Goal: Information Seeking & Learning: Learn about a topic

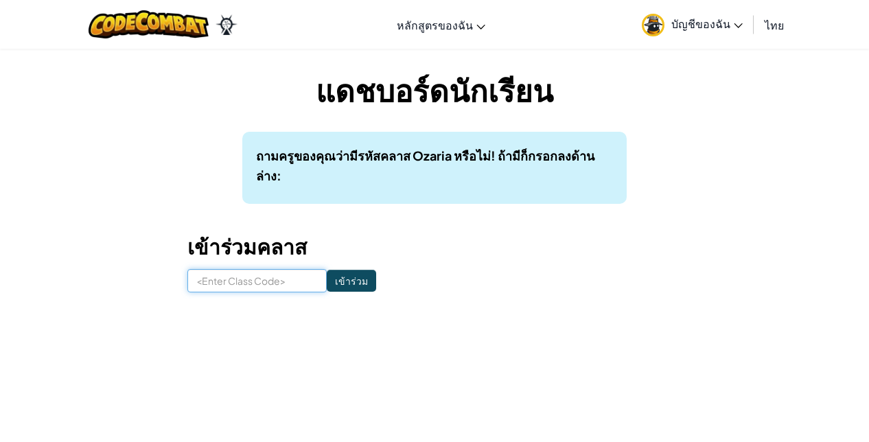
click at [263, 284] on input at bounding box center [256, 280] width 139 height 23
type input "BackRedThick"
drag, startPoint x: 266, startPoint y: 313, endPoint x: 425, endPoint y: 293, distance: 160.0
click at [425, 293] on form "BackRedThick เข้าร่วม" at bounding box center [434, 280] width 494 height 23
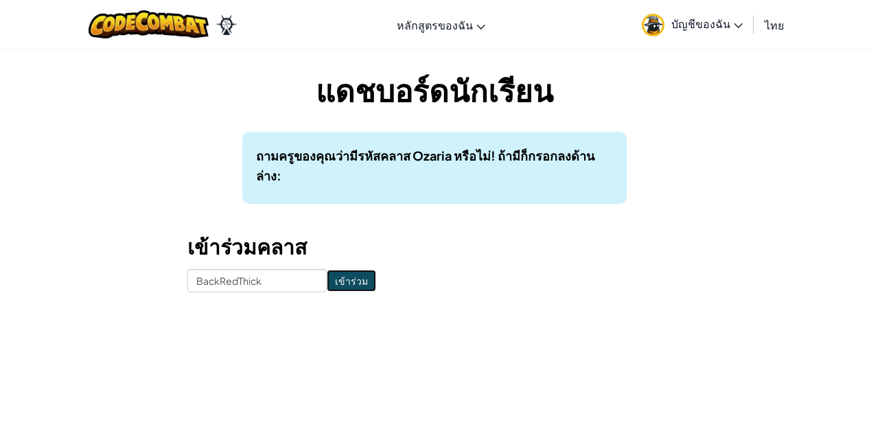
click at [341, 284] on input "เข้าร่วม" at bounding box center [351, 281] width 49 height 22
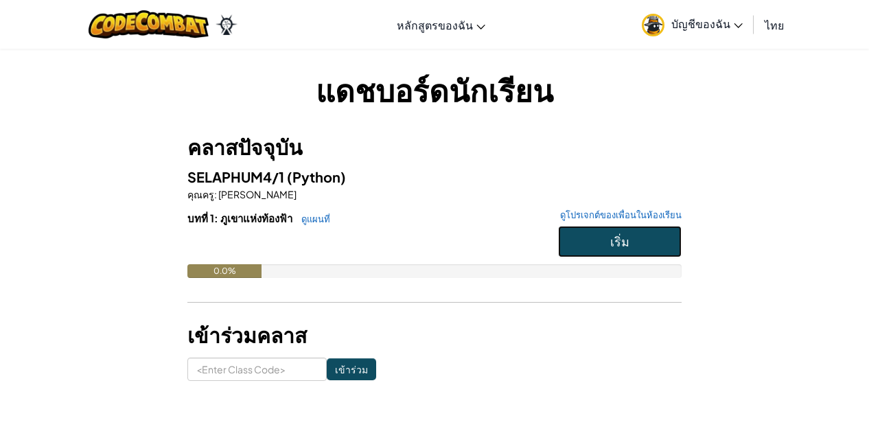
click at [602, 247] on button "เริ่ม" at bounding box center [620, 242] width 124 height 32
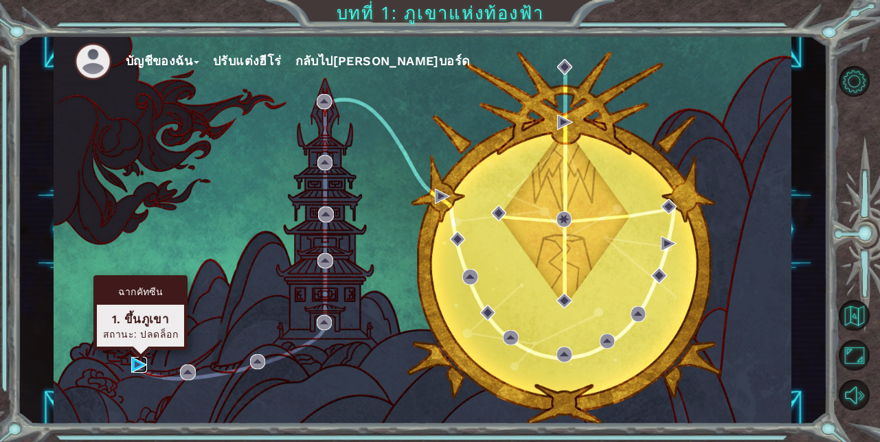
click at [139, 369] on img at bounding box center [139, 365] width 16 height 16
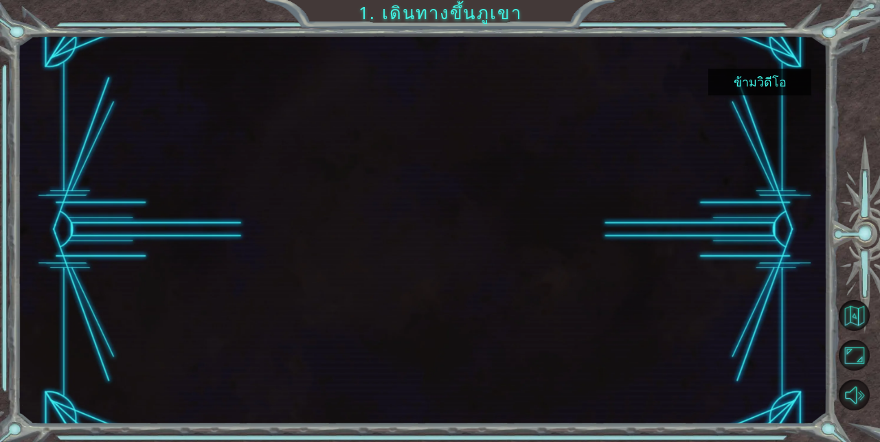
click at [774, 85] on button "ข้ามวิดีโอ" at bounding box center [759, 82] width 103 height 27
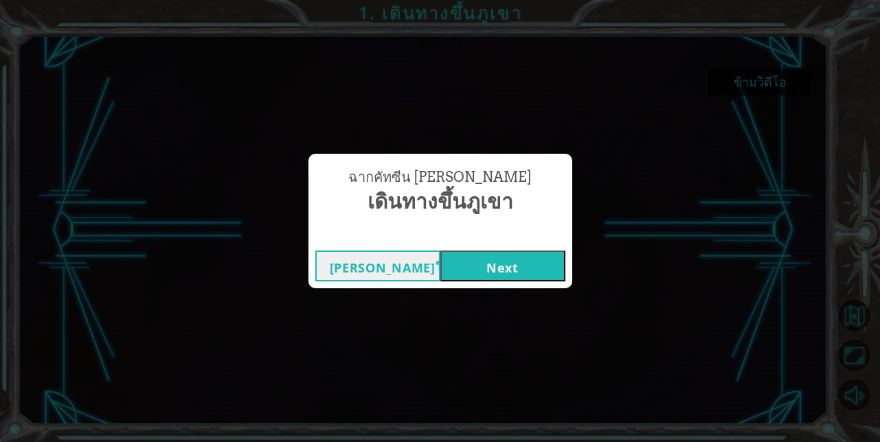
click at [529, 269] on button "Next" at bounding box center [502, 266] width 125 height 31
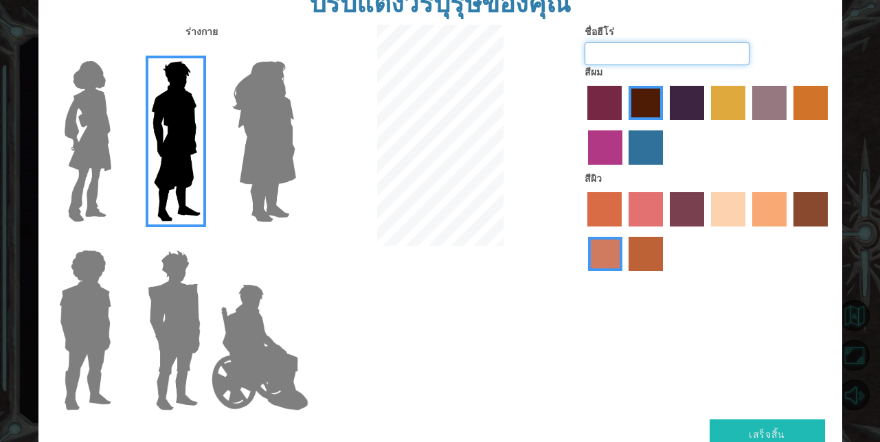
click at [676, 59] on input "ชื่อฮีโร่" at bounding box center [666, 53] width 165 height 23
type input ","
type input "boy"
click at [733, 429] on button "เสร็จสิ้น" at bounding box center [766, 435] width 115 height 31
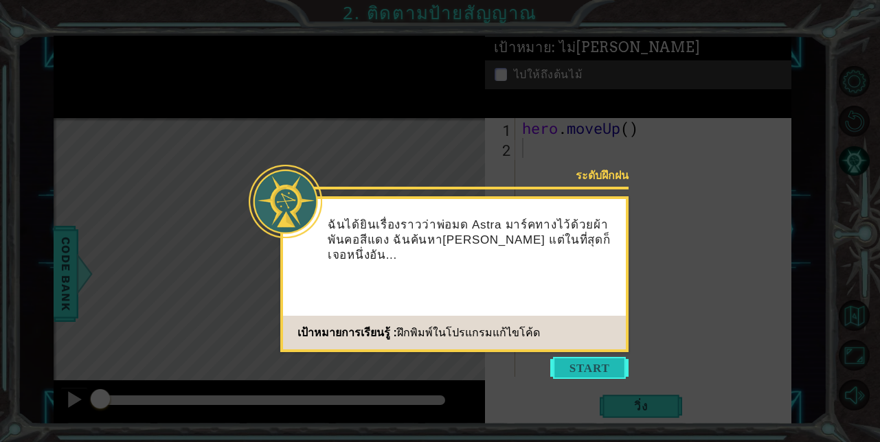
click at [589, 365] on button "Start" at bounding box center [589, 368] width 78 height 22
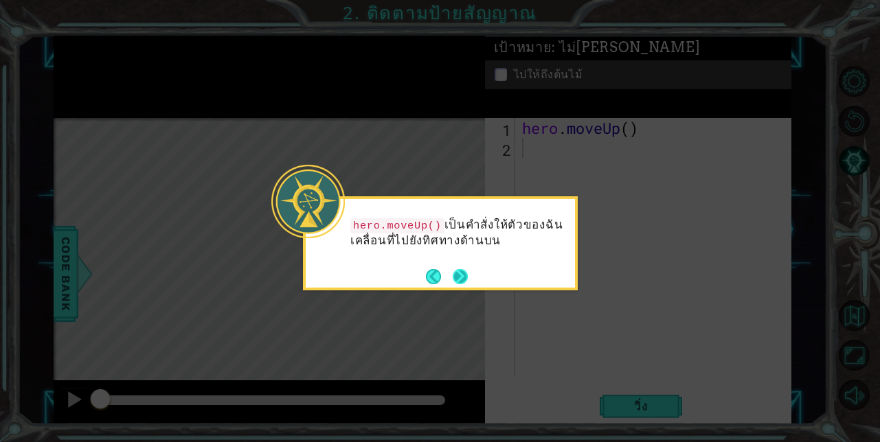
click at [459, 276] on button "Next" at bounding box center [460, 277] width 16 height 16
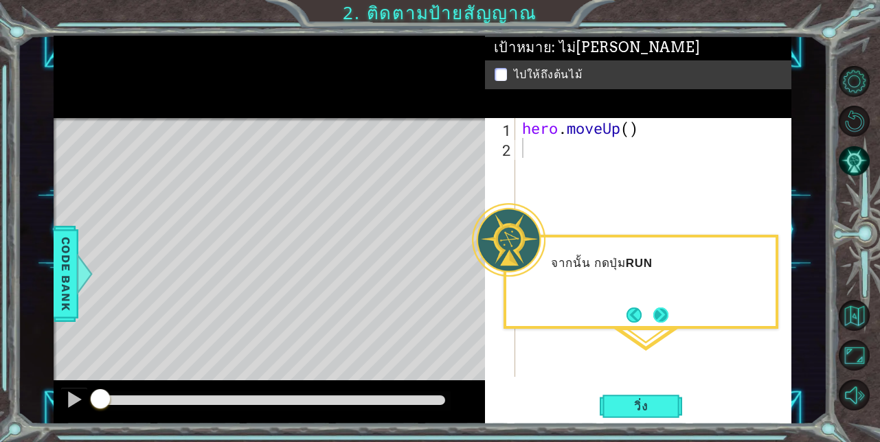
click at [659, 313] on button "Next" at bounding box center [660, 315] width 16 height 16
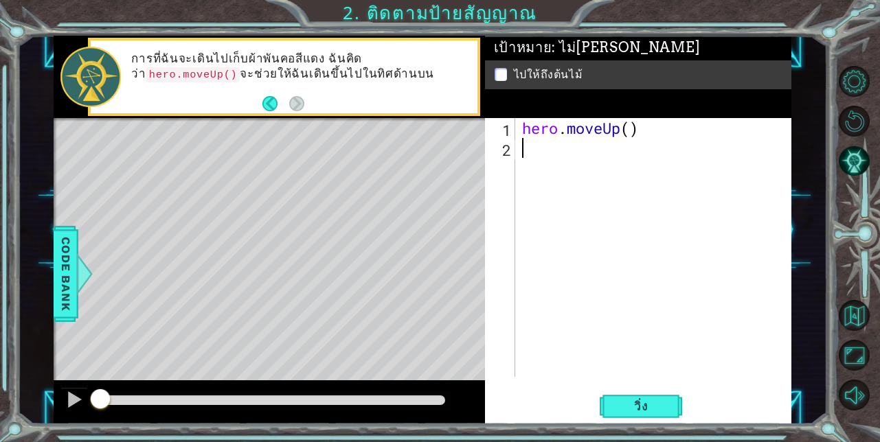
click at [663, 374] on div "hero . moveUp ( )" at bounding box center [657, 267] width 276 height 299
click at [277, 159] on div "Level Map" at bounding box center [371, 320] width 635 height 404
click at [275, 185] on div "Level Map" at bounding box center [371, 320] width 635 height 404
click at [284, 192] on div "Level Map" at bounding box center [371, 320] width 635 height 404
click at [273, 106] on button "Back" at bounding box center [275, 103] width 27 height 15
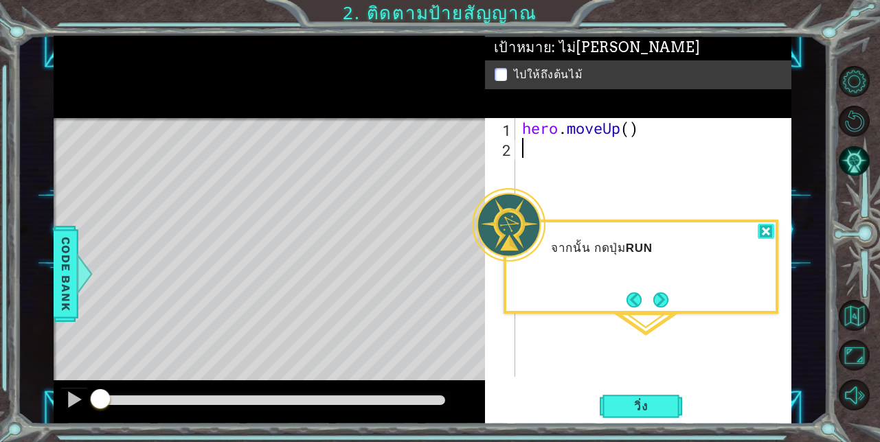
click at [766, 228] on div at bounding box center [765, 232] width 16 height 16
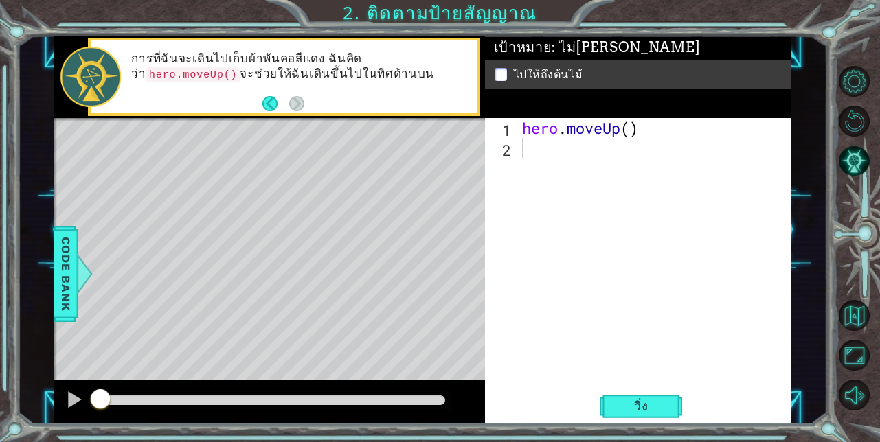
click at [430, 212] on div "Level Map" at bounding box center [371, 320] width 635 height 404
click at [640, 396] on button "วิ่ง" at bounding box center [640, 406] width 82 height 31
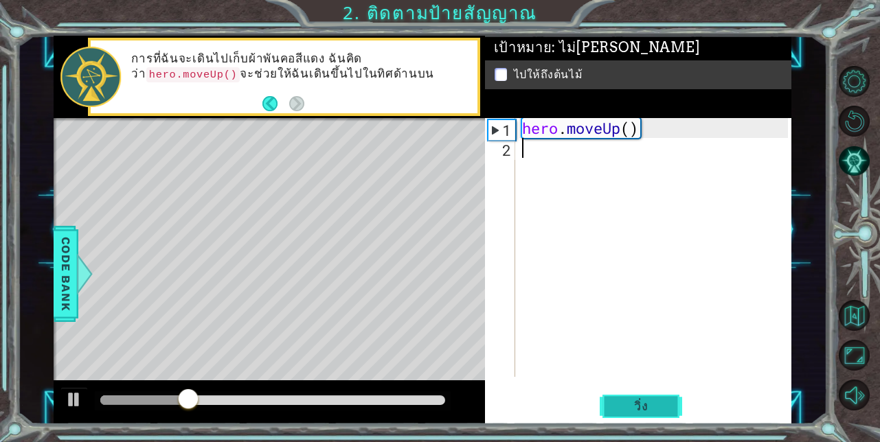
click at [639, 396] on button "วิ่ง" at bounding box center [640, 406] width 82 height 31
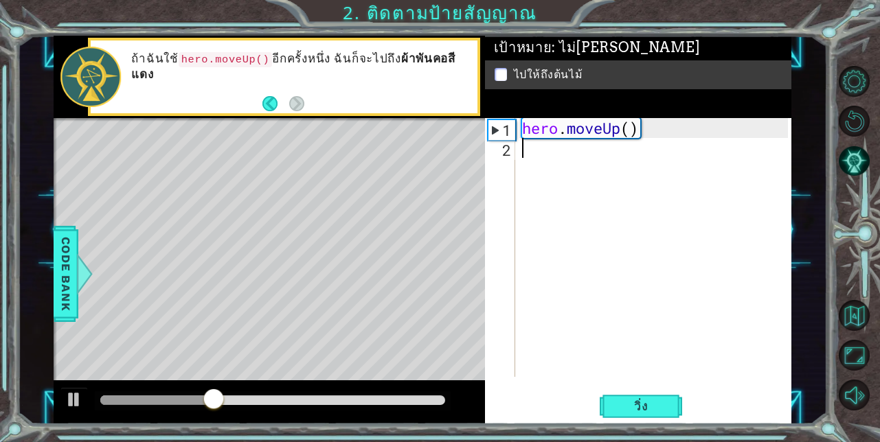
click at [496, 128] on div "1" at bounding box center [501, 130] width 27 height 20
type textarea "hero.moveUp()"
click at [621, 169] on div "hero . moveUp ( )" at bounding box center [657, 267] width 276 height 299
drag, startPoint x: 626, startPoint y: 152, endPoint x: 615, endPoint y: 161, distance: 13.2
click at [624, 155] on div "hero . moveUp ( )" at bounding box center [657, 267] width 276 height 299
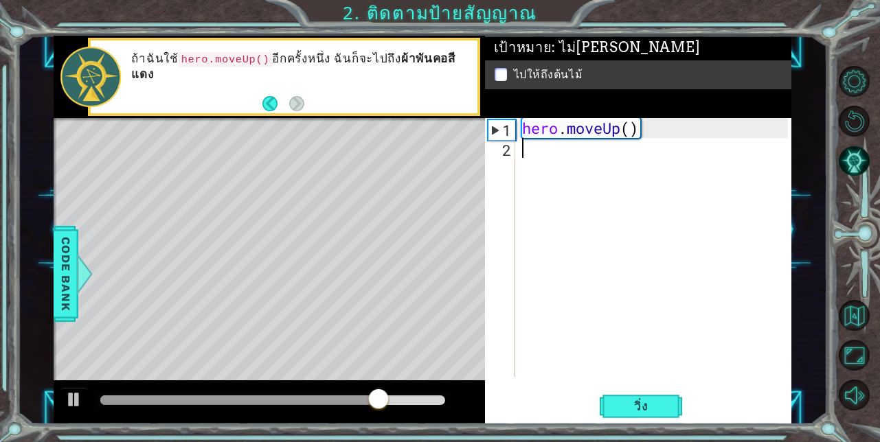
drag, startPoint x: 615, startPoint y: 161, endPoint x: 579, endPoint y: 170, distance: 37.5
click at [579, 170] on div "hero . moveUp ( )" at bounding box center [657, 267] width 276 height 299
drag, startPoint x: 575, startPoint y: 173, endPoint x: 543, endPoint y: 178, distance: 32.0
click at [571, 176] on div "hero . moveUp ( )" at bounding box center [657, 267] width 276 height 299
click at [542, 179] on div "hero . moveUp ( )" at bounding box center [657, 267] width 276 height 299
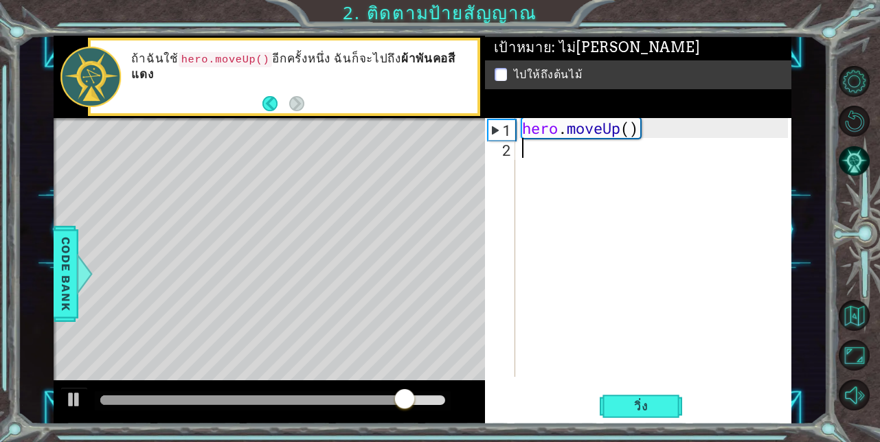
click at [532, 186] on div "hero . moveUp ( )" at bounding box center [657, 267] width 276 height 299
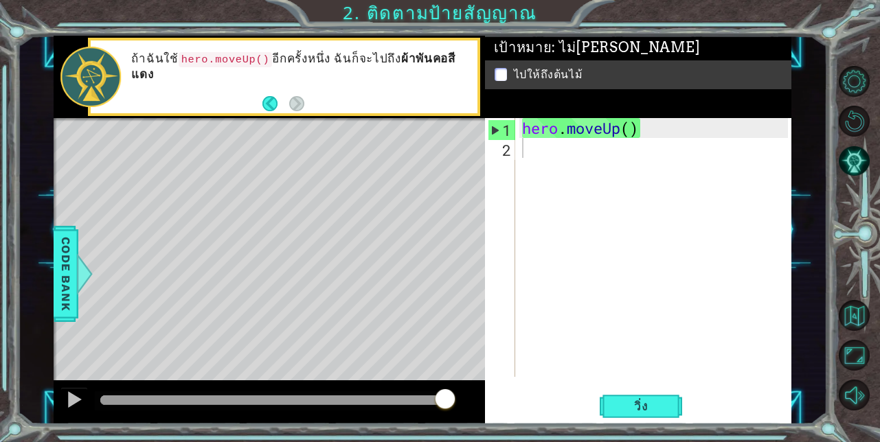
drag, startPoint x: 320, startPoint y: 139, endPoint x: 220, endPoint y: 212, distance: 123.3
drag, startPoint x: 220, startPoint y: 212, endPoint x: 168, endPoint y: 207, distance: 52.5
click at [168, 207] on div "Level Map" at bounding box center [371, 320] width 635 height 404
click at [656, 407] on span "วิ่ง" at bounding box center [640, 407] width 41 height 14
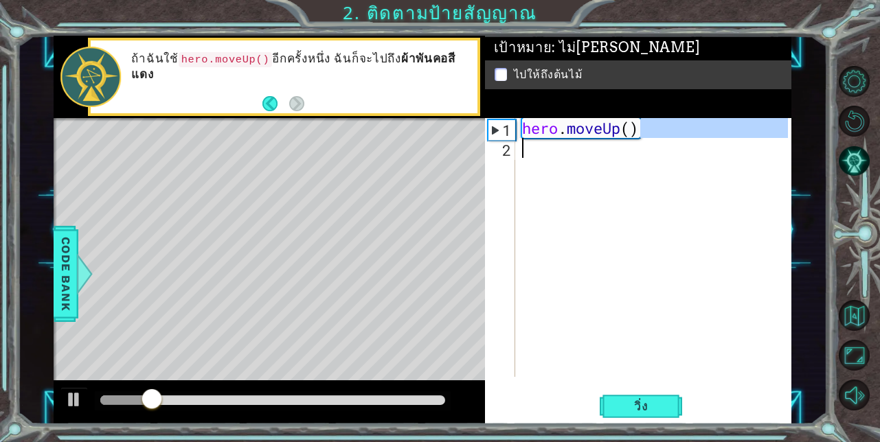
drag, startPoint x: 685, startPoint y: 132, endPoint x: 610, endPoint y: 160, distance: 79.3
click at [646, 171] on div "hero . moveUp ( )" at bounding box center [657, 267] width 276 height 299
click at [493, 126] on div "1" at bounding box center [501, 130] width 27 height 20
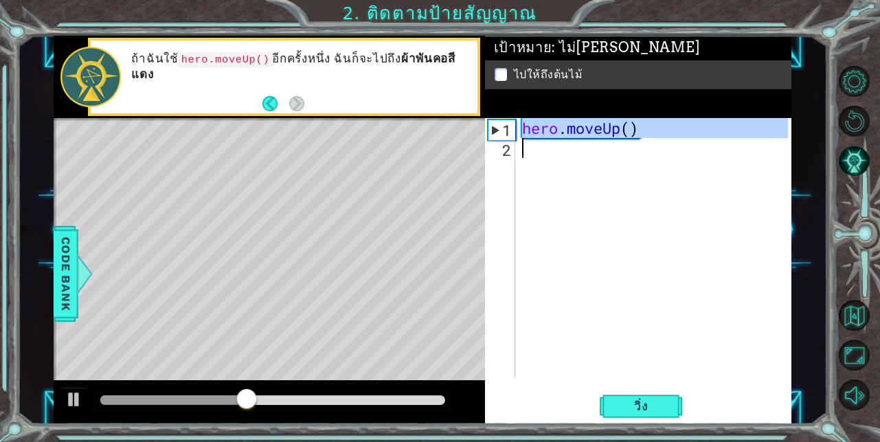
drag, startPoint x: 496, startPoint y: 133, endPoint x: 498, endPoint y: 152, distance: 20.0
type textarea "hero.moveUp()"
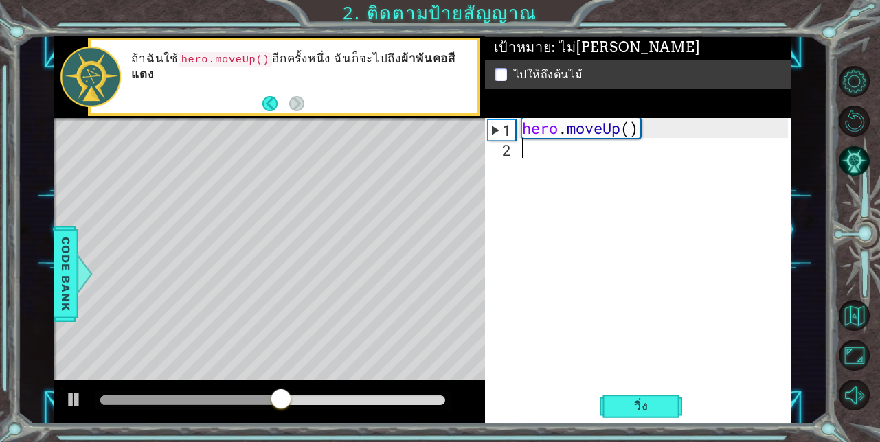
click at [529, 154] on div "hero . moveUp ( )" at bounding box center [657, 267] width 276 height 299
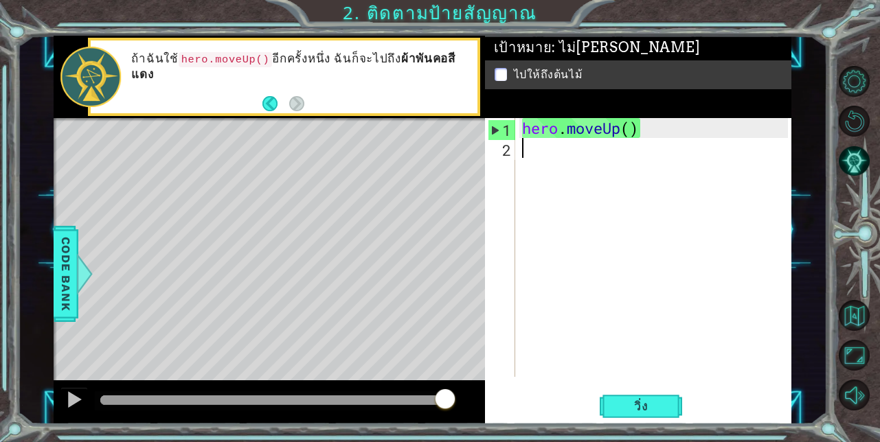
type textarea "h"
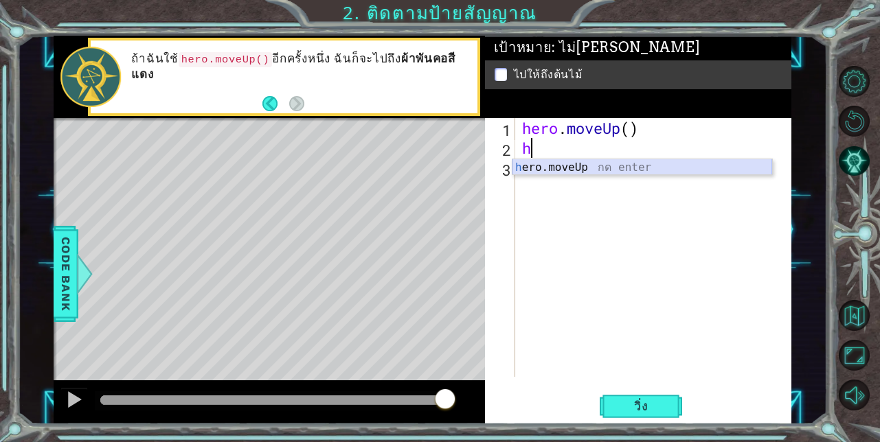
click at [529, 165] on div "h ero.moveUp กด enter" at bounding box center [642, 183] width 260 height 49
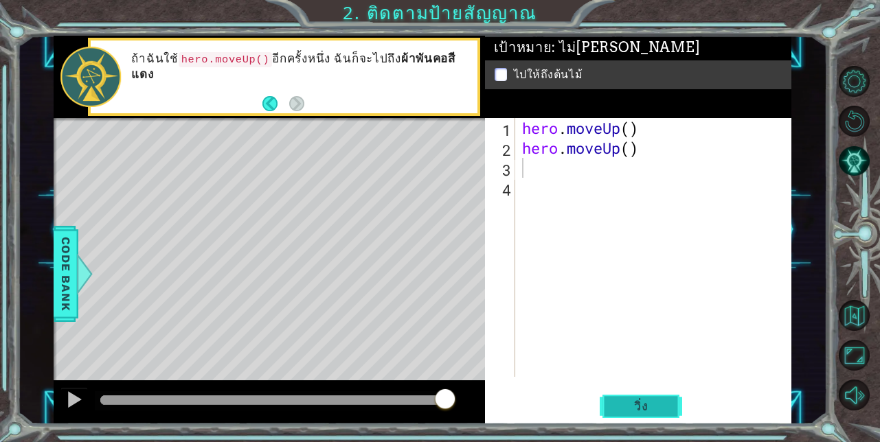
click at [637, 415] on button "วิ่ง" at bounding box center [640, 406] width 82 height 31
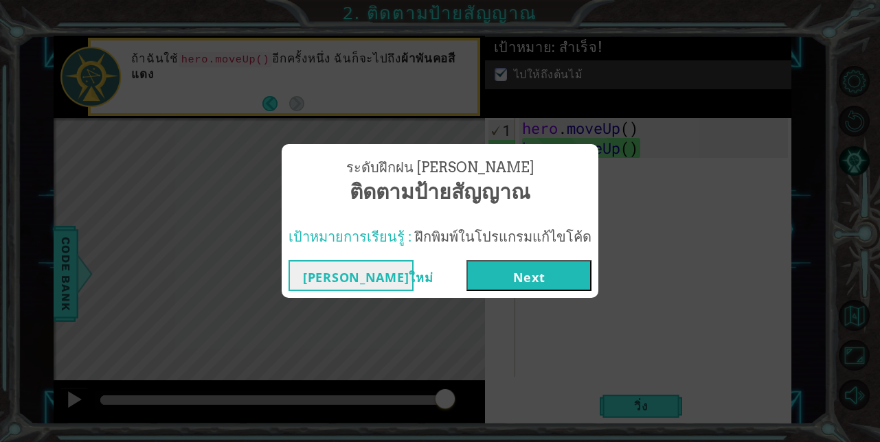
click at [499, 272] on button "Next" at bounding box center [528, 275] width 125 height 31
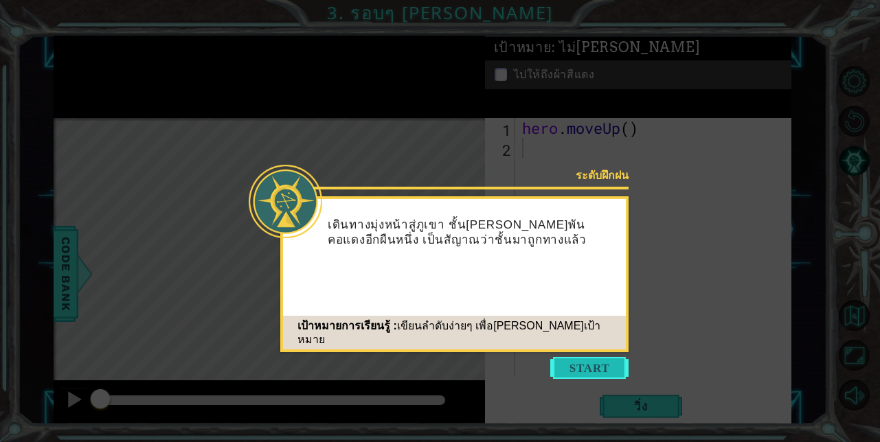
click at [562, 362] on button "Start" at bounding box center [589, 368] width 78 height 22
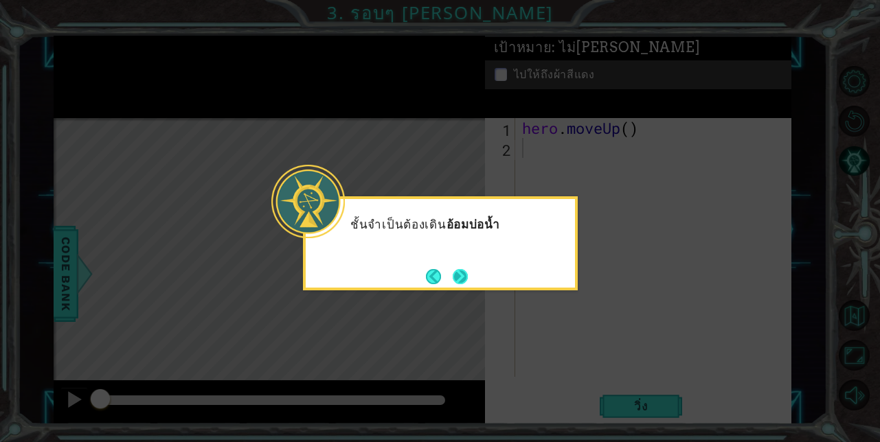
click at [454, 270] on button "Next" at bounding box center [461, 277] width 16 height 16
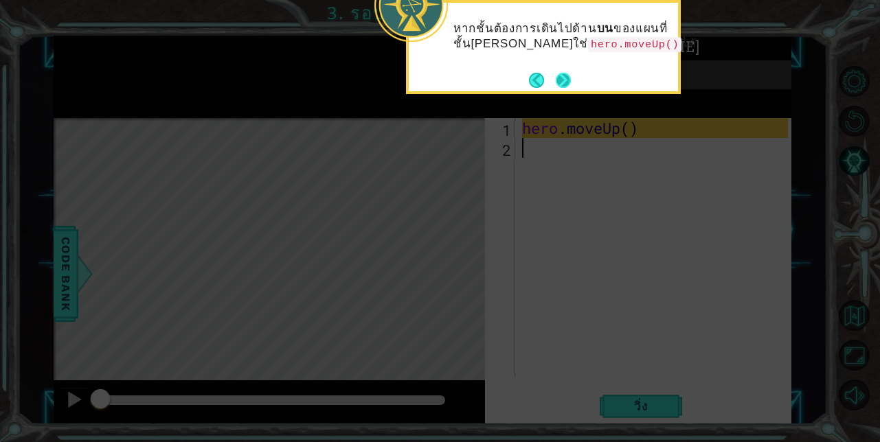
click at [564, 78] on button "Next" at bounding box center [563, 80] width 16 height 16
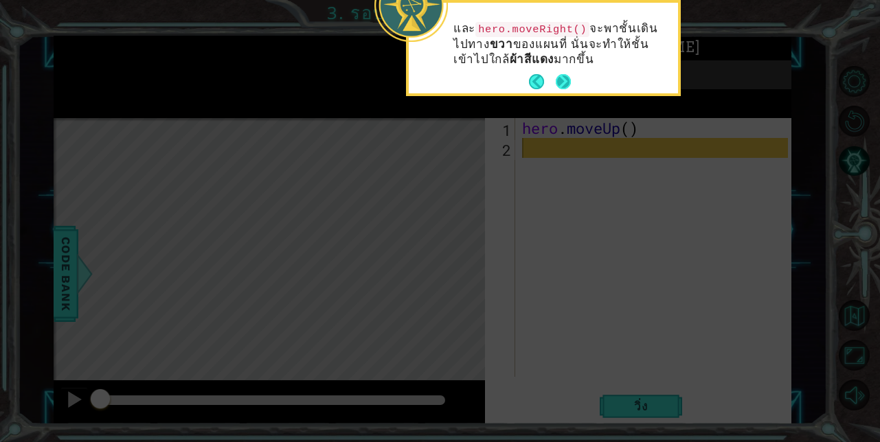
click at [560, 75] on button "Next" at bounding box center [564, 82] width 16 height 16
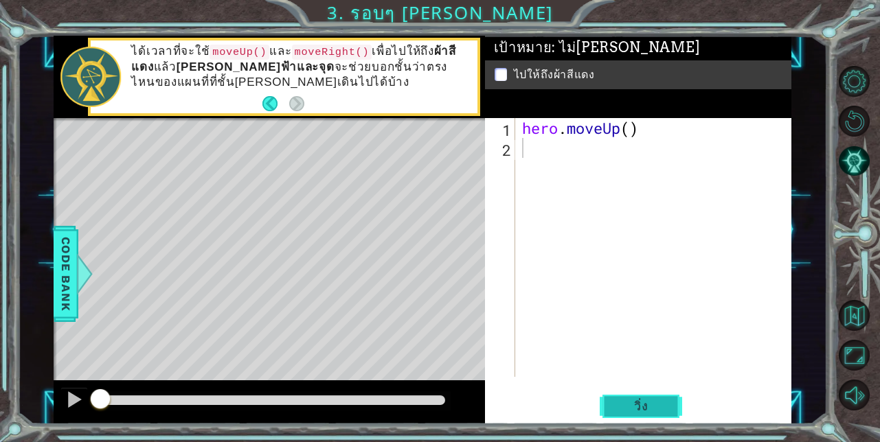
click at [632, 401] on span "วิ่ง" at bounding box center [640, 407] width 41 height 14
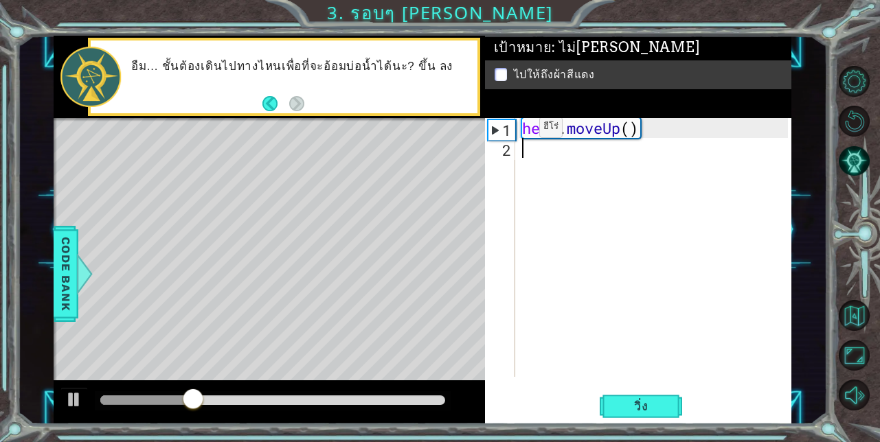
click at [506, 150] on div "2" at bounding box center [501, 150] width 27 height 20
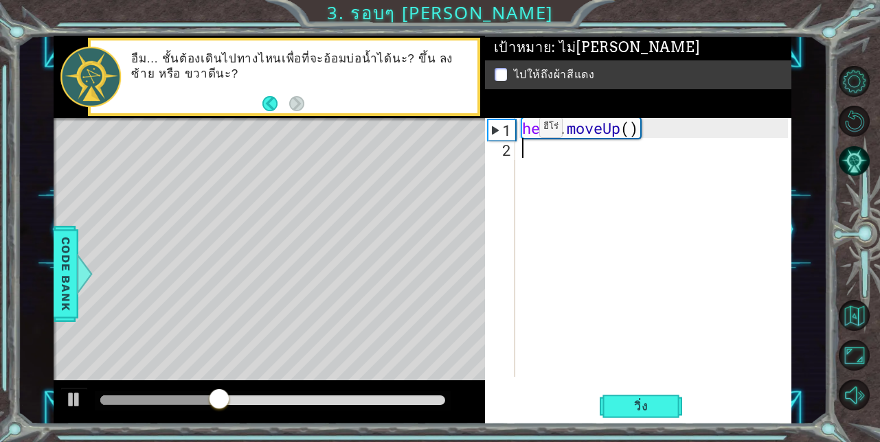
click at [501, 150] on div "2" at bounding box center [501, 150] width 27 height 20
click at [501, 152] on div "2" at bounding box center [501, 150] width 27 height 20
click at [532, 144] on div "hero . moveUp ( )" at bounding box center [657, 267] width 276 height 299
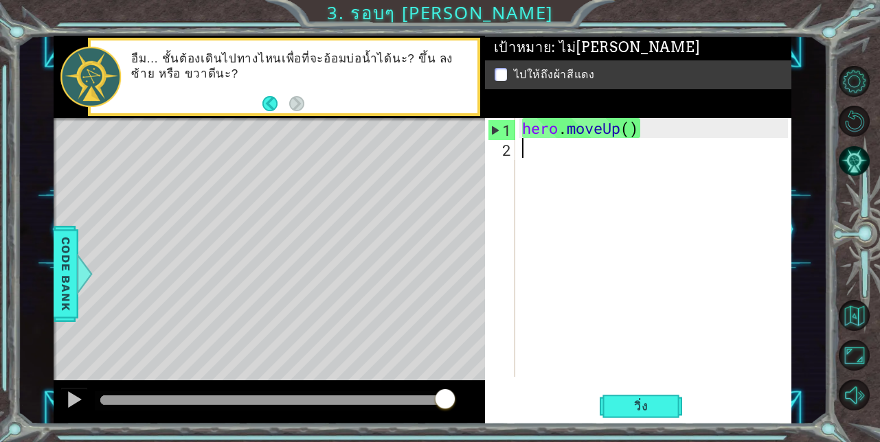
type textarea "h"
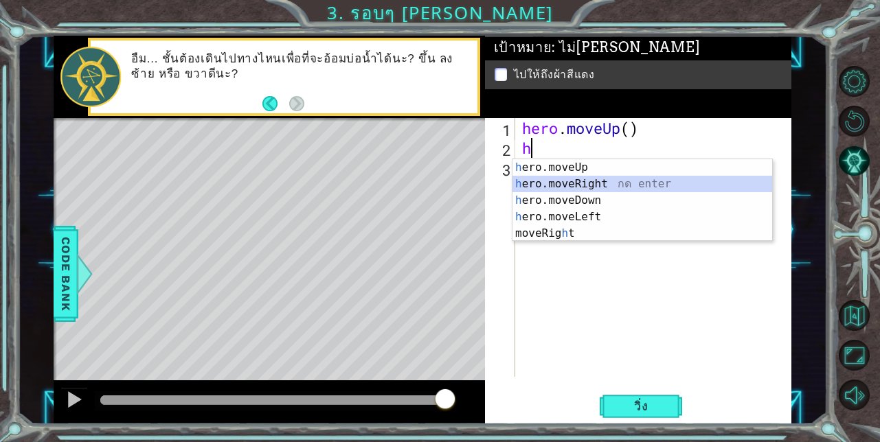
click at [553, 179] on div "h ero.moveUp กด enter h ero.moveRight กด enter h ero.moveDown กด enter h ero.mo…" at bounding box center [642, 216] width 260 height 115
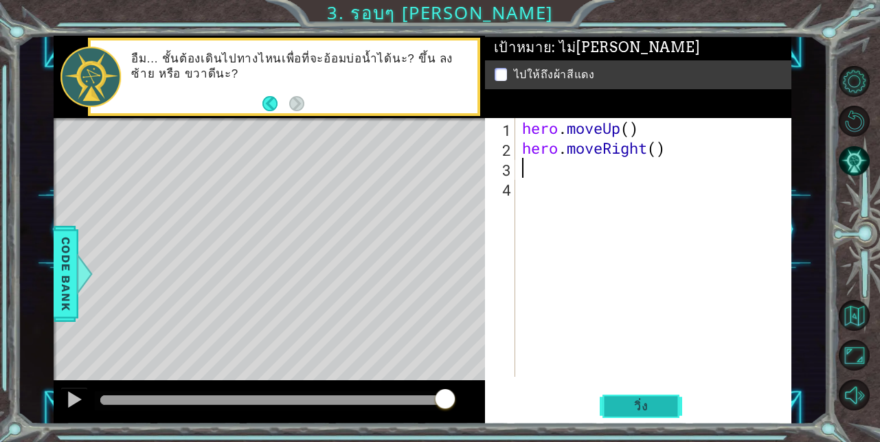
click at [619, 402] on button "วิ่ง" at bounding box center [640, 406] width 82 height 31
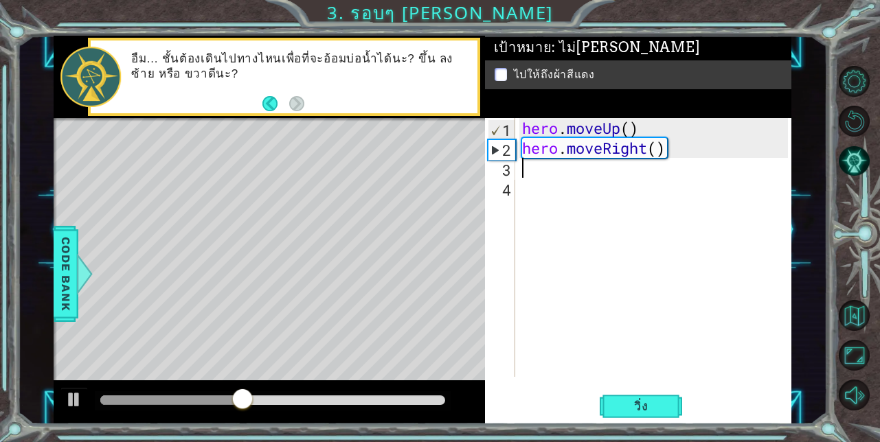
click at [522, 170] on div "hero . moveUp ( ) hero . moveRight ( )" at bounding box center [657, 267] width 276 height 299
type textarea "h"
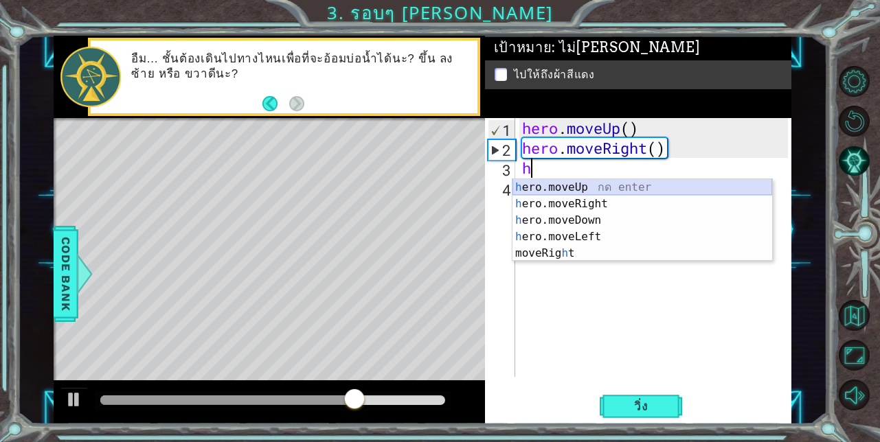
click at [524, 190] on div "h ero.moveUp กด enter h ero.moveRight กด enter h ero.moveDown กด enter h ero.mo…" at bounding box center [642, 236] width 260 height 115
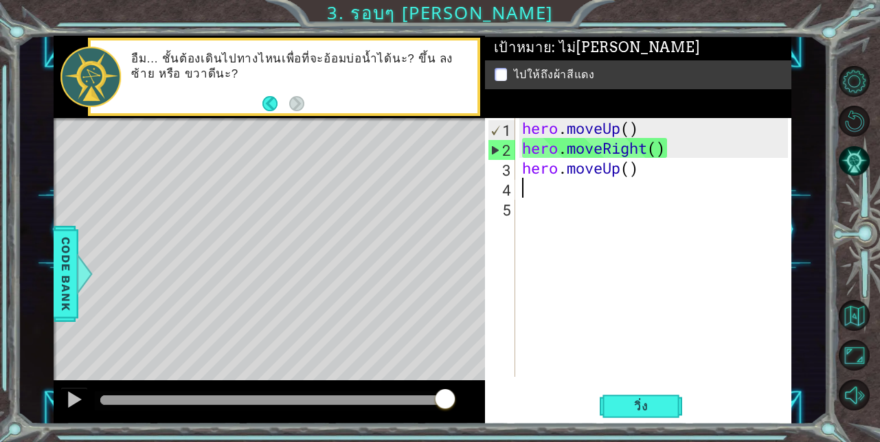
click at [521, 183] on div "hero . moveUp ( ) hero . moveRight ( ) hero . moveUp ( )" at bounding box center [657, 267] width 276 height 299
type textarea "h"
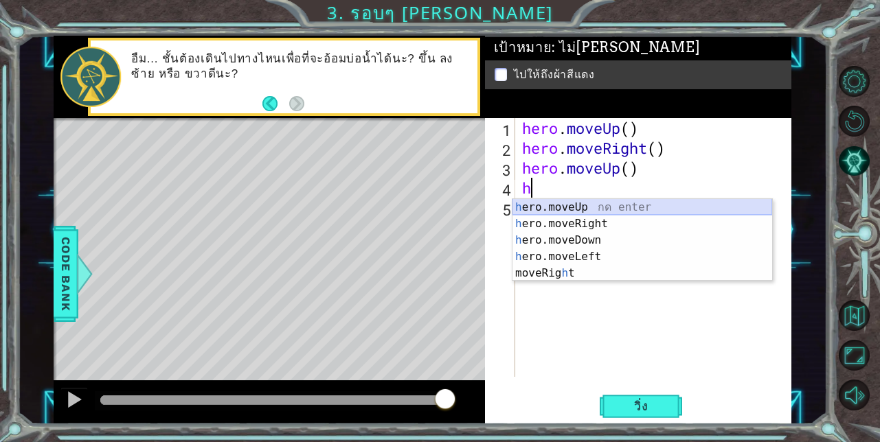
click at [552, 203] on div "h ero.moveUp กด enter h ero.moveRight กด enter h ero.moveDown กด enter h ero.mo…" at bounding box center [642, 256] width 260 height 115
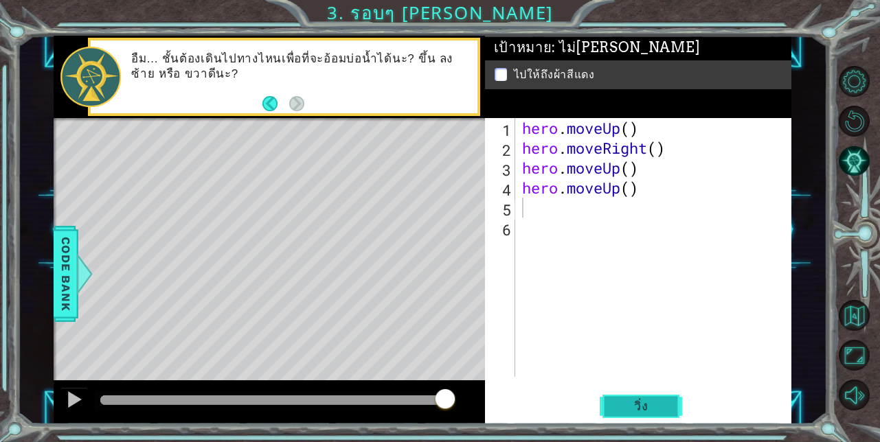
click at [624, 409] on span "วิ่ง" at bounding box center [640, 407] width 41 height 14
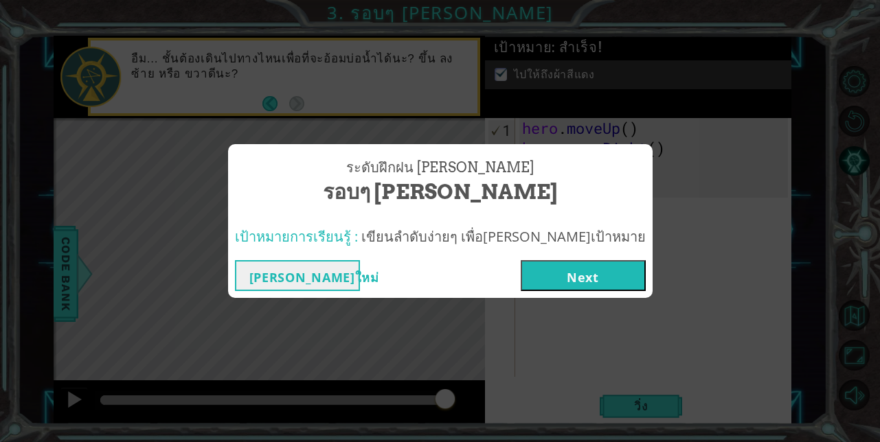
click at [578, 279] on button "Next" at bounding box center [583, 275] width 125 height 31
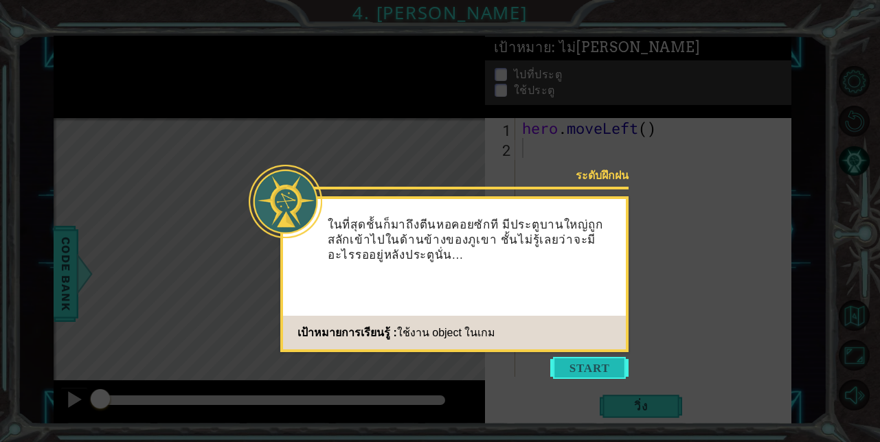
click at [587, 374] on button "Start" at bounding box center [589, 368] width 78 height 22
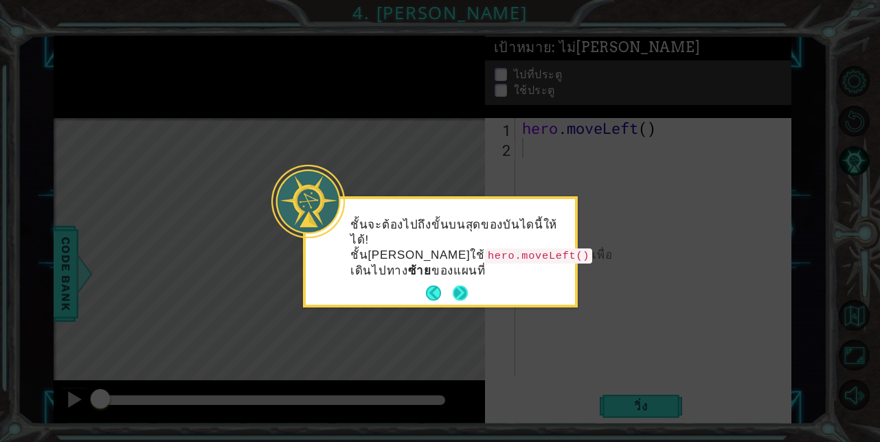
click at [460, 286] on button "Next" at bounding box center [460, 293] width 15 height 15
click at [460, 271] on body "1 ההההההההההההההההההההההההההההההההההההההההההההההההההההההההההההההההההההההההההההה…" at bounding box center [440, 221] width 880 height 442
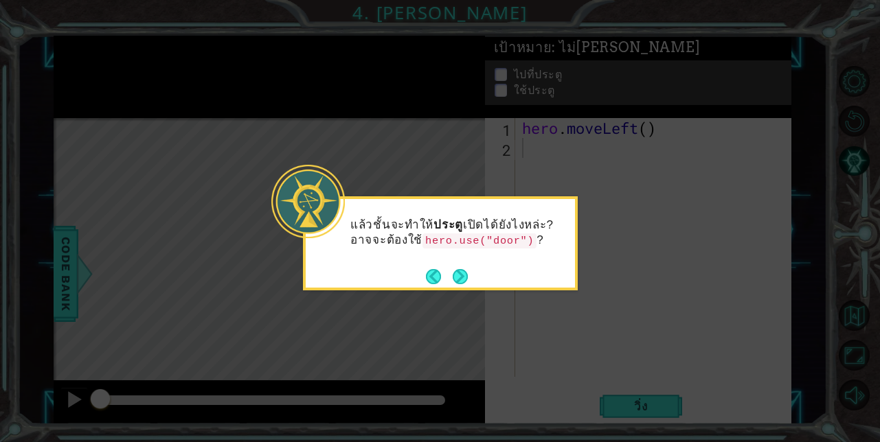
click at [460, 271] on button "Next" at bounding box center [461, 277] width 16 height 16
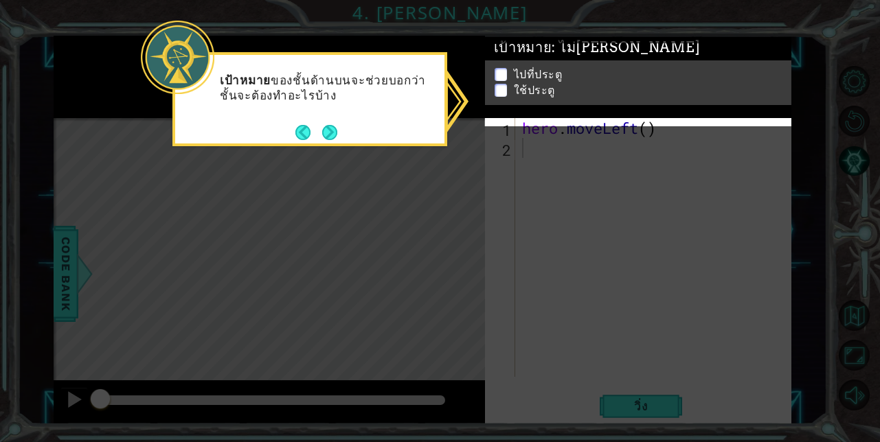
click at [322, 133] on button "Next" at bounding box center [330, 132] width 23 height 23
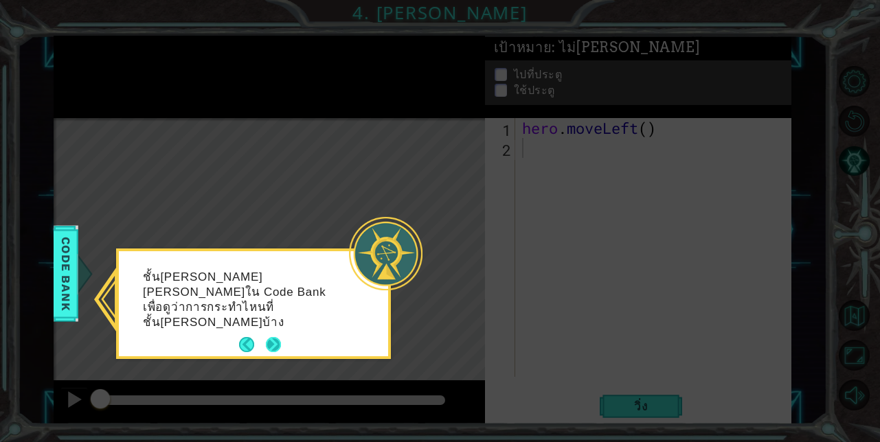
click at [278, 337] on button "Next" at bounding box center [274, 345] width 16 height 16
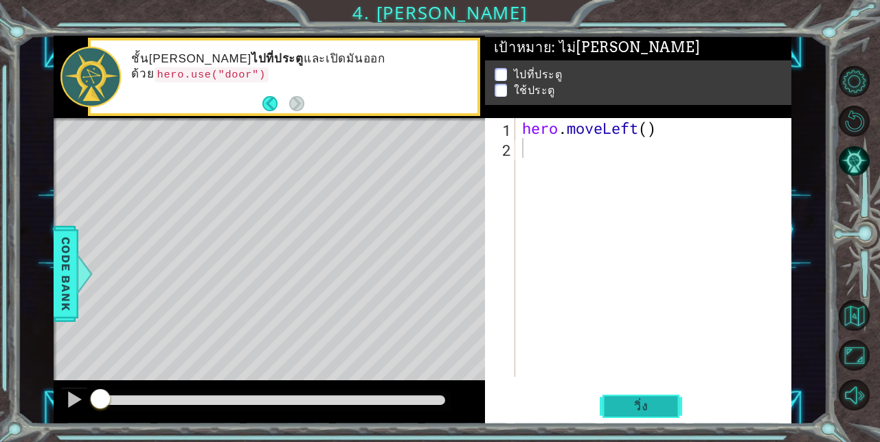
click at [614, 407] on button "วิ่ง" at bounding box center [640, 406] width 82 height 31
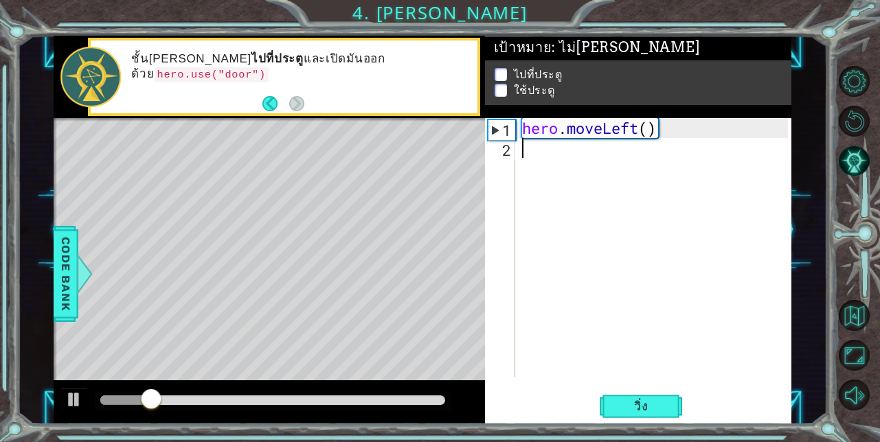
click at [521, 149] on div "hero . moveLeft ( )" at bounding box center [657, 267] width 276 height 299
type textarea "h"
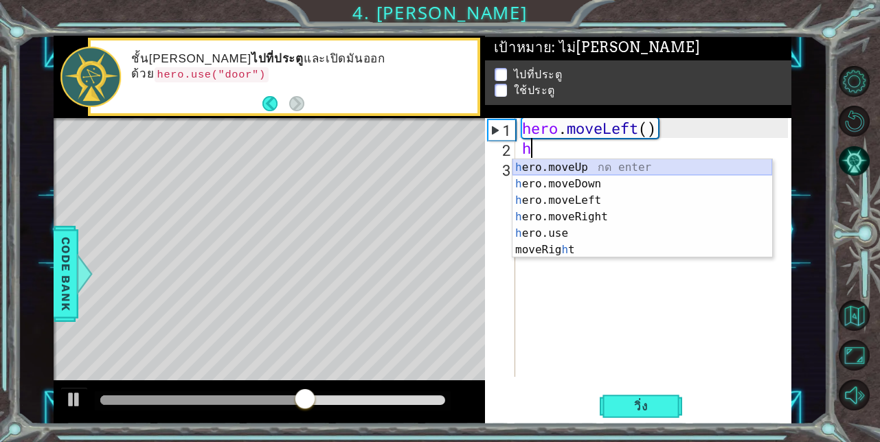
click at [549, 170] on div "h ero.moveUp กด enter h ero.moveDown กด enter h ero.moveLeft กด enter h ero.mov…" at bounding box center [642, 225] width 260 height 132
click at [549, 170] on div "hero . moveLeft ( ) h" at bounding box center [657, 267] width 276 height 299
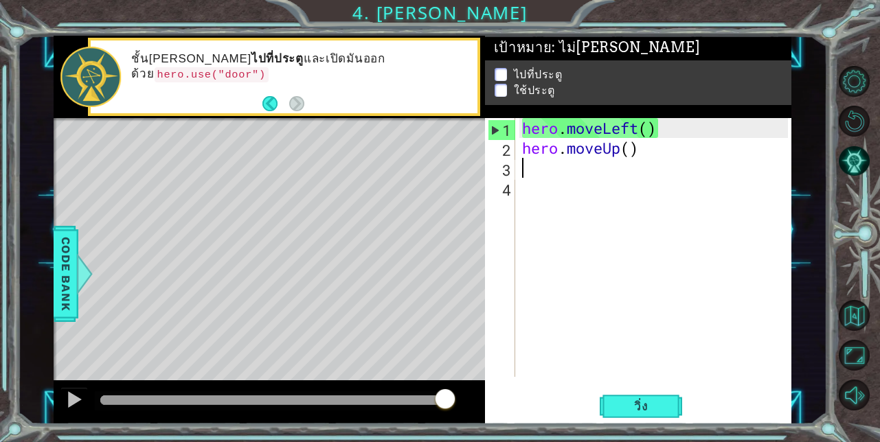
type textarea "h"
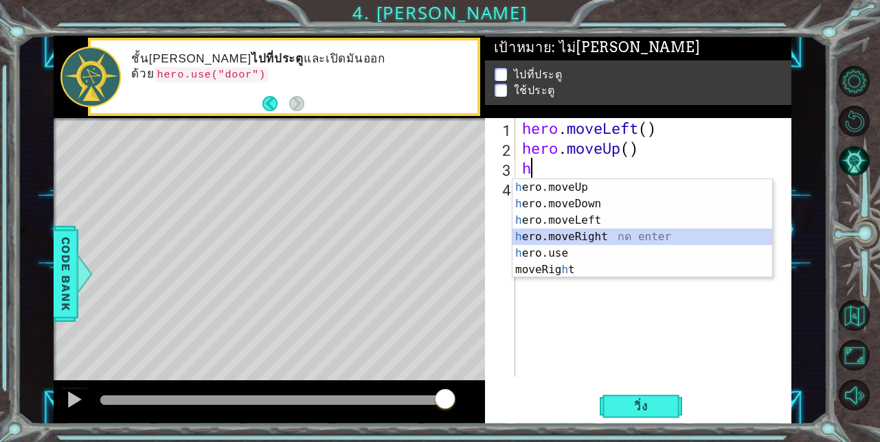
click at [563, 238] on div "h ero.moveUp กด enter h ero.moveDown กด enter h ero.moveLeft กด enter h ero.mov…" at bounding box center [642, 245] width 260 height 132
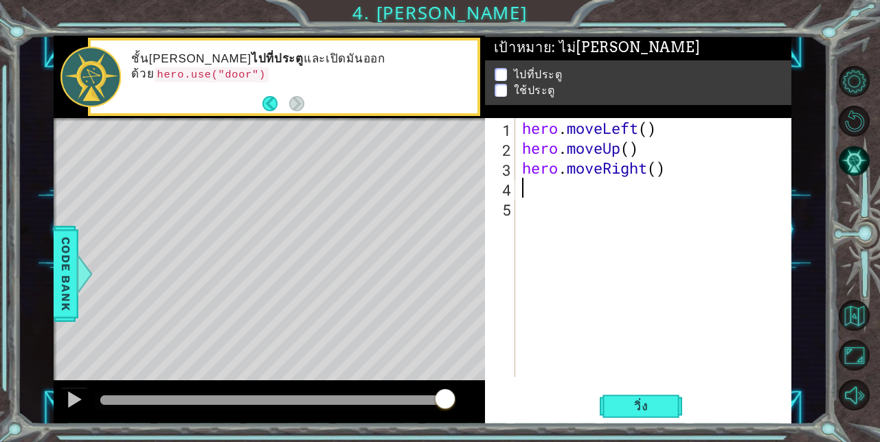
type textarea "h"
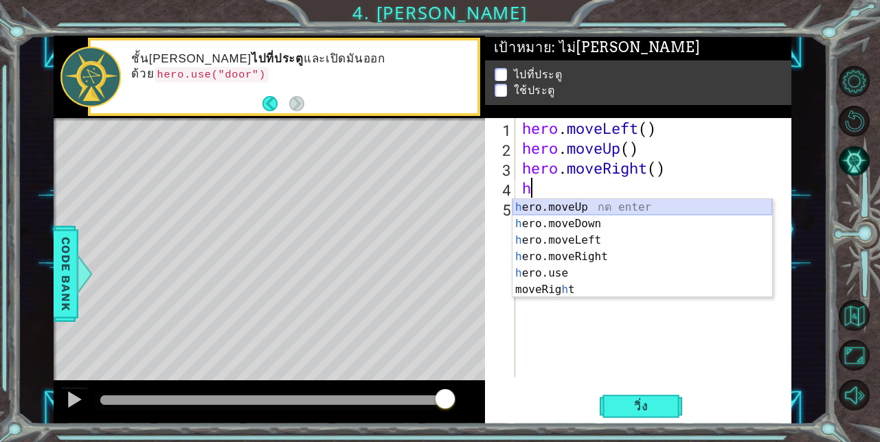
click at [555, 207] on div "h ero.moveUp กด enter h ero.moveDown กด enter h ero.moveLeft กด enter h ero.mov…" at bounding box center [642, 265] width 260 height 132
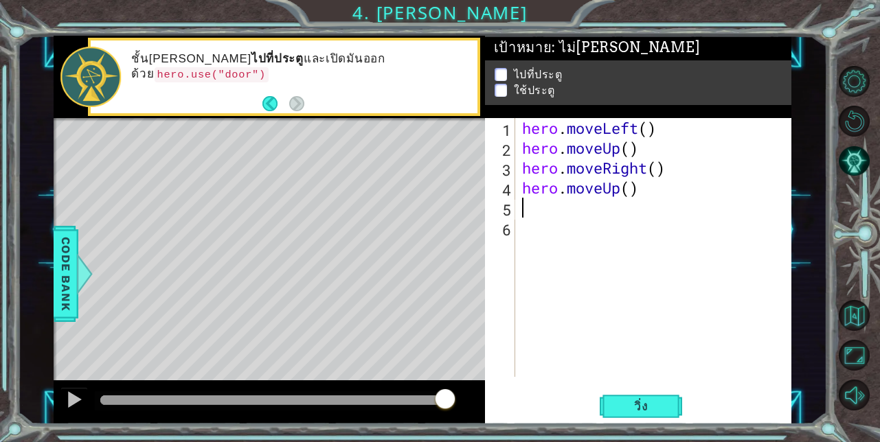
click at [555, 207] on div "hero . moveLeft ( ) hero . moveUp ( ) hero . moveRight ( ) hero . moveUp ( )" at bounding box center [657, 267] width 276 height 299
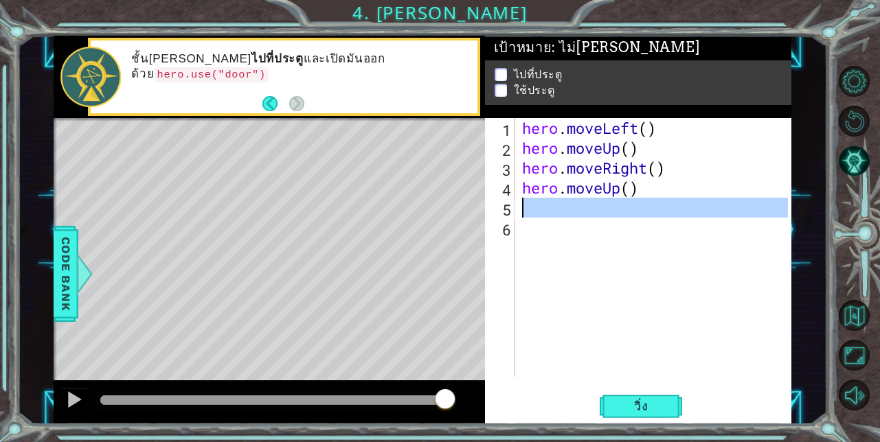
click at [555, 207] on div "hero . moveLeft ( ) hero . moveUp ( ) hero . moveRight ( ) hero . moveUp ( )" at bounding box center [657, 267] width 276 height 299
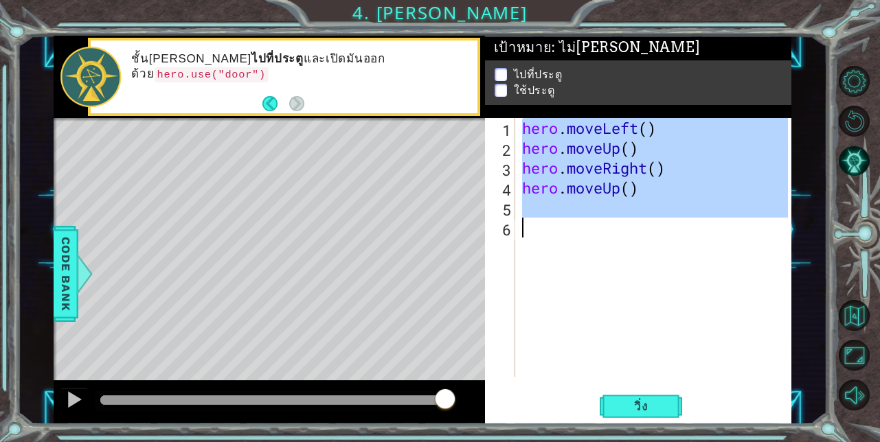
click at [555, 207] on div "hero . moveLeft ( ) hero . moveUp ( ) hero . moveRight ( ) hero . moveUp ( )" at bounding box center [653, 247] width 269 height 259
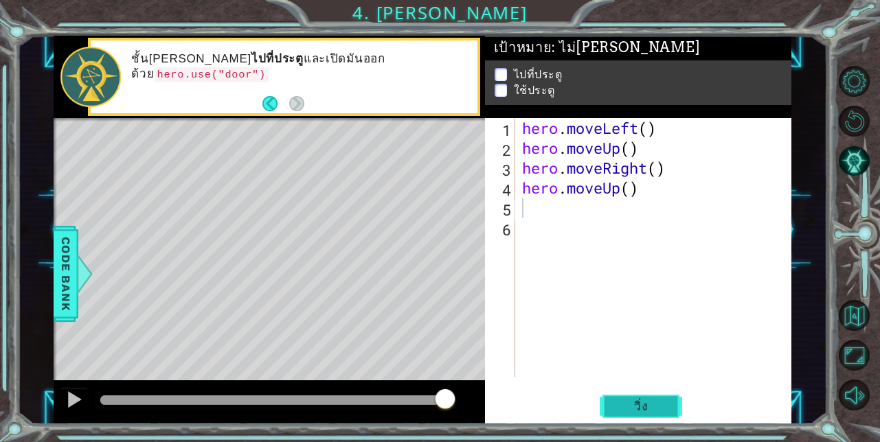
click at [667, 409] on button "วิ่ง" at bounding box center [640, 406] width 82 height 31
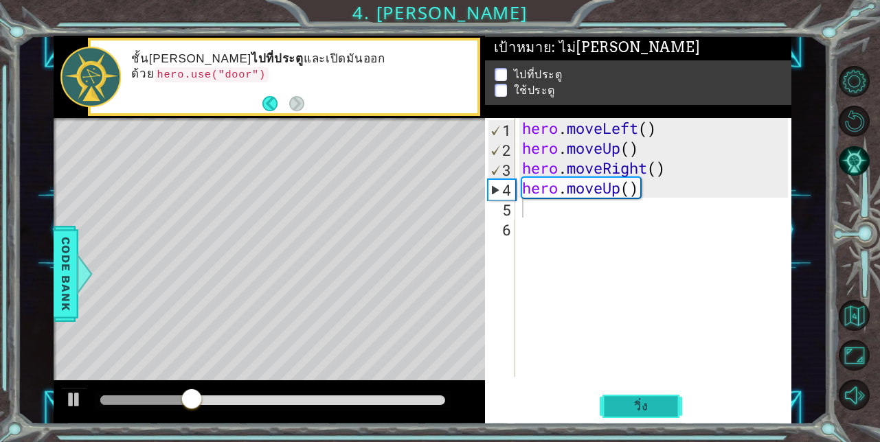
click at [655, 415] on button "วิ่ง" at bounding box center [640, 406] width 82 height 31
click at [656, 411] on span "วิ่ง" at bounding box center [640, 407] width 41 height 14
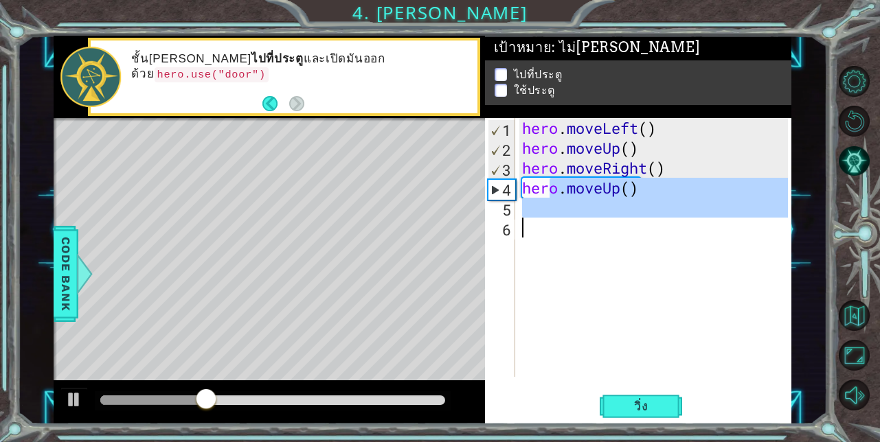
drag, startPoint x: 551, startPoint y: 190, endPoint x: 523, endPoint y: 244, distance: 62.0
click at [517, 250] on div "1 2 3 4 5 6 hero . moveLeft ( ) hero . moveUp ( ) hero . moveRight ( ) hero . m…" at bounding box center [637, 247] width 304 height 259
click at [632, 186] on div "hero . moveLeft ( ) hero . moveUp ( ) hero . moveRight ( ) hero . moveUp ( )" at bounding box center [653, 247] width 269 height 259
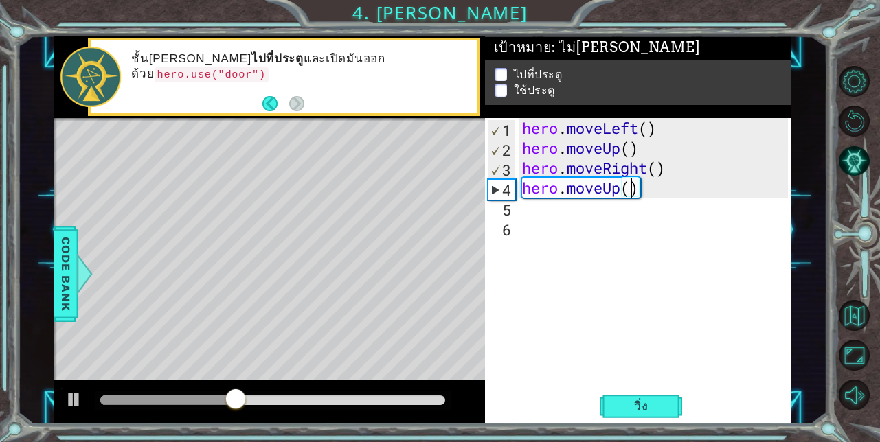
click at [639, 187] on div "hero . moveLeft ( ) hero . moveUp ( ) hero . moveRight ( ) hero . moveUp ( )" at bounding box center [657, 267] width 276 height 299
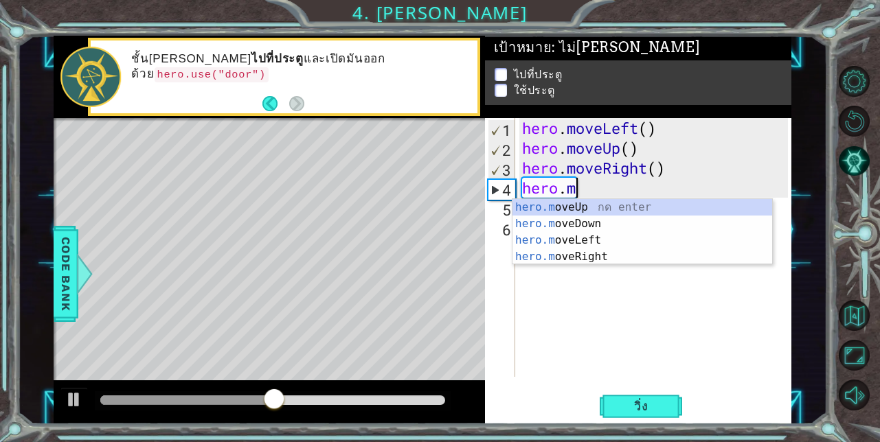
type textarea "h"
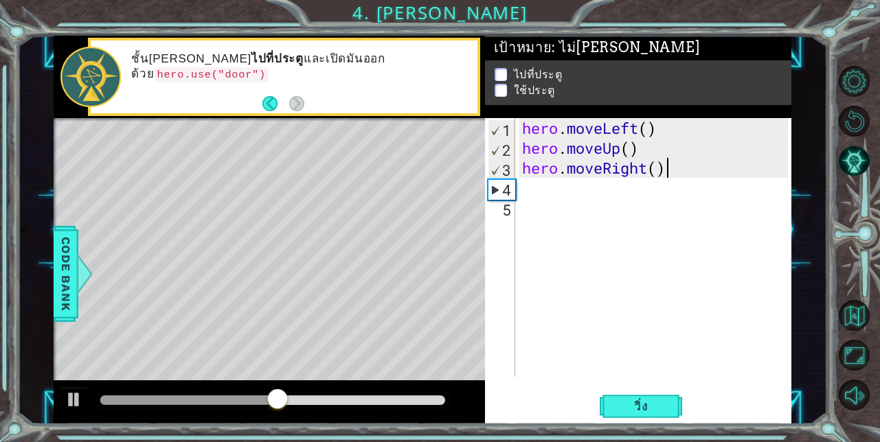
type textarea "hero.mov"
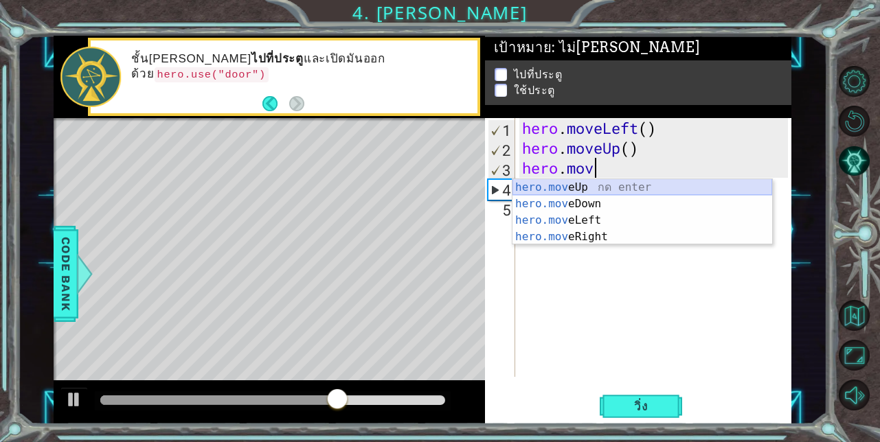
click at [634, 189] on div "hero.mov eUp กด enter hero.mov eDown กด enter hero.mov eLeft กด enter hero.mov …" at bounding box center [642, 228] width 260 height 99
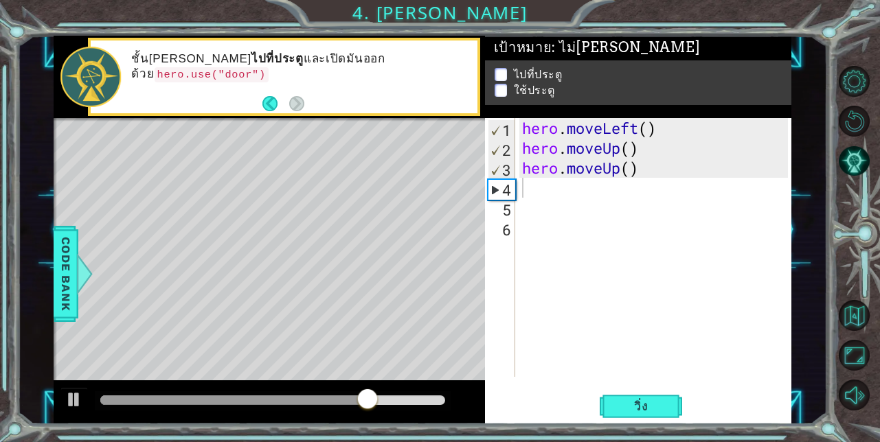
drag, startPoint x: 670, startPoint y: 404, endPoint x: 653, endPoint y: 440, distance: 40.2
click at [663, 419] on button "วิ่ง" at bounding box center [640, 406] width 82 height 31
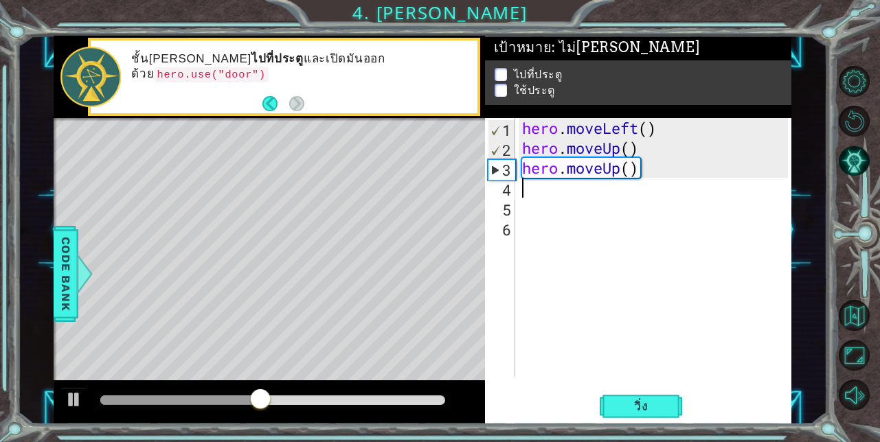
click at [638, 170] on div "hero . moveLeft ( ) hero . moveUp ( ) hero . moveUp ( )" at bounding box center [657, 267] width 276 height 299
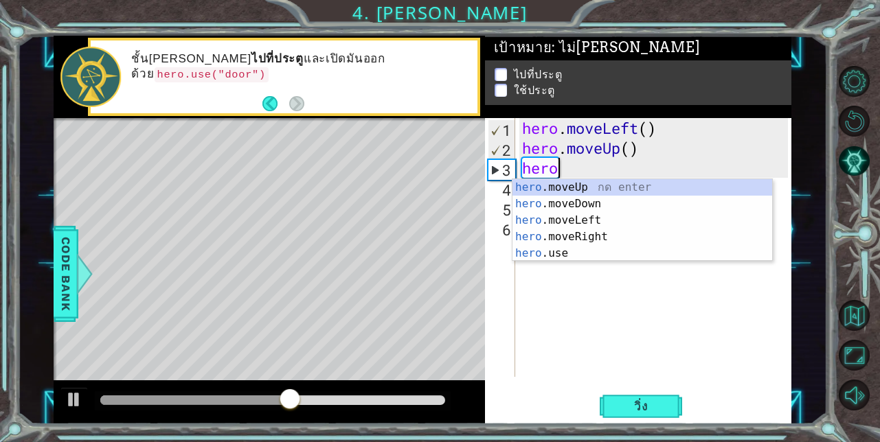
type textarea "h"
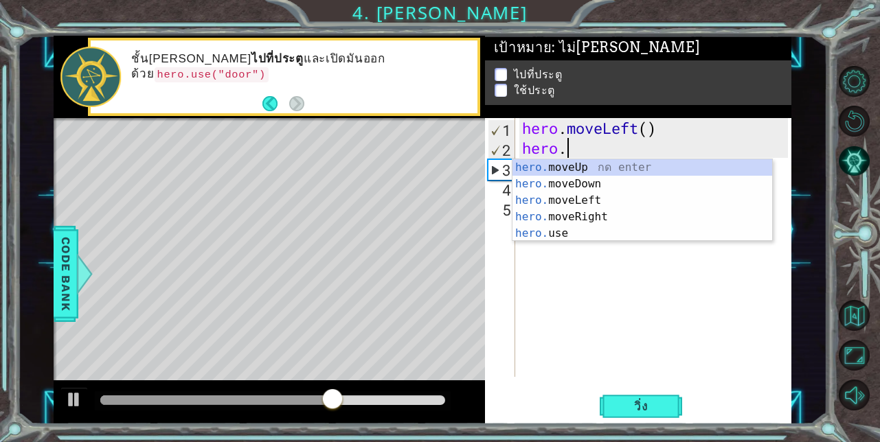
type textarea "h"
type textarea "hero.moveLeft()"
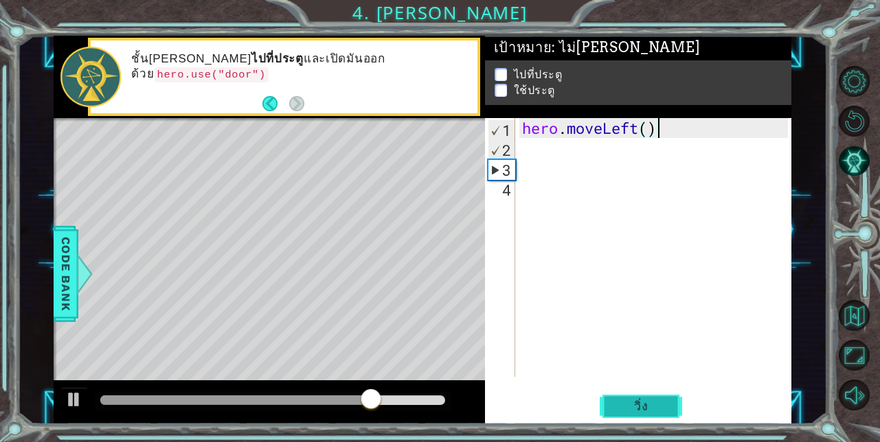
click at [628, 407] on span "วิ่ง" at bounding box center [640, 407] width 41 height 14
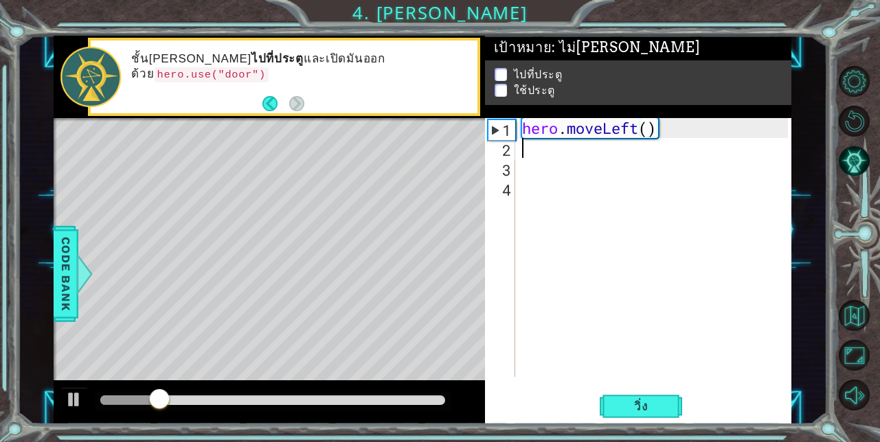
click at [531, 154] on div "hero . moveLeft ( )" at bounding box center [657, 267] width 276 height 299
type textarea "h"
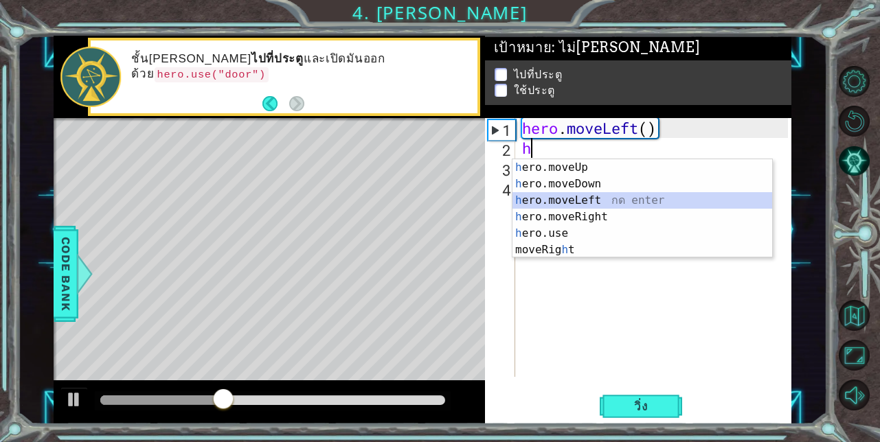
click at [545, 198] on div "h ero.moveUp กด enter h ero.moveDown กด enter h ero.moveLeft กด enter h ero.mov…" at bounding box center [642, 225] width 260 height 132
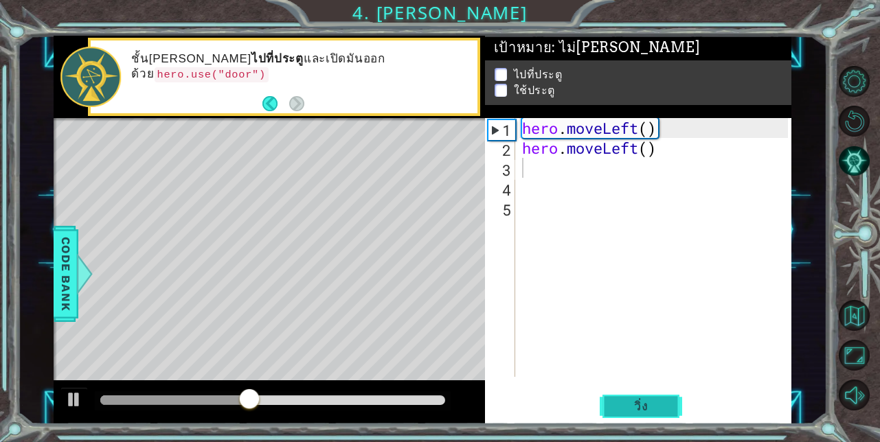
click at [624, 407] on span "วิ่ง" at bounding box center [640, 407] width 41 height 14
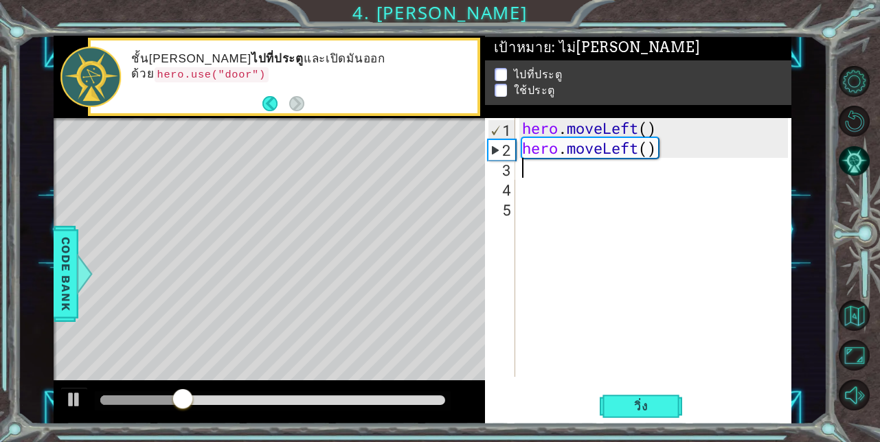
type textarea "h"
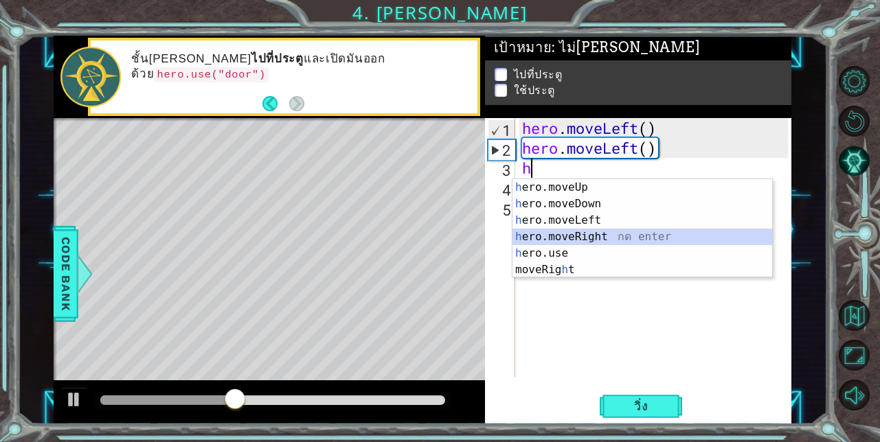
click at [564, 231] on div "h ero.moveUp กด enter h ero.moveDown กด enter h ero.moveLeft กด enter h ero.mov…" at bounding box center [642, 245] width 260 height 132
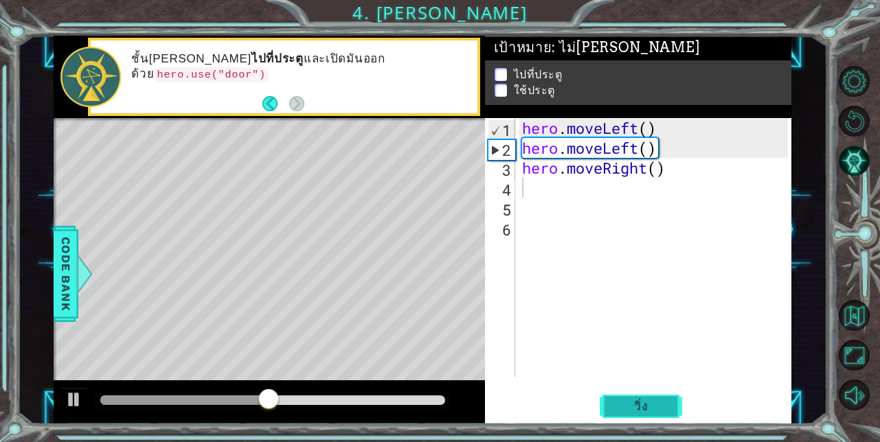
click at [619, 404] on button "วิ่ง" at bounding box center [640, 406] width 82 height 31
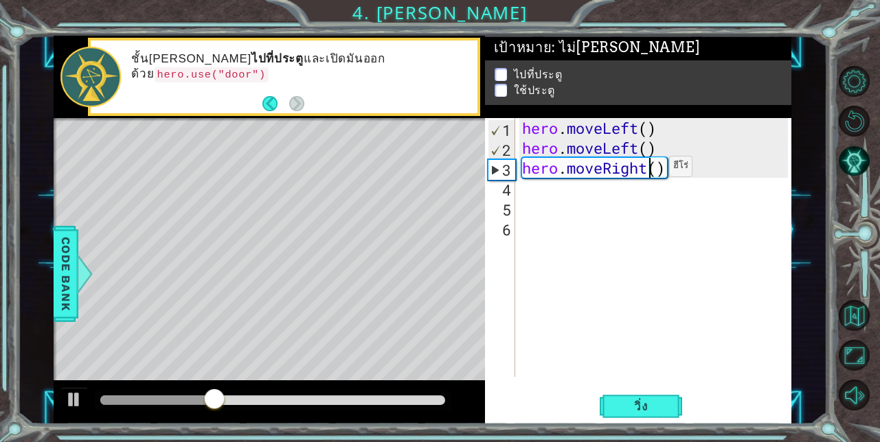
click at [648, 170] on div "hero . moveLeft ( ) hero . moveLeft ( ) hero . moveRight ( )" at bounding box center [657, 267] width 276 height 299
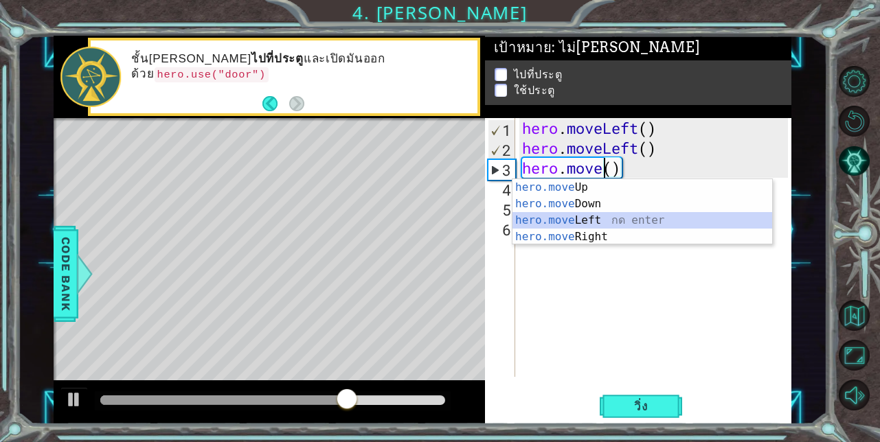
click at [620, 216] on div "hero.move Up กด enter hero.move Down กด enter hero.move Left กด enter hero.move…" at bounding box center [642, 228] width 260 height 99
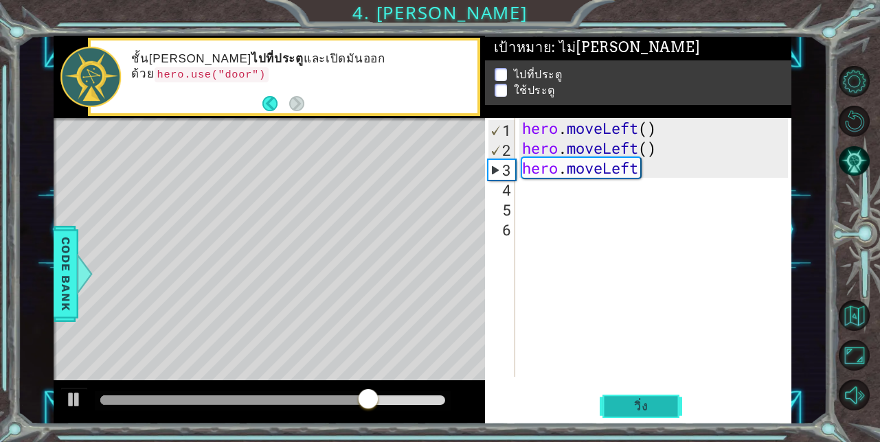
click at [629, 403] on span "วิ่ง" at bounding box center [640, 407] width 41 height 14
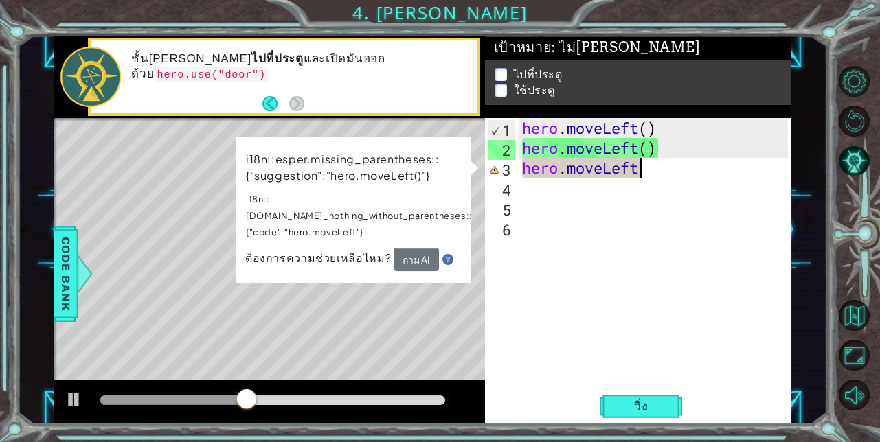
scroll to position [0, 5]
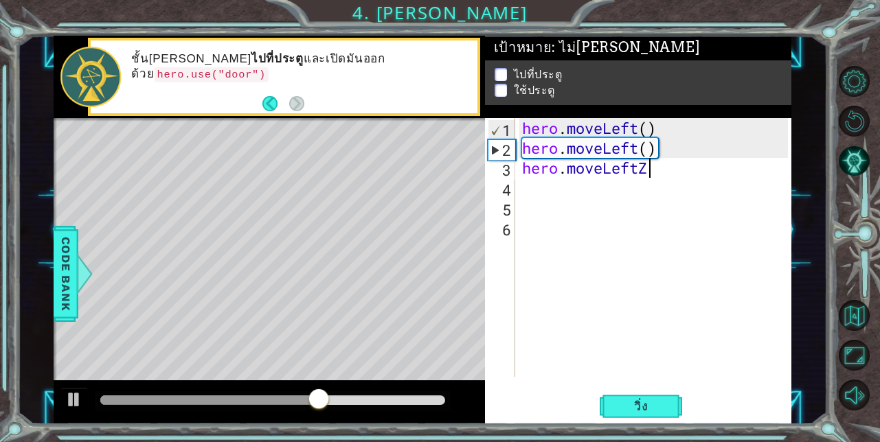
type textarea "hero.moveLeft"
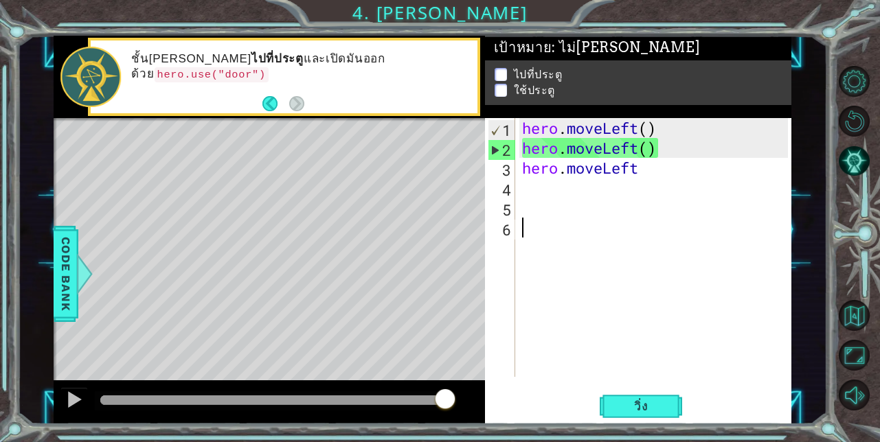
click at [575, 223] on div "hero . moveLeft ( ) hero . moveLeft ( ) hero . moveLeft" at bounding box center [657, 267] width 276 height 299
click at [661, 171] on div "hero . moveLeft ( ) hero . moveLeft ( ) hero . moveLeft" at bounding box center [657, 267] width 276 height 299
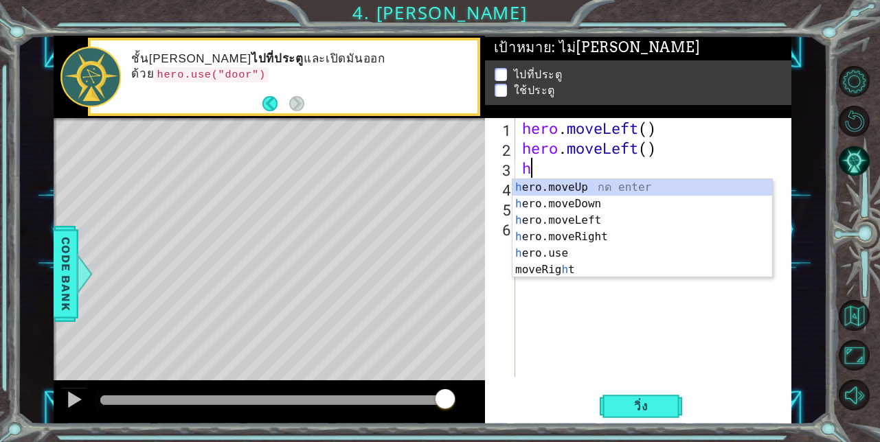
type textarea "h"
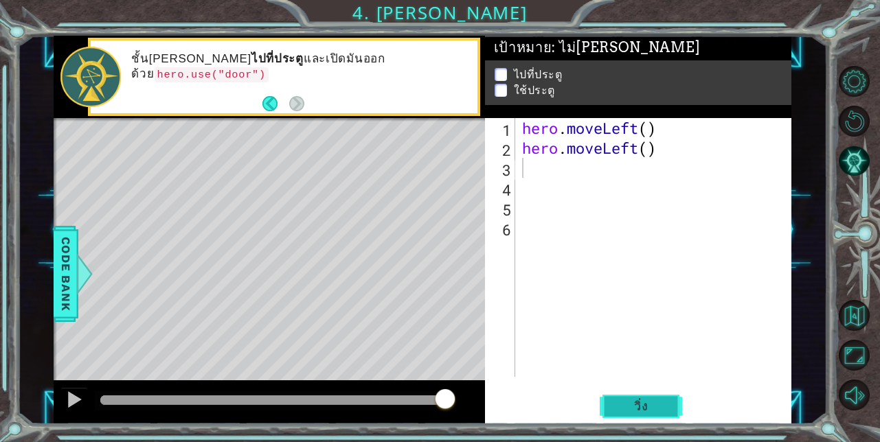
click at [634, 409] on span "วิ่ง" at bounding box center [640, 407] width 41 height 14
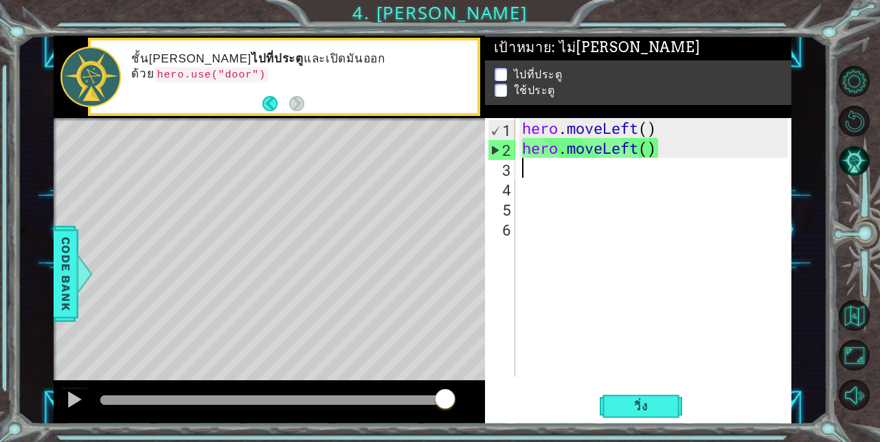
type textarea "h"
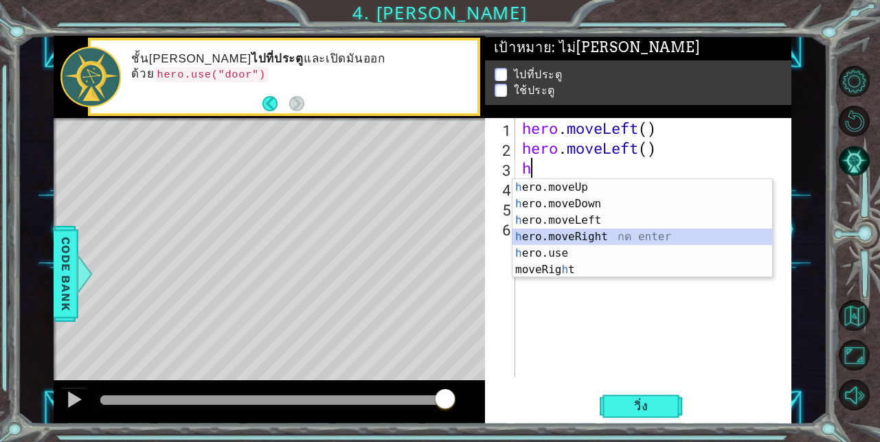
click at [603, 236] on div "h ero.moveUp กด enter h ero.moveDown กด enter h ero.moveLeft กด enter h ero.mov…" at bounding box center [642, 245] width 260 height 132
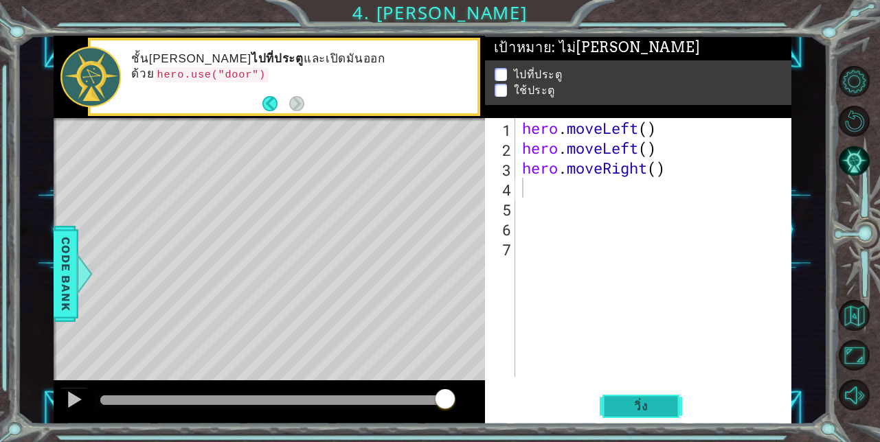
click at [632, 411] on span "วิ่ง" at bounding box center [640, 407] width 41 height 14
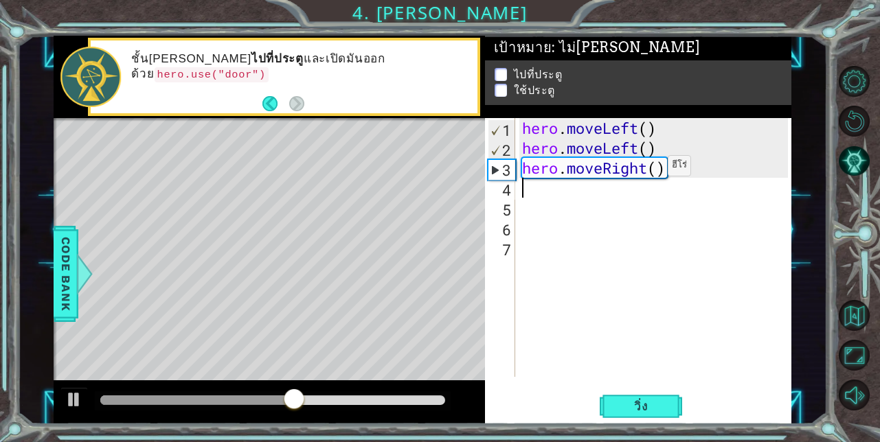
click at [647, 169] on div "hero . moveLeft ( ) hero . moveLeft ( ) hero . moveRight ( )" at bounding box center [657, 267] width 276 height 299
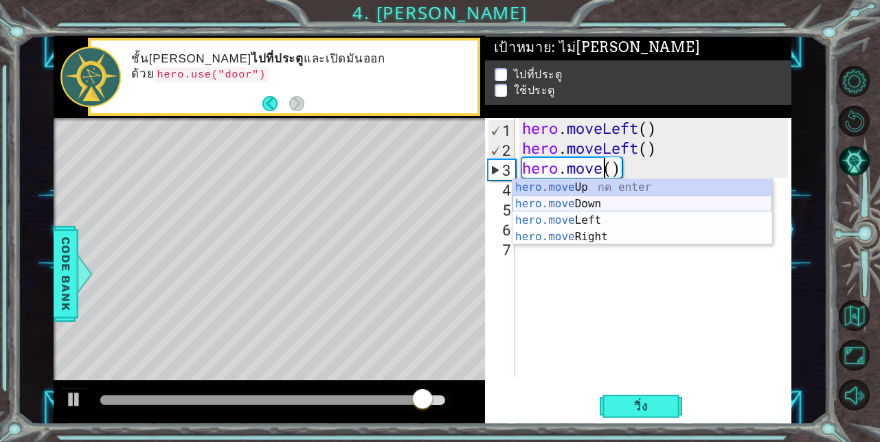
click at [643, 196] on div "hero.move Up กด enter hero.move Down กด enter hero.move Left กด enter hero.move…" at bounding box center [642, 228] width 260 height 99
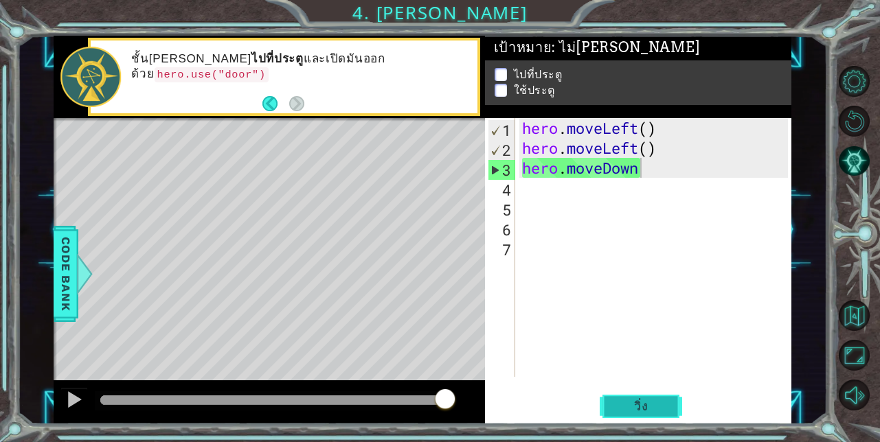
click at [656, 411] on span "วิ่ง" at bounding box center [640, 407] width 41 height 14
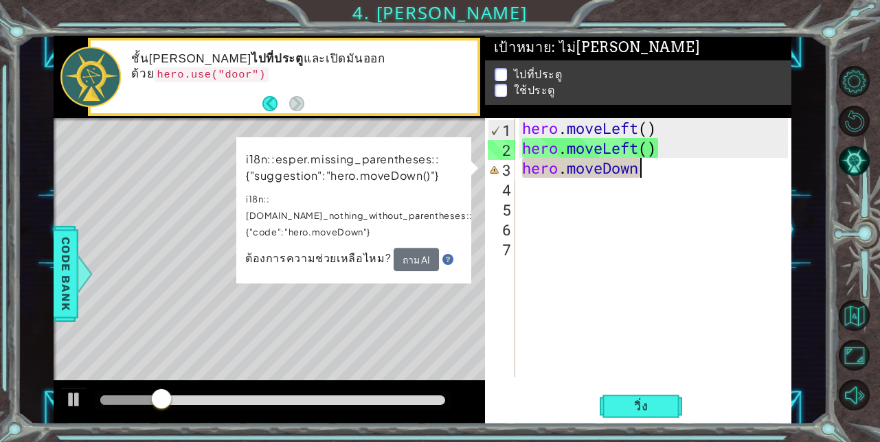
click at [672, 171] on div "hero . moveLeft ( ) hero . moveLeft ( ) hero . moveDown" at bounding box center [657, 267] width 276 height 299
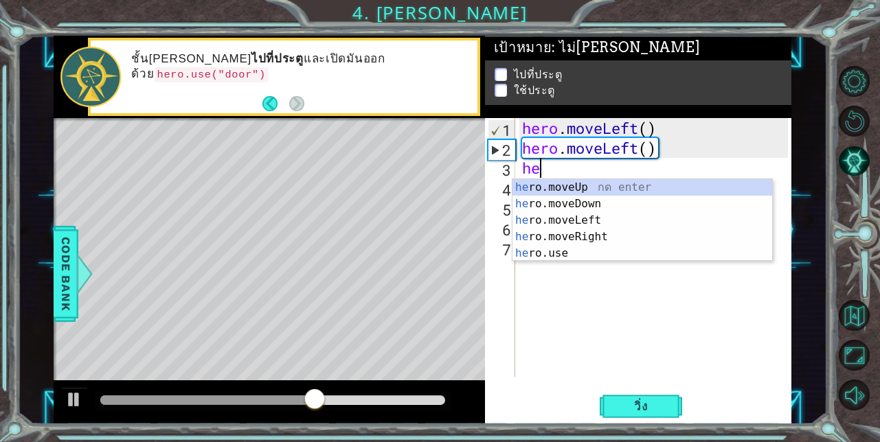
type textarea "h"
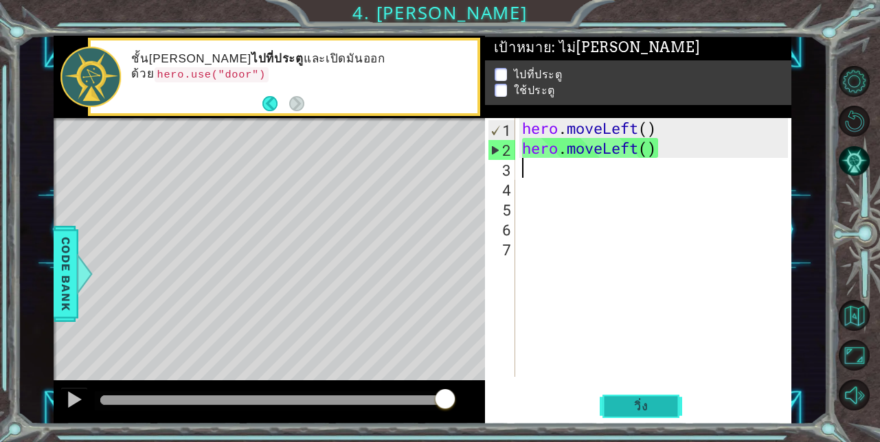
click at [643, 406] on span "วิ่ง" at bounding box center [640, 407] width 41 height 14
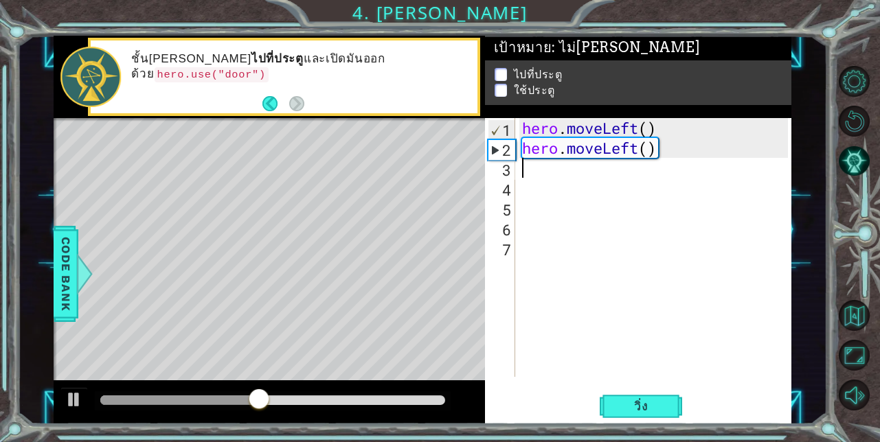
type textarea "h"
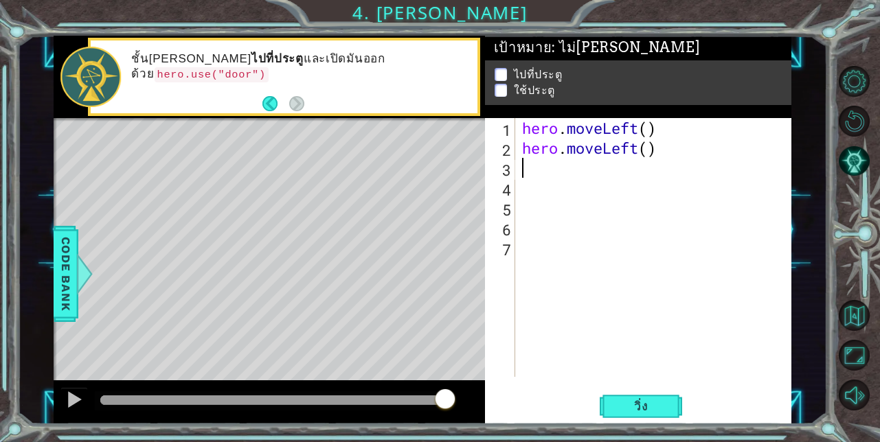
type textarea "h"
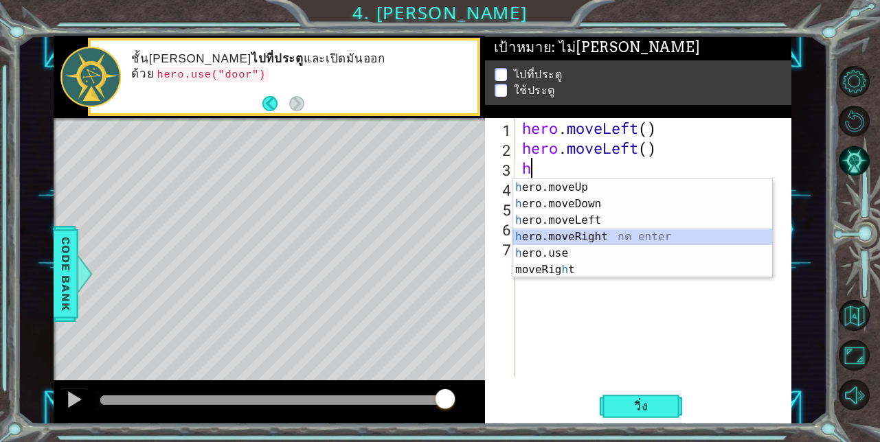
click at [574, 236] on div "h ero.moveUp กด enter h ero.moveDown กด enter h ero.moveLeft กด enter h ero.mov…" at bounding box center [642, 245] width 260 height 132
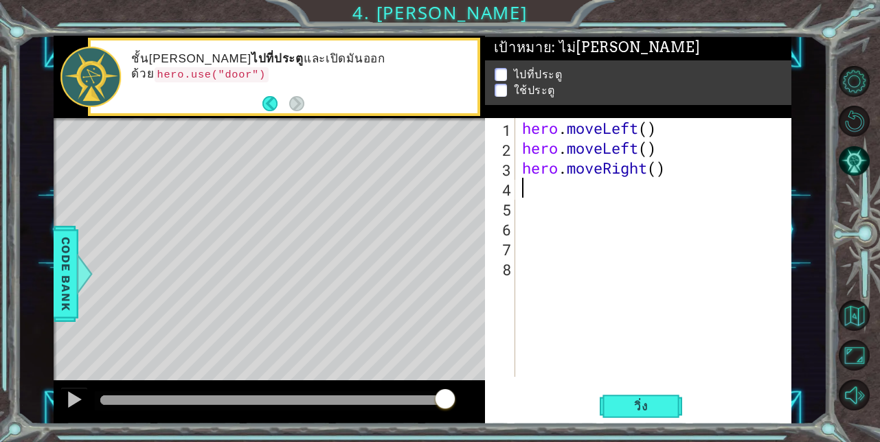
type textarea "h"
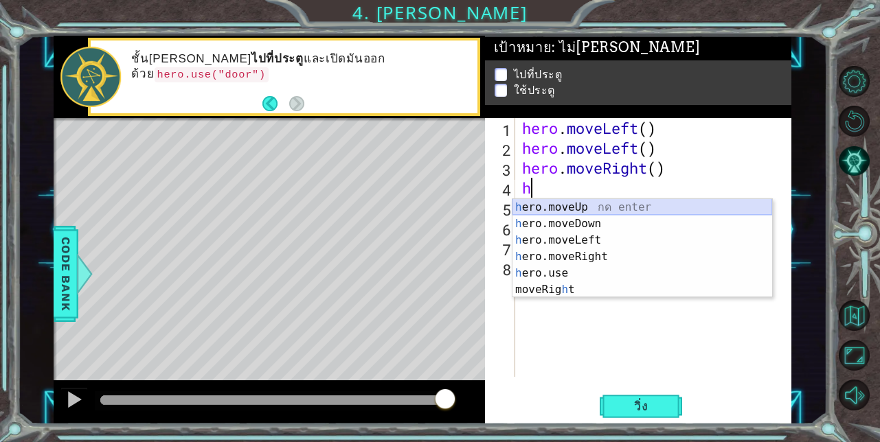
click at [576, 205] on div "h ero.moveUp กด enter h ero.moveDown กด enter h ero.moveLeft กด enter h ero.mov…" at bounding box center [642, 265] width 260 height 132
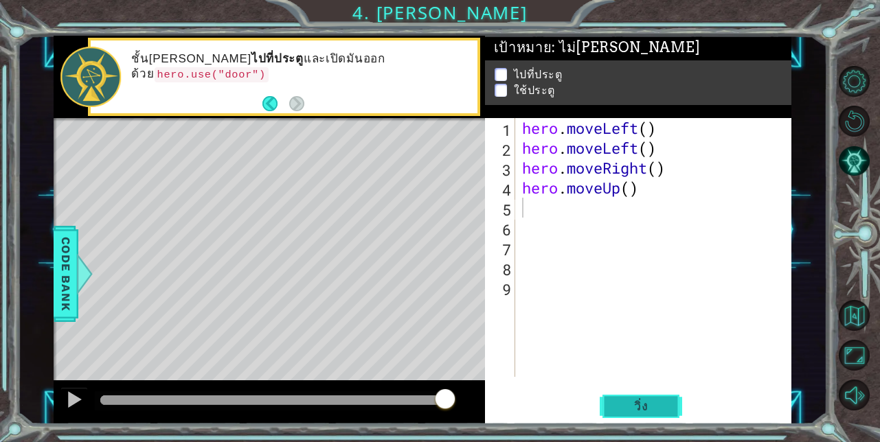
click at [637, 407] on span "วิ่ง" at bounding box center [640, 407] width 41 height 14
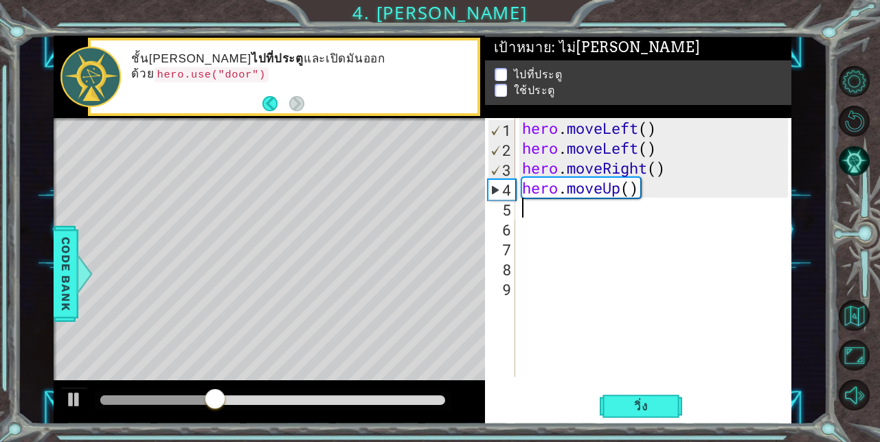
click at [665, 169] on div "hero . moveLeft ( ) hero . moveLeft ( ) hero . moveRight ( ) hero . moveUp ( )" at bounding box center [657, 267] width 276 height 299
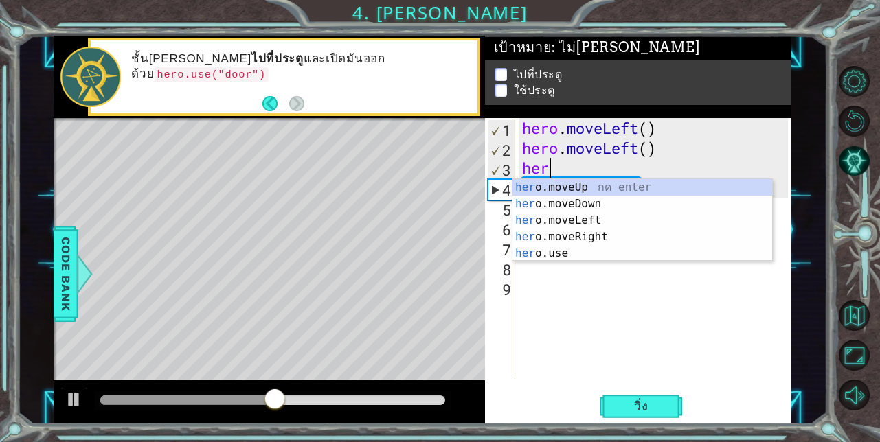
type textarea "h"
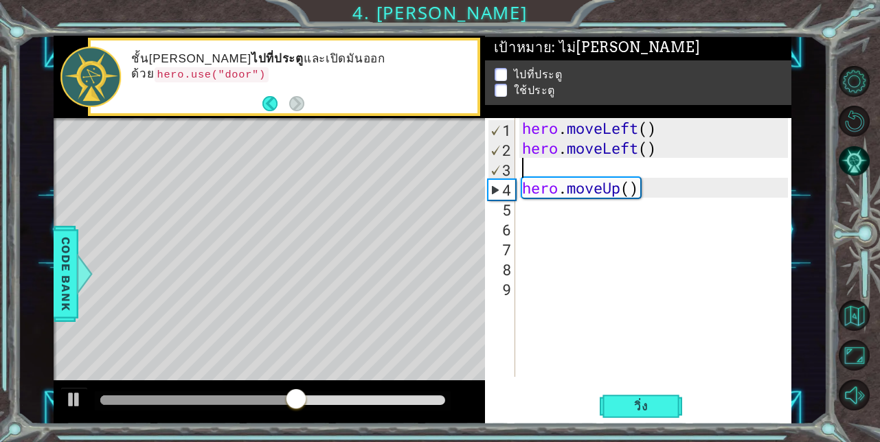
type textarea "hero.moveLeft()"
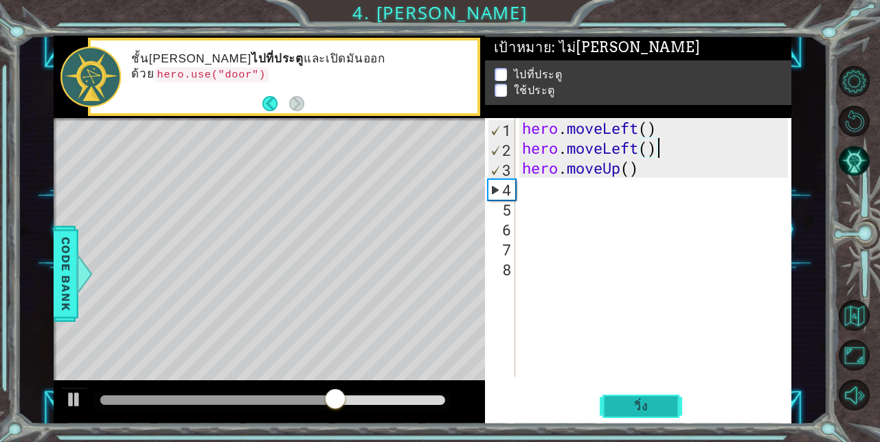
click at [658, 411] on span "วิ่ง" at bounding box center [640, 407] width 41 height 14
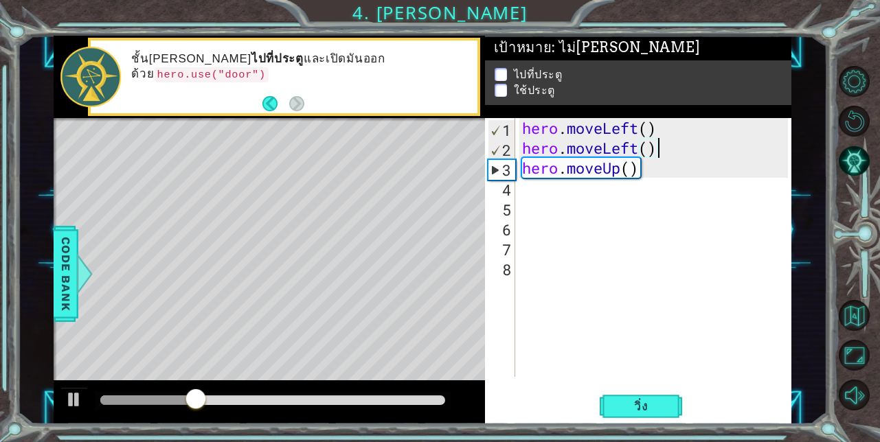
click at [534, 183] on div "hero . moveLeft ( ) hero . moveLeft ( ) hero . moveUp ( )" at bounding box center [657, 267] width 276 height 299
type textarea "h"
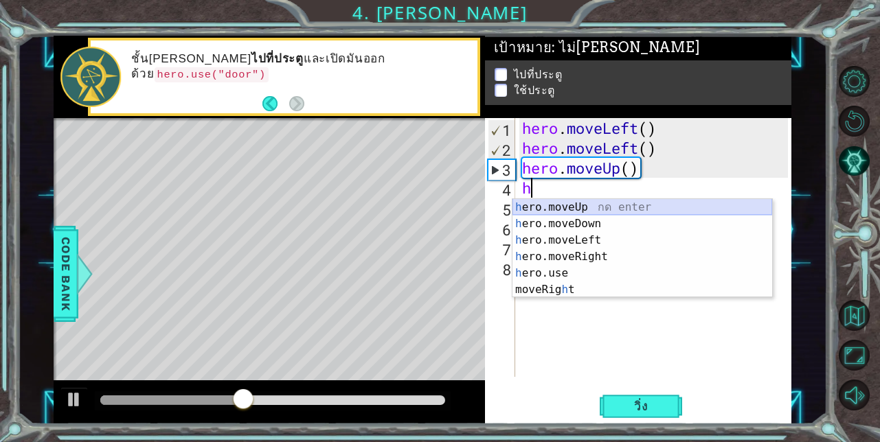
click at [547, 211] on div "h ero.moveUp กด enter h ero.moveDown กด enter h ero.moveLeft กด enter h ero.mov…" at bounding box center [642, 265] width 260 height 132
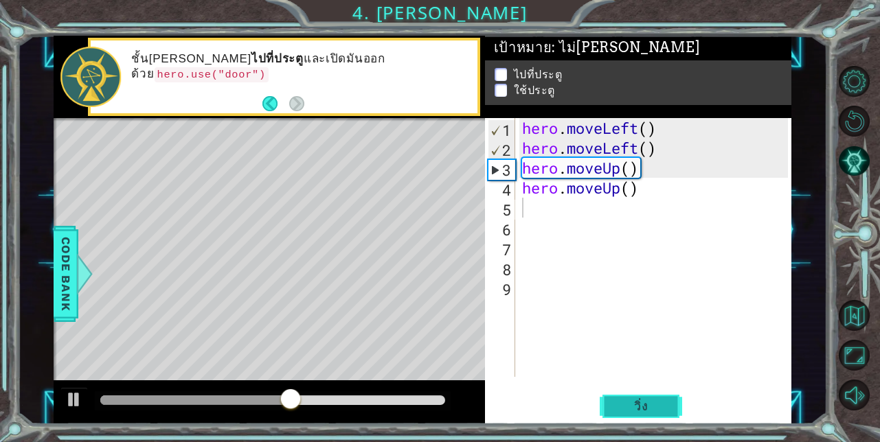
click at [653, 405] on span "วิ่ง" at bounding box center [640, 407] width 41 height 14
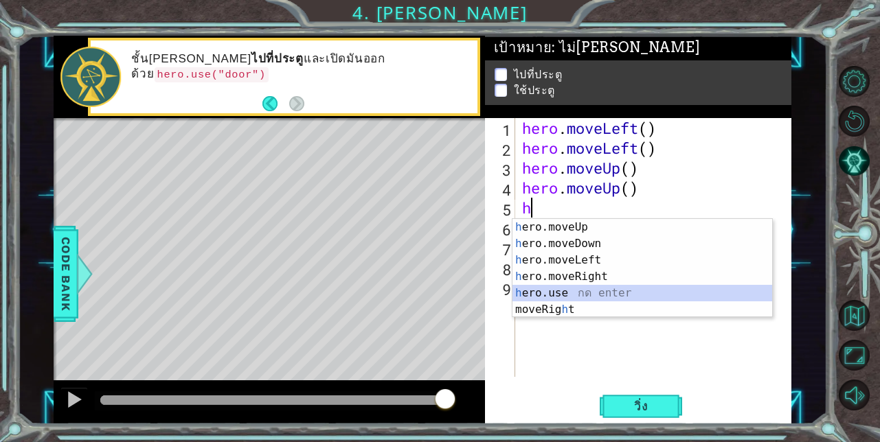
click at [584, 295] on div "h ero.moveUp กด enter h ero.moveDown กด enter h ero.moveLeft กด enter h ero.mov…" at bounding box center [642, 285] width 260 height 132
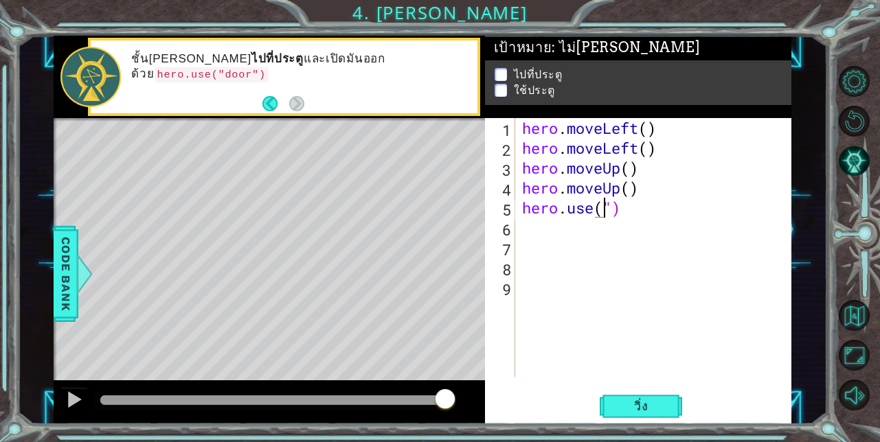
click at [634, 212] on div "hero . moveLeft ( ) hero . moveLeft ( ) hero . moveUp ( ) hero . moveUp ( ) her…" at bounding box center [657, 267] width 276 height 299
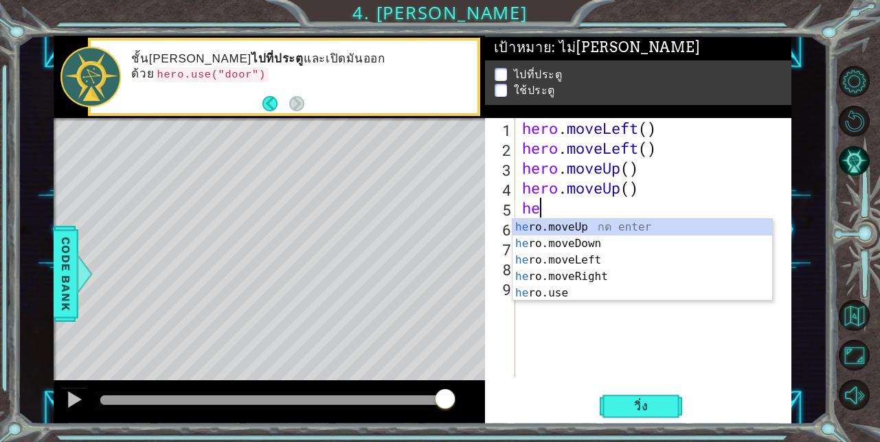
type textarea "h"
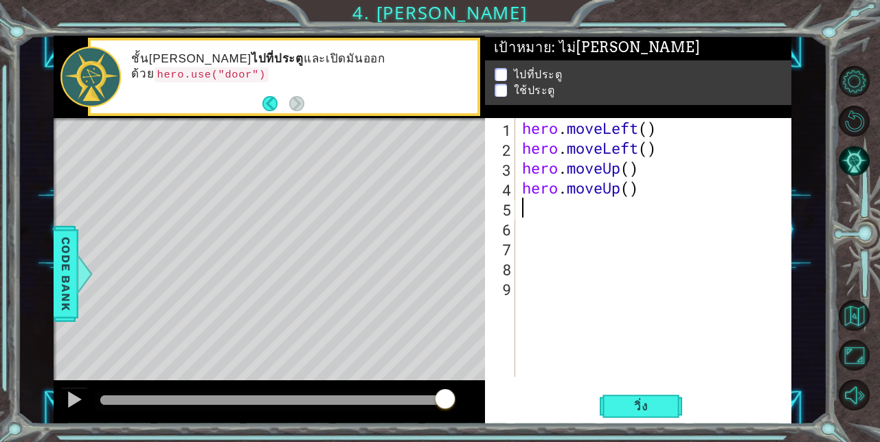
type textarea "h"
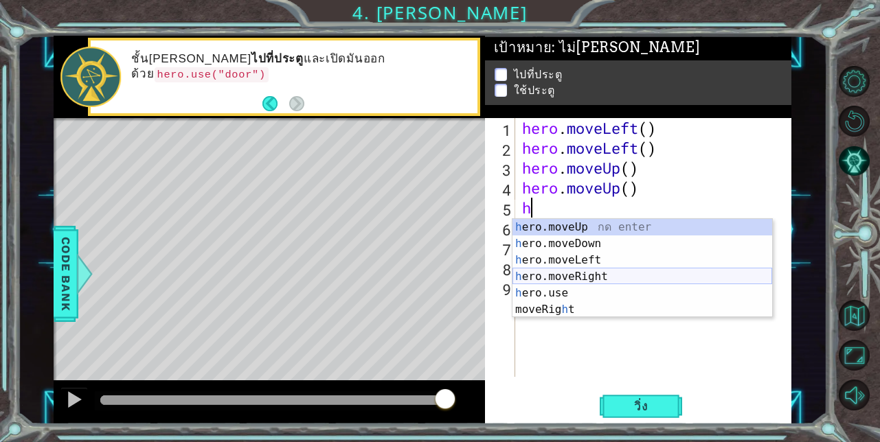
click at [587, 274] on div "h ero.moveUp กด enter h ero.moveDown กด enter h ero.moveLeft กด enter h ero.mov…" at bounding box center [642, 285] width 260 height 132
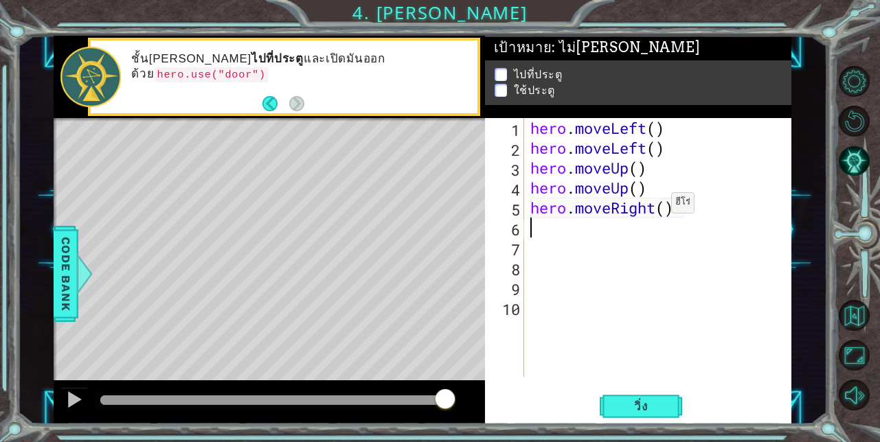
click at [659, 206] on div "hero . moveLeft ( ) hero . moveLeft ( ) hero . moveUp ( ) hero . moveUp ( ) her…" at bounding box center [661, 267] width 268 height 299
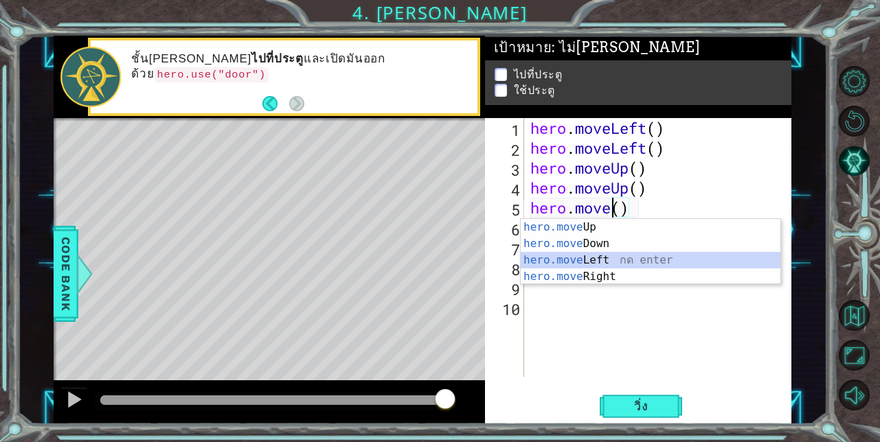
click at [661, 257] on div "hero.move Up กด enter hero.move Down กด enter hero.move Left กด enter hero.move…" at bounding box center [651, 268] width 260 height 99
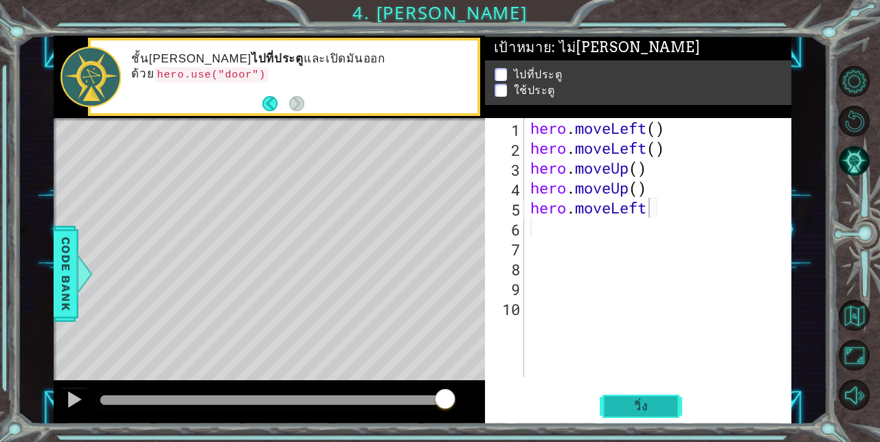
click at [648, 407] on span "วิ่ง" at bounding box center [640, 407] width 41 height 14
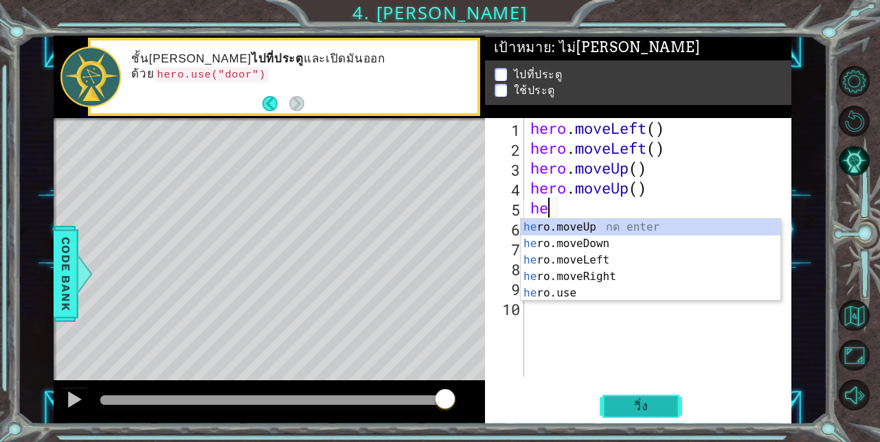
type textarea "h"
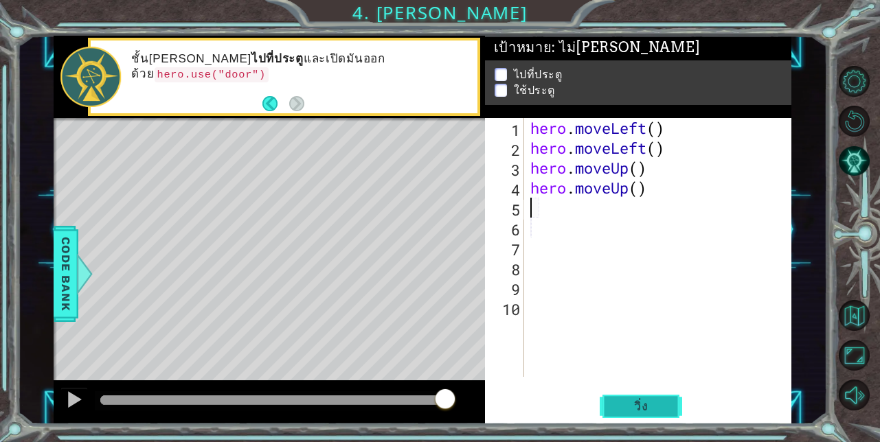
type textarea "h"
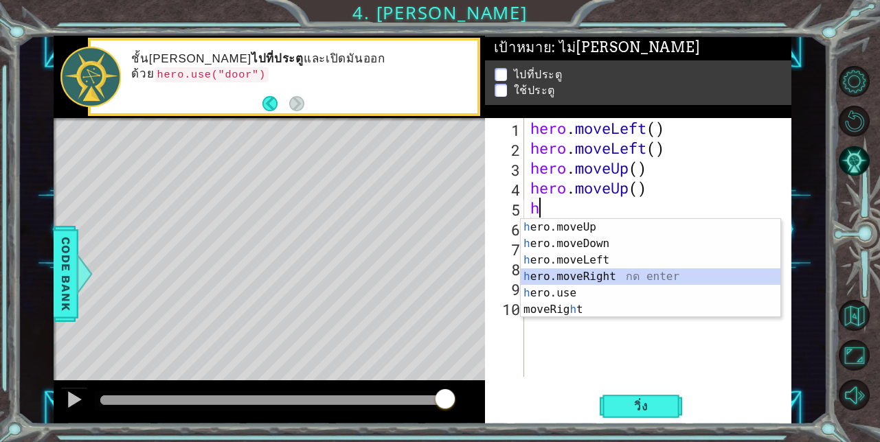
click at [617, 273] on div "h ero.moveUp กด enter h ero.moveDown กด enter h ero.moveLeft กด enter h ero.mov…" at bounding box center [651, 285] width 260 height 132
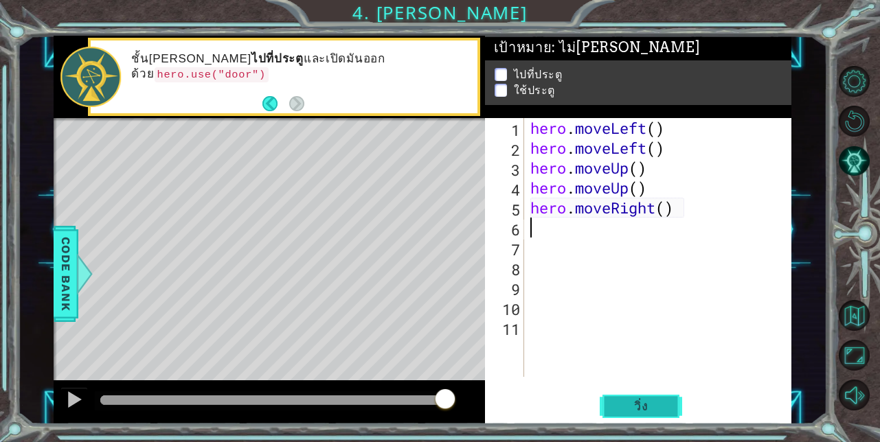
click at [647, 403] on span "วิ่ง" at bounding box center [640, 407] width 41 height 14
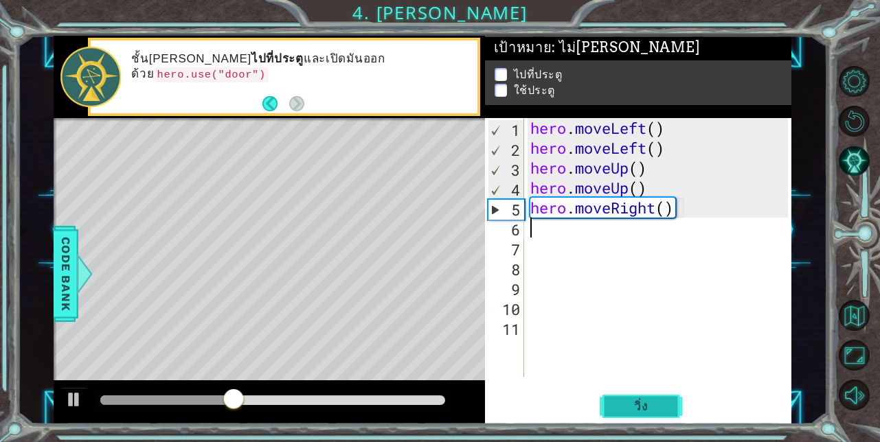
type textarea "h"
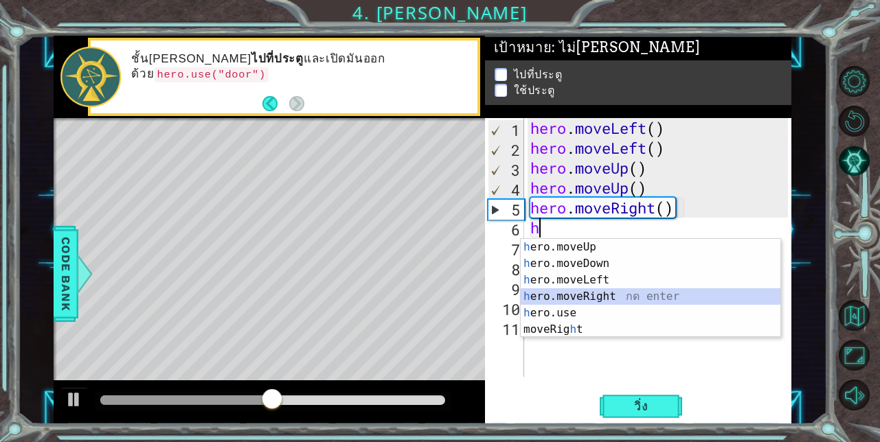
click at [584, 293] on div "h ero.moveUp กด enter h ero.moveDown กด enter h ero.moveLeft กด enter h ero.mov…" at bounding box center [651, 305] width 260 height 132
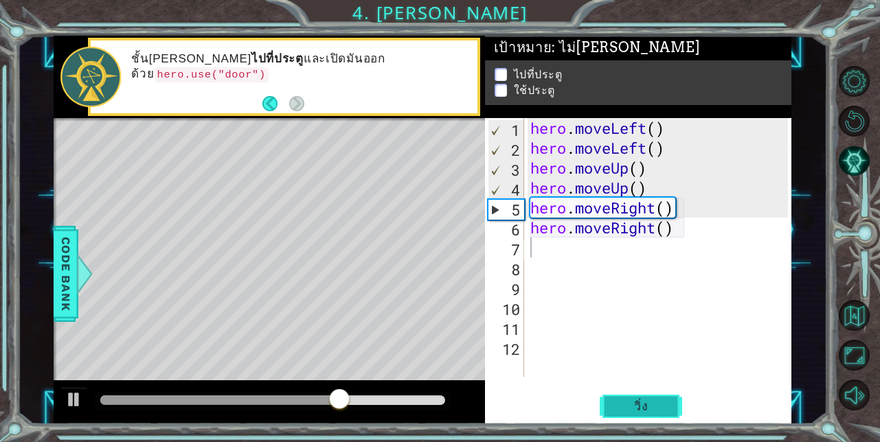
click at [635, 400] on span "วิ่ง" at bounding box center [640, 407] width 41 height 14
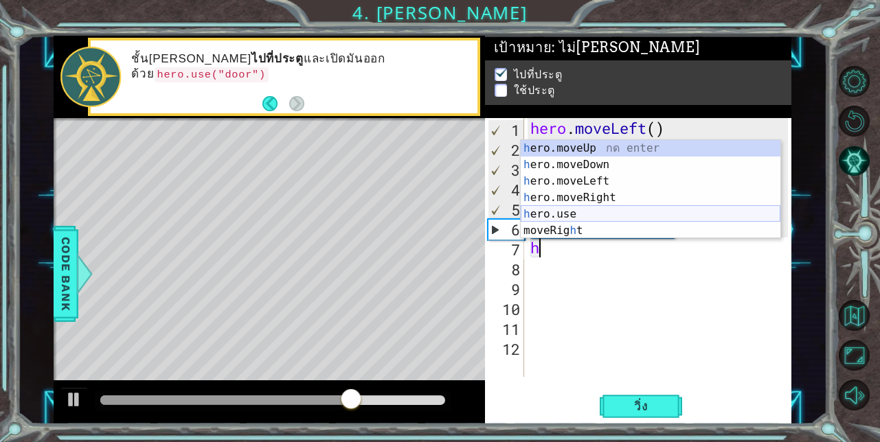
click at [545, 213] on div "h ero.moveUp กด enter h ero.moveDown กด enter h ero.moveLeft กด enter h ero.mov…" at bounding box center [651, 206] width 260 height 132
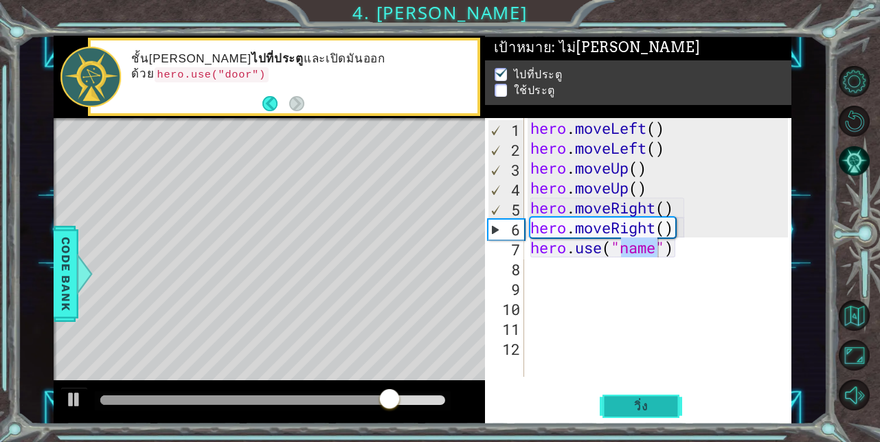
click at [650, 395] on button "วิ่ง" at bounding box center [640, 406] width 82 height 31
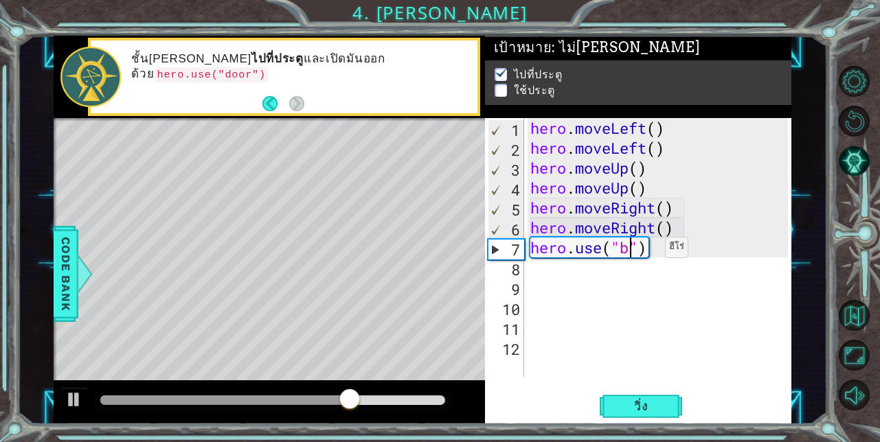
scroll to position [0, 5]
click at [634, 410] on span "วิ่ง" at bounding box center [640, 407] width 41 height 14
click at [643, 410] on span "วิ่ง" at bounding box center [640, 407] width 41 height 14
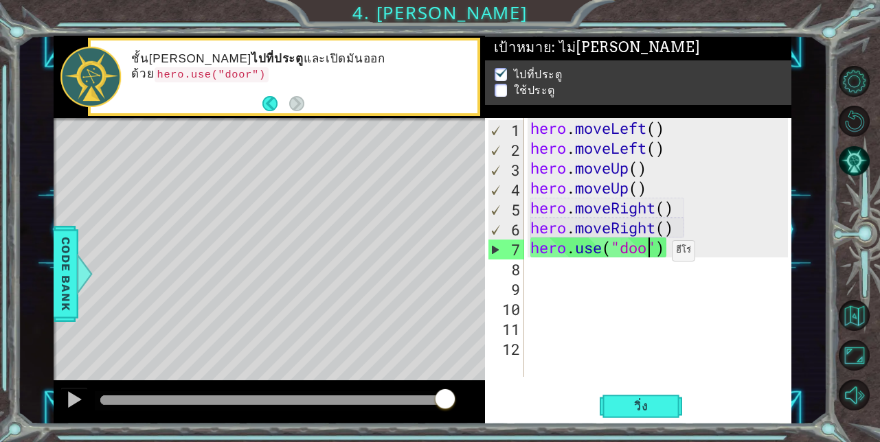
scroll to position [0, 5]
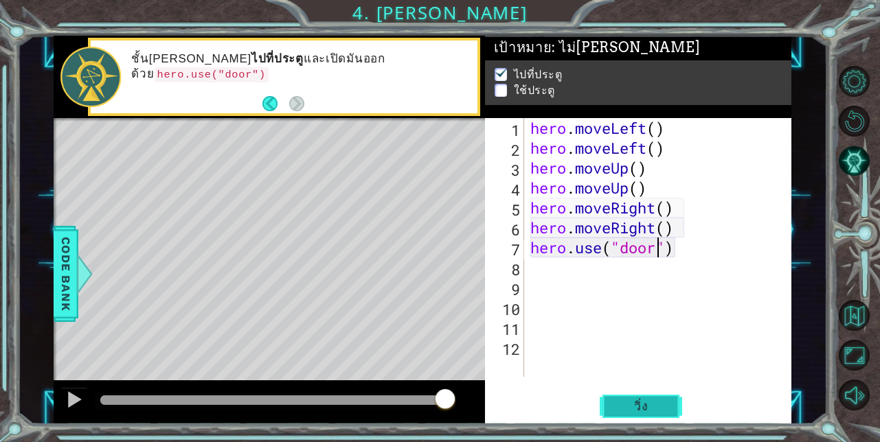
type textarea "hero.use("door")"
click at [647, 402] on span "วิ่ง" at bounding box center [640, 407] width 41 height 14
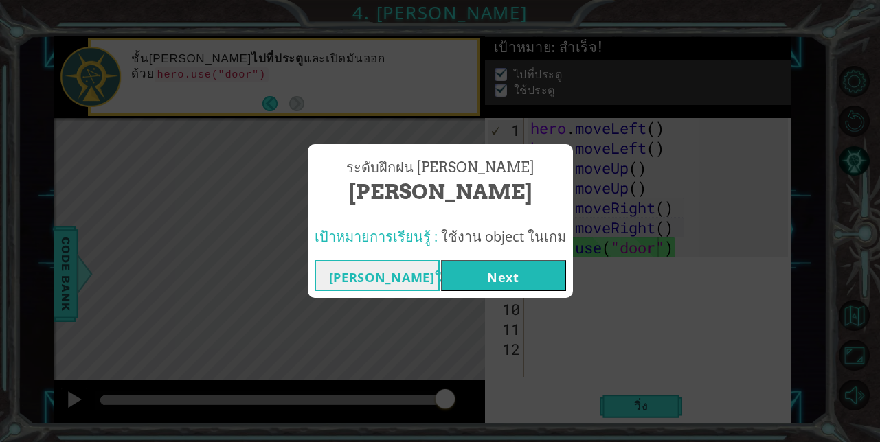
click at [551, 282] on button "Next" at bounding box center [503, 275] width 125 height 31
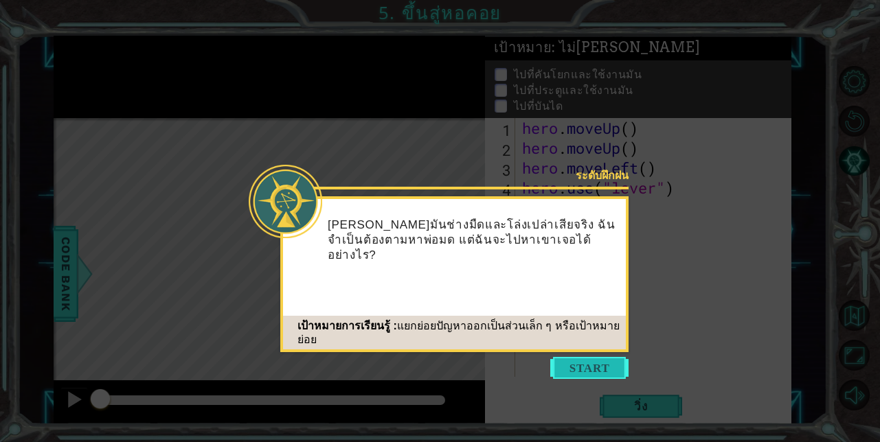
click at [587, 371] on button "Start" at bounding box center [589, 368] width 78 height 22
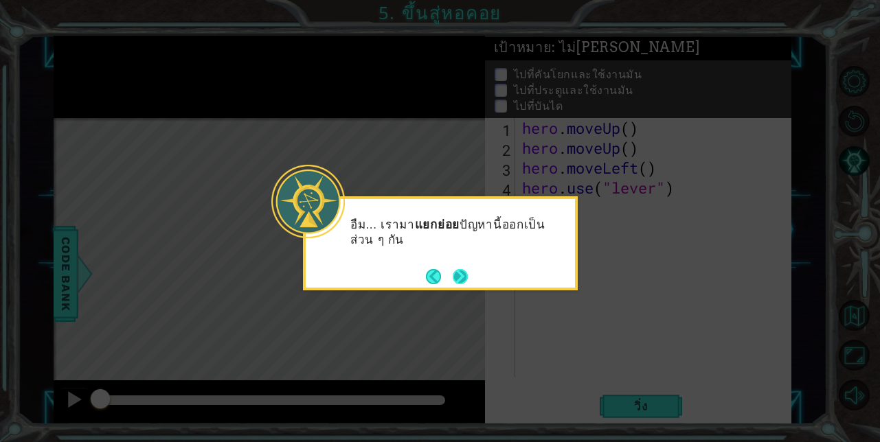
click at [461, 271] on button "Next" at bounding box center [460, 277] width 16 height 16
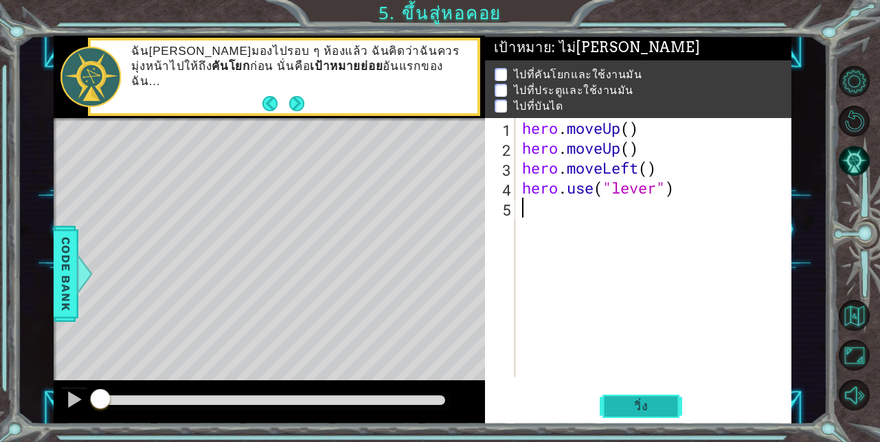
click at [629, 404] on span "วิ่ง" at bounding box center [640, 407] width 41 height 14
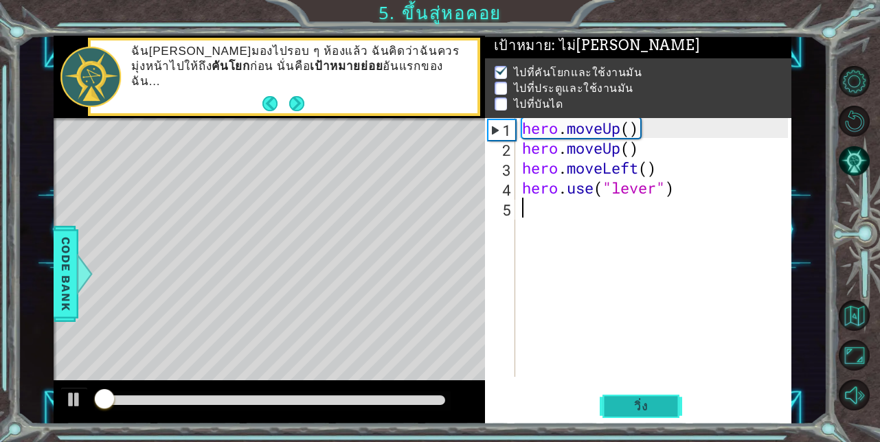
scroll to position [10, 0]
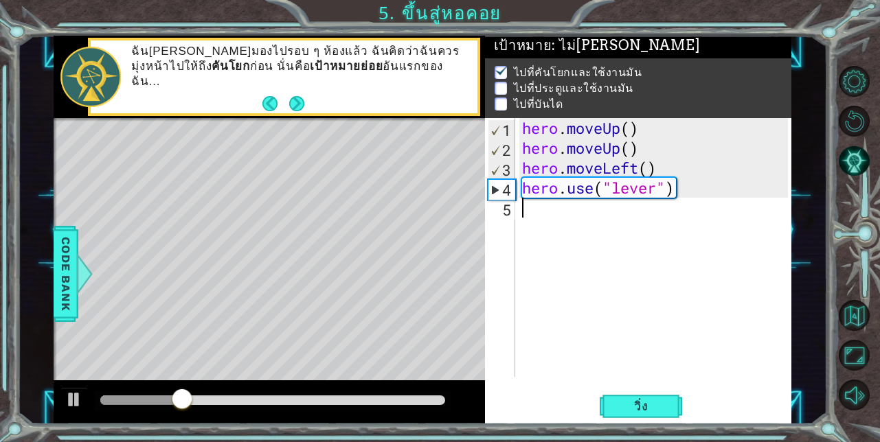
click at [563, 281] on div "hero . moveUp ( ) hero . moveUp ( ) hero . moveLeft ( ) hero . use ( "lever" )" at bounding box center [657, 267] width 276 height 299
type textarea "h"
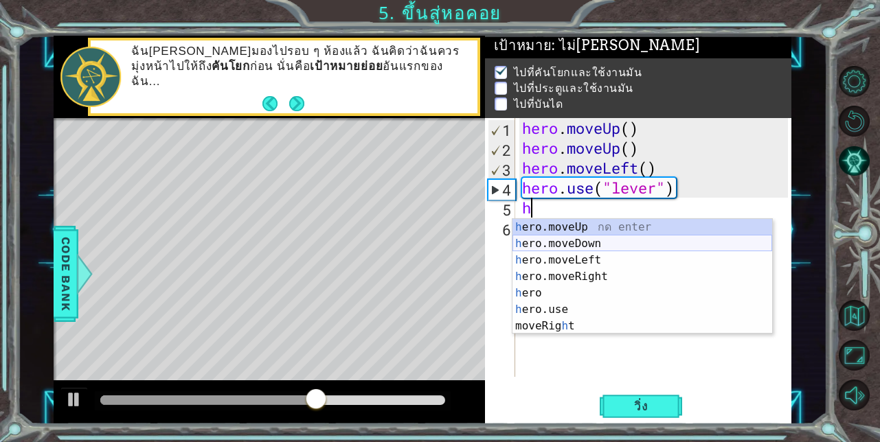
click at [558, 247] on div "h ero.moveUp กด enter h ero.moveDown กด enter h ero.moveLeft กด enter h ero.mov…" at bounding box center [642, 293] width 260 height 148
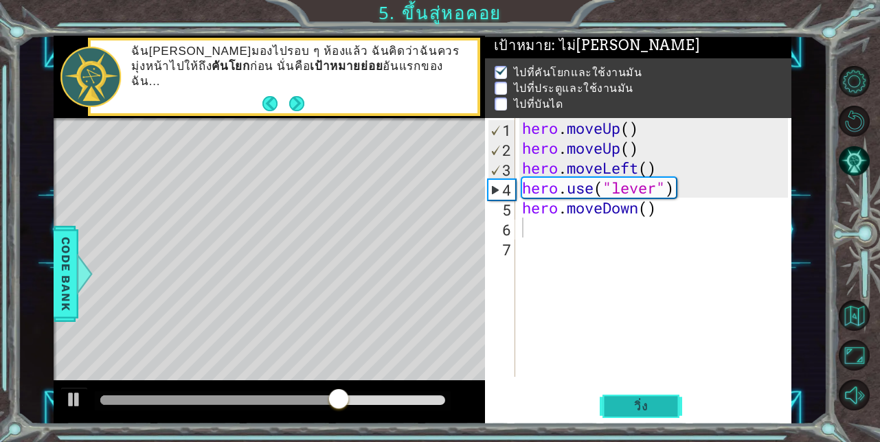
click at [646, 400] on span "วิ่ง" at bounding box center [640, 407] width 41 height 14
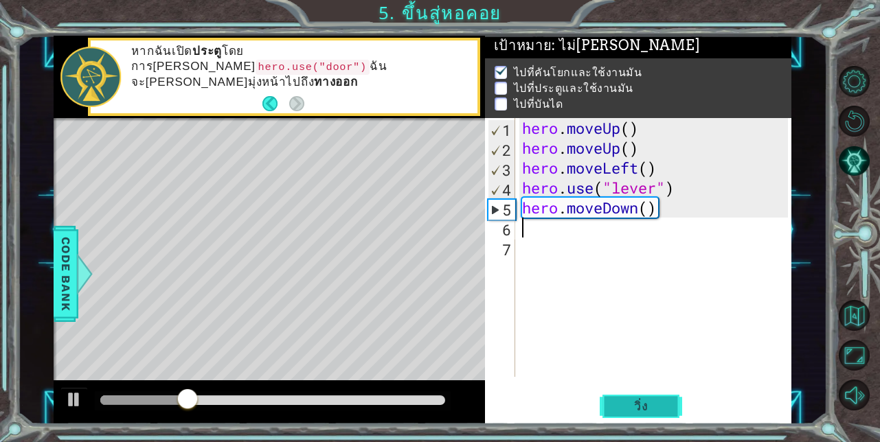
type textarea "h"
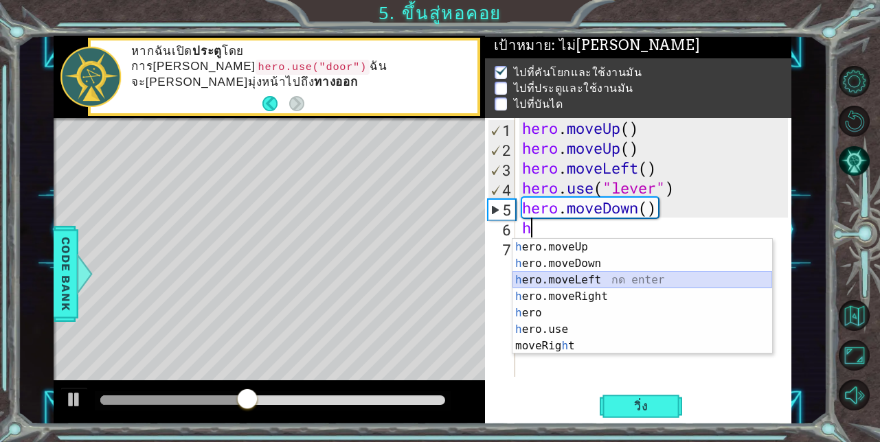
click at [596, 275] on div "h ero.moveUp กด enter h ero.moveDown กด enter h ero.moveLeft กด enter h ero.mov…" at bounding box center [642, 313] width 260 height 148
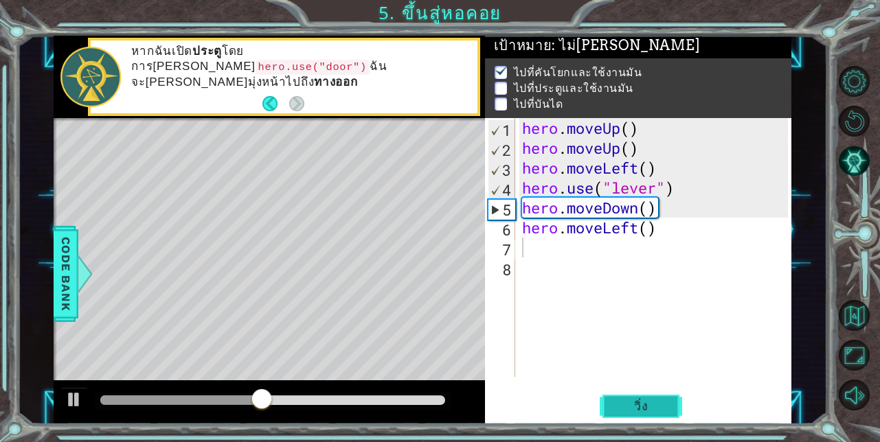
click at [630, 413] on button "วิ่ง" at bounding box center [640, 406] width 82 height 31
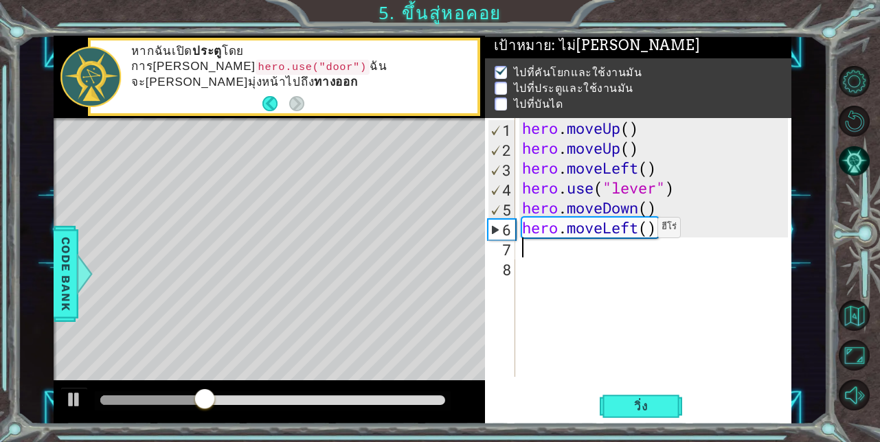
click at [637, 231] on div "hero . moveUp ( ) hero . moveUp ( ) hero . moveLeft ( ) hero . use ( "lever" ) …" at bounding box center [657, 267] width 276 height 299
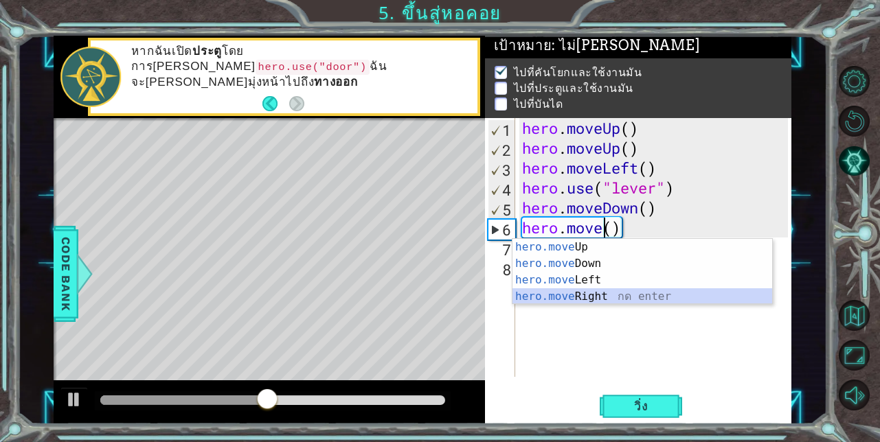
click at [621, 299] on div "hero.move Up กด enter hero.move Down กด enter hero.move Left กด enter hero.move…" at bounding box center [642, 288] width 260 height 99
type textarea "hero.moveRight"
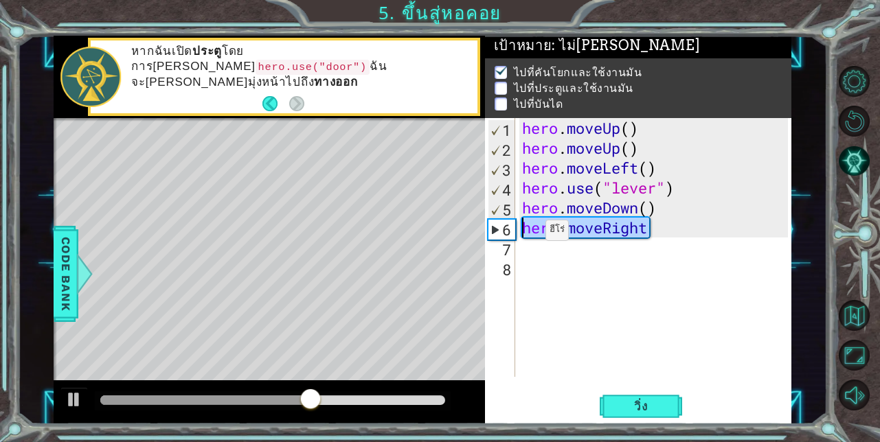
drag, startPoint x: 646, startPoint y: 225, endPoint x: 525, endPoint y: 233, distance: 121.9
click at [525, 233] on div "hero . moveUp ( ) hero . moveUp ( ) hero . moveLeft ( ) hero . use ( "lever" ) …" at bounding box center [657, 267] width 276 height 299
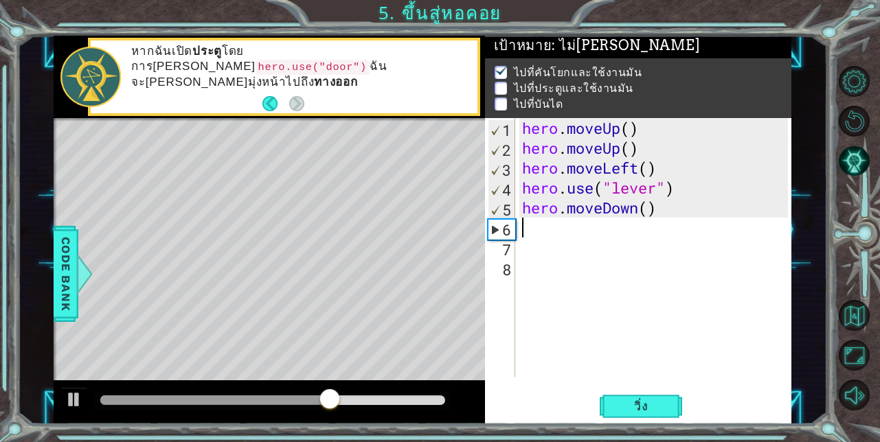
type textarea "h"
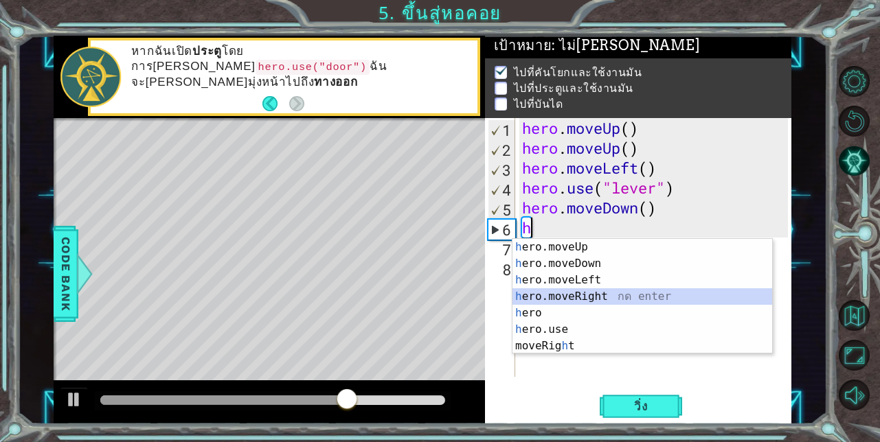
click at [605, 299] on div "h ero.moveUp กด enter h ero.moveDown กด enter h ero.moveLeft กด enter h ero.mov…" at bounding box center [642, 313] width 260 height 148
click at [605, 299] on div "hero . moveUp ( ) hero . moveUp ( ) hero . moveLeft ( ) hero . use ( "lever" ) …" at bounding box center [657, 267] width 276 height 299
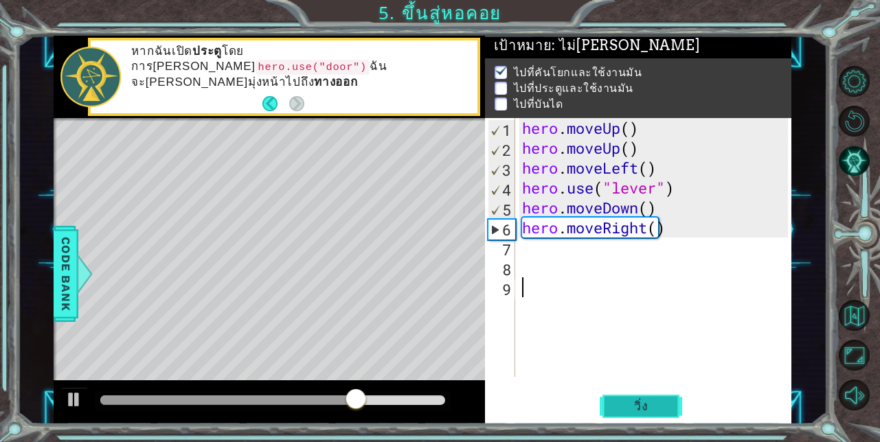
click at [636, 408] on span "วิ่ง" at bounding box center [640, 407] width 41 height 14
type textarea "h"
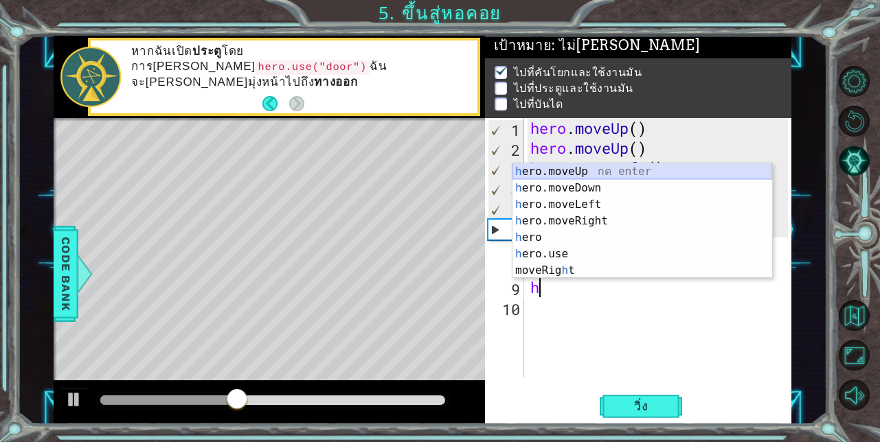
click at [555, 171] on div "h ero.moveUp กด enter h ero.moveDown กด enter h ero.moveLeft กด enter h ero.mov…" at bounding box center [642, 237] width 260 height 148
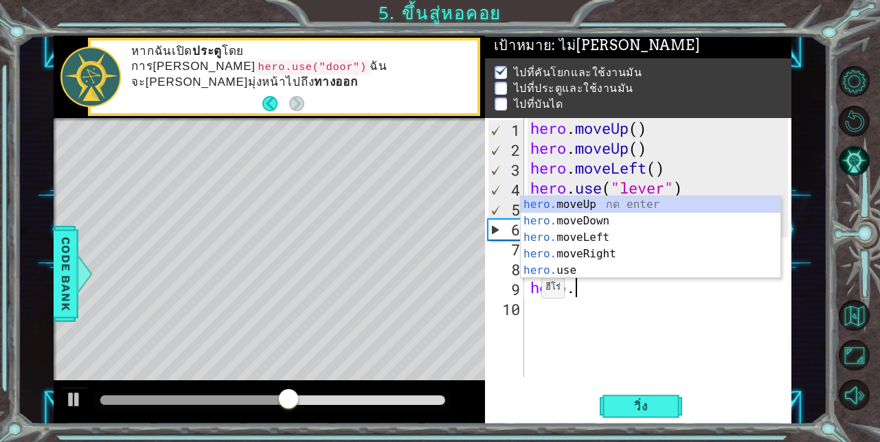
type textarea "h"
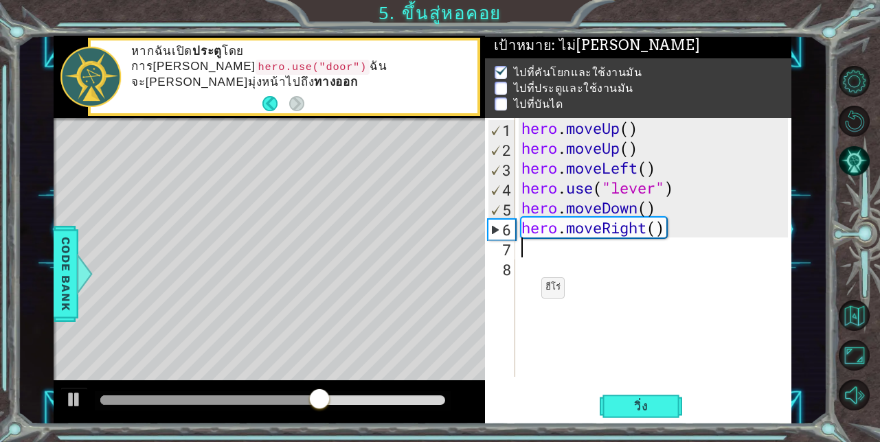
type textarea "h"
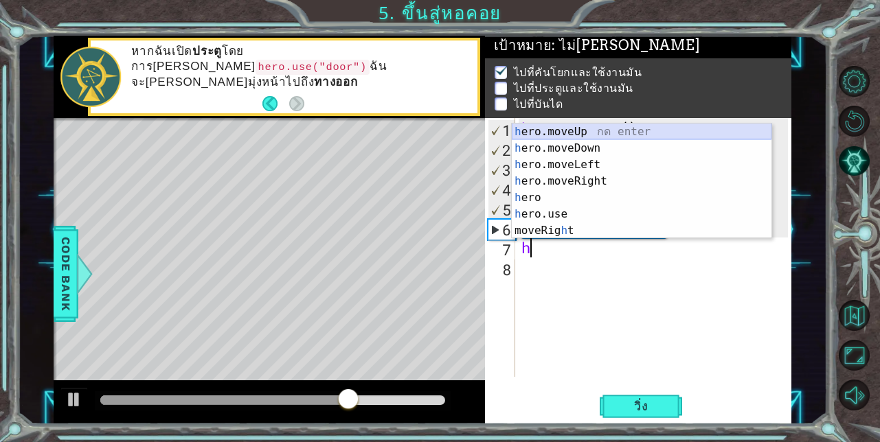
click at [557, 128] on div "h ero.moveUp กด enter h ero.moveDown กด enter h ero.moveLeft กด enter h ero.mov…" at bounding box center [642, 198] width 260 height 148
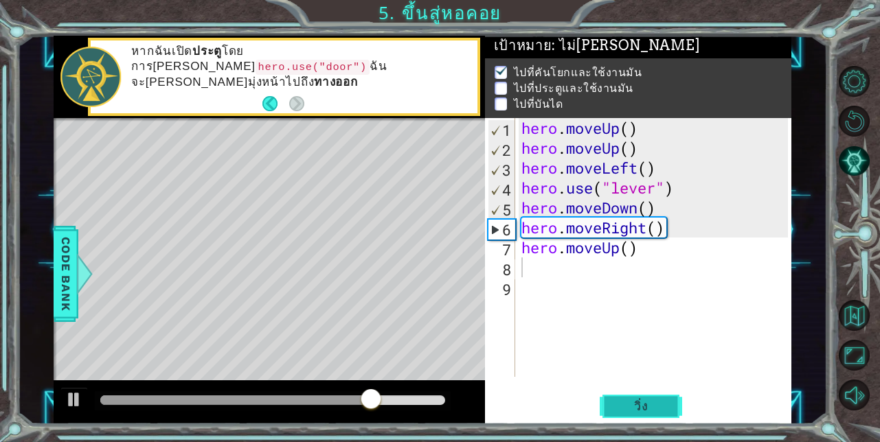
click at [648, 412] on span "วิ่ง" at bounding box center [640, 407] width 41 height 14
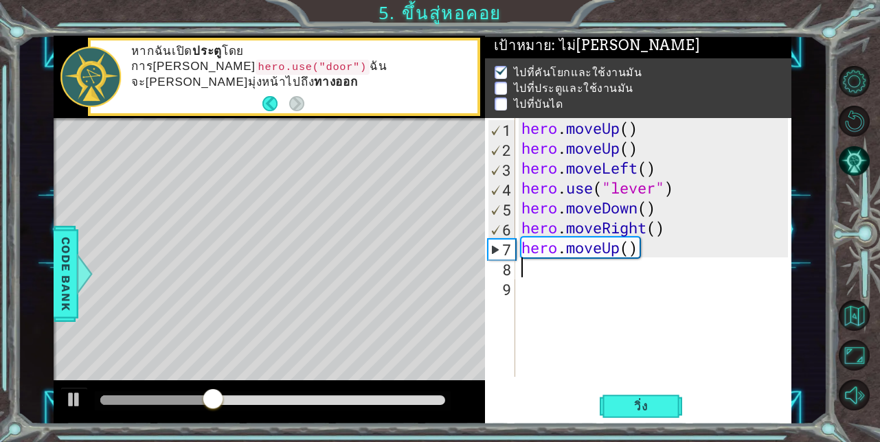
type textarea "h"
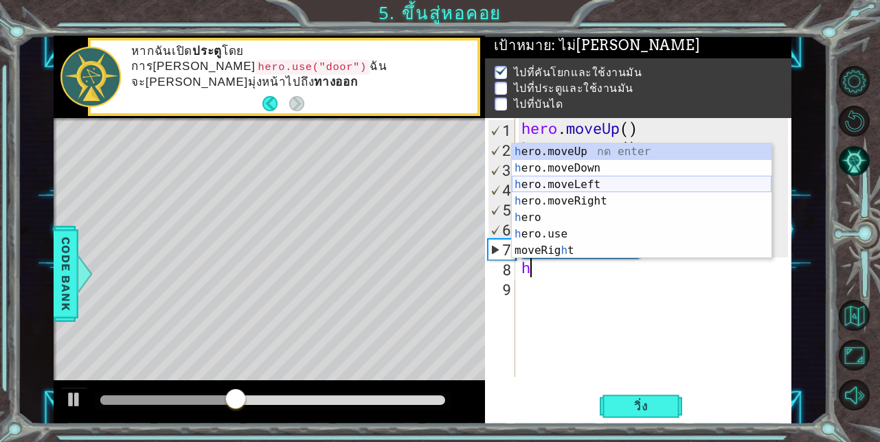
click at [566, 190] on div "h ero.moveUp กด enter h ero.moveDown กด enter h ero.moveLeft กด enter h ero.mov…" at bounding box center [642, 218] width 260 height 148
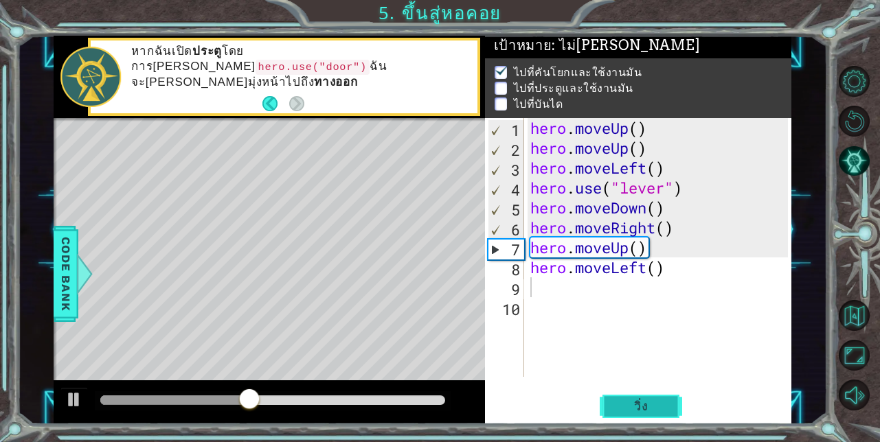
click at [616, 414] on button "วิ่ง" at bounding box center [640, 406] width 82 height 31
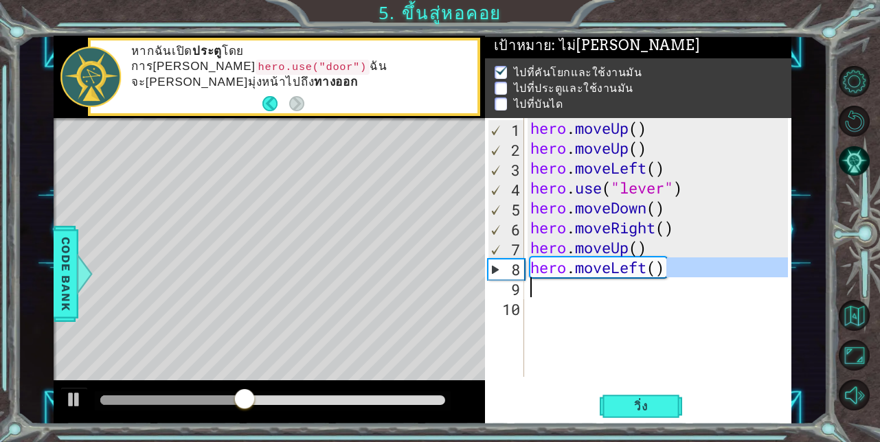
drag, startPoint x: 665, startPoint y: 269, endPoint x: 529, endPoint y: 277, distance: 136.9
click at [529, 277] on div "hero . moveUp ( ) hero . moveUp ( ) hero . moveLeft ( ) hero . use ( "lever" ) …" at bounding box center [661, 267] width 268 height 299
type textarea "hero.moveLeft()"
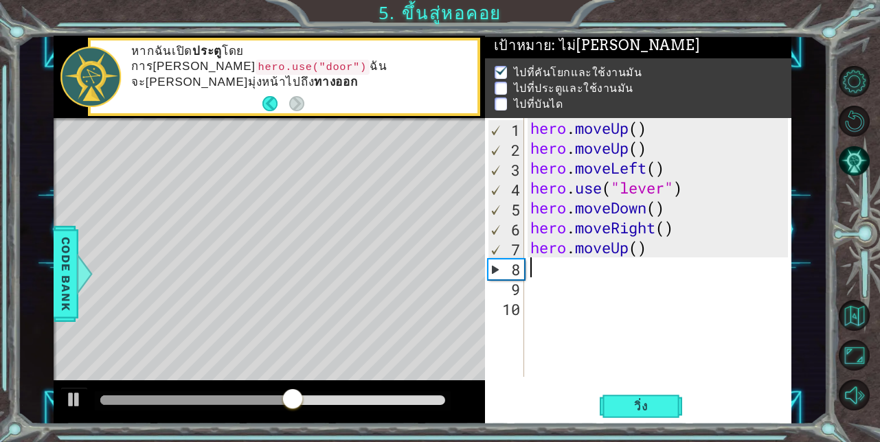
type textarea "h"
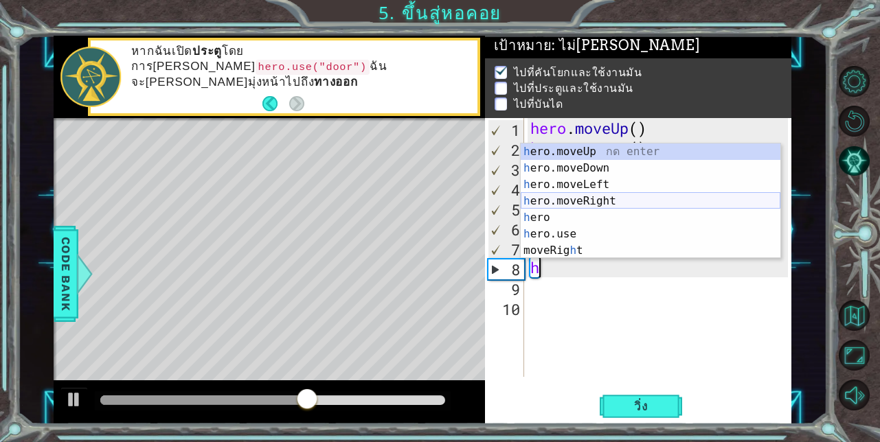
click at [562, 199] on div "h ero.moveUp กด enter h ero.moveDown กด enter h ero.moveLeft กด enter h ero.mov…" at bounding box center [651, 218] width 260 height 148
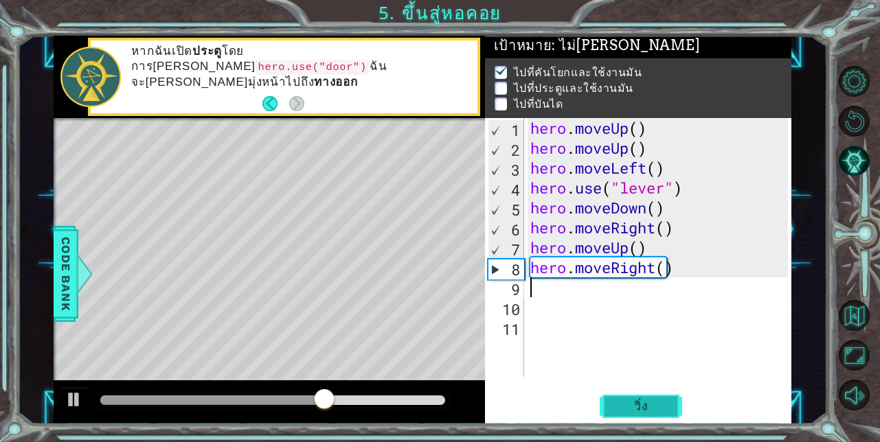
click at [628, 397] on button "วิ่ง" at bounding box center [640, 406] width 82 height 31
type textarea "h"
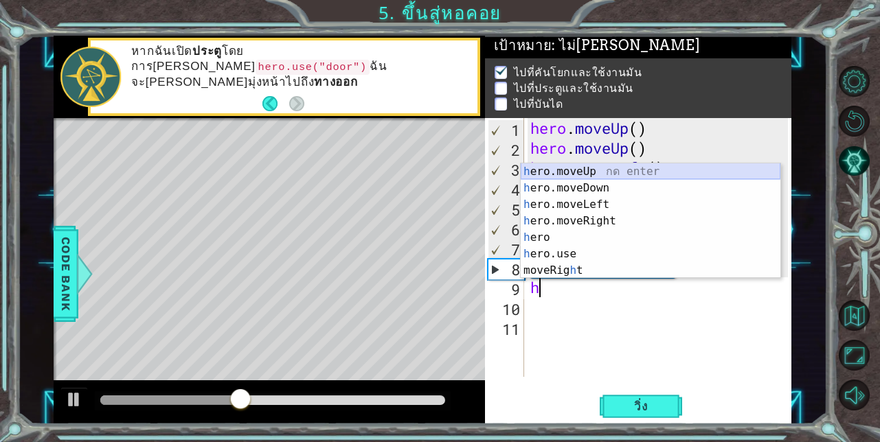
click at [529, 168] on div "h ero.moveUp กด enter h ero.moveDown กด enter h ero.moveLeft กด enter h ero.mov…" at bounding box center [651, 237] width 260 height 148
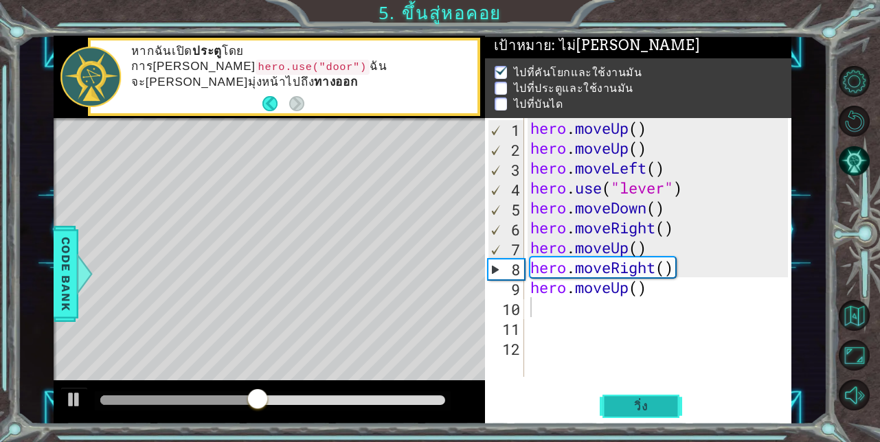
click at [650, 404] on span "วิ่ง" at bounding box center [640, 407] width 41 height 14
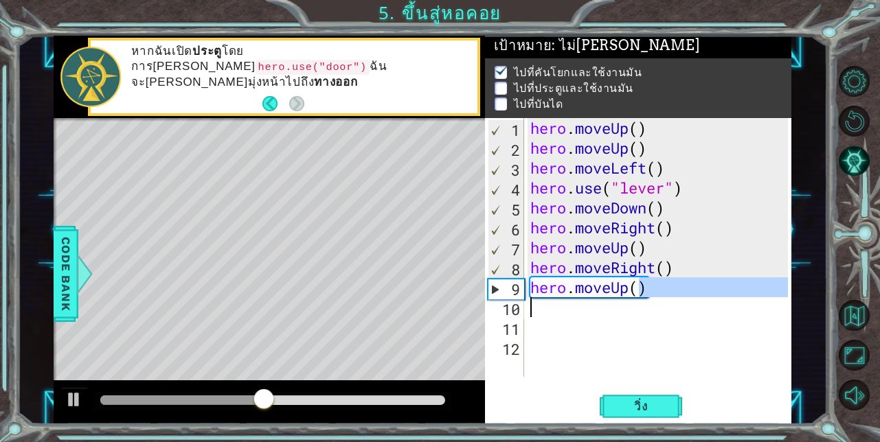
drag, startPoint x: 643, startPoint y: 292, endPoint x: 535, endPoint y: 298, distance: 108.7
click at [535, 298] on div "hero . moveUp ( ) hero . moveUp ( ) hero . moveLeft ( ) hero . use ( "lever" ) …" at bounding box center [661, 267] width 268 height 299
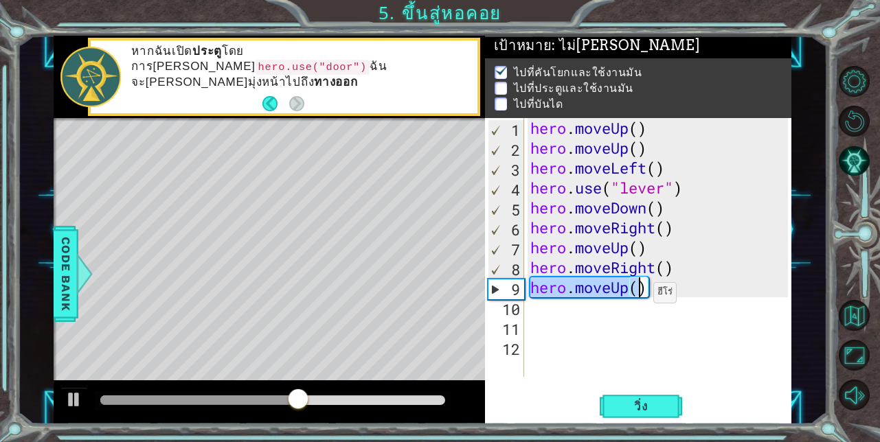
drag, startPoint x: 533, startPoint y: 290, endPoint x: 650, endPoint y: 296, distance: 116.9
click at [650, 296] on div "hero . moveUp ( ) hero . moveUp ( ) hero . moveLeft ( ) hero . use ( "lever" ) …" at bounding box center [661, 267] width 268 height 299
type textarea "hero.moveUp()"
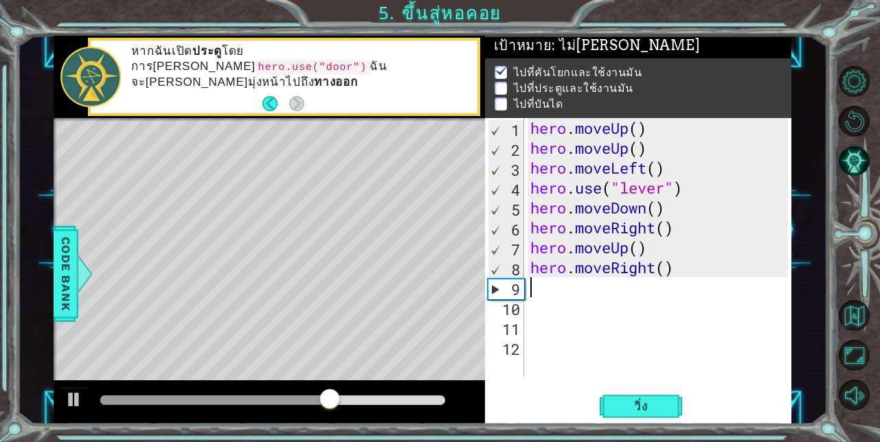
type textarea "h"
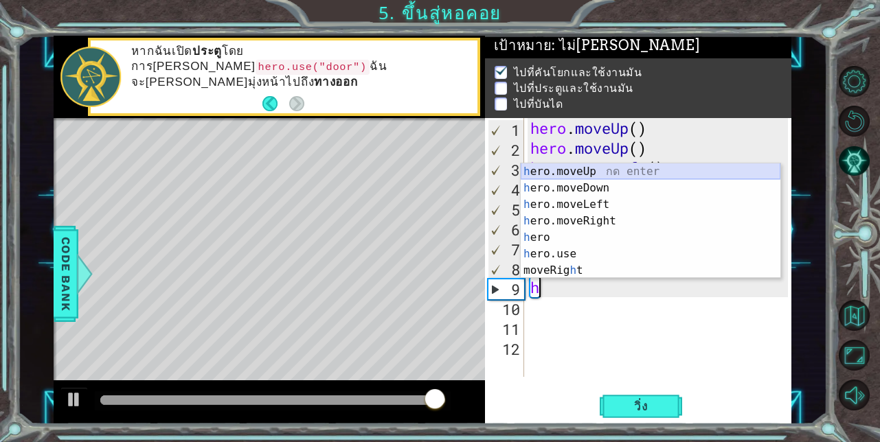
click at [609, 170] on div "h ero.moveUp กด enter h ero.moveDown กด enter h ero.moveLeft กด enter h ero.mov…" at bounding box center [651, 237] width 260 height 148
click at [609, 170] on div "hero . moveUp ( ) hero . moveUp ( ) hero . moveLeft ( ) hero . use ( "lever" ) …" at bounding box center [661, 267] width 268 height 299
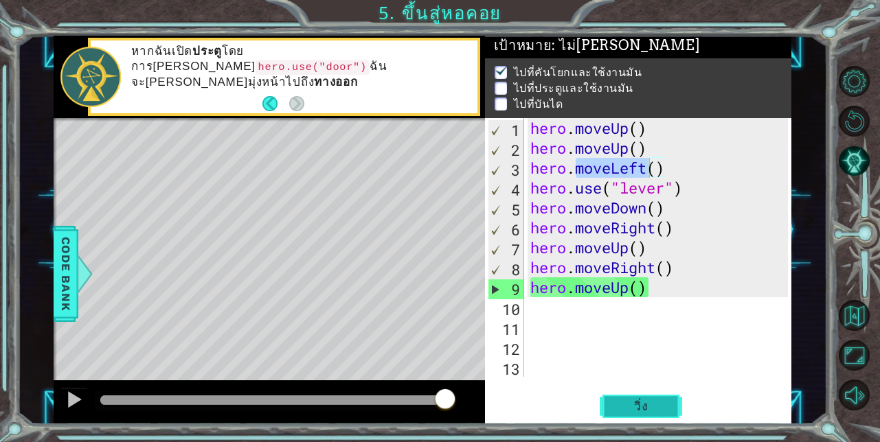
click at [630, 408] on span "วิ่ง" at bounding box center [640, 407] width 41 height 14
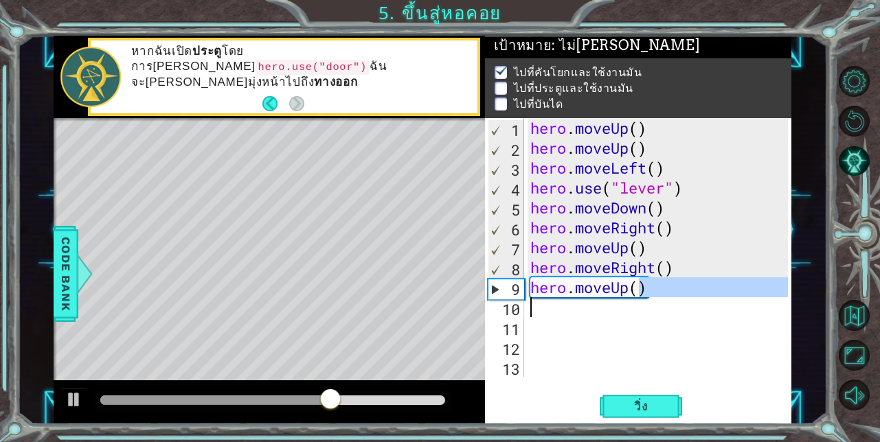
drag, startPoint x: 643, startPoint y: 291, endPoint x: 525, endPoint y: 306, distance: 119.8
click at [525, 306] on div "hero.moveLeft() 1 2 3 4 5 6 7 8 9 10 11 12 13 hero . moveUp ( ) hero . moveUp (…" at bounding box center [637, 247] width 304 height 259
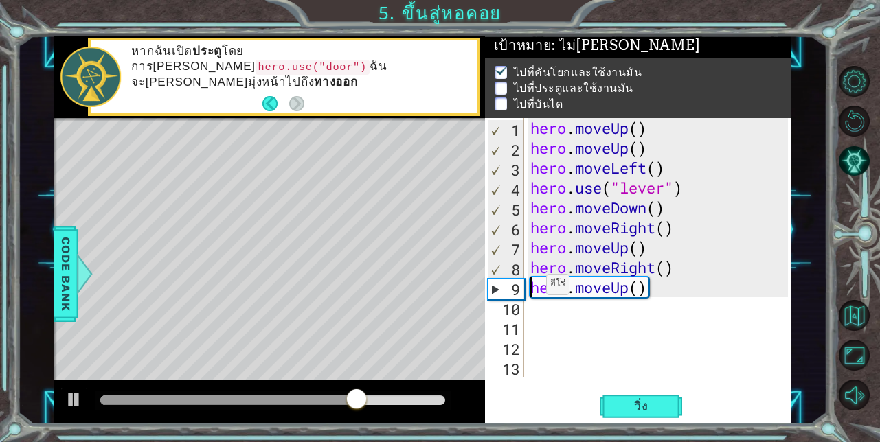
click at [534, 288] on div "hero . moveUp ( ) hero . moveUp ( ) hero . moveLeft ( ) hero . use ( "lever" ) …" at bounding box center [661, 267] width 268 height 299
type textarea "hero.moveUp()"
drag, startPoint x: 534, startPoint y: 288, endPoint x: 667, endPoint y: 296, distance: 134.2
click at [667, 296] on div "hero . moveUp ( ) hero . moveUp ( ) hero . moveLeft ( ) hero . use ( "lever" ) …" at bounding box center [661, 267] width 268 height 299
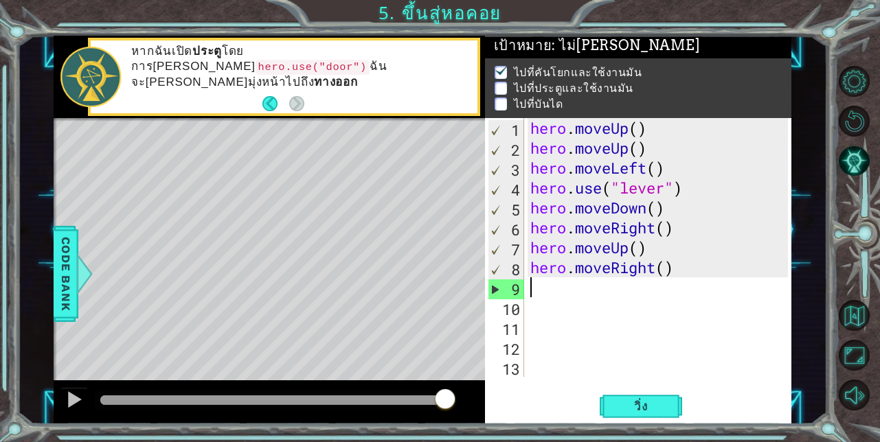
type textarea "h"
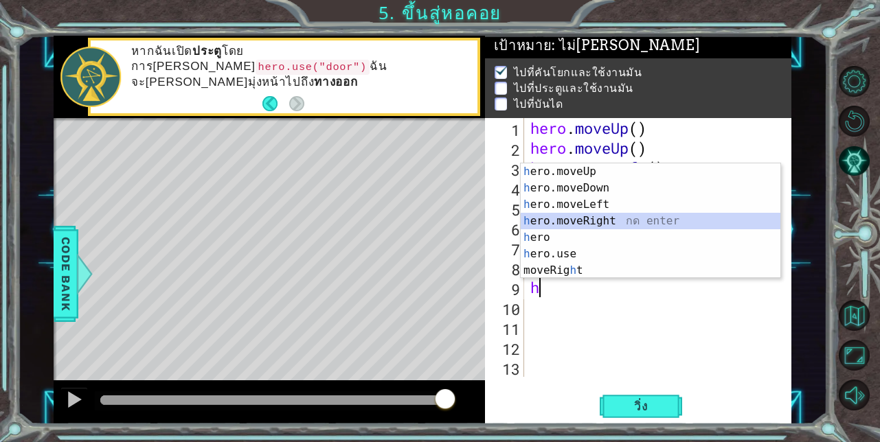
click at [573, 220] on div "h ero.moveUp กด enter h ero.moveDown กด enter h ero.moveLeft กด enter h ero.mov…" at bounding box center [651, 237] width 260 height 148
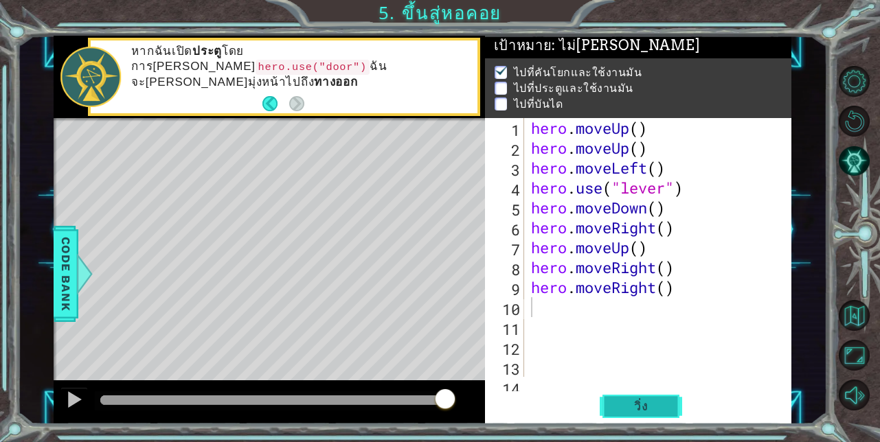
click at [650, 402] on span "วิ่ง" at bounding box center [640, 407] width 41 height 14
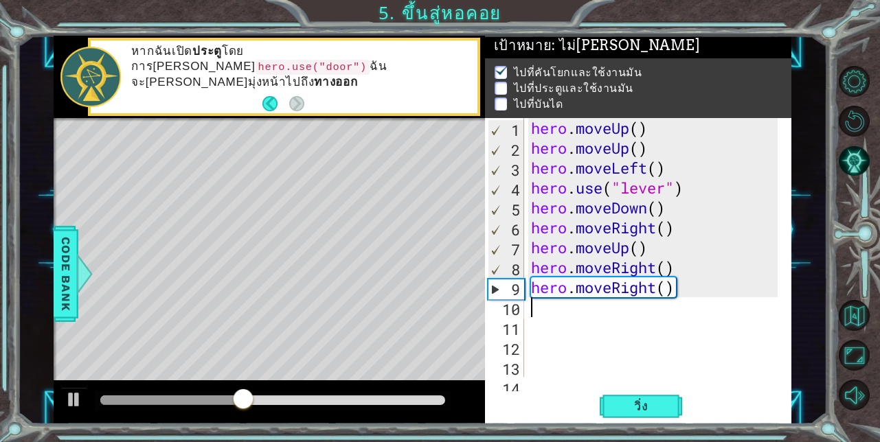
type textarea "h"
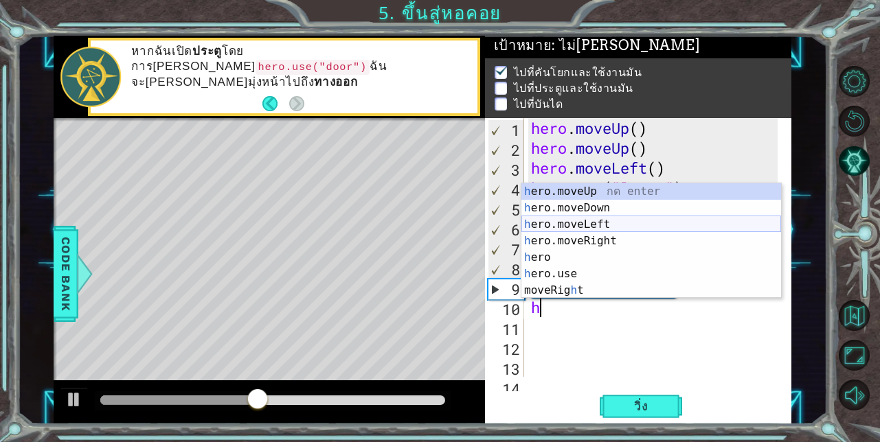
click at [581, 226] on div "h ero.moveUp กด enter h ero.moveDown กด enter h ero.moveLeft กด enter h ero.mov…" at bounding box center [651, 257] width 260 height 148
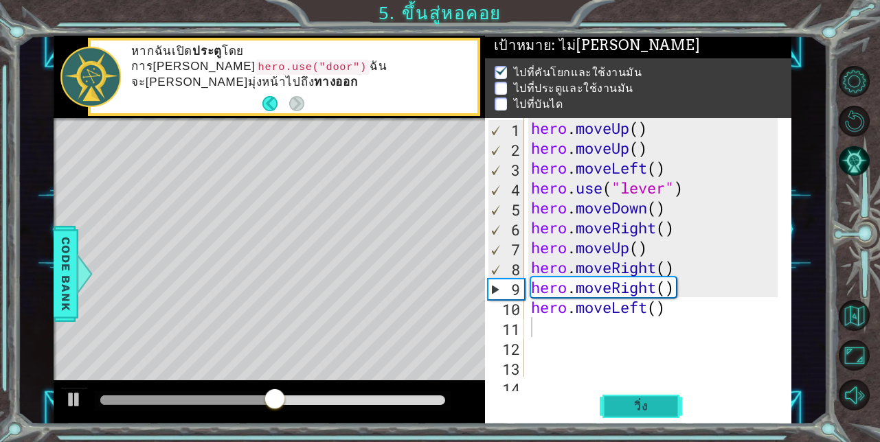
click at [629, 404] on span "วิ่ง" at bounding box center [640, 407] width 41 height 14
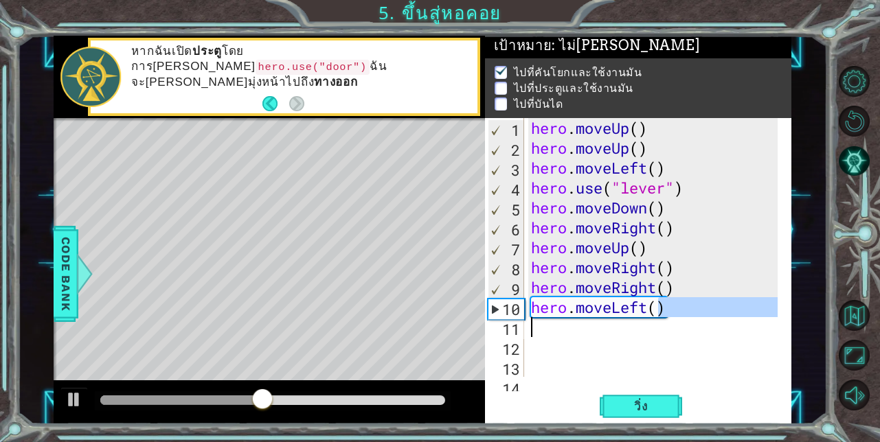
drag, startPoint x: 661, startPoint y: 309, endPoint x: 549, endPoint y: 318, distance: 113.0
click at [549, 323] on div "hero . moveUp ( ) hero . moveUp ( ) hero . moveLeft ( ) hero . use ( "lever" ) …" at bounding box center [656, 267] width 257 height 299
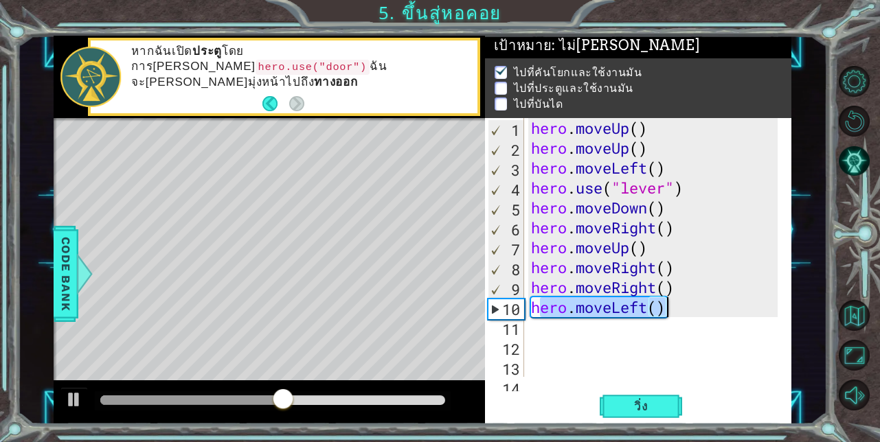
drag, startPoint x: 538, startPoint y: 309, endPoint x: 685, endPoint y: 309, distance: 147.6
click at [685, 309] on div "hero . moveUp ( ) hero . moveUp ( ) hero . moveLeft ( ) hero . use ( "lever" ) …" at bounding box center [656, 267] width 257 height 299
type textarea "hero.moveLeft()"
drag, startPoint x: 528, startPoint y: 305, endPoint x: 677, endPoint y: 309, distance: 149.1
click at [677, 309] on div "hero . moveUp ( ) hero . moveUp ( ) hero . moveLeft ( ) hero . use ( "lever" ) …" at bounding box center [656, 267] width 257 height 299
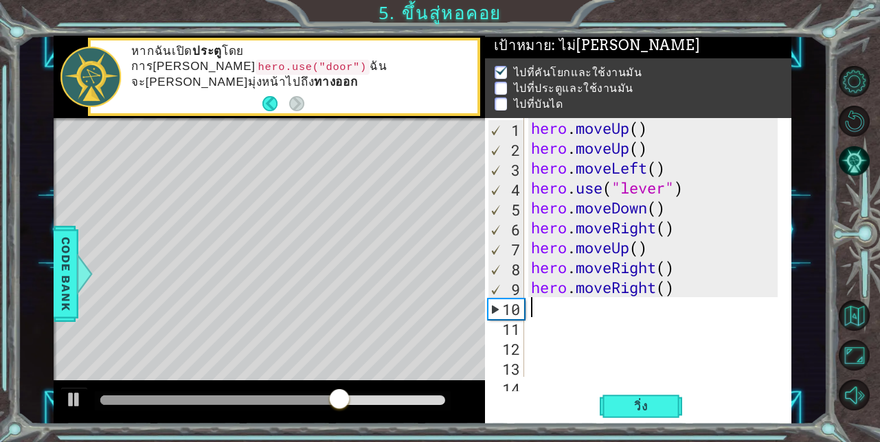
type textarea "h"
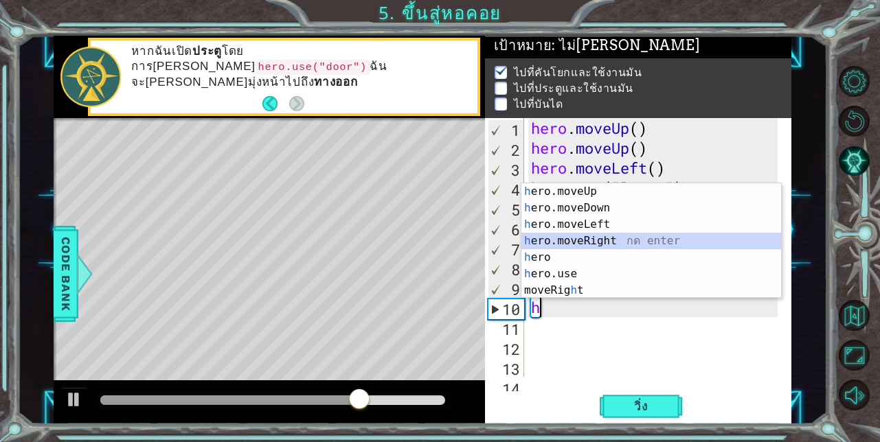
click at [575, 238] on div "h ero.moveUp กด enter h ero.moveDown กด enter h ero.moveLeft กด enter h ero.mov…" at bounding box center [651, 257] width 260 height 148
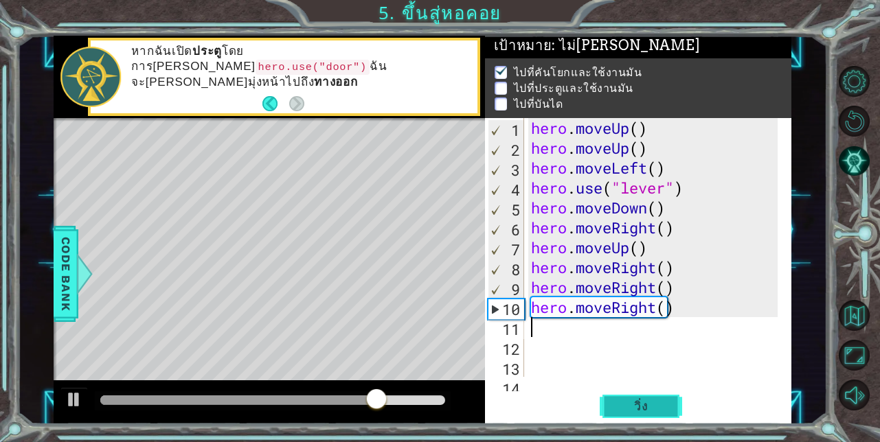
click at [646, 409] on span "วิ่ง" at bounding box center [640, 407] width 41 height 14
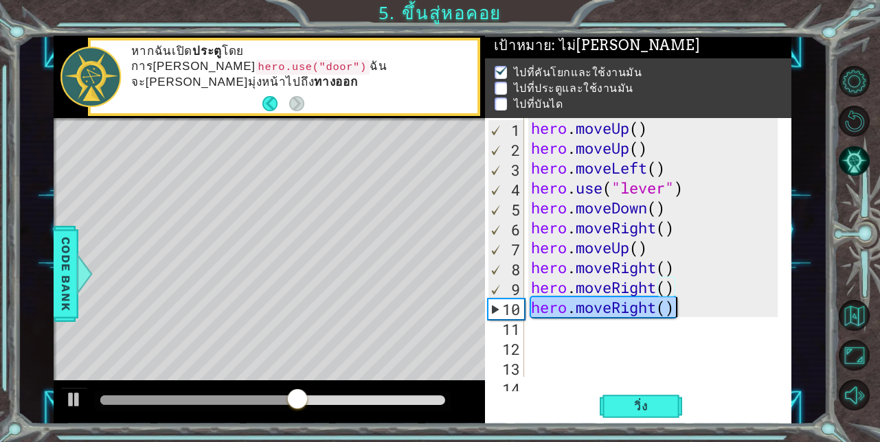
drag, startPoint x: 531, startPoint y: 311, endPoint x: 722, endPoint y: 318, distance: 191.0
click at [722, 318] on div "hero . moveUp ( ) hero . moveUp ( ) hero . moveLeft ( ) hero . use ( "lever" ) …" at bounding box center [656, 267] width 257 height 299
type textarea "hero.moveRight()"
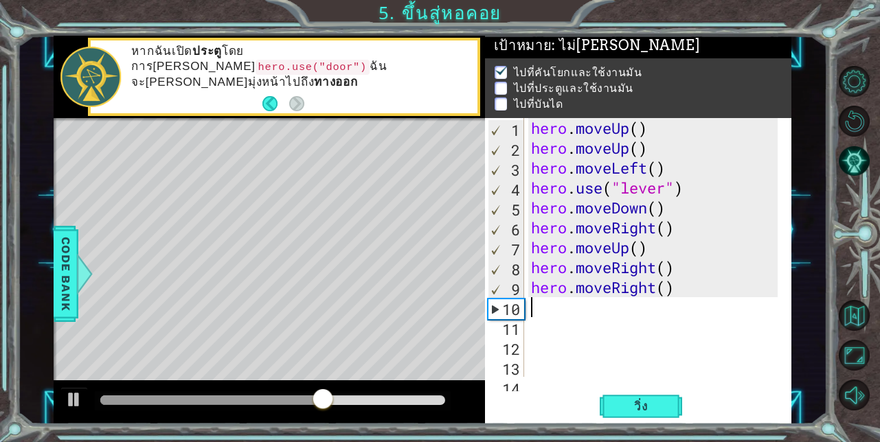
type textarea "h"
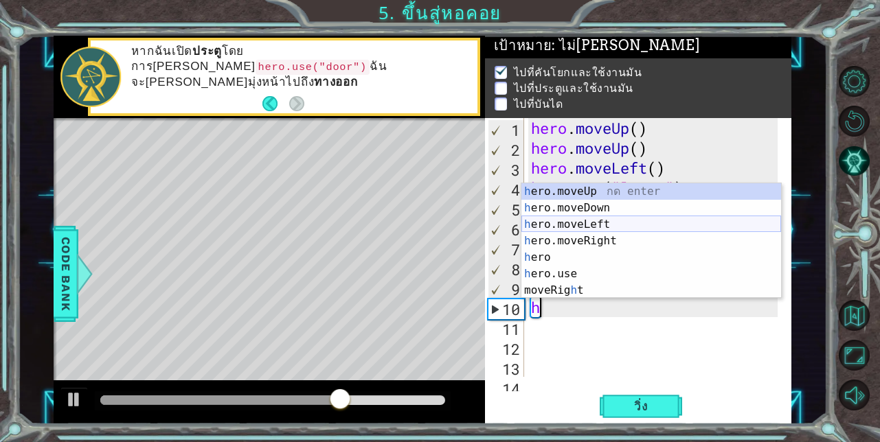
click at [556, 218] on div "h ero.moveUp กด enter h ero.moveDown กด enter h ero.moveLeft กด enter h ero.mov…" at bounding box center [651, 257] width 260 height 148
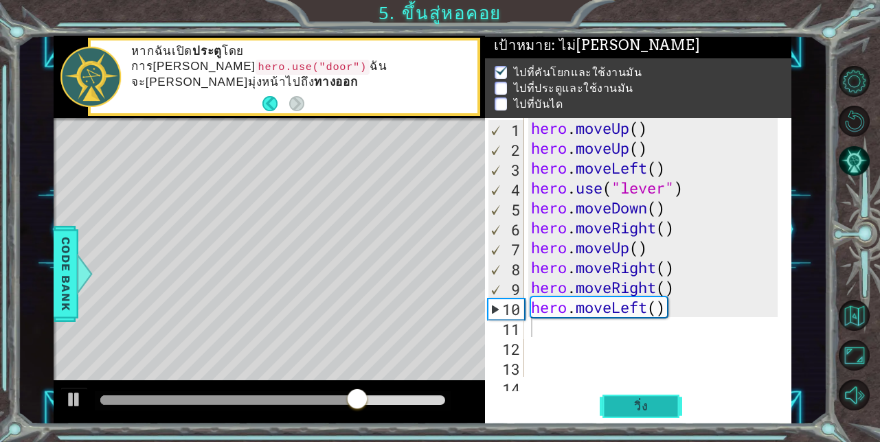
click at [642, 393] on button "วิ่ง" at bounding box center [640, 406] width 82 height 31
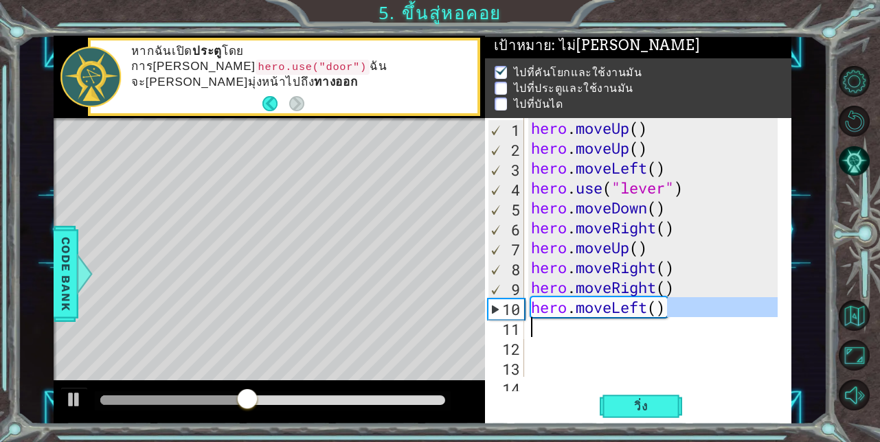
drag, startPoint x: 670, startPoint y: 309, endPoint x: 532, endPoint y: 317, distance: 138.3
click at [529, 321] on div "hero . moveUp ( ) hero . moveUp ( ) hero . moveLeft ( ) hero . use ( "lever" ) …" at bounding box center [656, 267] width 257 height 299
click at [530, 319] on div "hero . moveUp ( ) hero . moveUp ( ) hero . moveLeft ( ) hero . use ( "lever" ) …" at bounding box center [653, 247] width 250 height 259
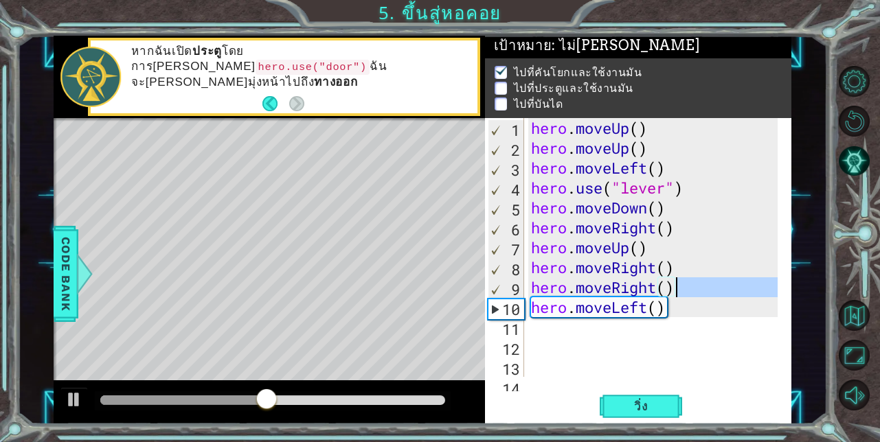
drag, startPoint x: 527, startPoint y: 301, endPoint x: 710, endPoint y: 296, distance: 182.7
click at [710, 296] on div "hero . moveUp ( ) hero . moveUp ( ) hero . moveLeft ( ) hero . use ( "lever" ) …" at bounding box center [653, 247] width 250 height 259
type textarea "hero.moveRight( )hero.moveLeft()"
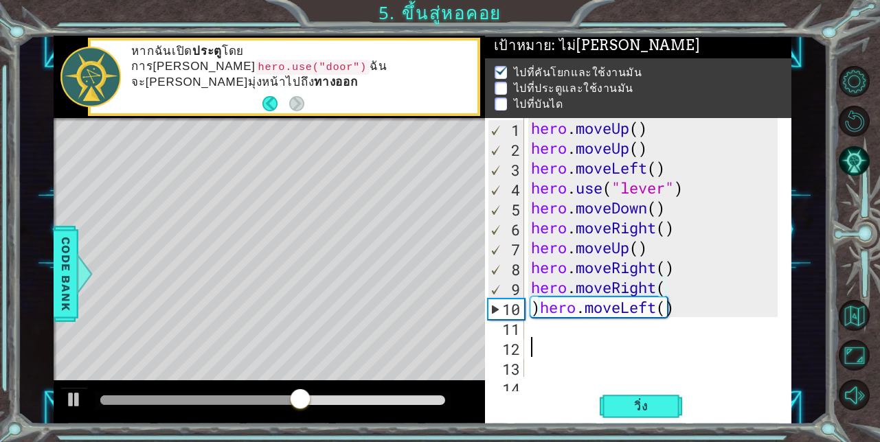
click at [676, 345] on div "hero . moveUp ( ) hero . moveUp ( ) hero . moveLeft ( ) hero . use ( "lever" ) …" at bounding box center [656, 267] width 257 height 299
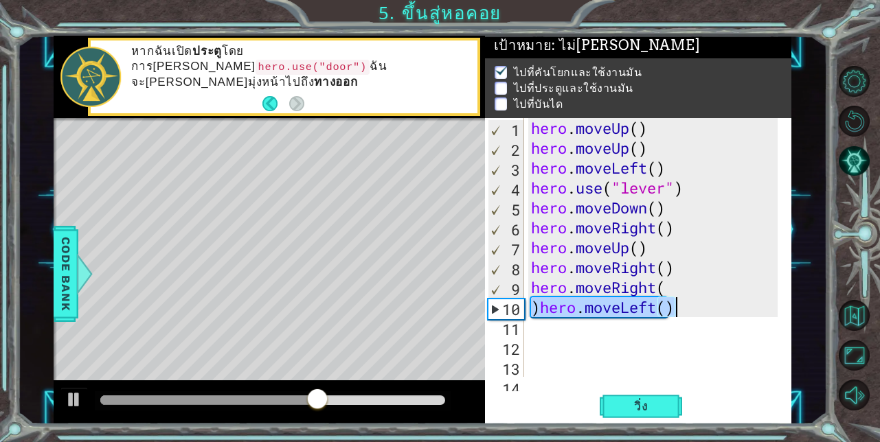
drag, startPoint x: 533, startPoint y: 308, endPoint x: 698, endPoint y: 308, distance: 165.5
click at [698, 308] on div "hero . moveUp ( ) hero . moveUp ( ) hero . moveLeft ( ) hero . use ( "lever" ) …" at bounding box center [656, 267] width 257 height 299
type textarea ")hero.moveLeft()"
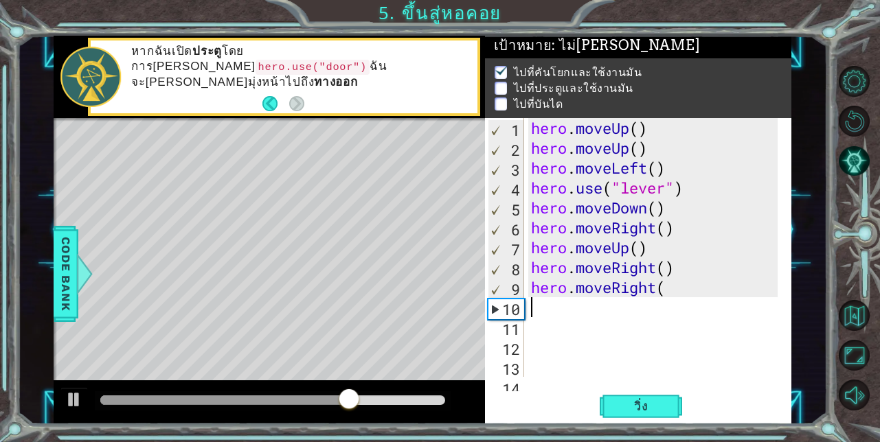
type textarea "h"
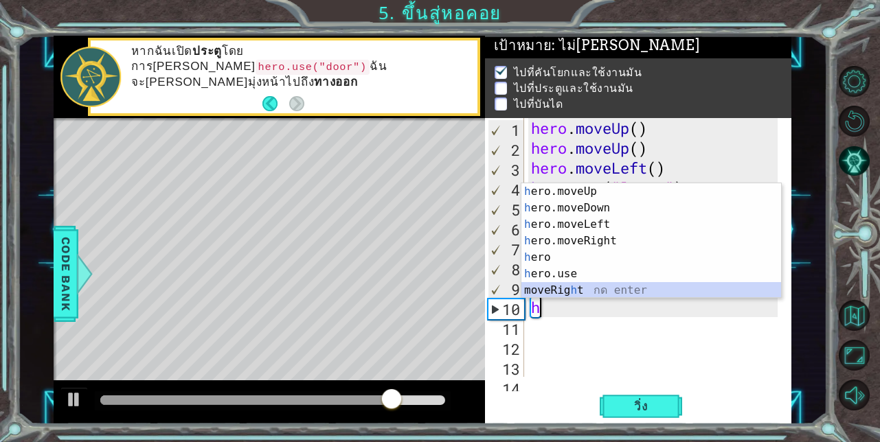
click at [569, 297] on div "h ero.moveUp กด enter h ero.moveDown กด enter h ero.moveLeft กด enter h ero.mov…" at bounding box center [651, 257] width 260 height 148
click at [569, 297] on div "hero . moveUp ( ) hero . moveUp ( ) hero . moveLeft ( ) hero . use ( "lever" ) …" at bounding box center [656, 267] width 257 height 299
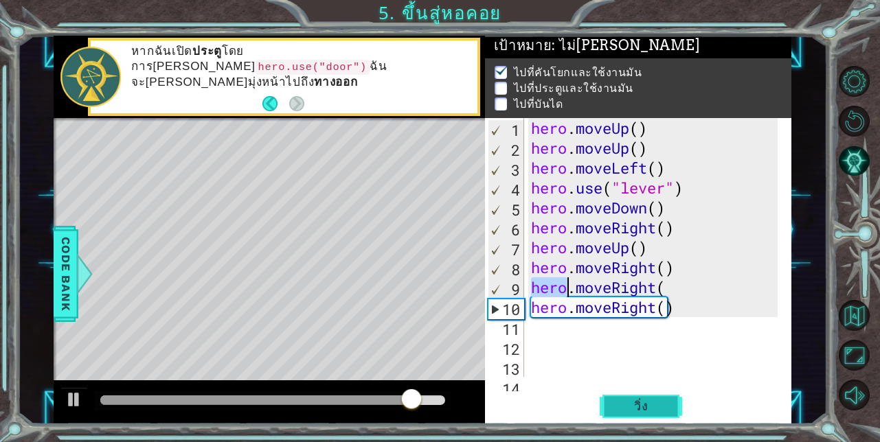
type textarea "hero.moveRight("
click at [658, 396] on button "วิ่ง" at bounding box center [640, 406] width 82 height 31
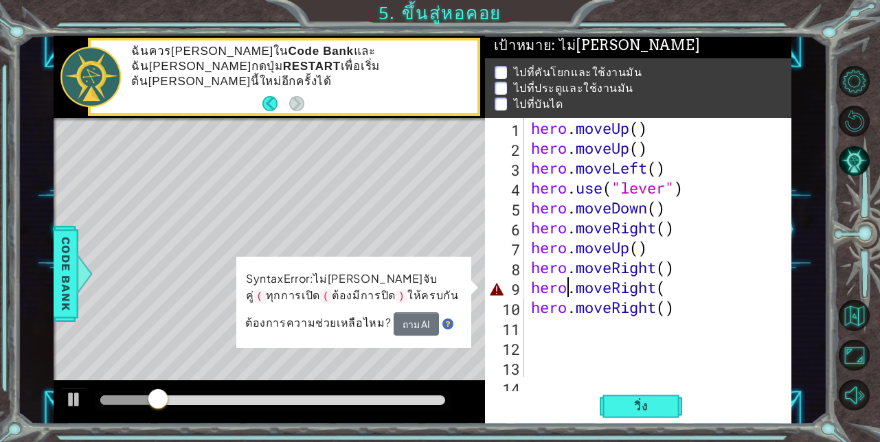
click at [665, 290] on div "hero . moveUp ( ) hero . moveUp ( ) hero . moveLeft ( ) hero . use ( "lever" ) …" at bounding box center [656, 267] width 257 height 299
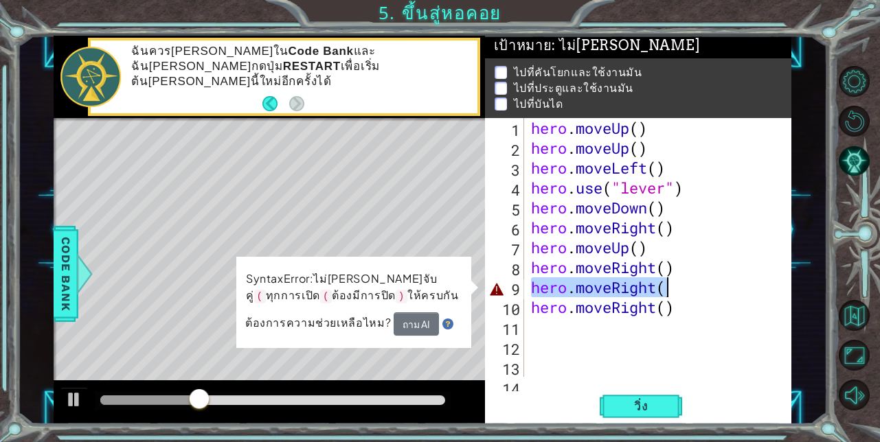
drag, startPoint x: 528, startPoint y: 288, endPoint x: 690, endPoint y: 281, distance: 162.2
click at [690, 281] on div "hero . moveUp ( ) hero . moveUp ( ) hero . moveLeft ( ) hero . use ( "lever" ) …" at bounding box center [656, 267] width 257 height 299
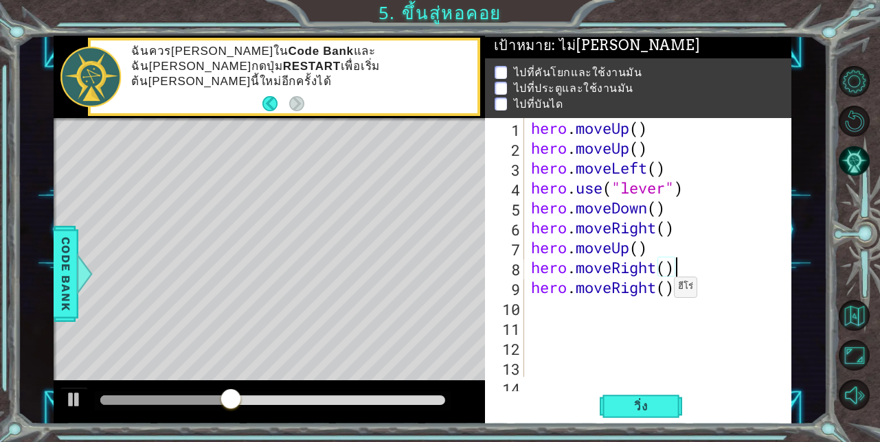
type textarea "hero.moveRight()h"
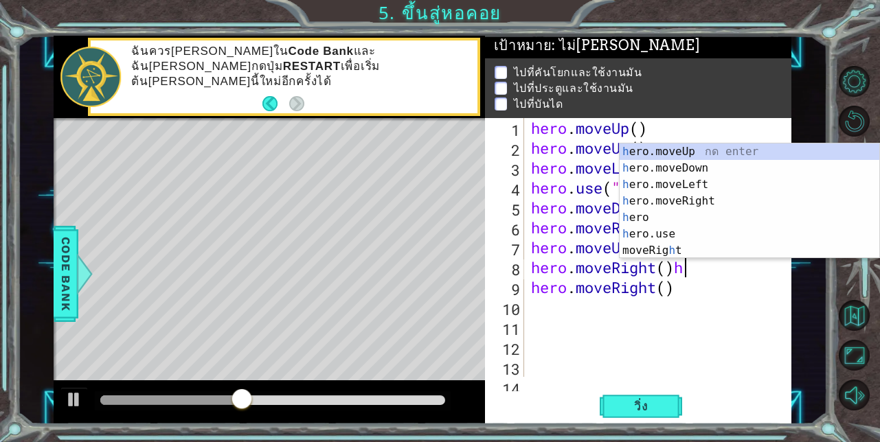
click at [683, 334] on div "hero . moveUp ( ) hero . moveUp ( ) hero . moveLeft ( ) hero . use ( "lever" ) …" at bounding box center [656, 267] width 257 height 299
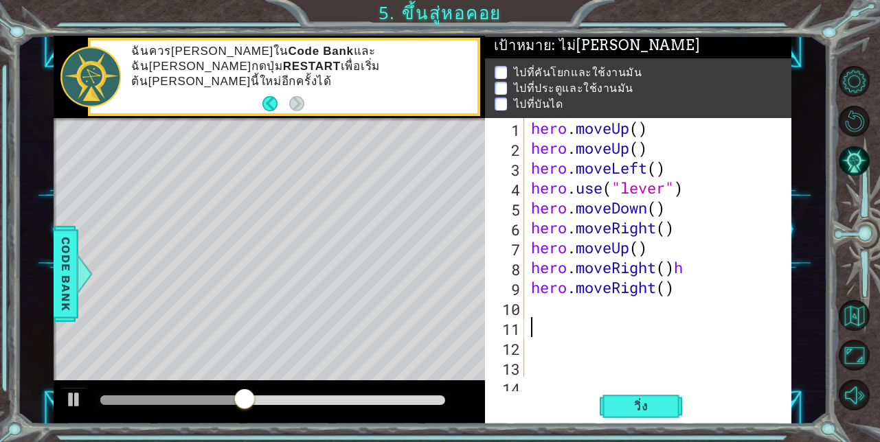
scroll to position [0, 0]
click at [621, 404] on span "วิ่ง" at bounding box center [640, 407] width 41 height 14
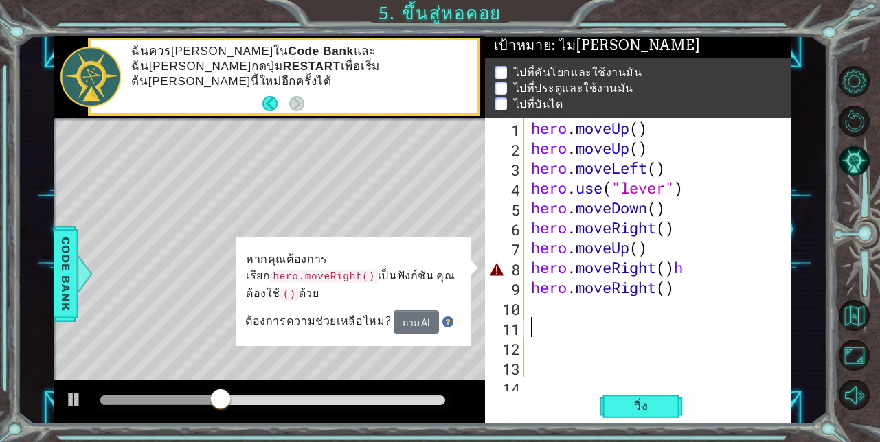
click at [689, 265] on div "hero . moveUp ( ) hero . moveUp ( ) hero . moveLeft ( ) hero . use ( "lever" ) …" at bounding box center [656, 267] width 257 height 299
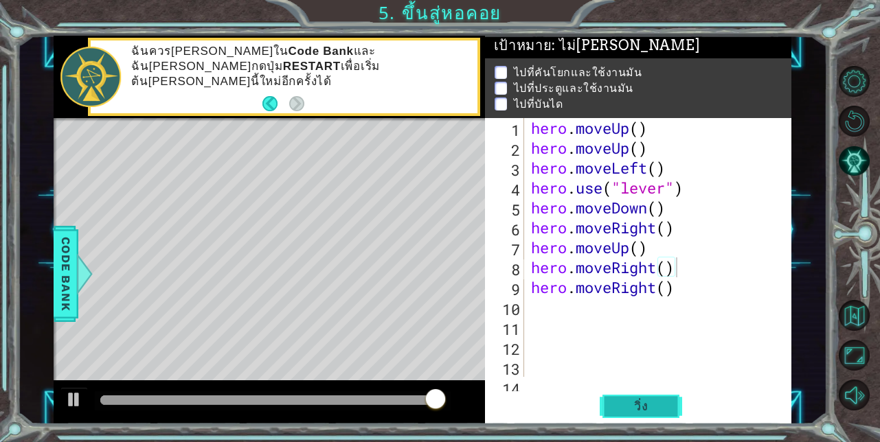
click at [630, 400] on span "วิ่ง" at bounding box center [640, 407] width 41 height 14
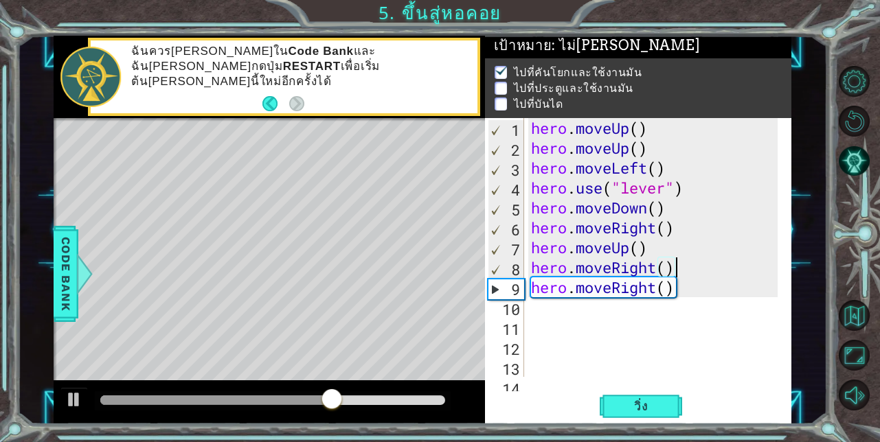
type textarea "hero.moveRight()h"
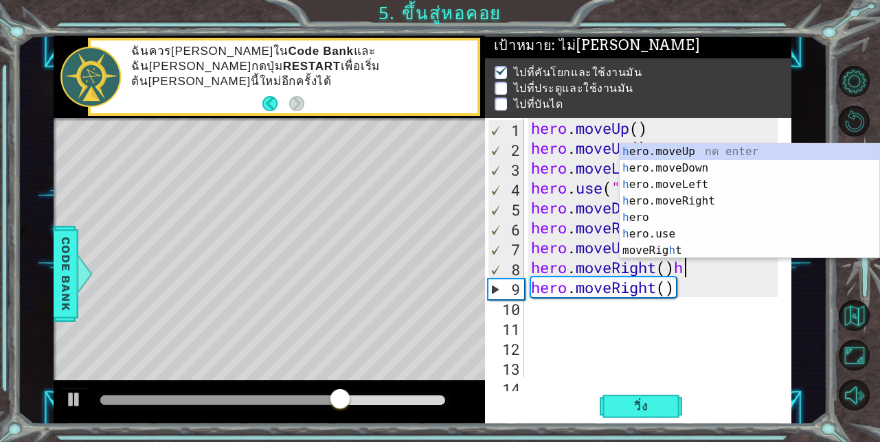
click at [550, 322] on div "hero . moveUp ( ) hero . moveUp ( ) hero . moveLeft ( ) hero . use ( "lever" ) …" at bounding box center [656, 267] width 257 height 299
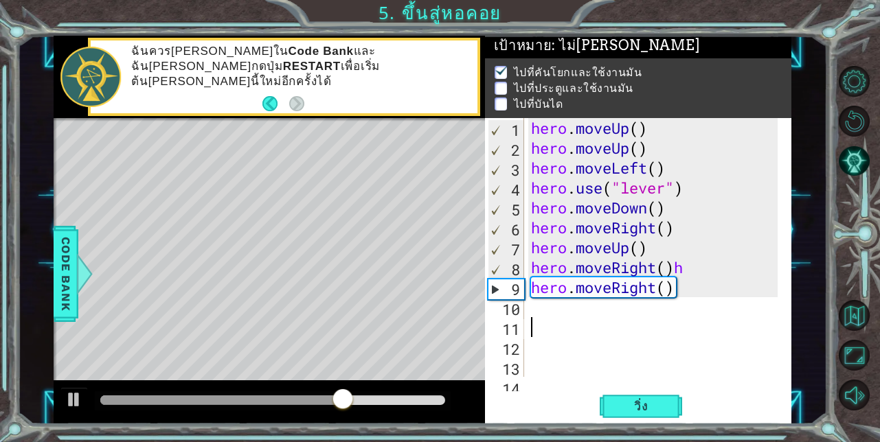
scroll to position [0, 0]
click at [551, 323] on div "hero . moveUp ( ) hero . moveUp ( ) hero . moveLeft ( ) hero . use ( "lever" ) …" at bounding box center [656, 267] width 257 height 299
click at [545, 311] on div "hero . moveUp ( ) hero . moveUp ( ) hero . moveLeft ( ) hero . use ( "lever" ) …" at bounding box center [656, 267] width 257 height 299
type textarea "h"
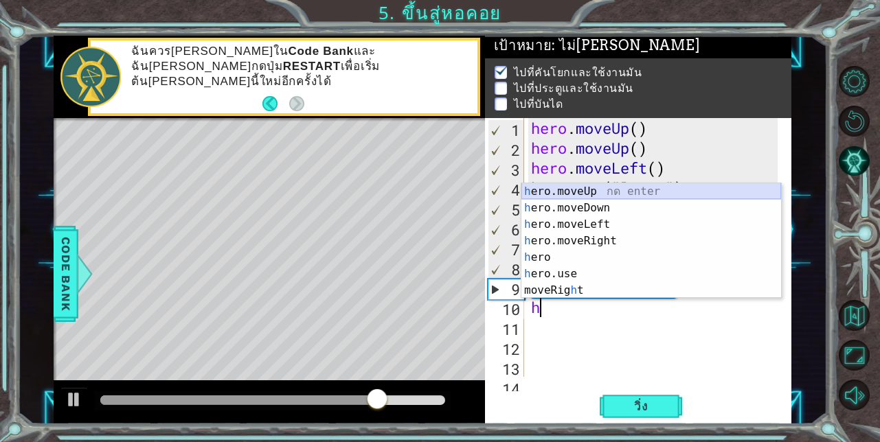
click at [558, 194] on div "h ero.moveUp กด enter h ero.moveDown กด enter h ero.moveLeft กด enter h ero.mov…" at bounding box center [651, 257] width 260 height 148
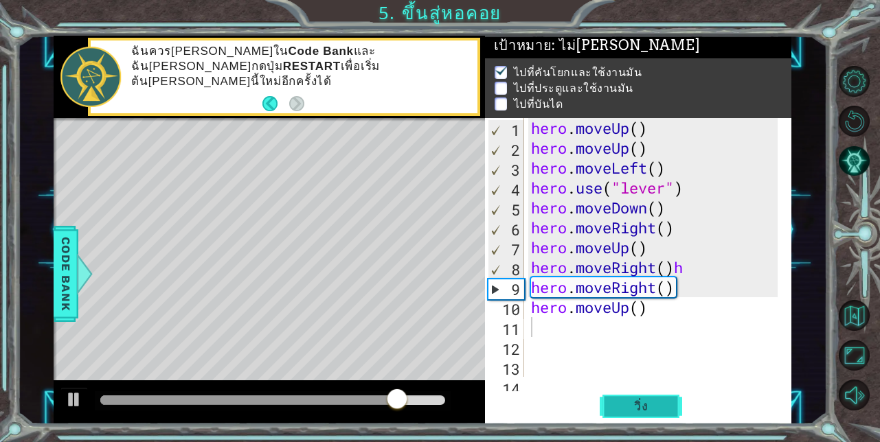
click at [625, 411] on span "วิ่ง" at bounding box center [640, 407] width 41 height 14
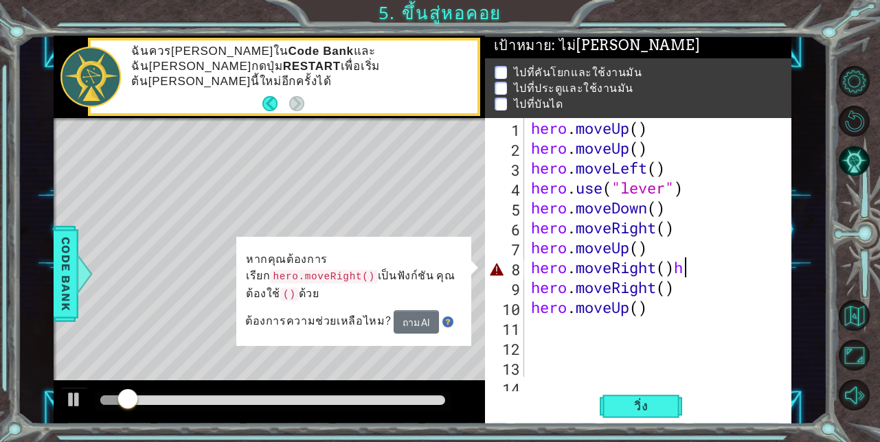
click at [694, 276] on div "hero . moveUp ( ) hero . moveUp ( ) hero . moveLeft ( ) hero . use ( "lever" ) …" at bounding box center [656, 267] width 257 height 299
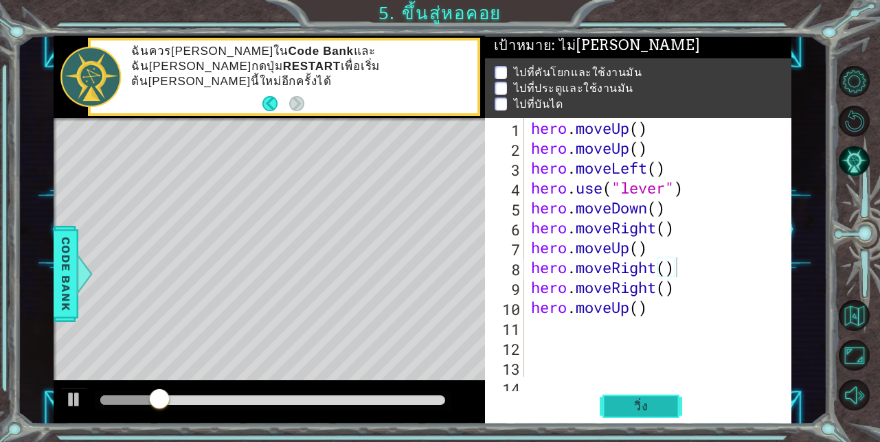
click at [661, 394] on button "วิ่ง" at bounding box center [640, 406] width 82 height 31
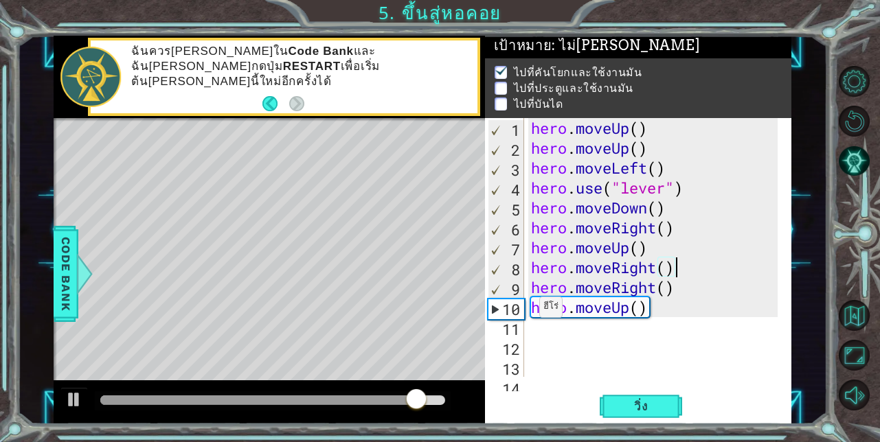
drag, startPoint x: 525, startPoint y: 306, endPoint x: 540, endPoint y: 306, distance: 14.4
click at [533, 306] on div "hero.moveRight() 1 2 3 4 5 6 7 8 9 10 11 12 13 14 hero . moveUp ( ) hero . move…" at bounding box center [637, 247] width 304 height 259
drag, startPoint x: 540, startPoint y: 306, endPoint x: 707, endPoint y: 312, distance: 167.7
click at [708, 310] on div "hero . moveUp ( ) hero . moveUp ( ) hero . moveLeft ( ) hero . use ( "lever" ) …" at bounding box center [656, 267] width 257 height 299
type textarea "hero.moveUp()"
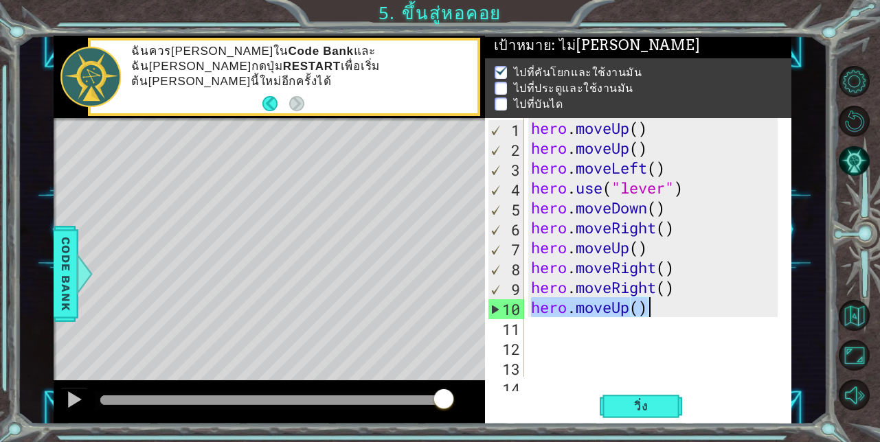
drag, startPoint x: 532, startPoint y: 303, endPoint x: 707, endPoint y: 308, distance: 175.2
click at [707, 308] on div "hero . moveUp ( ) hero . moveUp ( ) hero . moveLeft ( ) hero . use ( "lever" ) …" at bounding box center [656, 267] width 257 height 299
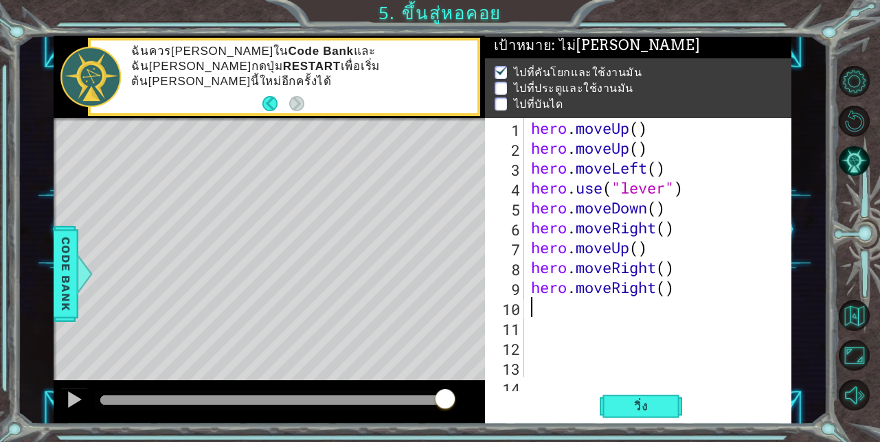
type textarea "h"
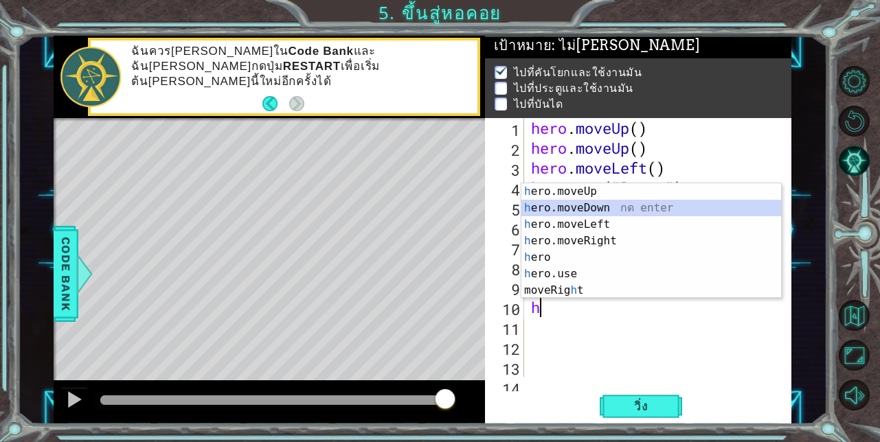
click at [584, 206] on div "h ero.moveUp กด enter h ero.moveDown กด enter h ero.moveLeft กด enter h ero.mov…" at bounding box center [651, 257] width 260 height 148
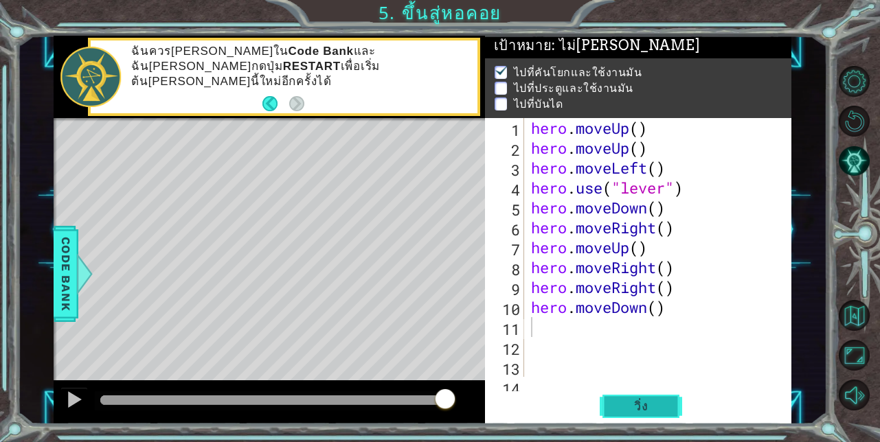
click at [628, 402] on span "วิ่ง" at bounding box center [640, 407] width 41 height 14
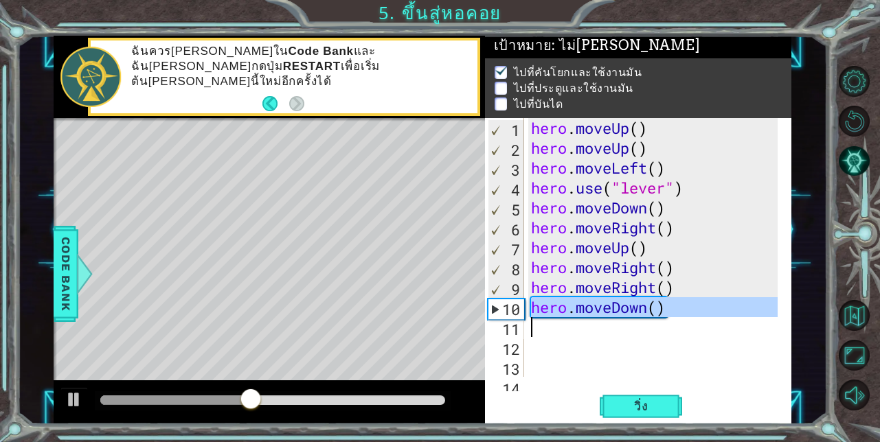
drag, startPoint x: 528, startPoint y: 311, endPoint x: 742, endPoint y: 334, distance: 215.5
click at [742, 334] on div "hero . moveUp ( ) hero . moveUp ( ) hero . moveLeft ( ) hero . use ( "lever" ) …" at bounding box center [656, 267] width 257 height 299
type textarea "hero.moveDown()"
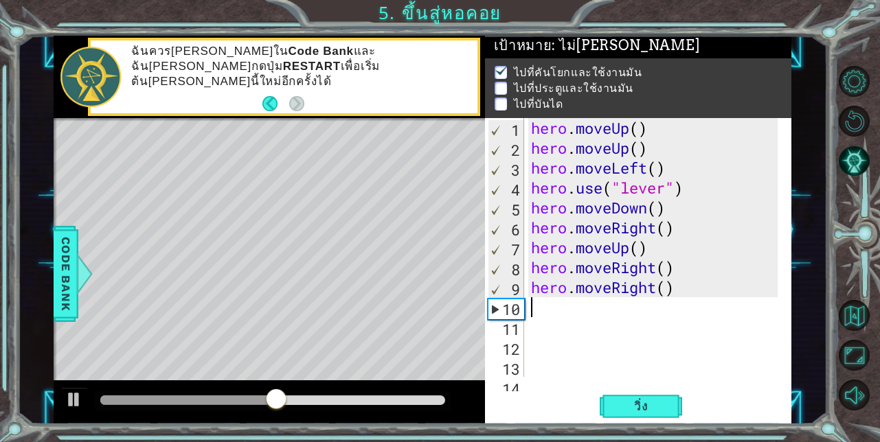
type textarea "h"
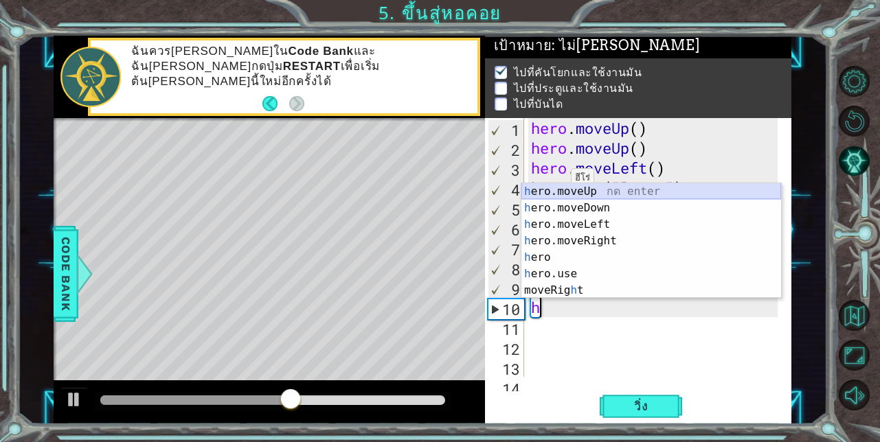
click at [556, 198] on div "h ero.moveUp กด enter h ero.moveDown กด enter h ero.moveLeft กด enter h ero.mov…" at bounding box center [651, 257] width 260 height 148
click at [556, 198] on div "hero . moveUp ( ) hero . moveUp ( ) hero . moveLeft ( ) hero . use ( "lever" ) …" at bounding box center [656, 267] width 257 height 299
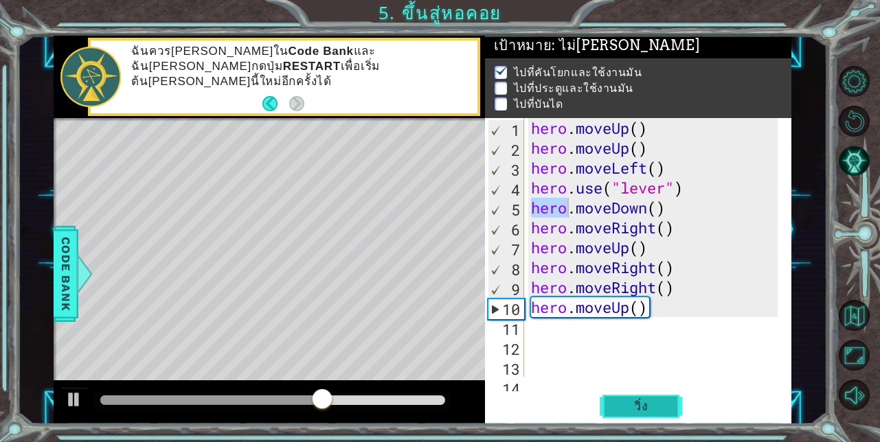
drag, startPoint x: 624, startPoint y: 399, endPoint x: 606, endPoint y: 403, distance: 18.3
click at [624, 400] on span "วิ่ง" at bounding box center [640, 407] width 41 height 14
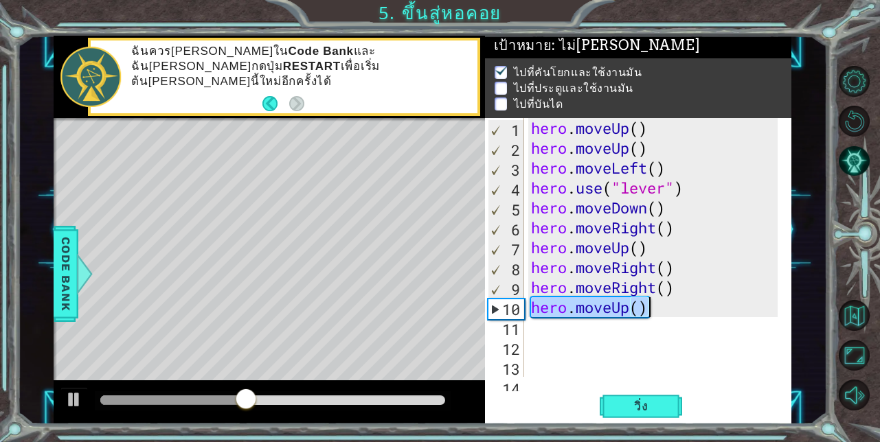
drag, startPoint x: 529, startPoint y: 310, endPoint x: 698, endPoint y: 315, distance: 169.0
click at [698, 315] on div "hero . moveUp ( ) hero . moveUp ( ) hero . moveLeft ( ) hero . use ( "lever" ) …" at bounding box center [656, 267] width 257 height 299
type textarea "hero.moveUp()"
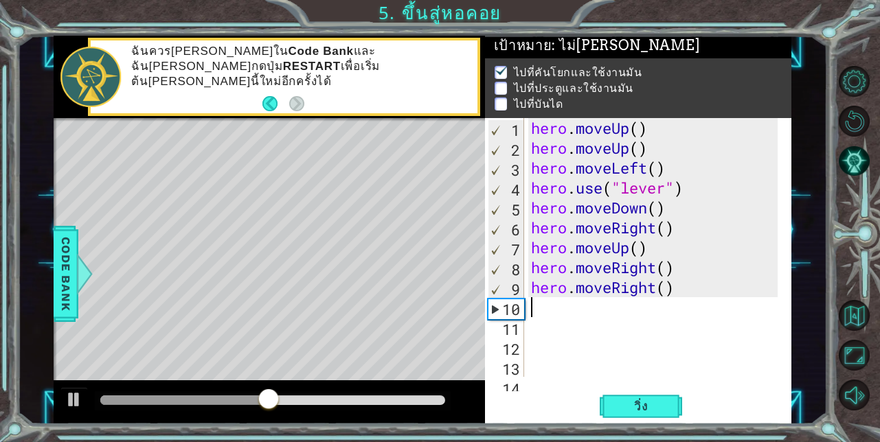
type textarea "h"
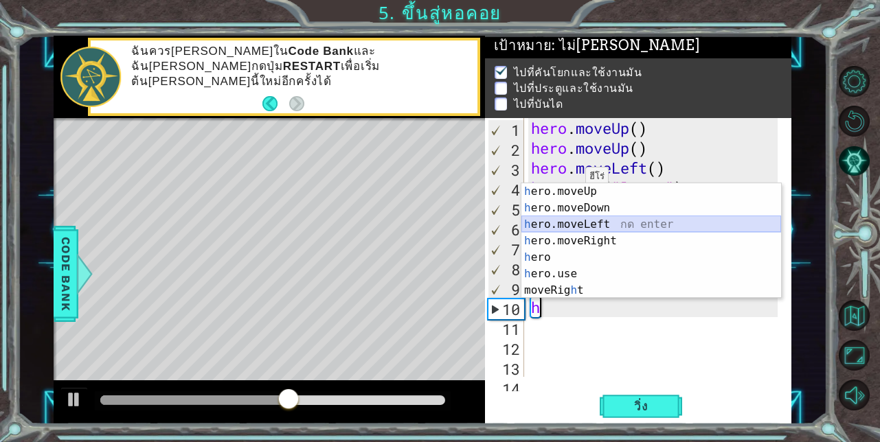
click at [589, 220] on div "h ero.moveUp กด enter h ero.moveDown กด enter h ero.moveLeft กด enter h ero.mov…" at bounding box center [651, 257] width 260 height 148
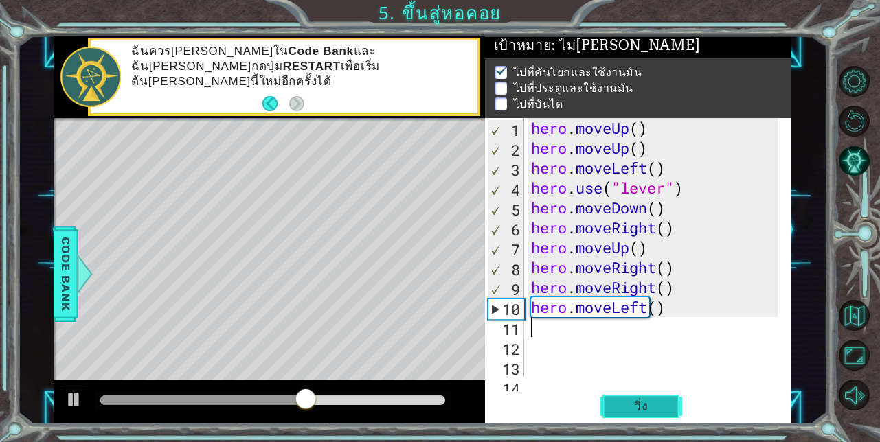
click at [652, 400] on span "วิ่ง" at bounding box center [640, 407] width 41 height 14
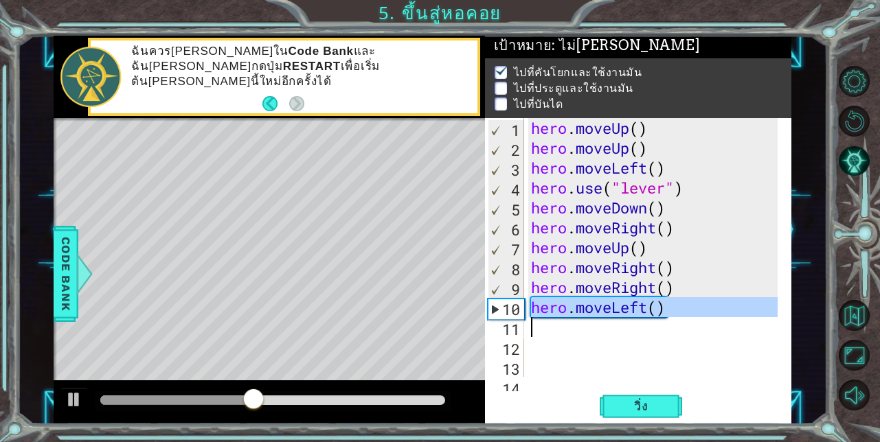
drag, startPoint x: 534, startPoint y: 310, endPoint x: 700, endPoint y: 337, distance: 167.8
click at [700, 337] on div "hero . moveUp ( ) hero . moveUp ( ) hero . moveLeft ( ) hero . use ( "lever" ) …" at bounding box center [656, 267] width 257 height 299
type textarea "hero.moveLeft()"
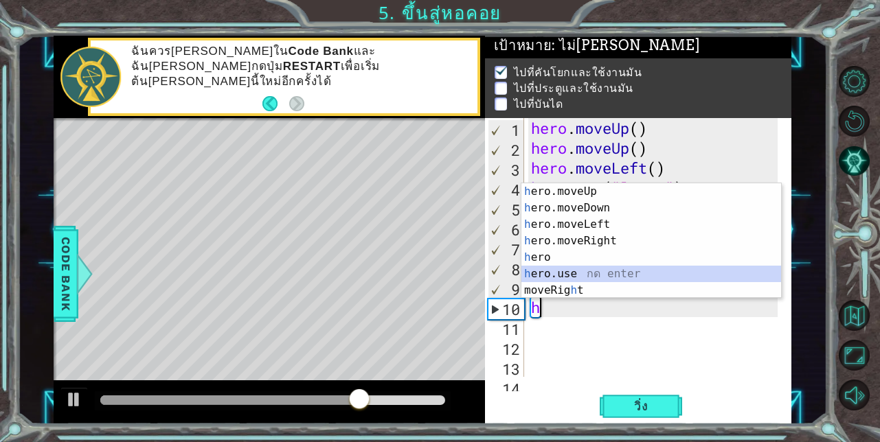
click at [580, 278] on div "h ero.moveUp กด enter h ero.moveDown กด enter h ero.moveLeft กด enter h ero.mov…" at bounding box center [651, 257] width 260 height 148
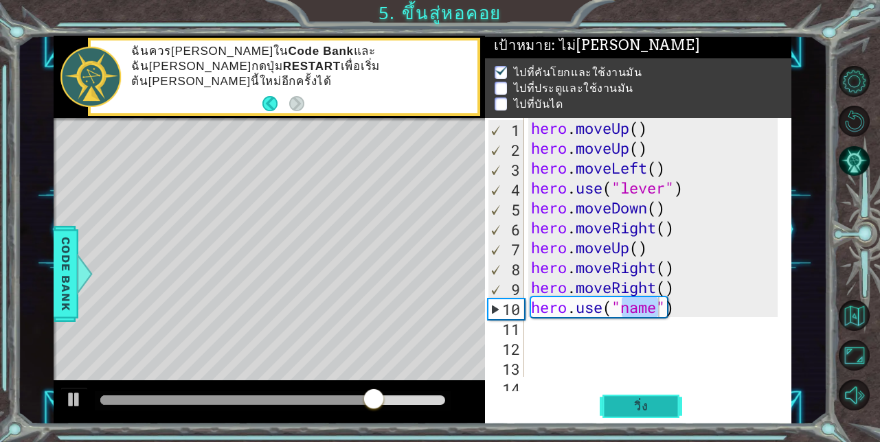
click at [618, 400] on button "วิ่ง" at bounding box center [640, 406] width 82 height 31
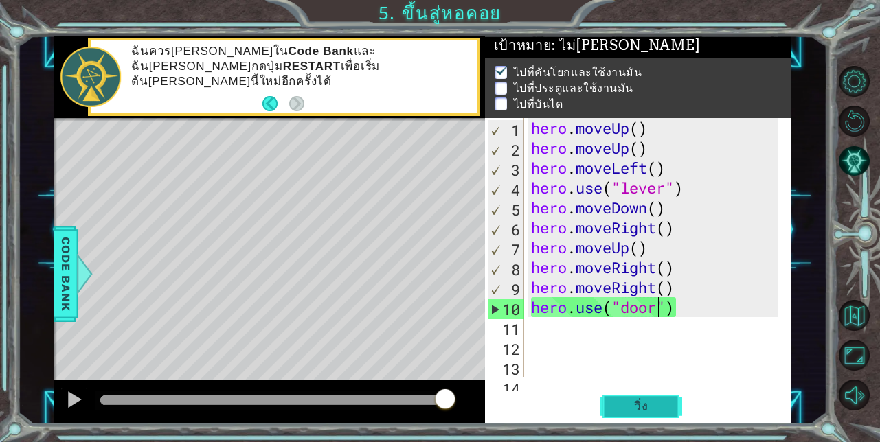
type textarea "hero.use("door")"
click at [657, 407] on span "วิ่ง" at bounding box center [640, 407] width 41 height 14
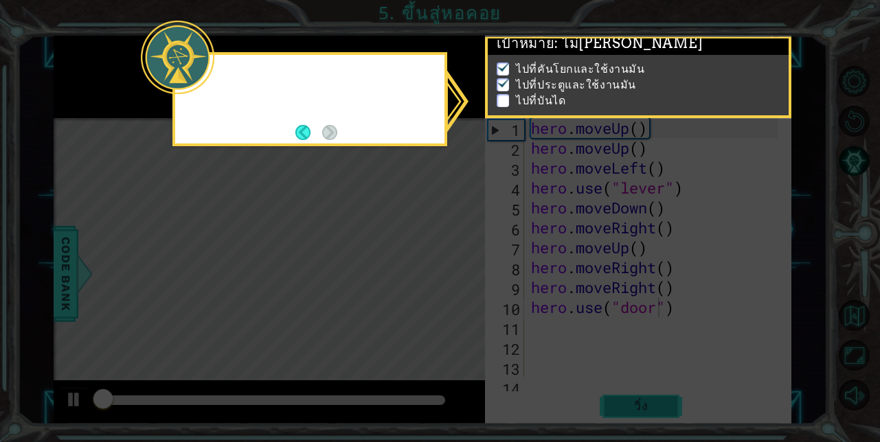
scroll to position [10, 0]
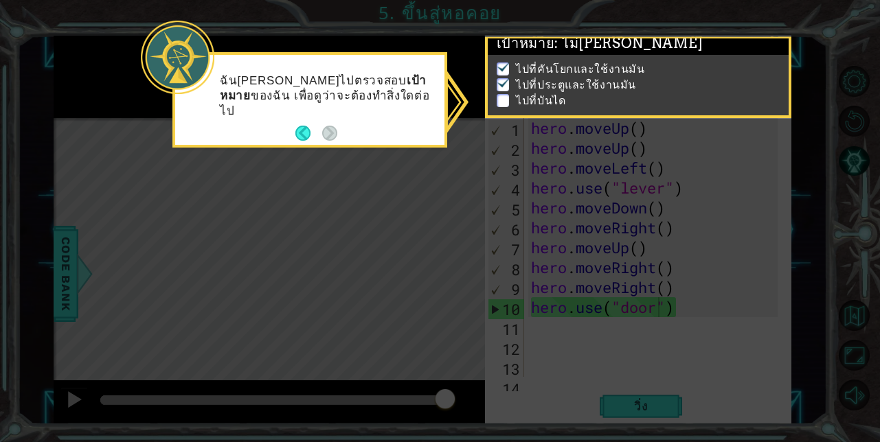
click at [771, 356] on icon at bounding box center [440, 221] width 880 height 442
click at [694, 352] on icon at bounding box center [440, 221] width 880 height 442
click at [485, 144] on icon at bounding box center [440, 221] width 880 height 442
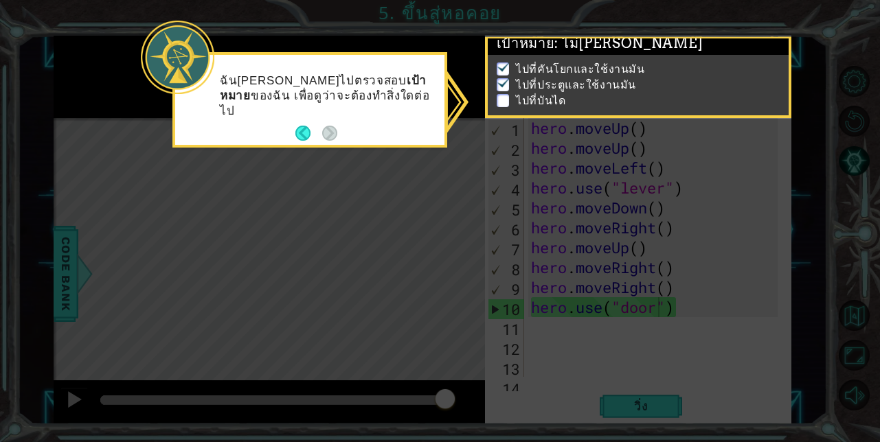
click at [519, 129] on icon at bounding box center [440, 221] width 880 height 442
drag, startPoint x: 509, startPoint y: 168, endPoint x: 505, endPoint y: 181, distance: 13.5
click at [507, 181] on icon at bounding box center [440, 221] width 880 height 442
click at [501, 196] on icon at bounding box center [440, 221] width 880 height 442
drag, startPoint x: 501, startPoint y: 196, endPoint x: 499, endPoint y: 207, distance: 10.4
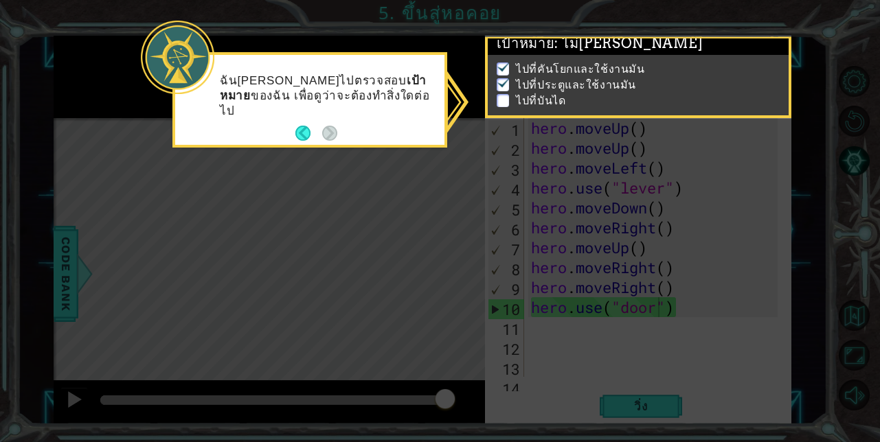
click at [499, 207] on icon at bounding box center [440, 221] width 880 height 442
drag, startPoint x: 499, startPoint y: 207, endPoint x: 477, endPoint y: 209, distance: 22.1
click at [477, 209] on icon at bounding box center [440, 221] width 880 height 442
click at [619, 403] on icon at bounding box center [440, 221] width 880 height 442
click at [501, 99] on p at bounding box center [502, 100] width 12 height 13
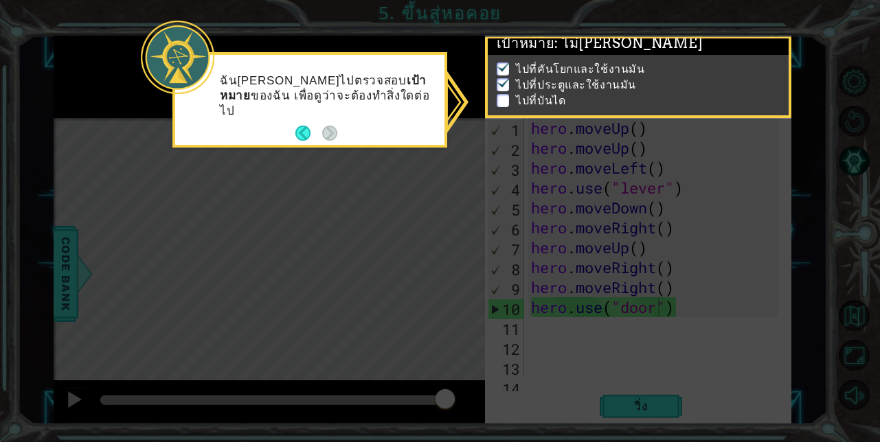
click at [501, 99] on p at bounding box center [502, 100] width 12 height 13
click at [501, 94] on p at bounding box center [502, 100] width 12 height 13
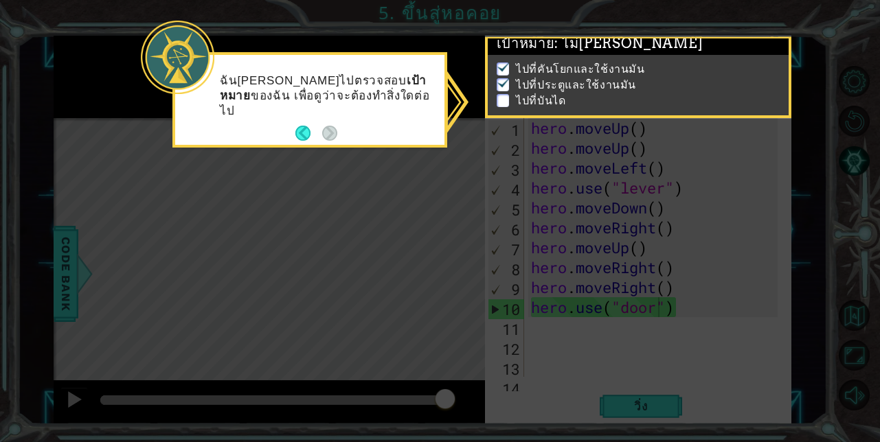
click at [501, 94] on p at bounding box center [502, 100] width 12 height 13
click at [503, 94] on p at bounding box center [502, 100] width 12 height 13
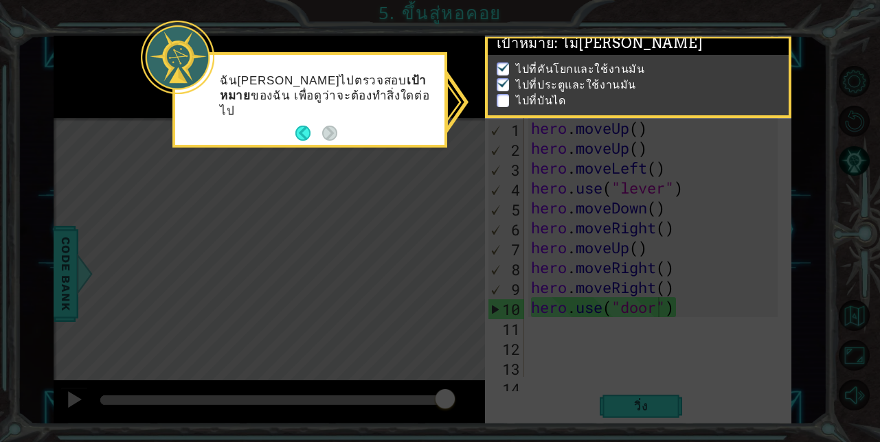
click at [531, 147] on icon at bounding box center [440, 221] width 880 height 442
click at [595, 296] on icon at bounding box center [440, 221] width 880 height 442
click at [299, 130] on button "Back" at bounding box center [308, 133] width 27 height 15
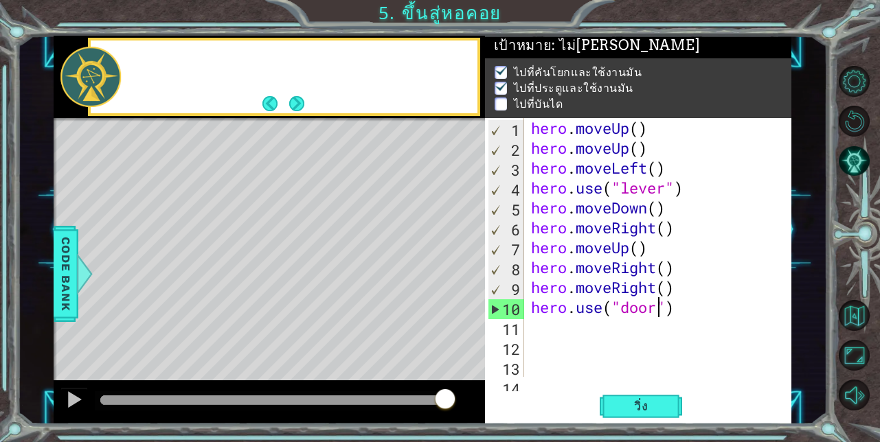
scroll to position [8, 0]
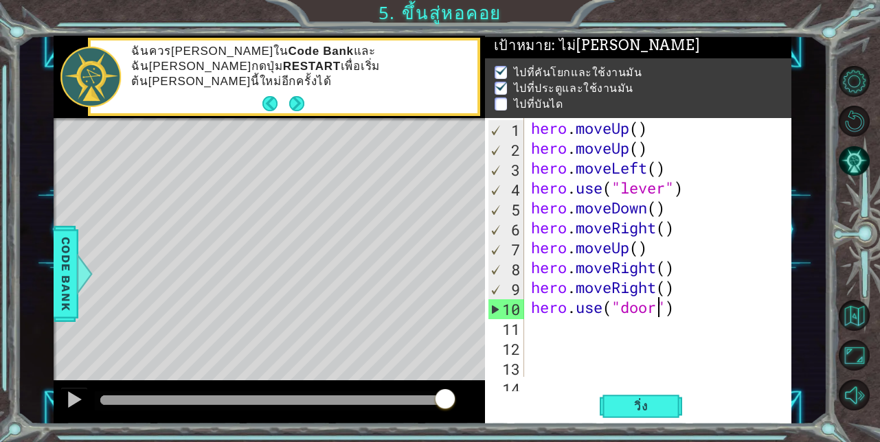
click at [569, 332] on div "hero . moveUp ( ) hero . moveUp ( ) hero . moveLeft ( ) hero . use ( "lever" ) …" at bounding box center [656, 267] width 257 height 299
type textarea "h"
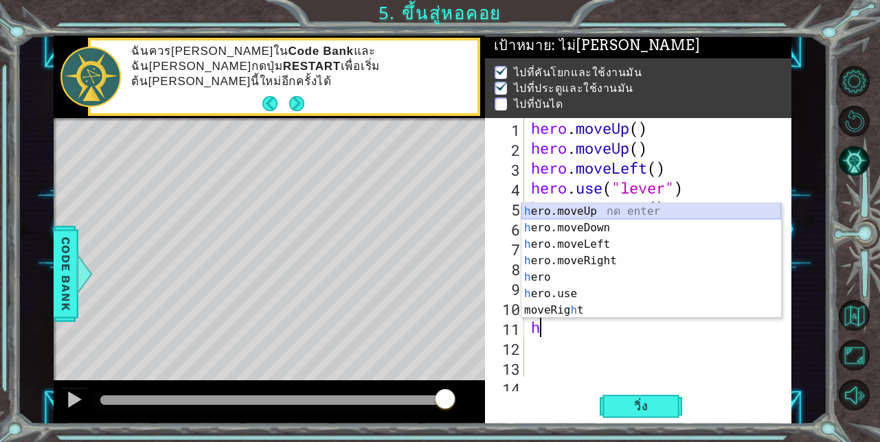
click at [570, 211] on div "h ero.moveUp กด enter h ero.moveDown กด enter h ero.moveLeft กด enter h ero.mov…" at bounding box center [651, 277] width 260 height 148
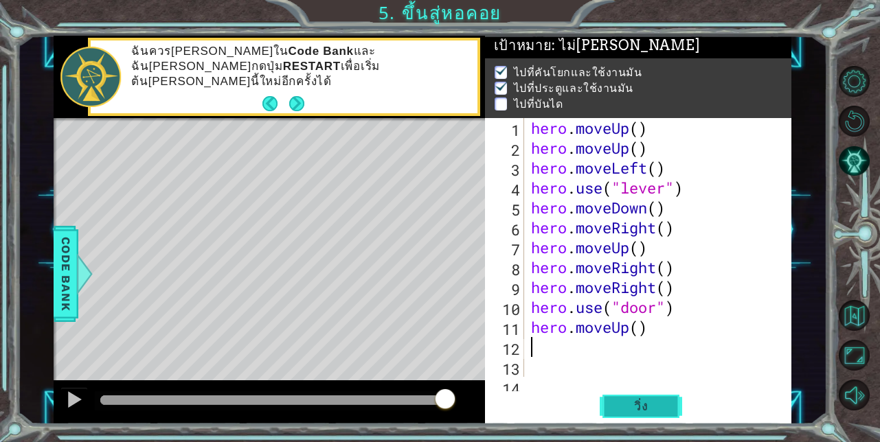
click at [638, 406] on span "วิ่ง" at bounding box center [640, 407] width 41 height 14
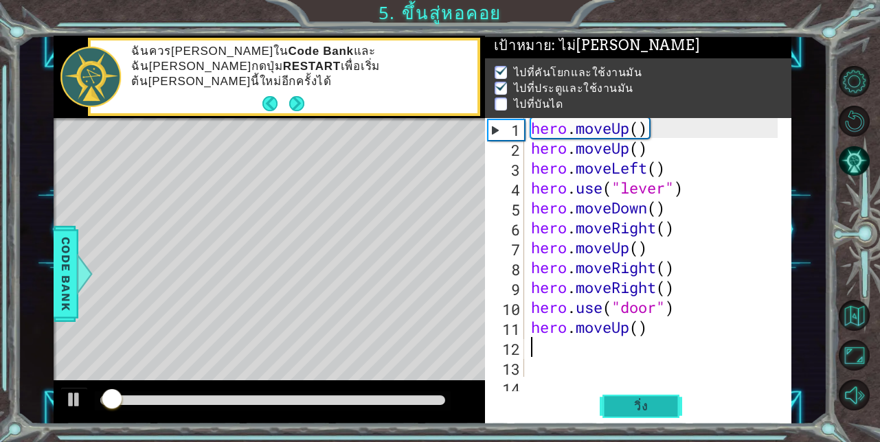
scroll to position [10, 0]
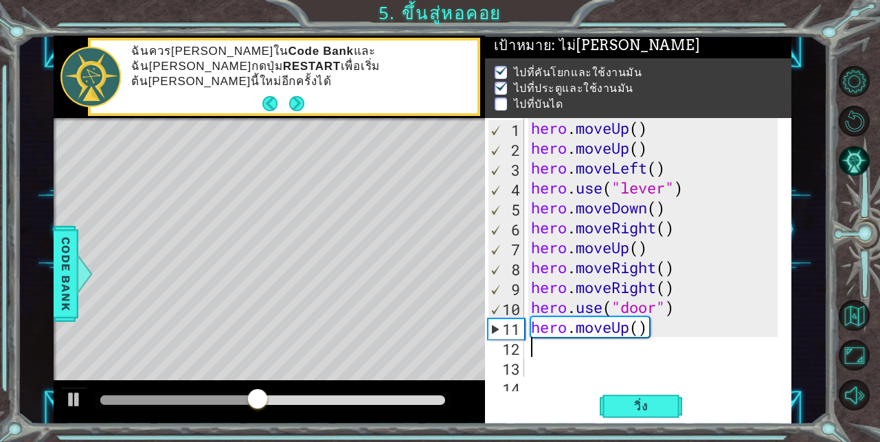
type textarea "h"
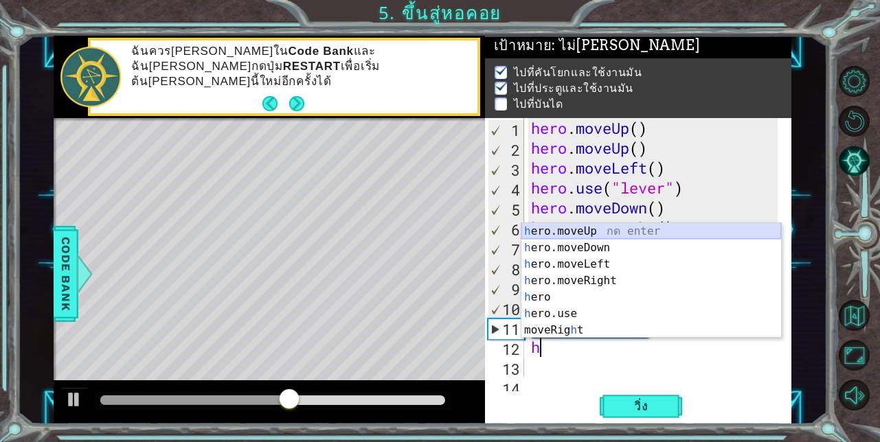
click at [577, 228] on div "h ero.moveUp กด enter h ero.moveDown กด enter h ero.moveLeft กด enter h ero.mov…" at bounding box center [651, 297] width 260 height 148
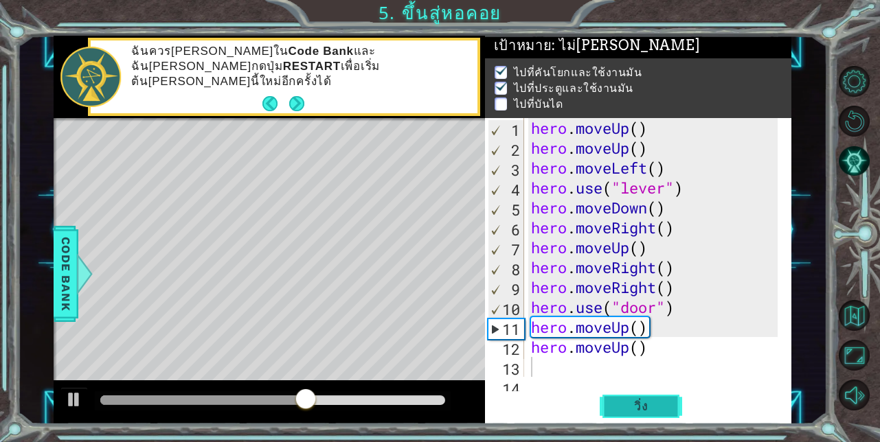
click at [639, 404] on span "วิ่ง" at bounding box center [640, 407] width 41 height 14
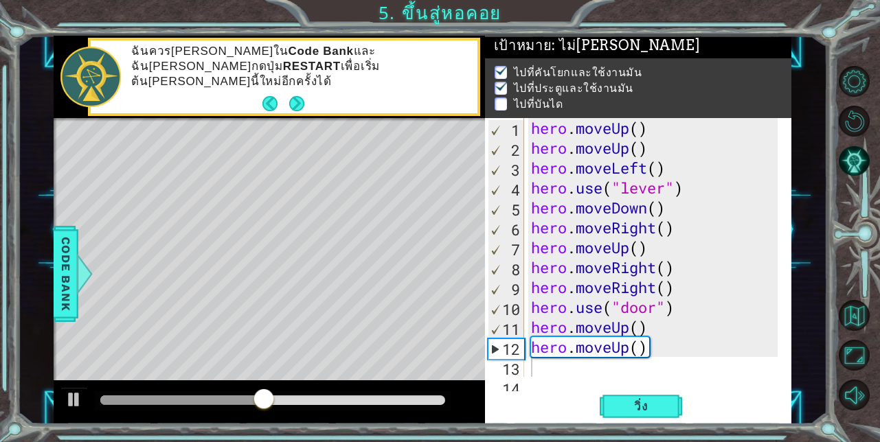
click at [527, 376] on div "1 2 3 4 5 6 7 8 9 10 11 12 13 14 hero . moveUp ( ) hero . moveUp ( ) hero . mov…" at bounding box center [637, 247] width 304 height 259
click at [532, 371] on div "hero . moveUp ( ) hero . moveUp ( ) hero . moveLeft ( ) hero . use ( "lever" ) …" at bounding box center [656, 267] width 257 height 299
type textarea "h"
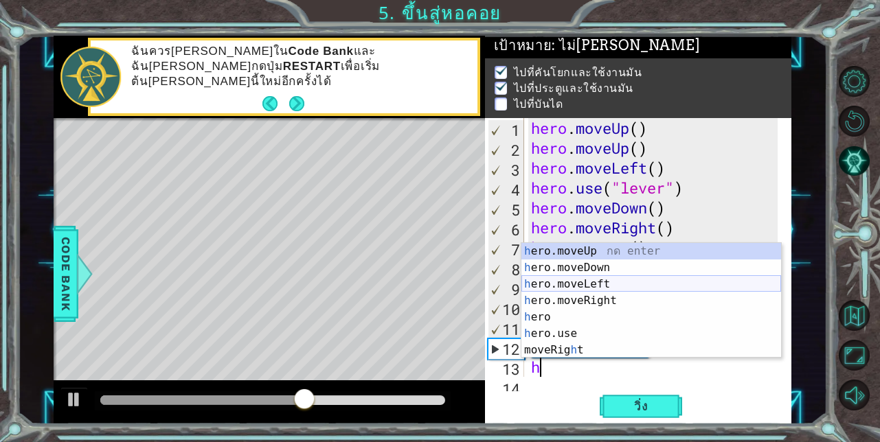
click at [562, 284] on div "h ero.moveUp กด enter h ero.moveDown กด enter h ero.moveLeft กด enter h ero.mov…" at bounding box center [651, 317] width 260 height 148
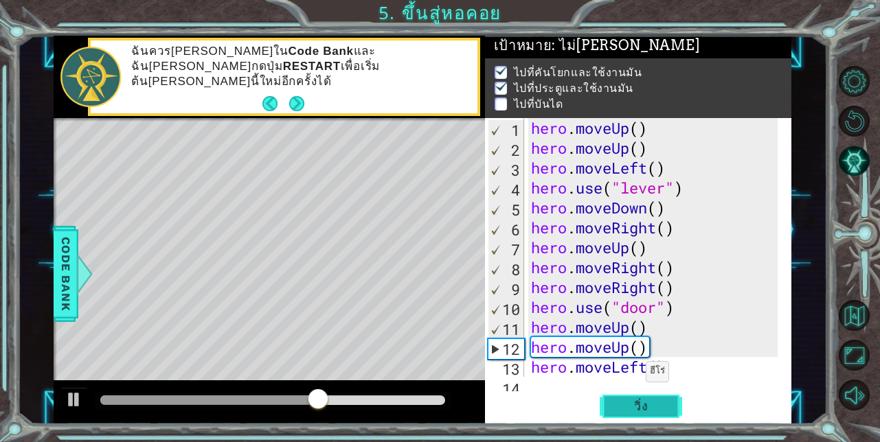
click at [637, 402] on span "วิ่ง" at bounding box center [640, 407] width 41 height 14
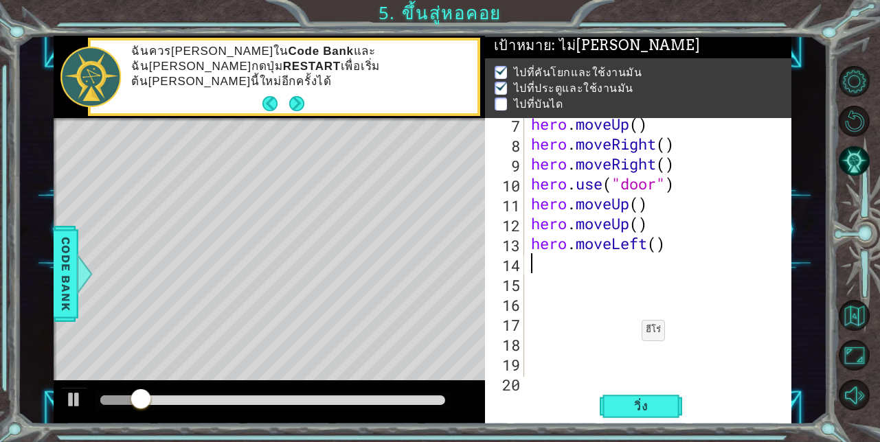
scroll to position [124, 0]
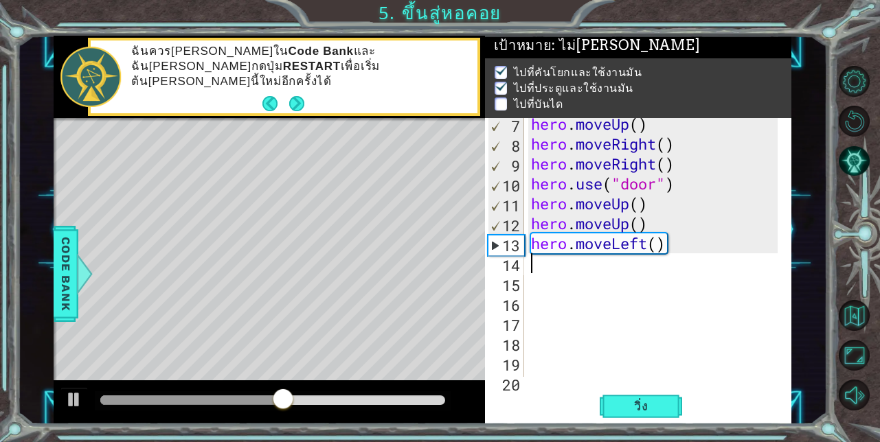
type textarea "h"
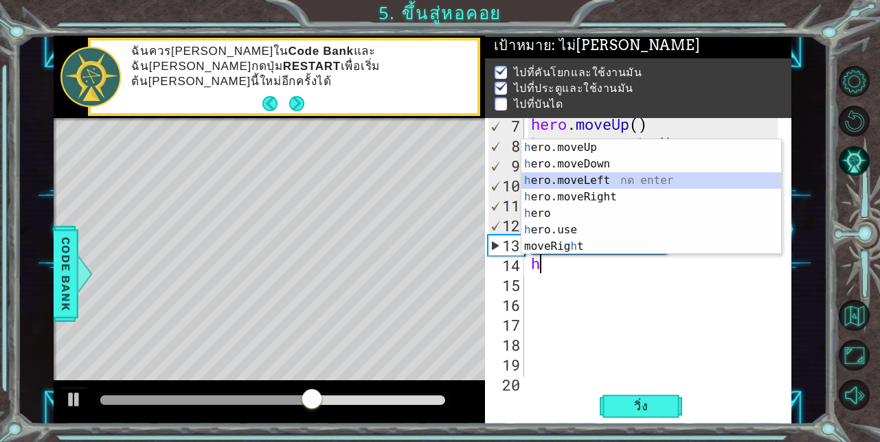
click at [567, 183] on div "h ero.moveUp กด enter h ero.moveDown กด enter h ero.moveLeft กด enter h ero.mov…" at bounding box center [651, 213] width 260 height 148
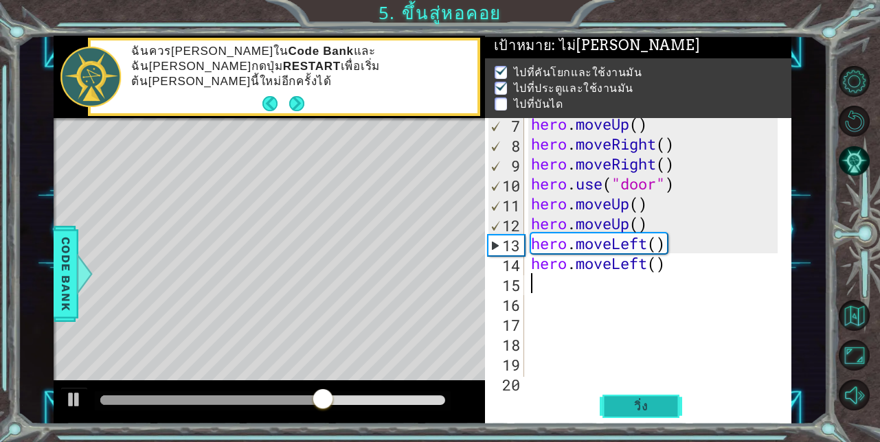
click at [647, 408] on span "วิ่ง" at bounding box center [640, 407] width 41 height 14
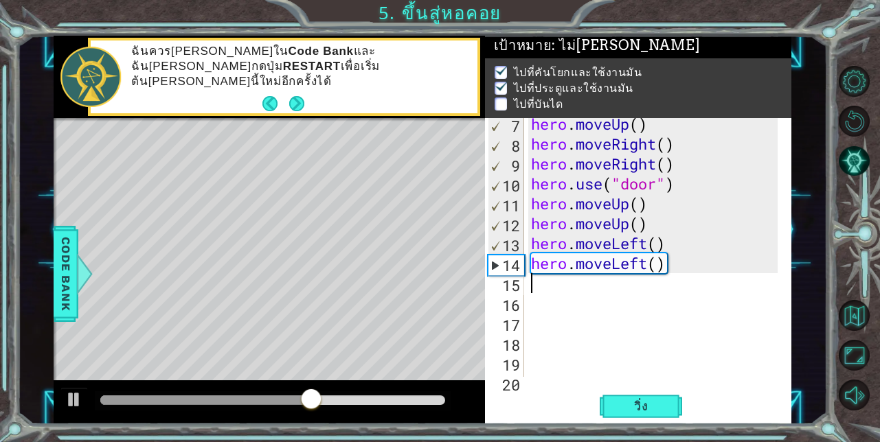
type textarea "h"
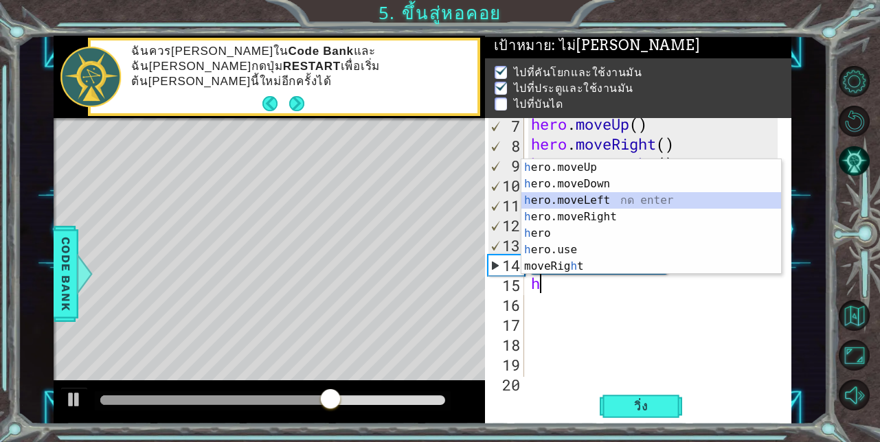
click at [567, 201] on div "h ero.moveUp กด enter h ero.moveDown กด enter h ero.moveLeft กด enter h ero.mov…" at bounding box center [651, 233] width 260 height 148
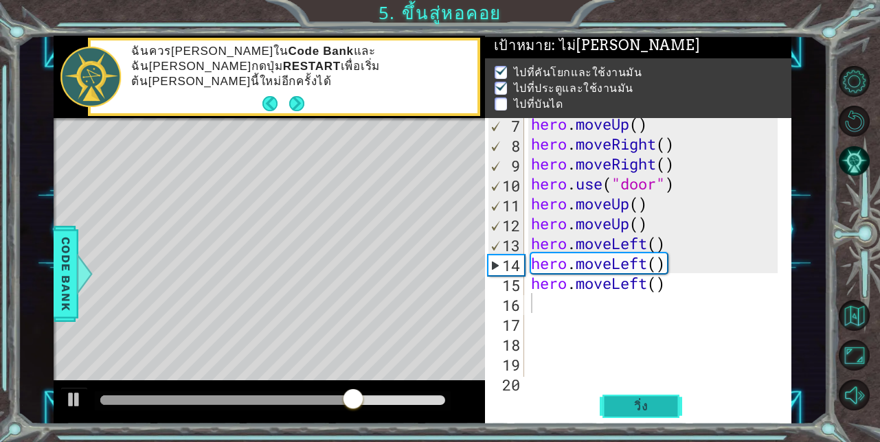
click at [646, 409] on span "วิ่ง" at bounding box center [640, 407] width 41 height 14
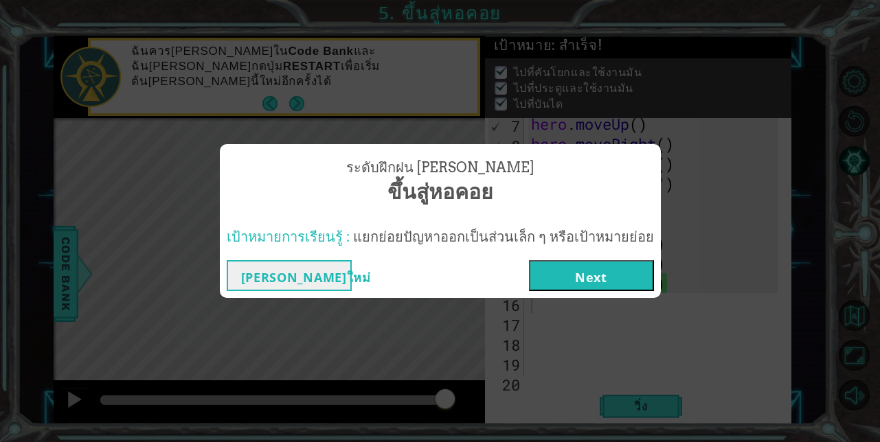
click at [594, 276] on button "Next" at bounding box center [591, 275] width 125 height 31
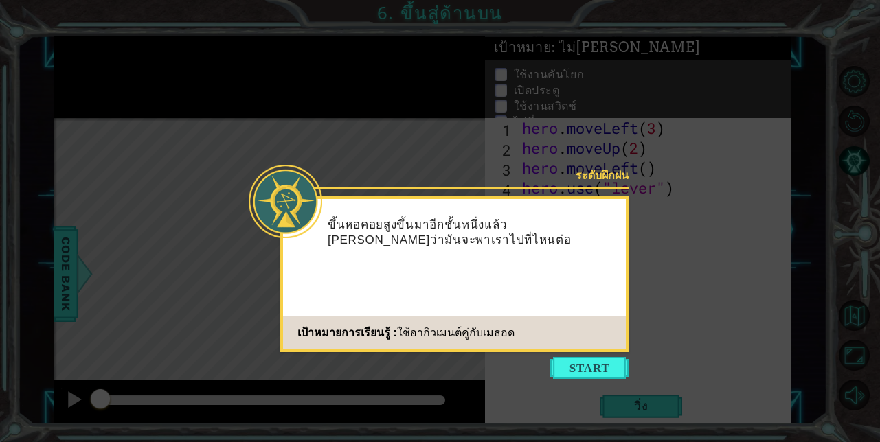
click at [589, 368] on button "Start" at bounding box center [589, 368] width 78 height 22
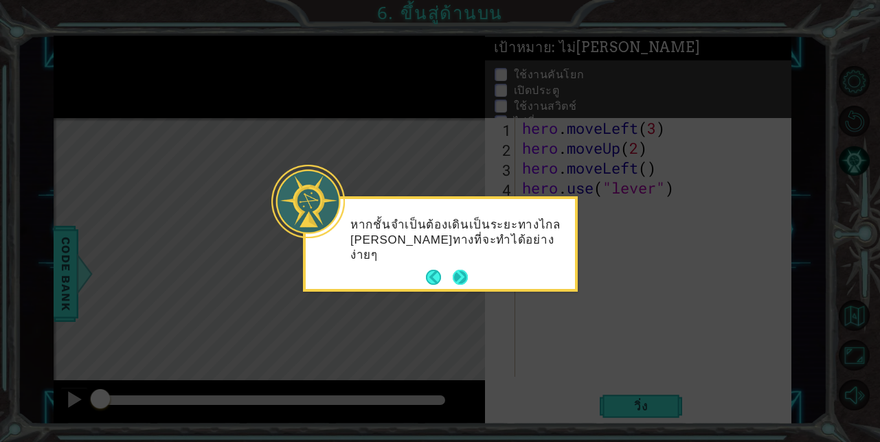
click at [461, 272] on button "Next" at bounding box center [461, 278] width 16 height 16
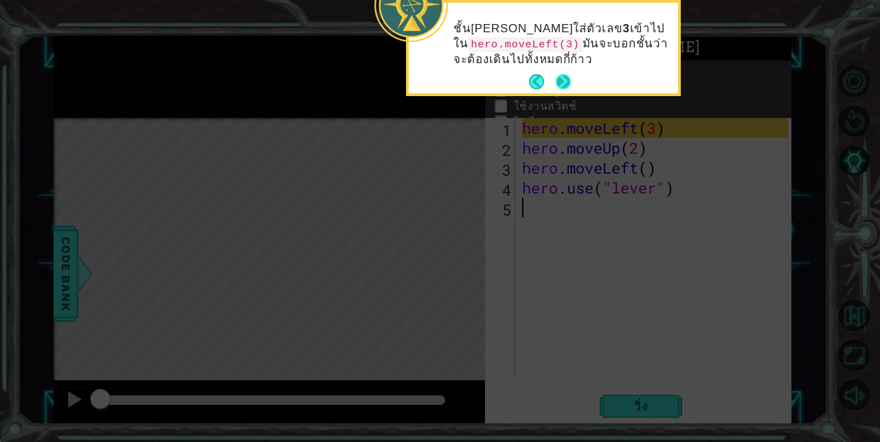
click at [562, 81] on button "Next" at bounding box center [563, 82] width 18 height 18
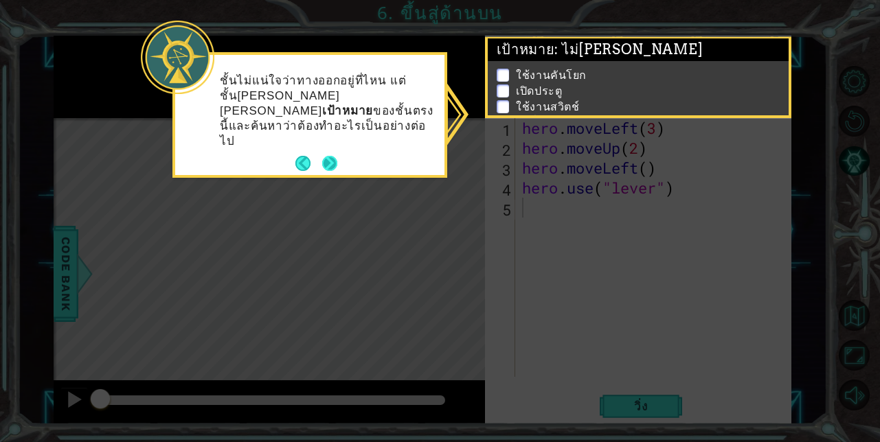
click at [324, 156] on button "Next" at bounding box center [329, 163] width 15 height 15
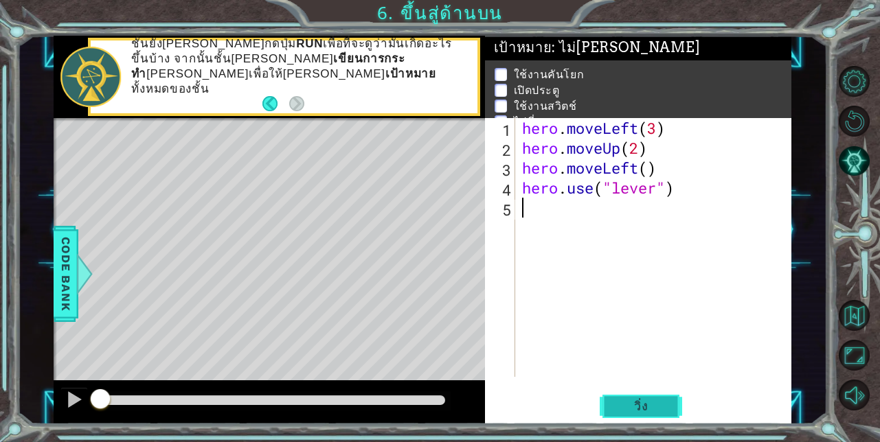
click at [626, 397] on button "วิ่ง" at bounding box center [640, 406] width 82 height 31
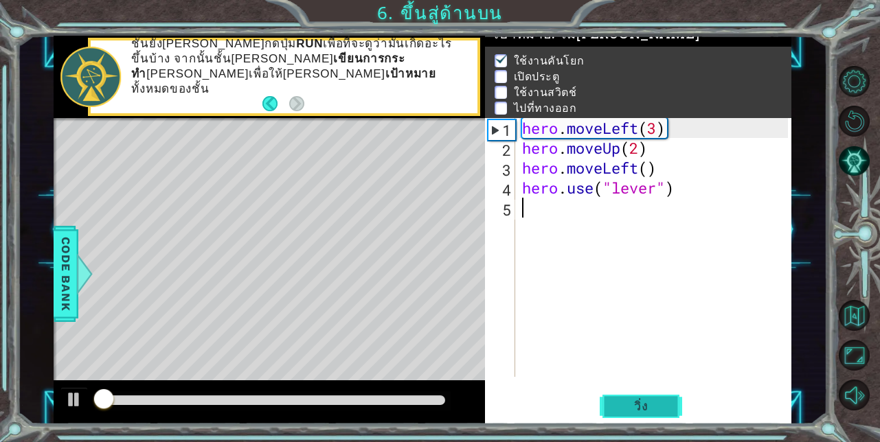
scroll to position [18, 0]
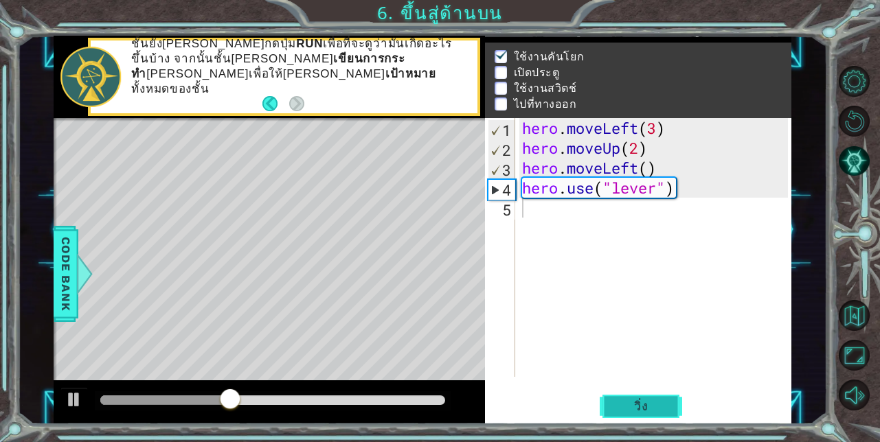
click at [636, 402] on span "วิ่ง" at bounding box center [640, 407] width 41 height 14
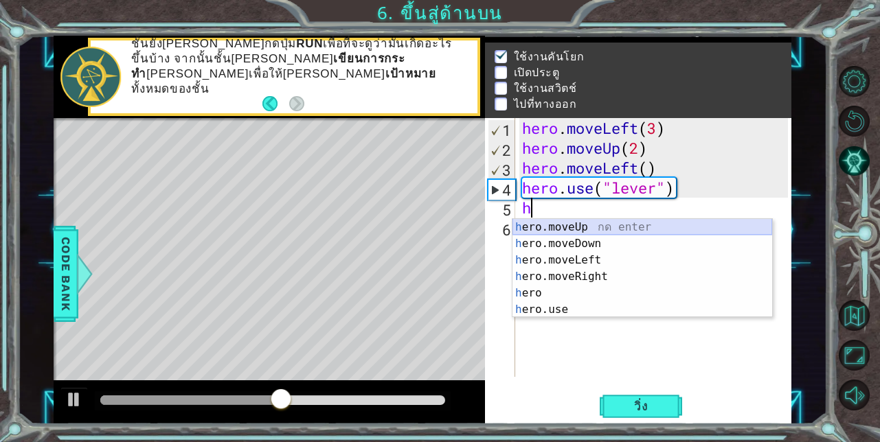
click at [602, 227] on div "h ero.moveUp กด enter h ero.moveDown กด enter h ero.moveLeft กด enter h ero.mov…" at bounding box center [642, 285] width 260 height 132
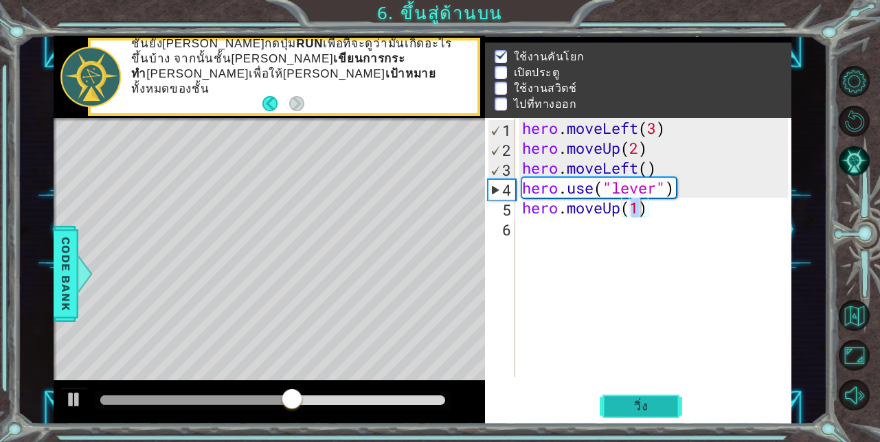
click at [657, 404] on span "วิ่ง" at bounding box center [640, 407] width 41 height 14
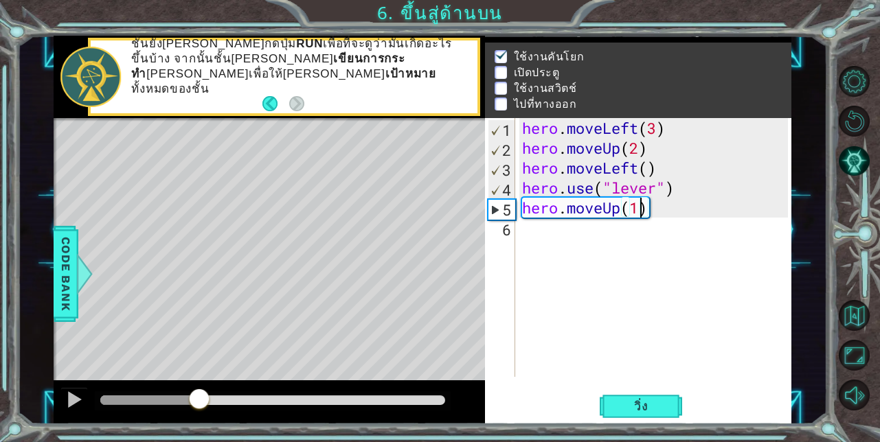
drag, startPoint x: 135, startPoint y: 394, endPoint x: 203, endPoint y: 419, distance: 73.0
click at [202, 420] on div at bounding box center [269, 402] width 431 height 44
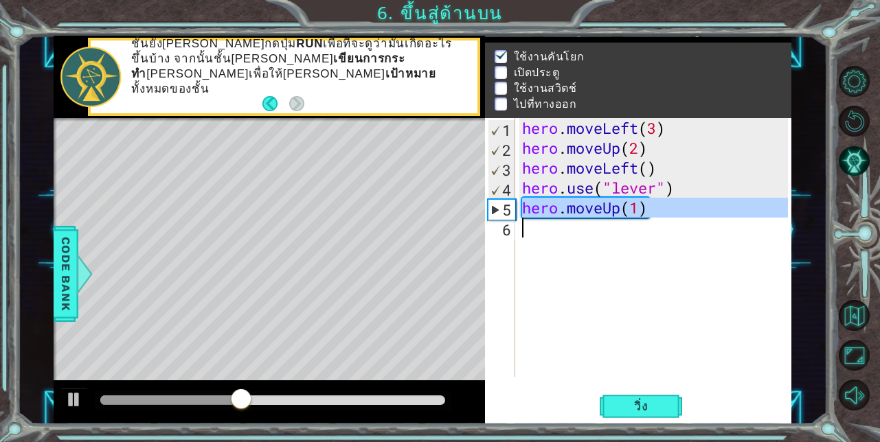
drag, startPoint x: 518, startPoint y: 208, endPoint x: 666, endPoint y: 249, distance: 153.8
click at [672, 231] on div "hero.moveUp(1) 1 2 3 4 5 6 hero . moveLeft ( 3 ) hero . moveUp ( 2 ) hero . mov…" at bounding box center [637, 247] width 304 height 259
type textarea "hero.moveUp(1)"
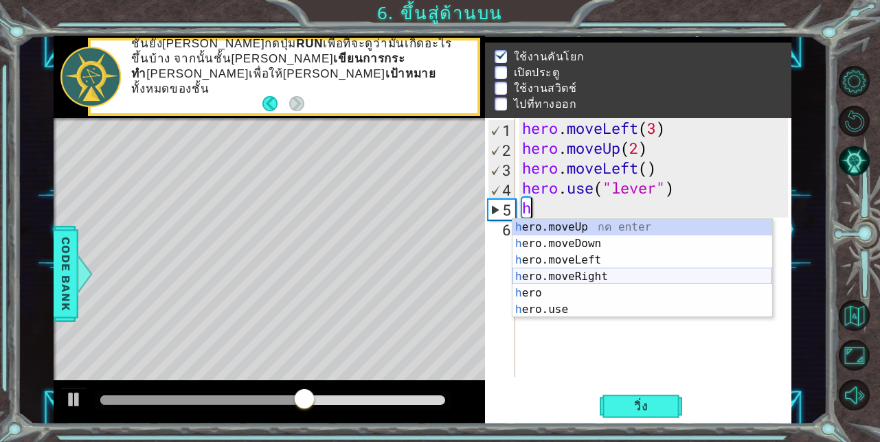
click at [611, 278] on div "h ero.moveUp กด enter h ero.moveDown กด enter h ero.moveLeft กด enter h ero.mov…" at bounding box center [642, 285] width 260 height 132
type textarea "hero.moveRight(1)"
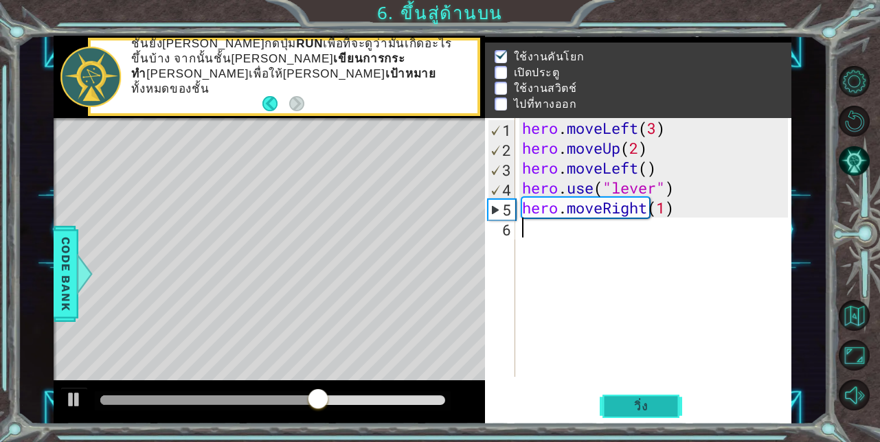
click at [646, 413] on span "วิ่ง" at bounding box center [640, 407] width 41 height 14
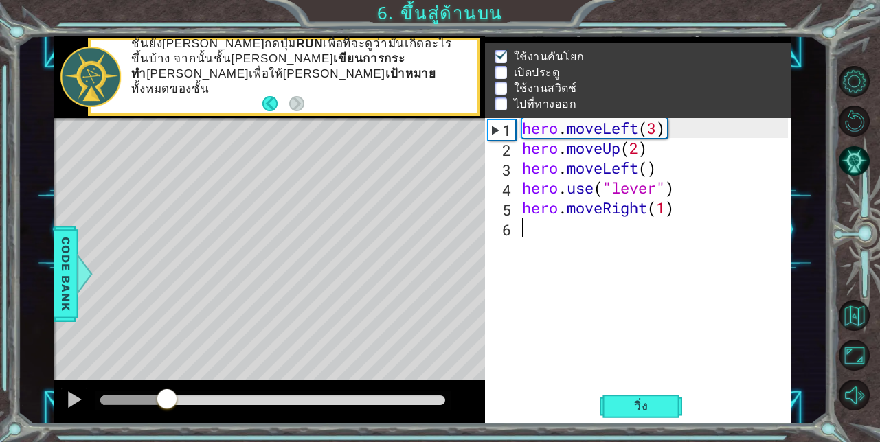
click at [167, 401] on div at bounding box center [272, 401] width 345 height 10
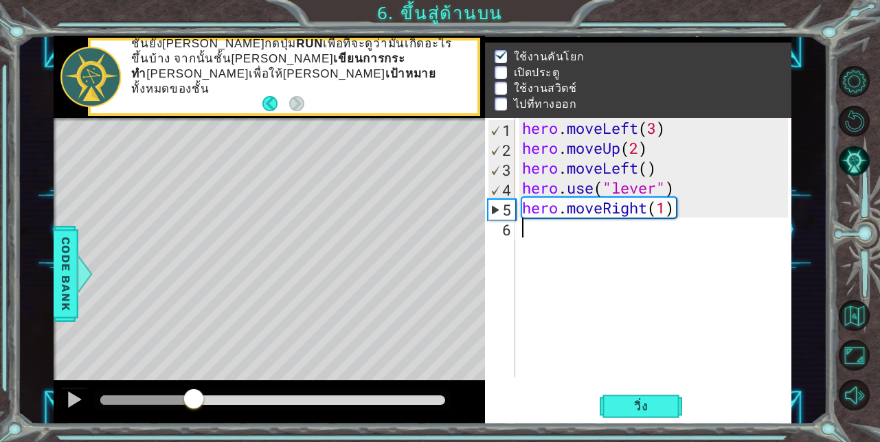
click at [194, 401] on div at bounding box center [272, 401] width 345 height 10
click at [528, 204] on div "hero . moveLeft ( 3 ) hero . moveUp ( 2 ) hero . moveLeft ( ) hero . use ( "lev…" at bounding box center [657, 267] width 276 height 299
type textarea "ero.moveRight(1)h"
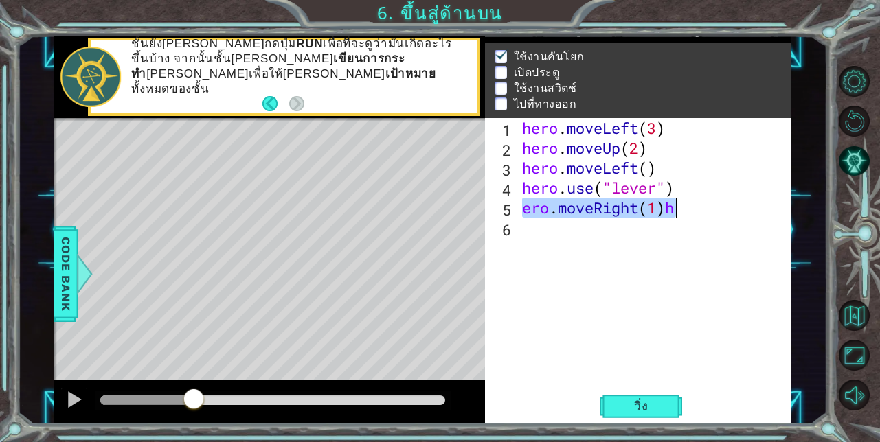
drag, startPoint x: 522, startPoint y: 205, endPoint x: 694, endPoint y: 213, distance: 172.6
click at [694, 213] on div "hero . moveLeft ( 3 ) hero . moveUp ( 2 ) hero . moveLeft ( ) hero . use ( "lev…" at bounding box center [657, 267] width 276 height 299
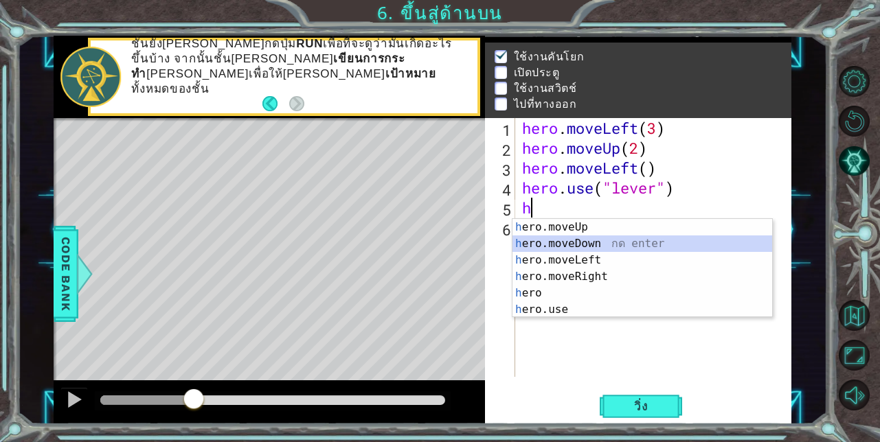
click at [584, 241] on div "h ero.moveUp กด enter h ero.moveDown กด enter h ero.moveLeft กด enter h ero.mov…" at bounding box center [642, 285] width 260 height 132
type textarea "hero.moveDown(1)"
click at [584, 241] on div "hero . moveLeft ( 3 ) hero . moveUp ( 2 ) hero . moveLeft ( ) hero . use ( "lev…" at bounding box center [657, 267] width 276 height 299
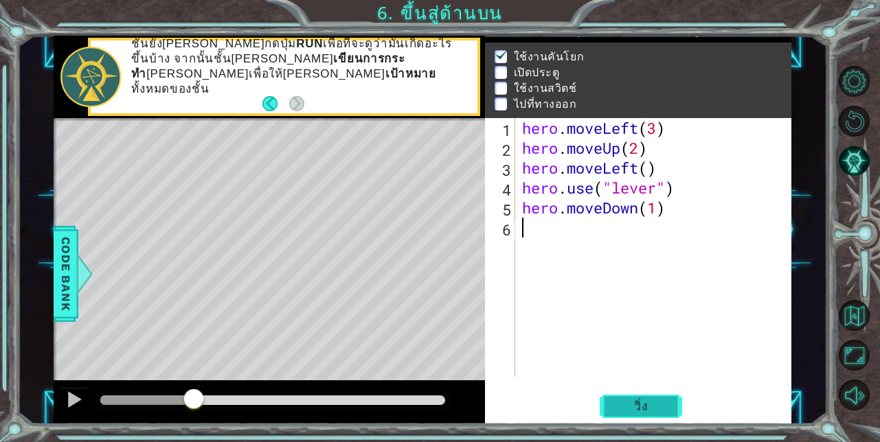
click at [643, 398] on button "วิ่ง" at bounding box center [640, 406] width 82 height 31
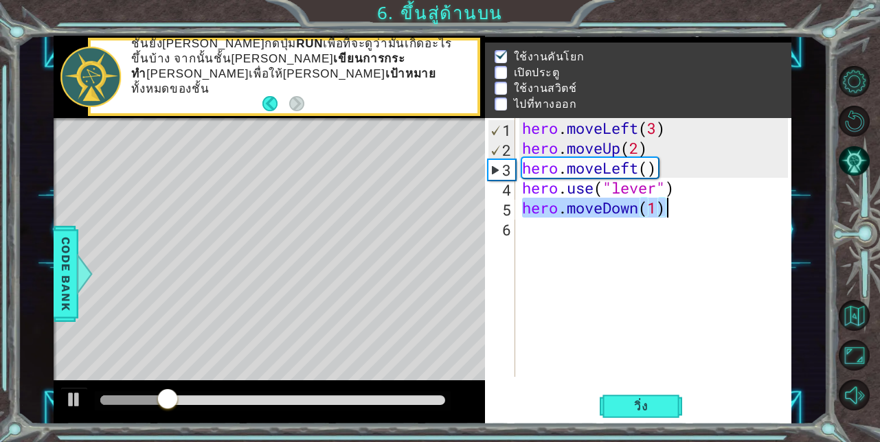
drag, startPoint x: 520, startPoint y: 207, endPoint x: 735, endPoint y: 216, distance: 215.1
click at [735, 216] on div "hero . moveLeft ( 3 ) hero . moveUp ( 2 ) hero . moveLeft ( ) hero . use ( "lev…" at bounding box center [657, 267] width 276 height 299
type textarea "hero.moveDown(1)"
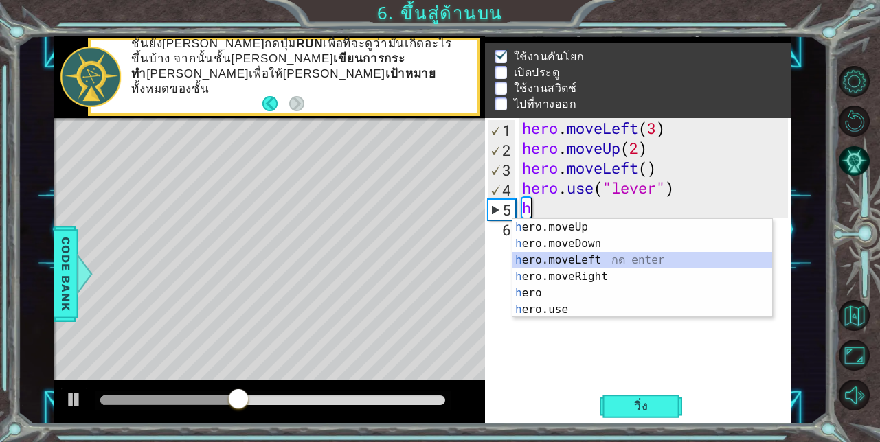
click at [593, 256] on div "h ero.moveUp กด enter h ero.moveDown กด enter h ero.moveLeft กด enter h ero.mov…" at bounding box center [642, 285] width 260 height 132
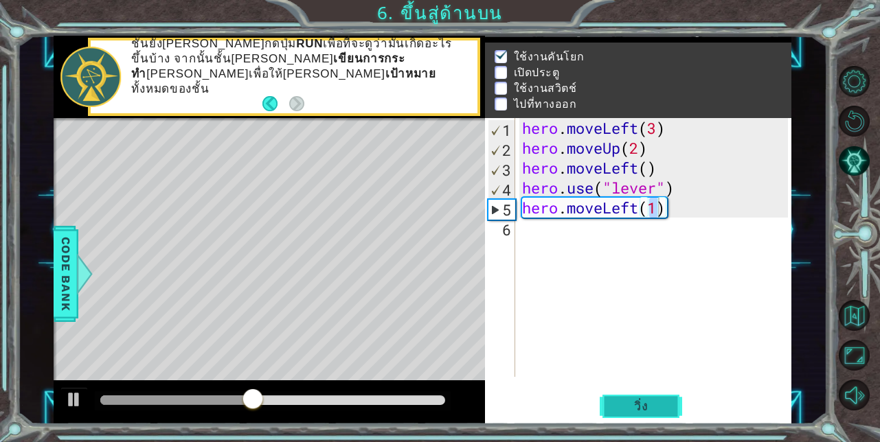
click at [640, 401] on span "วิ่ง" at bounding box center [640, 407] width 41 height 14
type textarea "hero.moveLeft(1h)"
click at [533, 229] on div "hero . moveLeft ( 3 ) hero . moveUp ( 2 ) hero . moveLeft ( ) hero . use ( "lev…" at bounding box center [657, 267] width 276 height 299
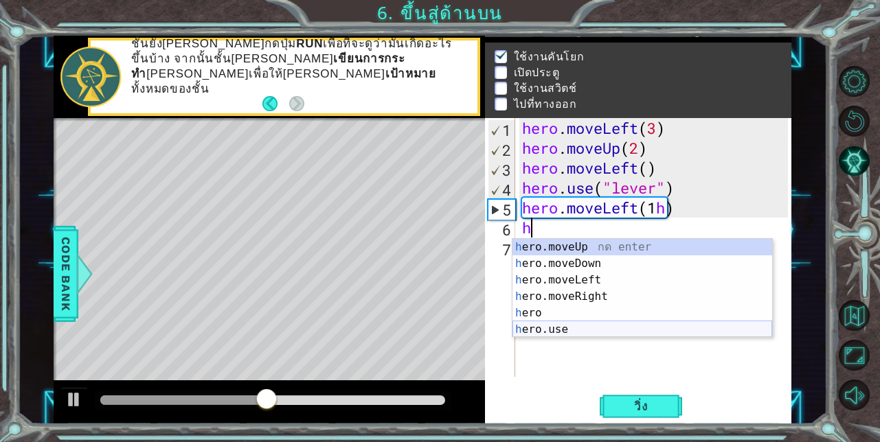
click at [557, 324] on div "h ero.moveUp กด enter h ero.moveDown กด enter h ero.moveLeft กด enter h ero.mov…" at bounding box center [642, 305] width 260 height 132
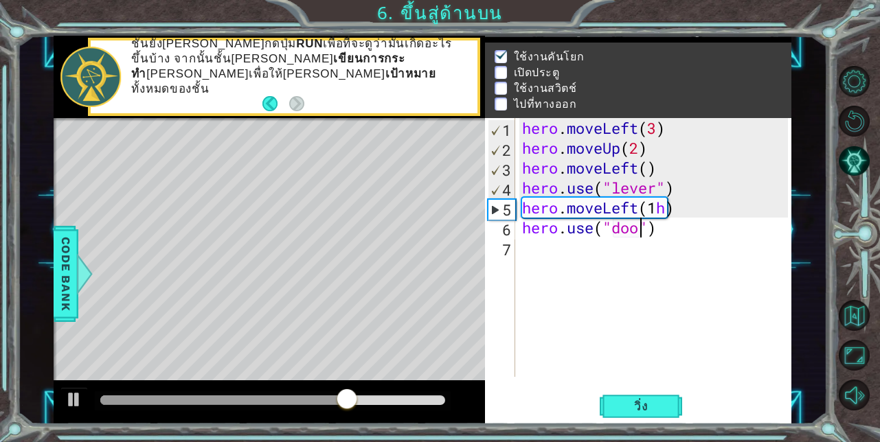
scroll to position [0, 5]
click at [663, 404] on button "วิ่ง" at bounding box center [640, 406] width 82 height 31
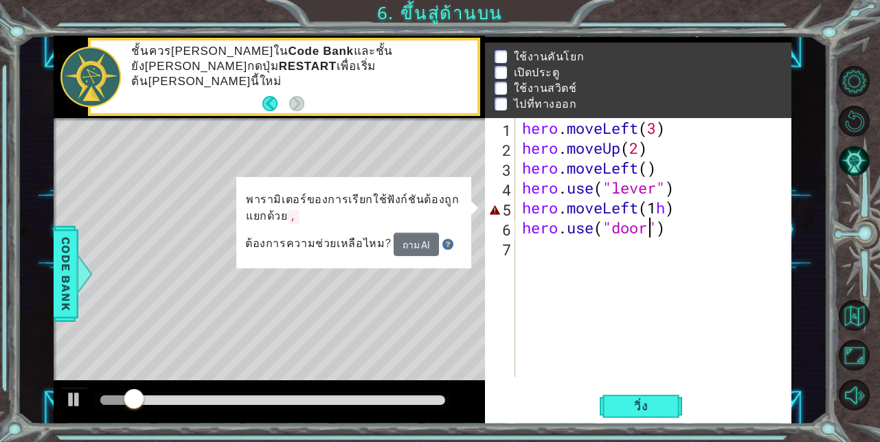
click at [664, 207] on div "hero . moveLeft ( 3 ) hero . moveUp ( 2 ) hero . moveLeft ( ) hero . use ( "lev…" at bounding box center [657, 267] width 276 height 299
type textarea "hero.moveLeft(1)"
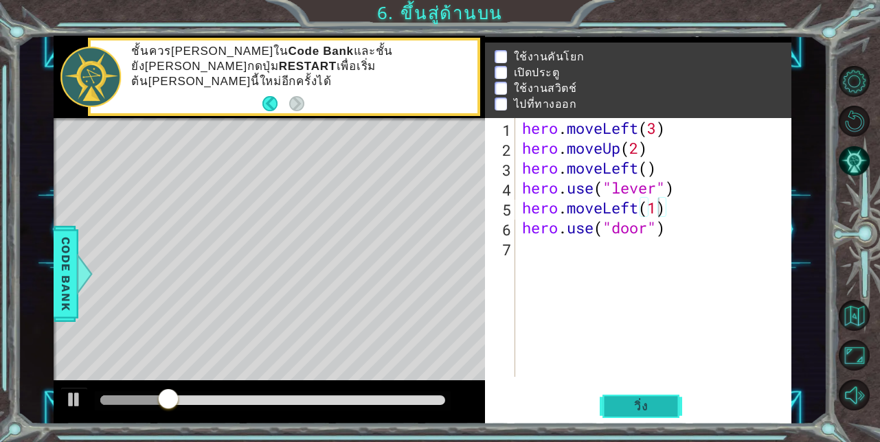
click at [650, 407] on span "วิ่ง" at bounding box center [640, 407] width 41 height 14
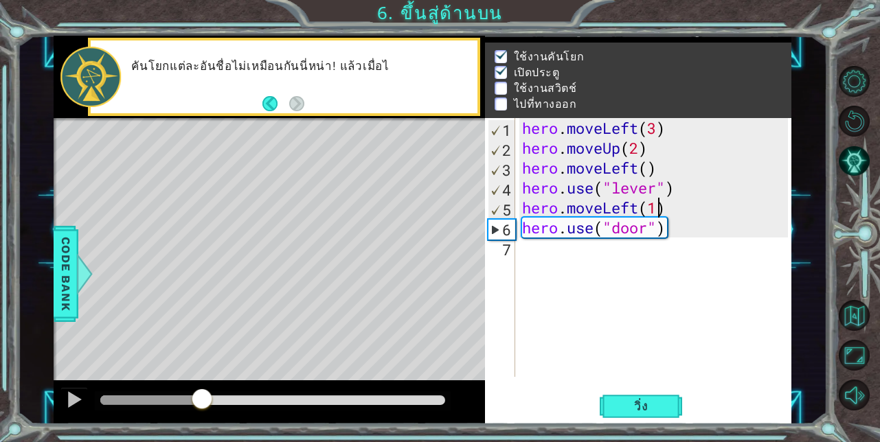
click at [201, 402] on div at bounding box center [272, 401] width 345 height 10
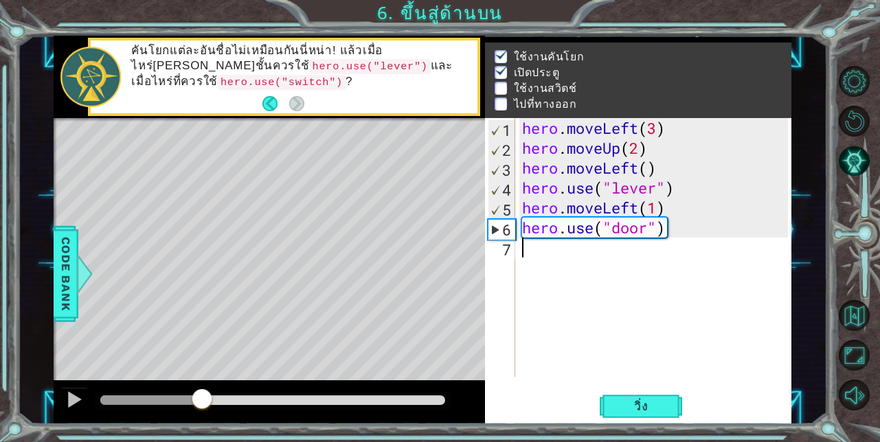
click at [555, 259] on div "hero . moveLeft ( 3 ) hero . moveUp ( 2 ) hero . moveLeft ( ) hero . use ( "lev…" at bounding box center [657, 267] width 276 height 299
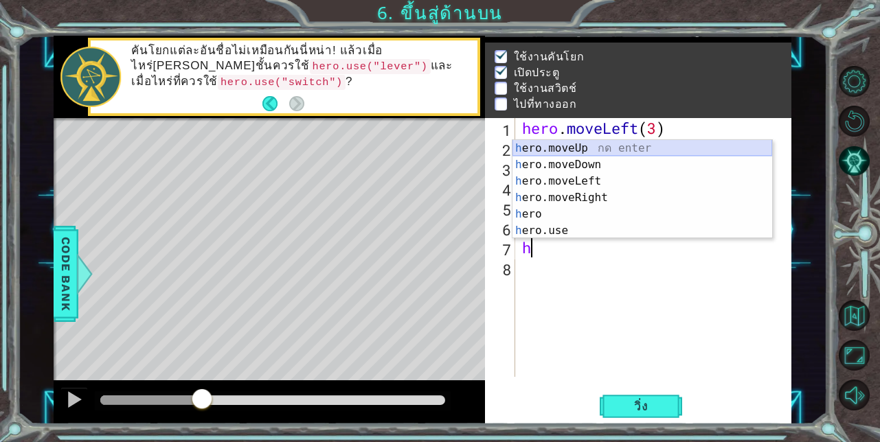
click at [553, 143] on div "h ero.moveUp กด enter h ero.moveDown กด enter h ero.moveLeft กด enter h ero.mov…" at bounding box center [642, 206] width 260 height 132
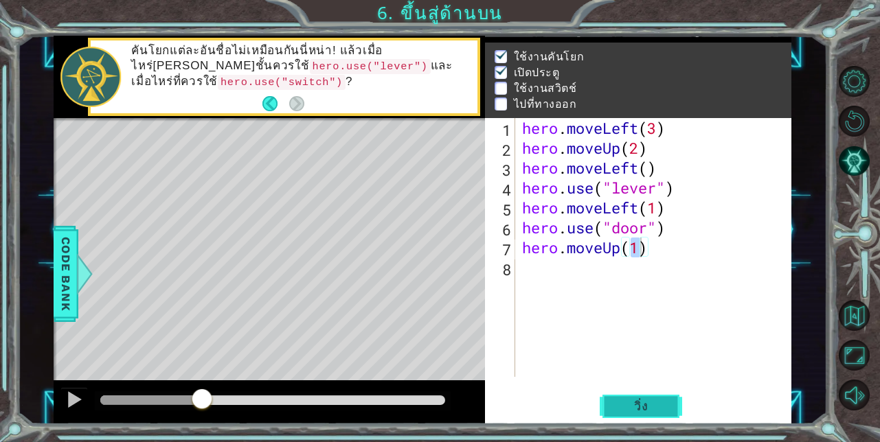
click at [651, 404] on span "วิ่ง" at bounding box center [640, 407] width 41 height 14
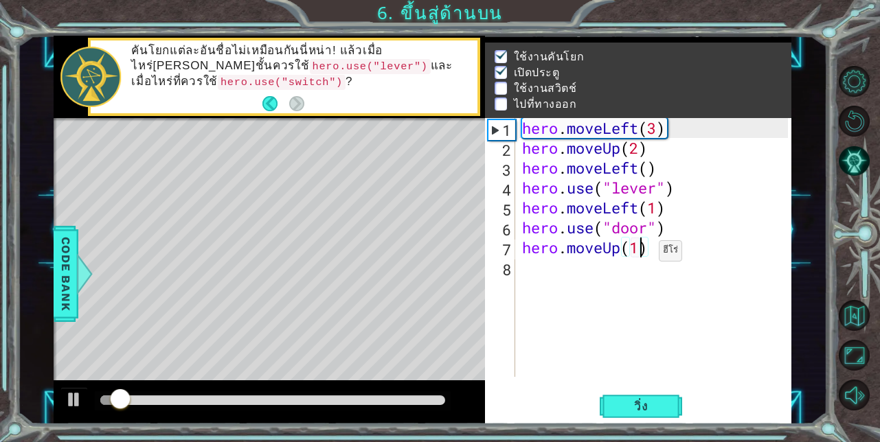
click at [638, 254] on div "hero . moveLeft ( 3 ) hero . moveUp ( 2 ) hero . moveLeft ( ) hero . use ( "lev…" at bounding box center [657, 267] width 276 height 299
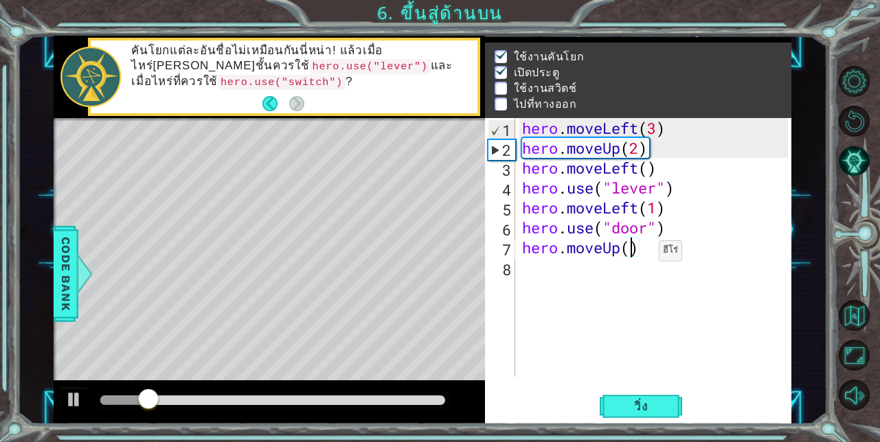
scroll to position [0, 5]
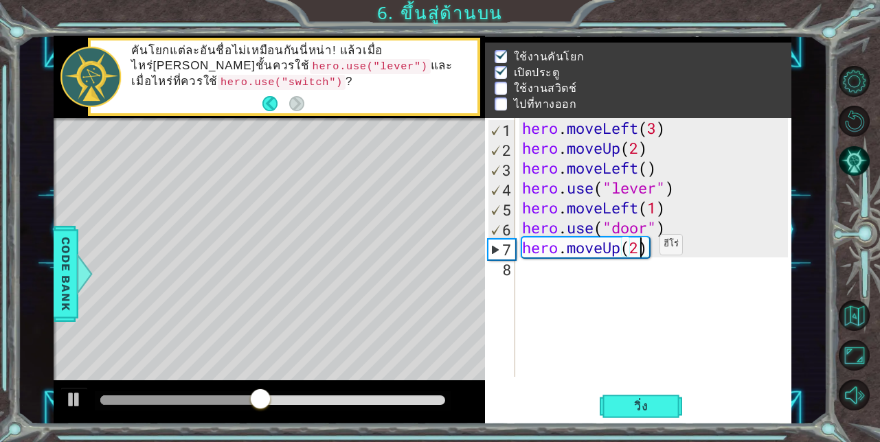
click at [639, 248] on div "hero . moveLeft ( 3 ) hero . moveUp ( 2 ) hero . moveLeft ( ) hero . use ( "lev…" at bounding box center [657, 267] width 276 height 299
click at [646, 407] on span "วิ่ง" at bounding box center [640, 407] width 41 height 14
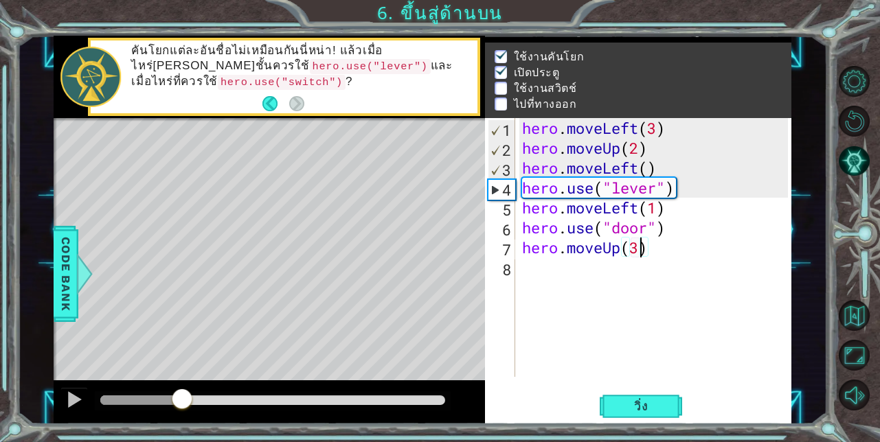
click at [182, 402] on div at bounding box center [272, 401] width 345 height 10
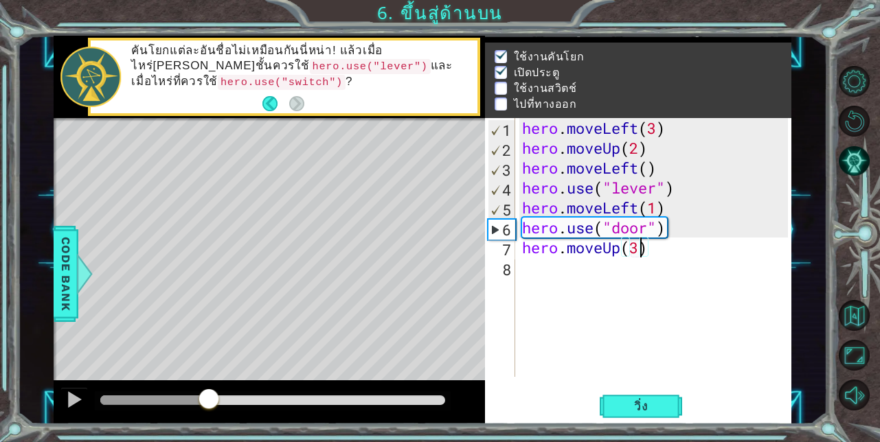
click at [209, 397] on div at bounding box center [272, 401] width 345 height 10
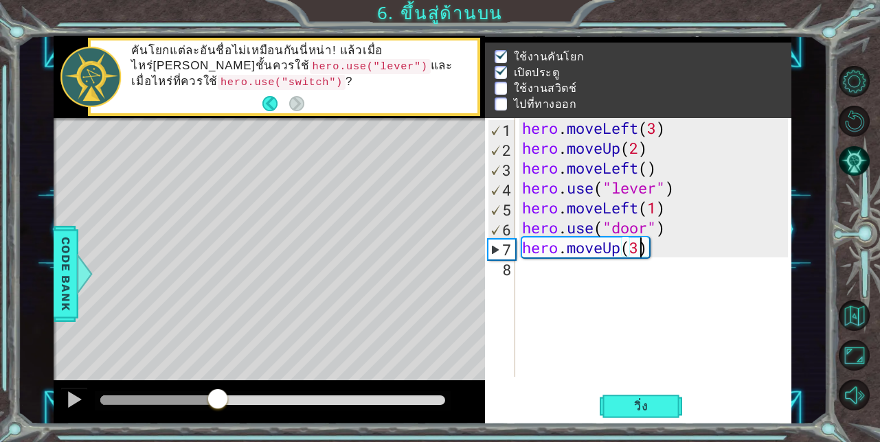
click at [237, 401] on div at bounding box center [272, 401] width 345 height 10
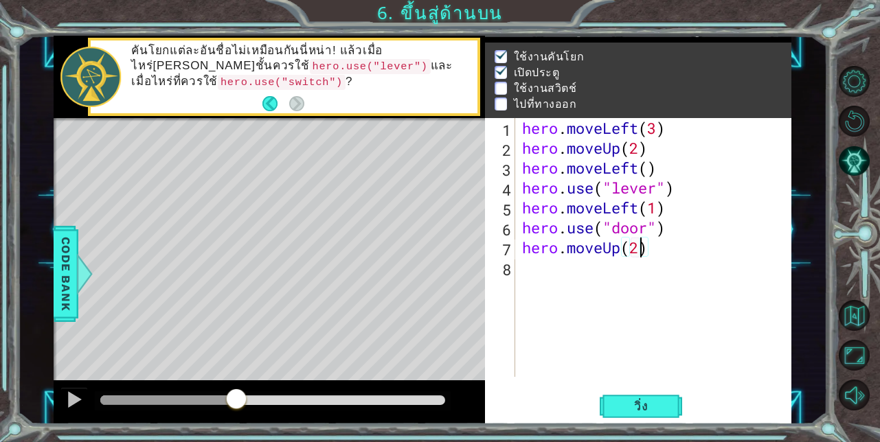
click at [215, 401] on div at bounding box center [168, 401] width 136 height 10
click at [224, 401] on div at bounding box center [236, 400] width 25 height 25
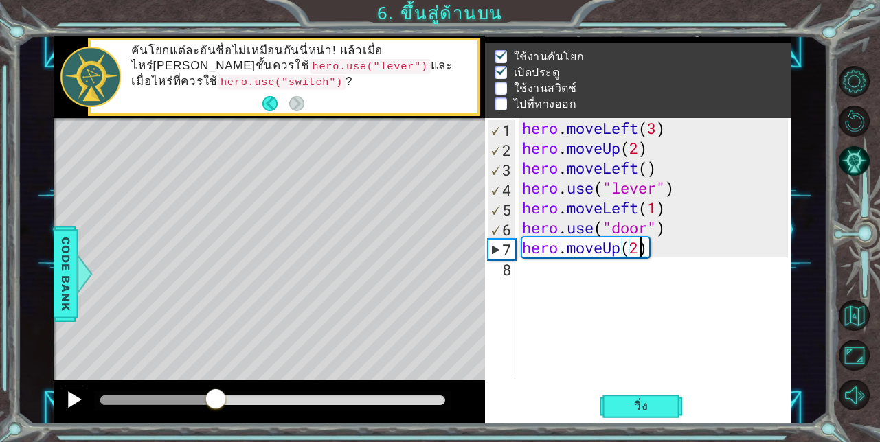
type textarea "hero.moveUp(2)"
click at [65, 401] on div at bounding box center [74, 400] width 18 height 18
click at [542, 283] on div "hero . moveLeft ( 3 ) hero . moveUp ( 2 ) hero . moveLeft ( ) hero . use ( "lev…" at bounding box center [657, 267] width 276 height 299
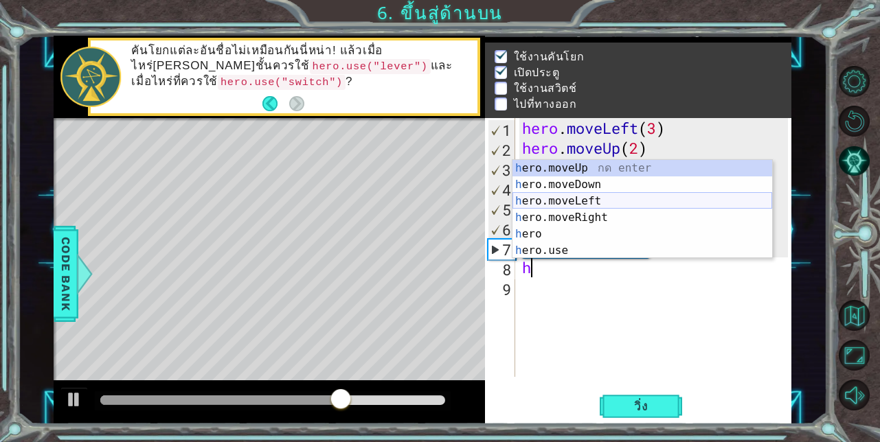
click at [572, 198] on div "h ero.moveUp กด enter h ero.moveDown กด enter h ero.moveLeft กด enter h ero.mov…" at bounding box center [642, 226] width 260 height 132
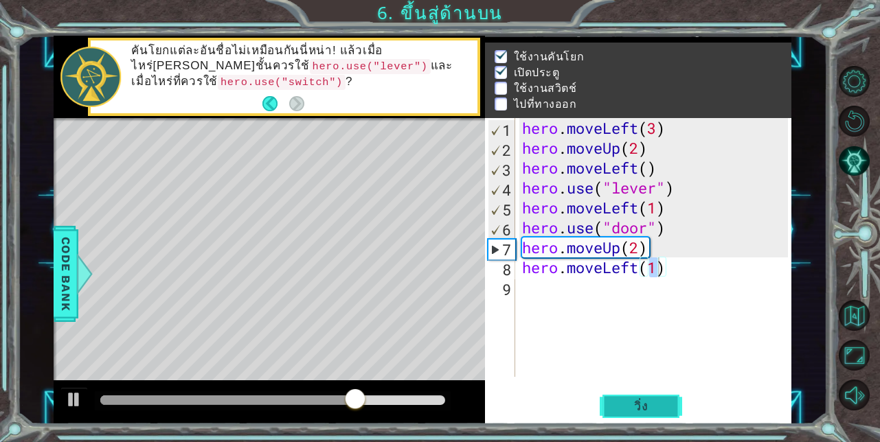
click at [652, 406] on span "วิ่ง" at bounding box center [640, 407] width 41 height 14
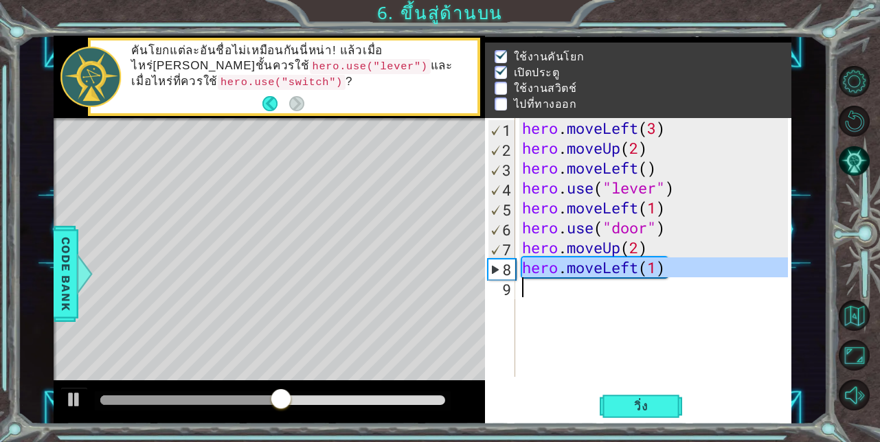
drag, startPoint x: 523, startPoint y: 269, endPoint x: 724, endPoint y: 279, distance: 201.4
click at [726, 279] on div "hero . moveLeft ( 3 ) hero . moveUp ( 2 ) hero . moveLeft ( ) hero . use ( "lev…" at bounding box center [657, 267] width 276 height 299
type textarea "hero.moveLeft(1)"
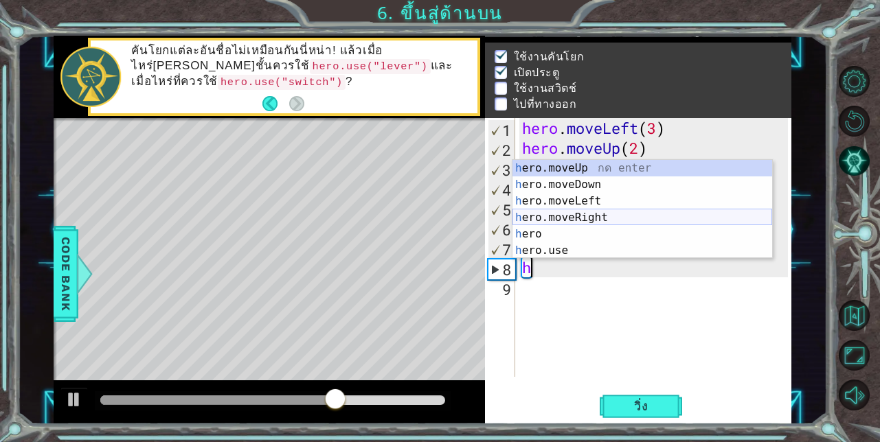
click at [547, 213] on div "h ero.moveUp กด enter h ero.moveDown กด enter h ero.moveLeft กด enter h ero.mov…" at bounding box center [642, 226] width 260 height 132
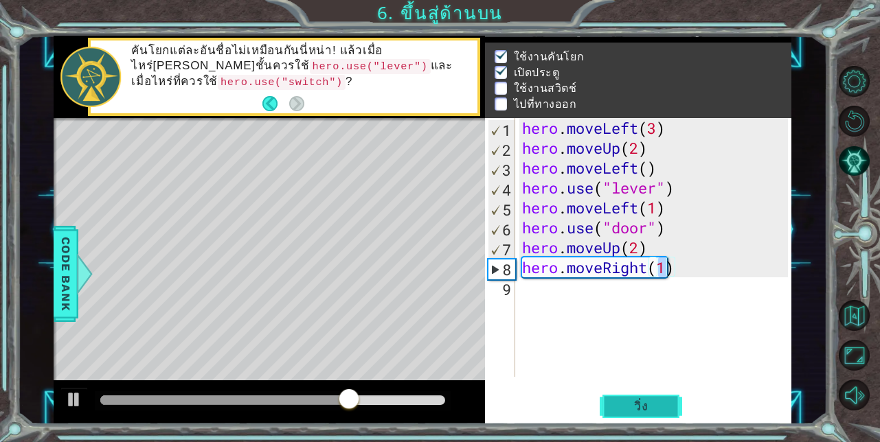
click at [648, 404] on span "วิ่ง" at bounding box center [640, 407] width 41 height 14
click at [660, 402] on span "วิ่ง" at bounding box center [640, 407] width 41 height 14
type textarea "hero.moveRight(2h)"
click at [525, 295] on div "hero . moveLeft ( 3 ) hero . moveUp ( 2 ) hero . moveLeft ( ) hero . use ( "lev…" at bounding box center [657, 267] width 276 height 299
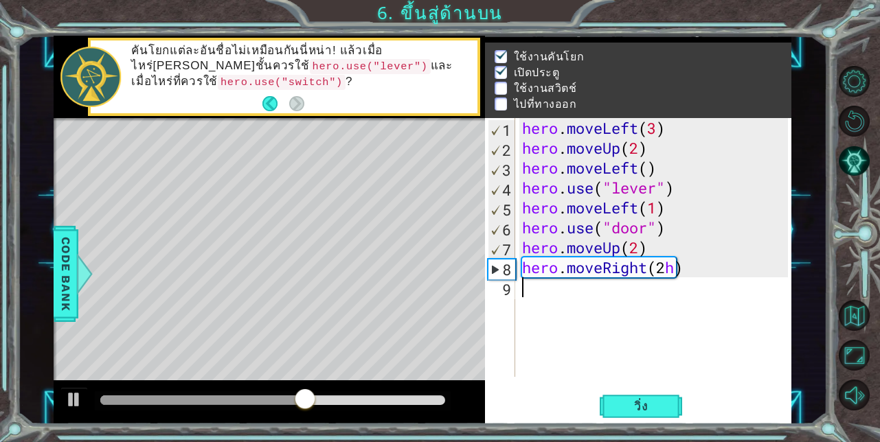
scroll to position [0, 0]
type textarea "h"
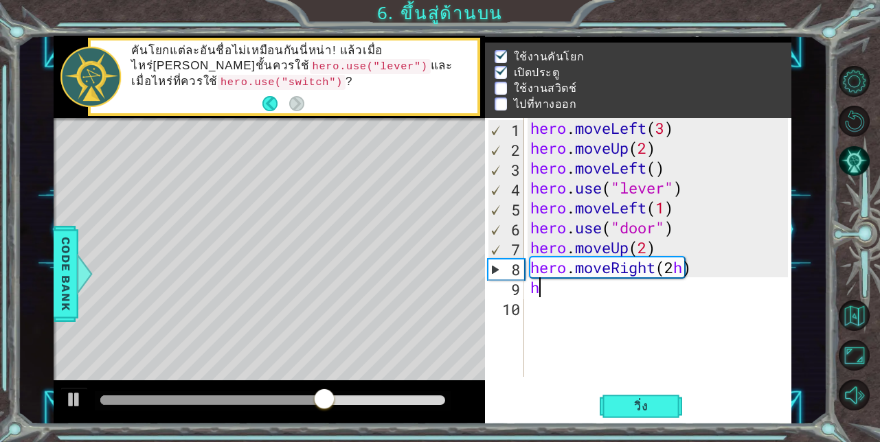
click at [538, 279] on div "hero . moveLeft ( 3 ) hero . moveUp ( 2 ) hero . moveLeft ( ) hero . use ( "lev…" at bounding box center [661, 267] width 268 height 299
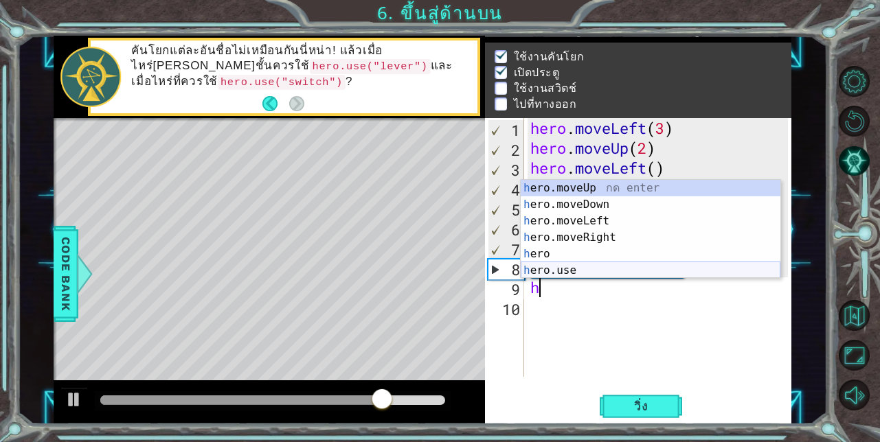
click at [546, 266] on div "h ero.moveUp กด enter h ero.moveDown กด enter h ero.moveLeft กด enter h ero.mov…" at bounding box center [651, 246] width 260 height 132
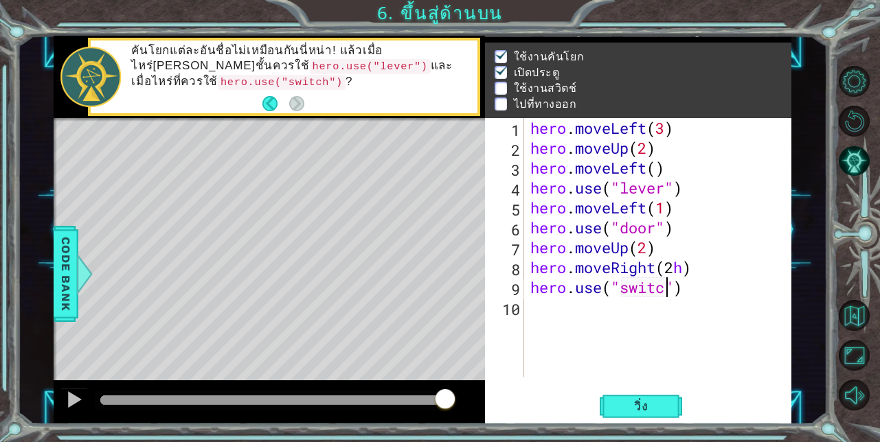
scroll to position [0, 6]
click at [612, 399] on button "วิ่ง" at bounding box center [640, 406] width 82 height 31
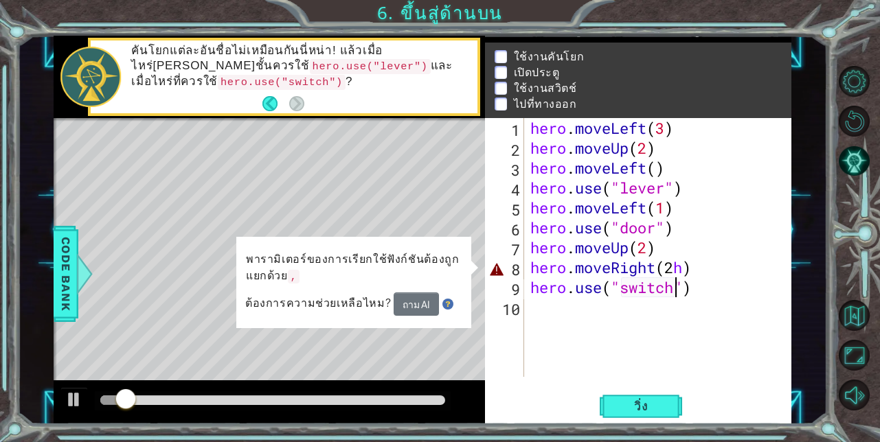
click at [685, 269] on div "hero . moveLeft ( 3 ) hero . moveUp ( 2 ) hero . moveLeft ( ) hero . use ( "lev…" at bounding box center [661, 267] width 268 height 299
type textarea "hero.moveRight(2)"
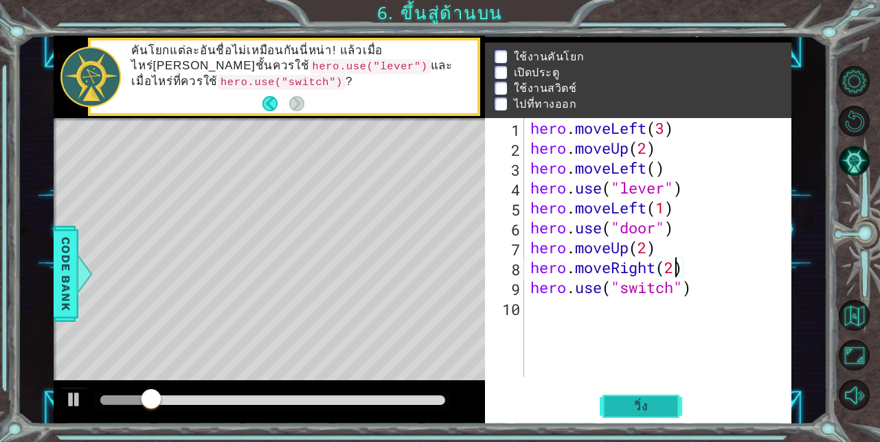
click at [672, 401] on button "วิ่ง" at bounding box center [640, 406] width 82 height 31
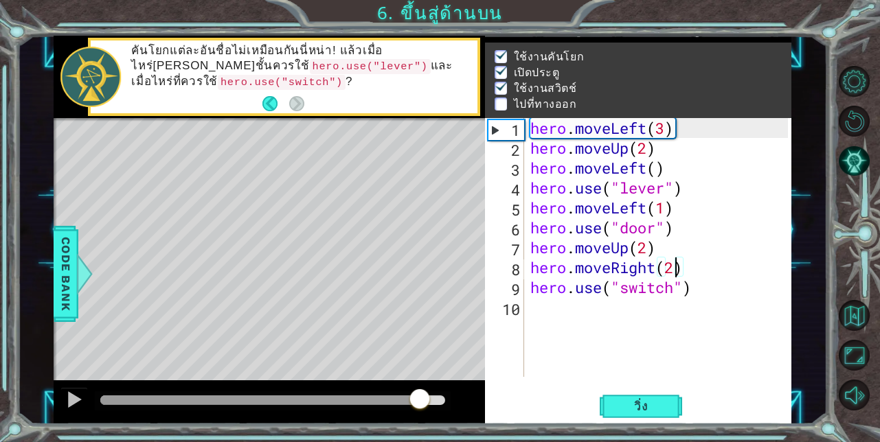
click at [420, 401] on div at bounding box center [272, 401] width 345 height 10
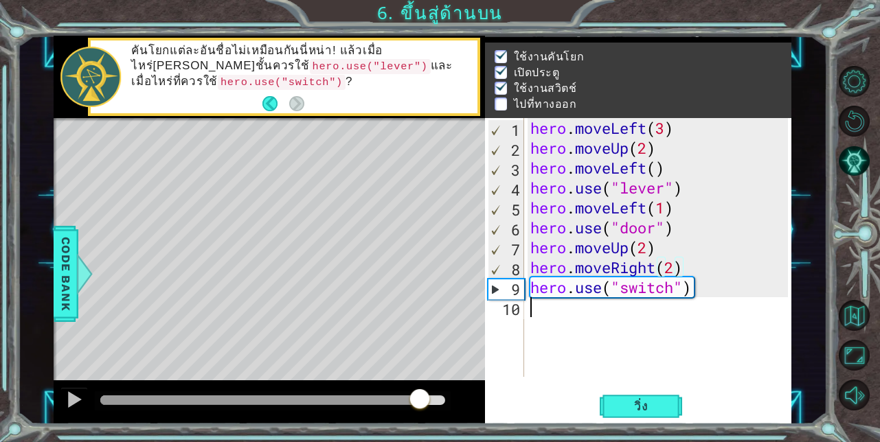
click at [580, 319] on div "hero . moveLeft ( 3 ) hero . moveUp ( 2 ) hero . moveLeft ( ) hero . use ( "lev…" at bounding box center [661, 267] width 268 height 299
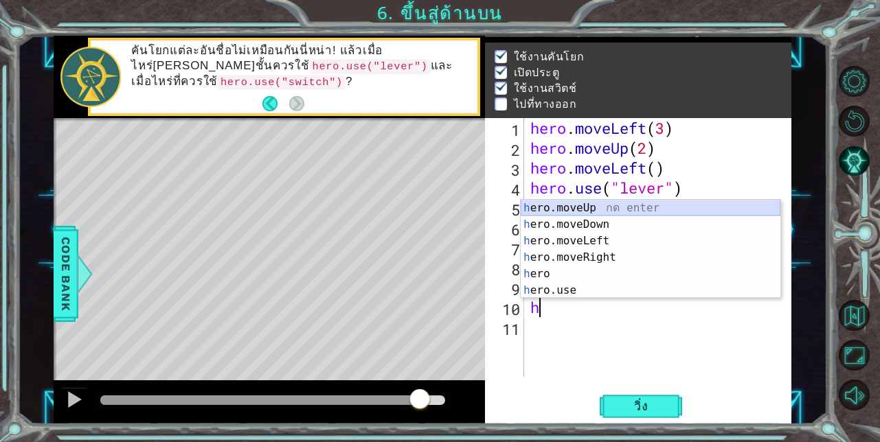
click at [578, 209] on div "h ero.moveUp กด enter h ero.moveDown กด enter h ero.moveLeft กด enter h ero.mov…" at bounding box center [651, 266] width 260 height 132
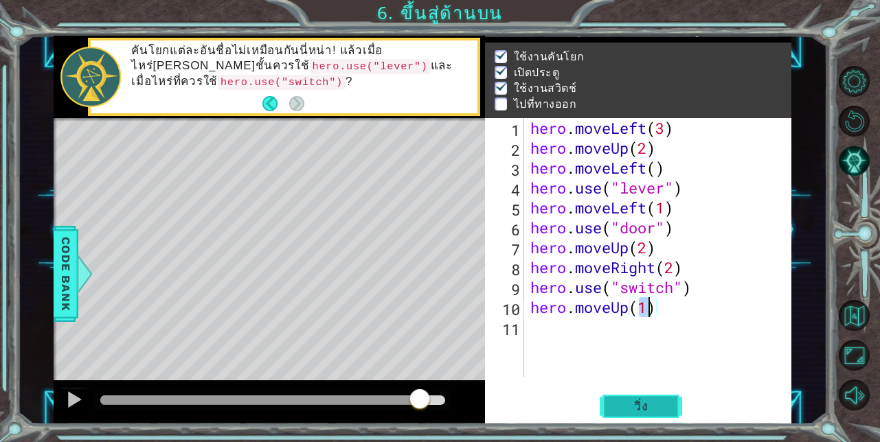
click at [630, 411] on span "วิ่ง" at bounding box center [640, 407] width 41 height 14
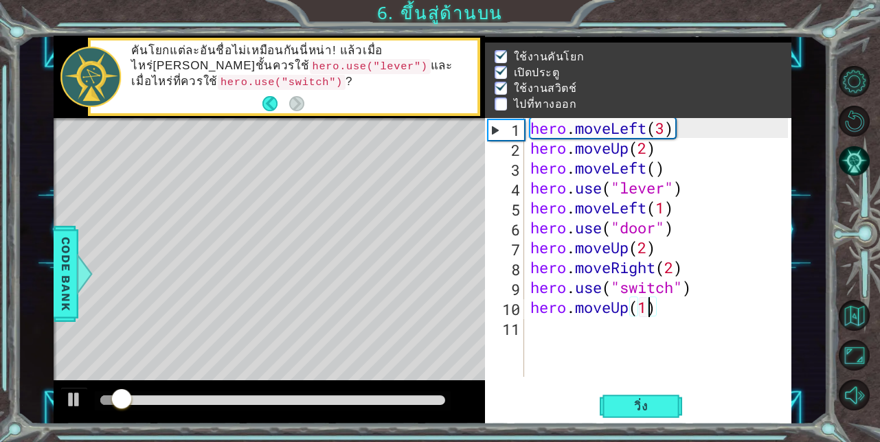
click at [435, 400] on div at bounding box center [272, 401] width 345 height 10
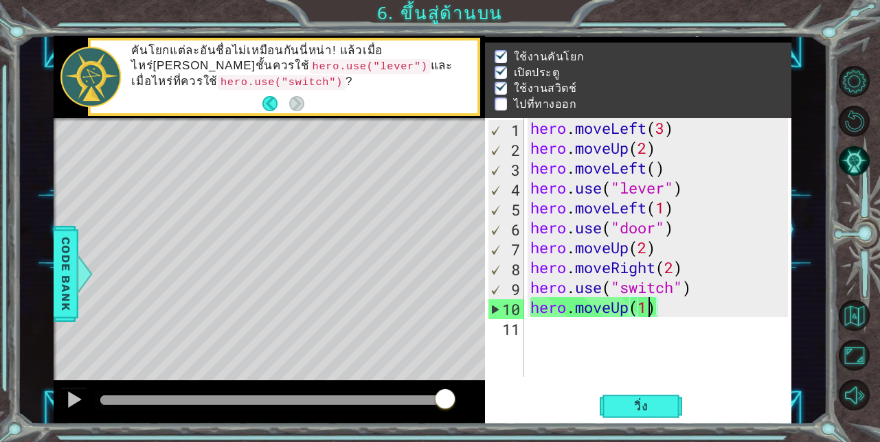
drag, startPoint x: 439, startPoint y: 399, endPoint x: 468, endPoint y: 398, distance: 28.9
click at [468, 398] on div at bounding box center [269, 402] width 431 height 44
click at [470, 398] on div at bounding box center [269, 402] width 431 height 44
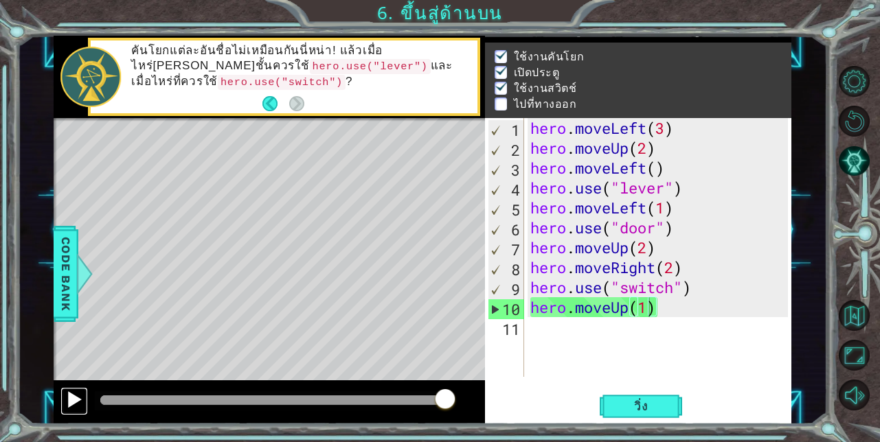
click at [76, 405] on div at bounding box center [74, 400] width 18 height 18
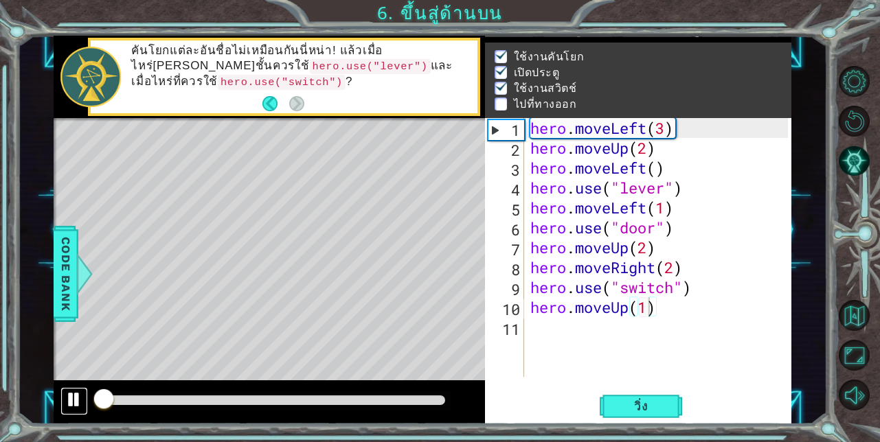
click at [73, 400] on div at bounding box center [74, 400] width 18 height 18
click at [0, 0] on div at bounding box center [0, 0] width 0 height 0
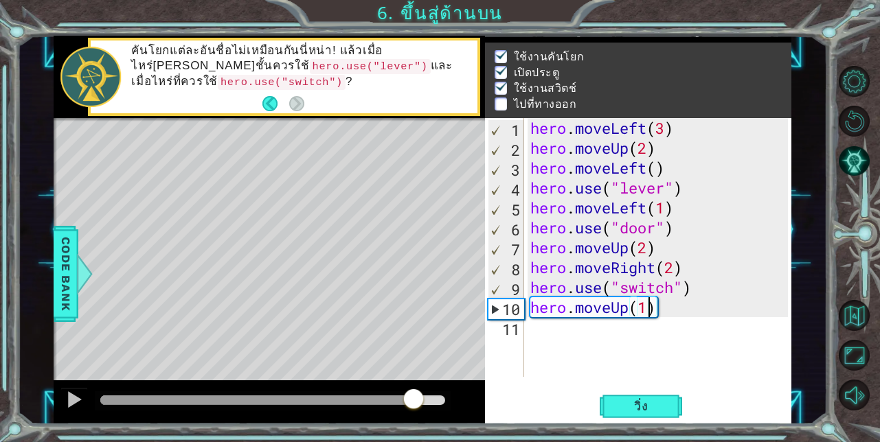
click at [414, 402] on div at bounding box center [272, 401] width 345 height 10
click at [80, 406] on div at bounding box center [74, 400] width 18 height 18
click at [73, 401] on div at bounding box center [74, 400] width 18 height 18
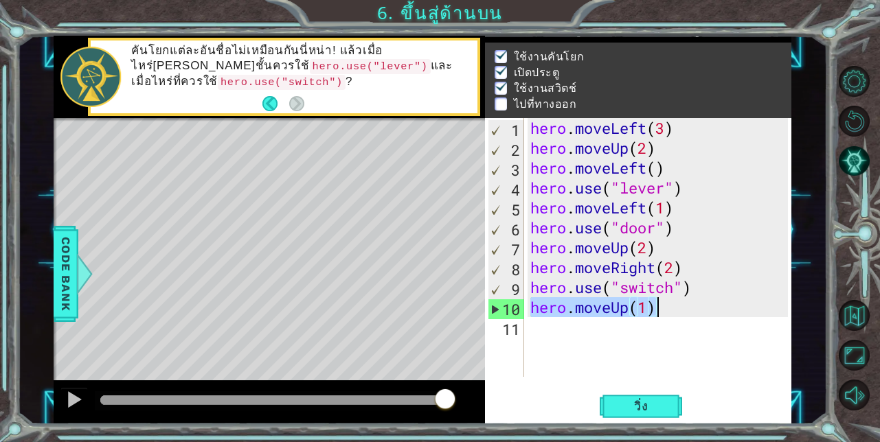
drag, startPoint x: 540, startPoint y: 307, endPoint x: 670, endPoint y: 310, distance: 129.8
click at [670, 310] on div "hero . moveLeft ( 3 ) hero . moveUp ( 2 ) hero . moveLeft ( ) hero . use ( "lev…" at bounding box center [661, 267] width 268 height 299
click at [670, 310] on div "hero . moveLeft ( 3 ) hero . moveUp ( 2 ) hero . moveLeft ( ) hero . use ( "lev…" at bounding box center [657, 247] width 260 height 259
type textarea "hero.moveUp(1"
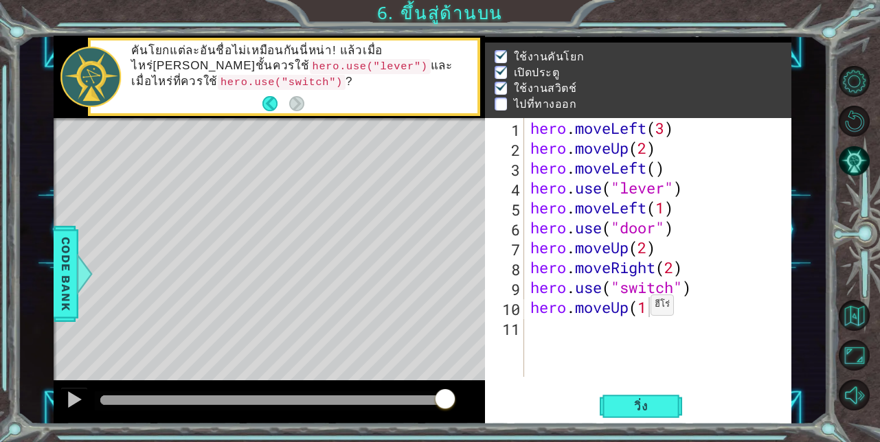
drag, startPoint x: 526, startPoint y: 304, endPoint x: 612, endPoint y: 306, distance: 85.9
click at [634, 308] on div "hero.moveUp(1 1 2 3 4 5 6 7 8 9 10 11 hero . moveLeft ( 3 ) hero . moveUp ( 2 )…" at bounding box center [637, 247] width 304 height 259
click at [623, 306] on div "hero . moveLeft ( 3 ) hero . moveUp ( 2 ) hero . moveLeft ( ) hero . use ( "lev…" at bounding box center [661, 267] width 268 height 299
drag, startPoint x: 528, startPoint y: 304, endPoint x: 661, endPoint y: 317, distance: 133.1
click at [661, 317] on div "hero . moveLeft ( 3 ) hero . moveUp ( 2 ) hero . moveLeft ( ) hero . use ( "lev…" at bounding box center [661, 267] width 268 height 299
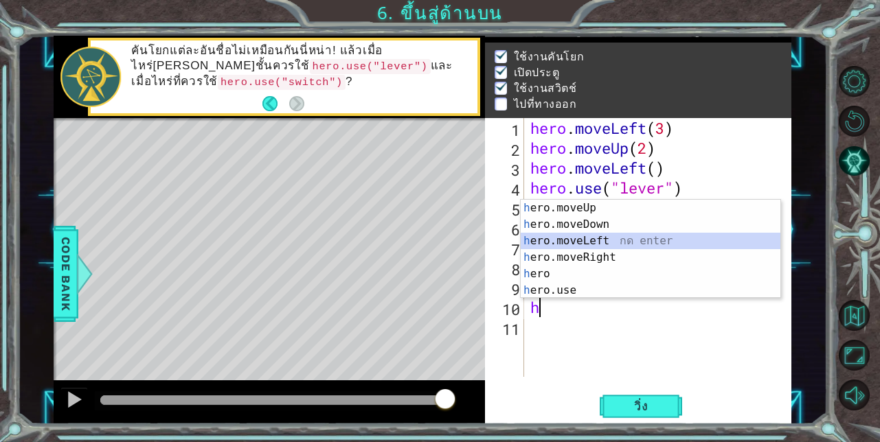
click at [584, 236] on div "h ero.moveUp กด enter h ero.moveDown กด enter h ero.moveLeft กด enter h ero.mov…" at bounding box center [651, 266] width 260 height 132
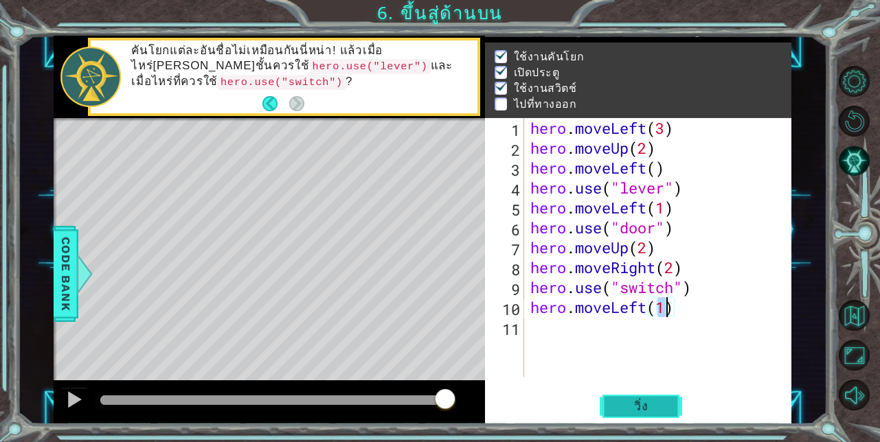
type textarea "hero.moveLeft(1)"
click at [644, 411] on span "วิ่ง" at bounding box center [640, 407] width 41 height 14
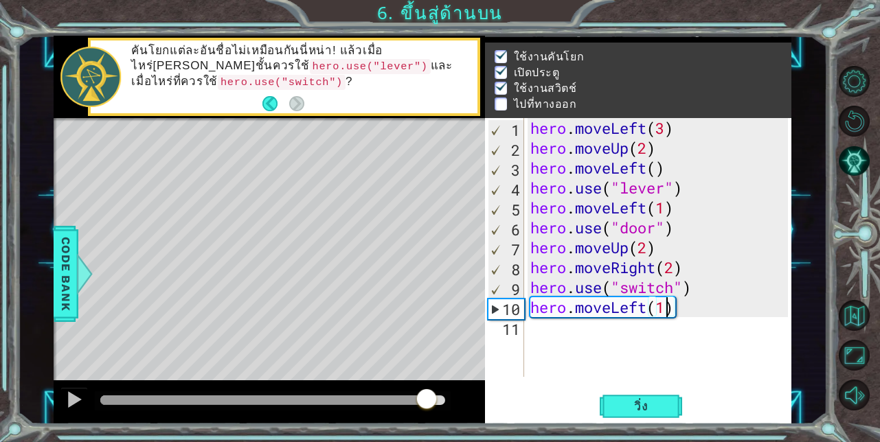
click at [427, 402] on div at bounding box center [272, 401] width 345 height 10
click at [73, 401] on div at bounding box center [74, 400] width 18 height 18
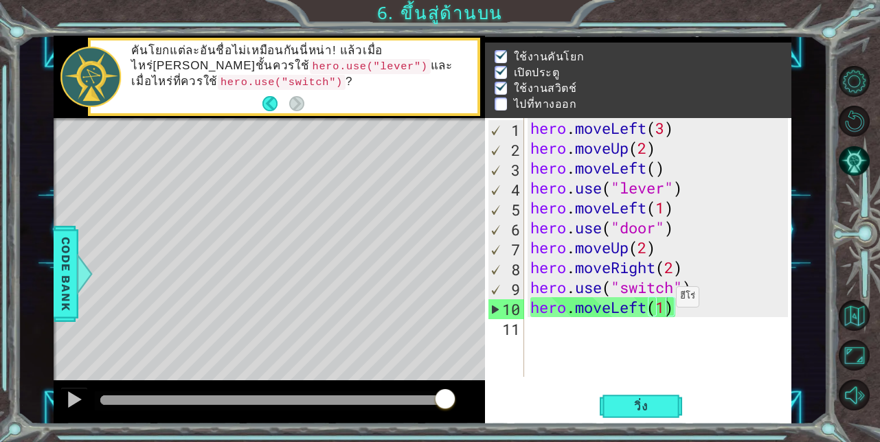
drag, startPoint x: 527, startPoint y: 299, endPoint x: 691, endPoint y: 300, distance: 164.1
click at [691, 300] on div "hero.moveLeft(1) 1 2 3 4 5 6 7 8 9 10 11 hero . moveLeft ( 3 ) hero . moveUp ( …" at bounding box center [637, 247] width 304 height 259
click at [691, 300] on div "hero . moveLeft ( 3 ) hero . moveUp ( 2 ) hero . moveLeft ( ) hero . use ( "lev…" at bounding box center [661, 267] width 268 height 299
drag, startPoint x: 528, startPoint y: 311, endPoint x: 698, endPoint y: 308, distance: 170.3
click at [698, 308] on div "hero . moveLeft ( 3 ) hero . moveUp ( 2 ) hero . moveLeft ( ) hero . use ( "lev…" at bounding box center [661, 267] width 268 height 299
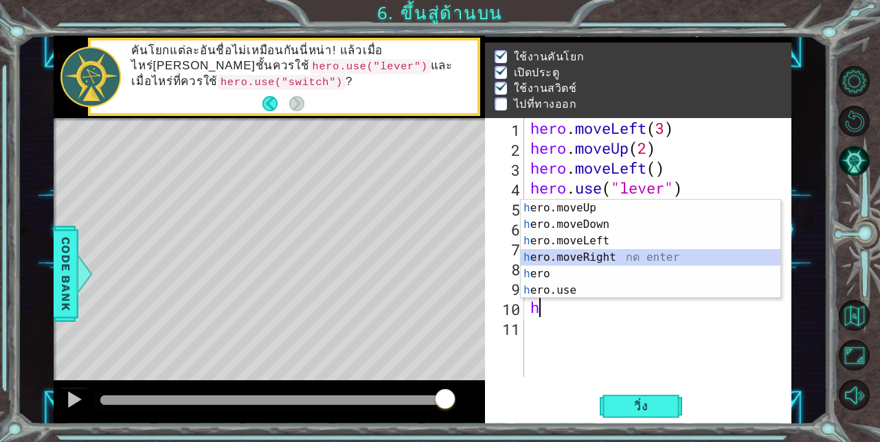
click at [556, 264] on div "h ero.moveUp กด enter h ero.moveDown กด enter h ero.moveLeft กด enter h ero.mov…" at bounding box center [651, 266] width 260 height 132
click at [556, 263] on div "hero . moveLeft ( 3 ) hero . moveUp ( 2 ) hero . moveLeft ( ) hero . use ( "lev…" at bounding box center [661, 267] width 268 height 299
type textarea "hero.moveRight(2)"
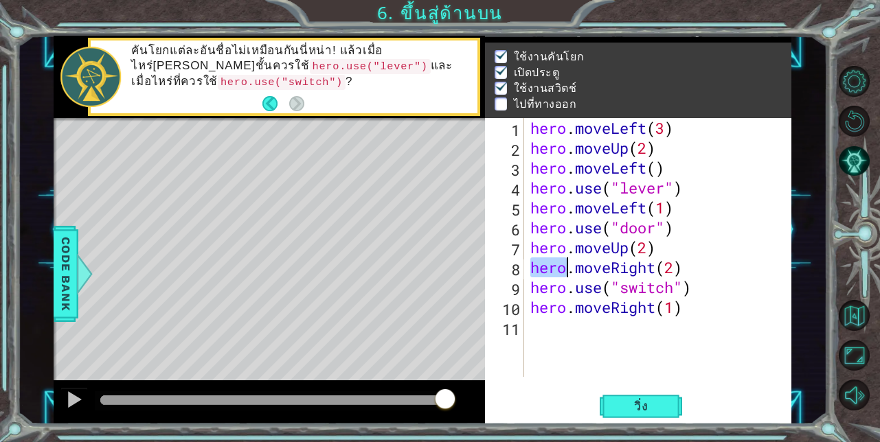
click at [534, 334] on div "hero . moveLeft ( 3 ) hero . moveUp ( 2 ) hero . moveLeft ( ) hero . use ( "lev…" at bounding box center [661, 267] width 268 height 299
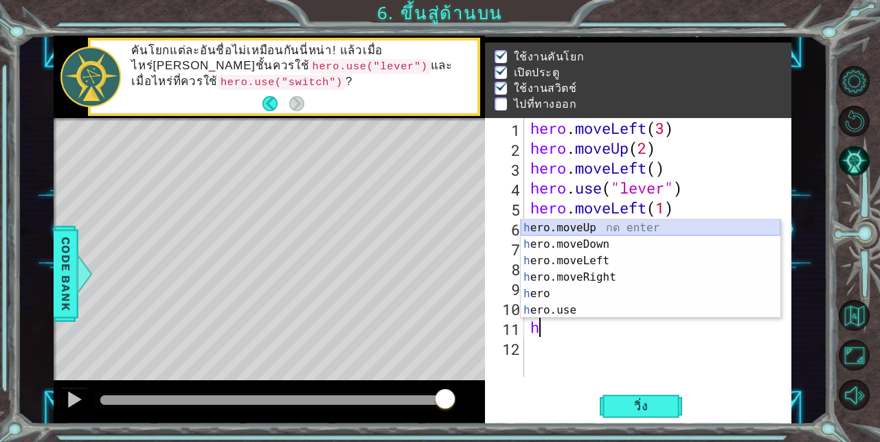
click at [562, 221] on div "h ero.moveUp กด enter h ero.moveDown กด enter h ero.moveLeft กด enter h ero.mov…" at bounding box center [651, 286] width 260 height 132
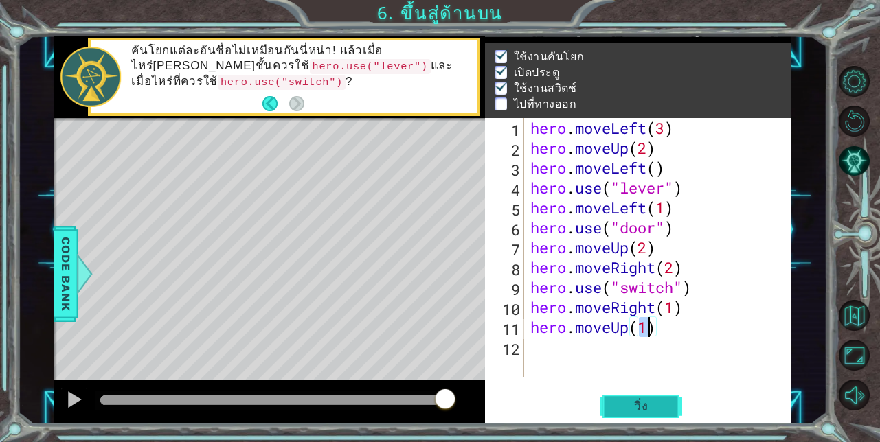
type textarea "hero.moveUp(1)"
click at [646, 404] on span "วิ่ง" at bounding box center [640, 407] width 41 height 14
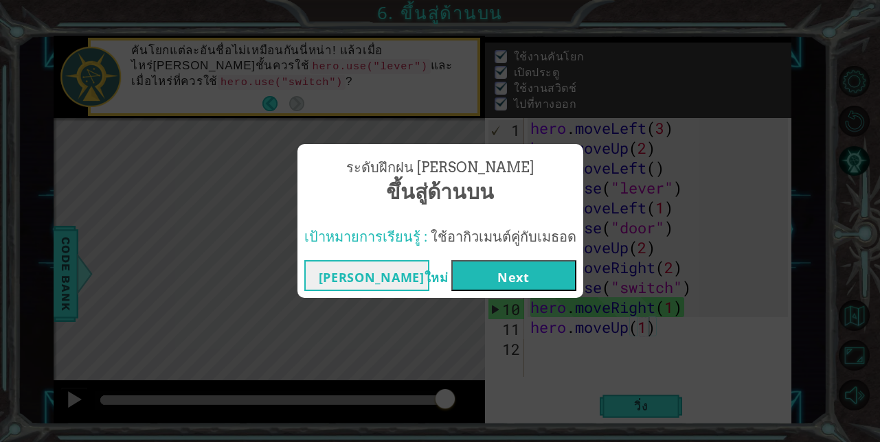
click at [494, 272] on button "Next" at bounding box center [513, 275] width 125 height 31
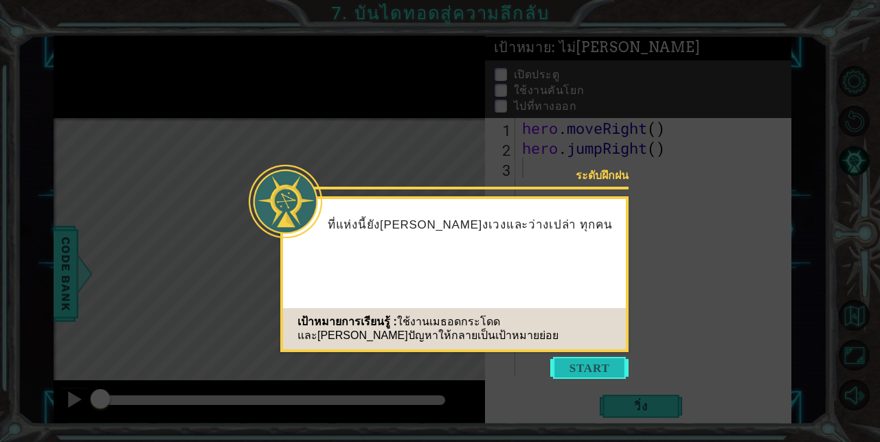
click at [582, 363] on button "Start" at bounding box center [589, 368] width 78 height 22
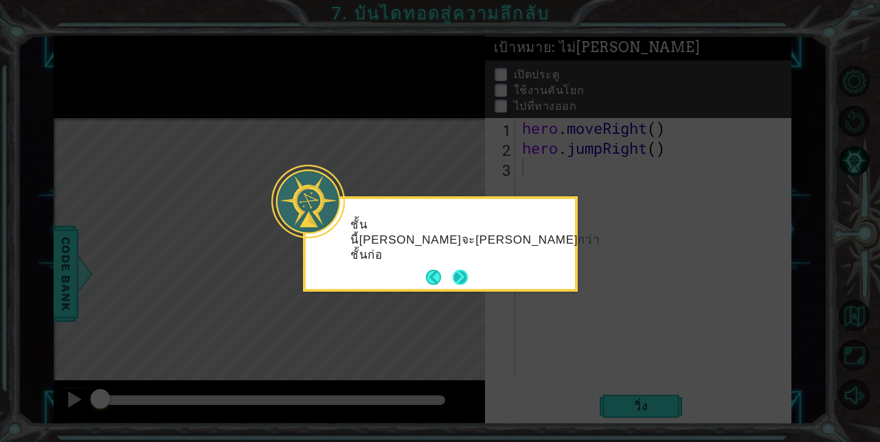
click at [459, 274] on button "Next" at bounding box center [460, 277] width 15 height 15
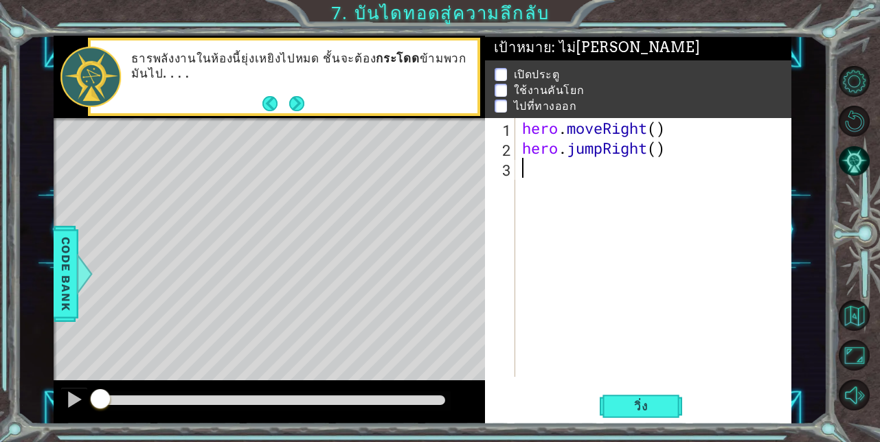
click at [541, 170] on div "hero . moveRight ( ) hero . jumpRight ( )" at bounding box center [657, 267] width 276 height 299
click at [668, 401] on button "วิ่ง" at bounding box center [640, 406] width 82 height 31
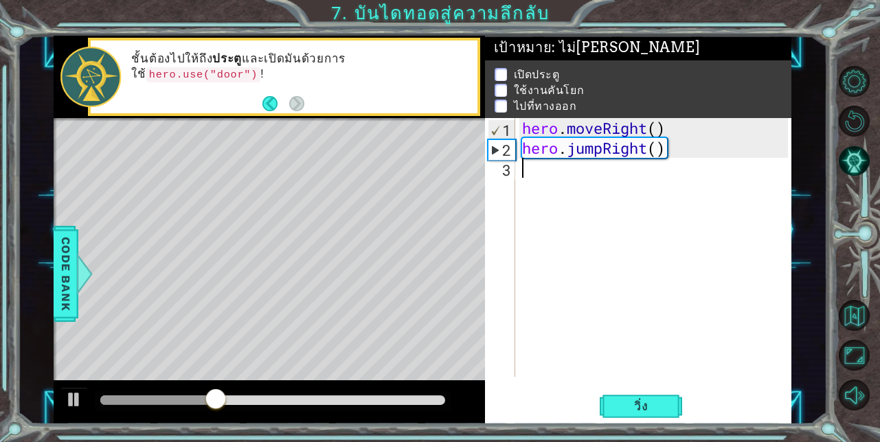
click at [556, 177] on div "hero . moveRight ( ) hero . jumpRight ( )" at bounding box center [657, 267] width 276 height 299
type textarea "h"
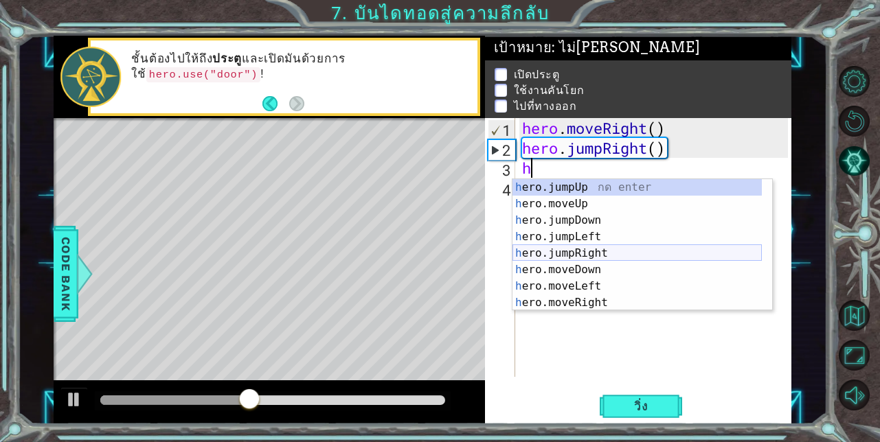
click at [569, 258] on div "h ero.jumpUp กด enter h ero.moveUp กด enter h ero.jumpDown กด enter h ero.jumpL…" at bounding box center [636, 261] width 249 height 165
click at [569, 258] on div "hero . moveRight ( ) hero . jumpRight ( ) h" at bounding box center [657, 267] width 276 height 299
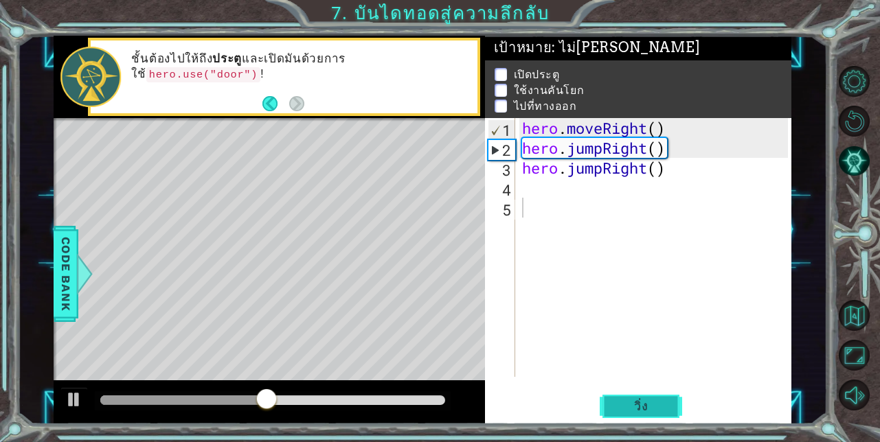
click at [663, 399] on button "วิ่ง" at bounding box center [640, 406] width 82 height 31
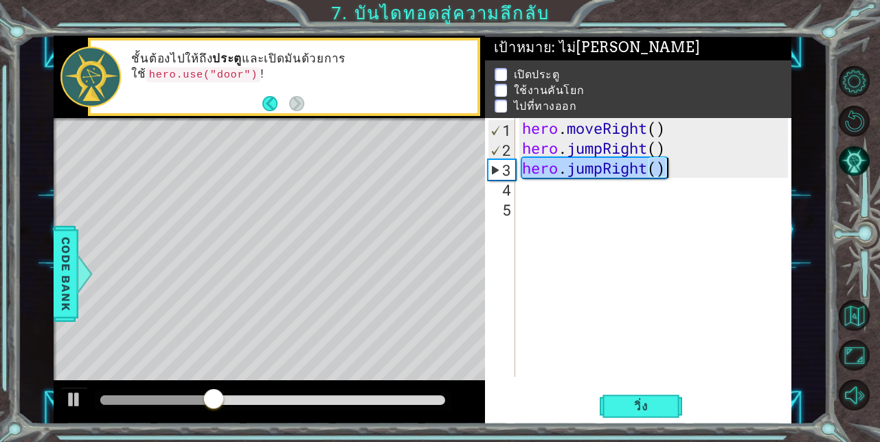
drag, startPoint x: 521, startPoint y: 170, endPoint x: 678, endPoint y: 174, distance: 157.3
click at [681, 173] on div "hero . moveRight ( ) hero . jumpRight ( ) hero . jumpRight ( )" at bounding box center [657, 267] width 276 height 299
type textarea "hero.jumpRight()"
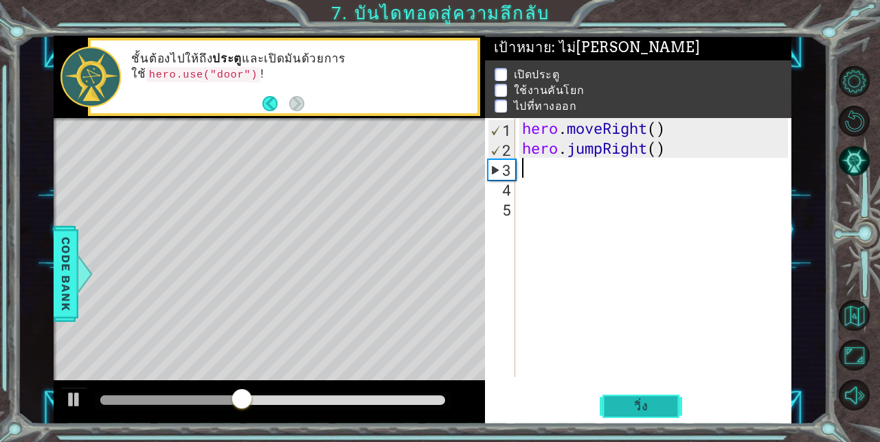
click at [659, 407] on span "วิ่ง" at bounding box center [640, 407] width 41 height 14
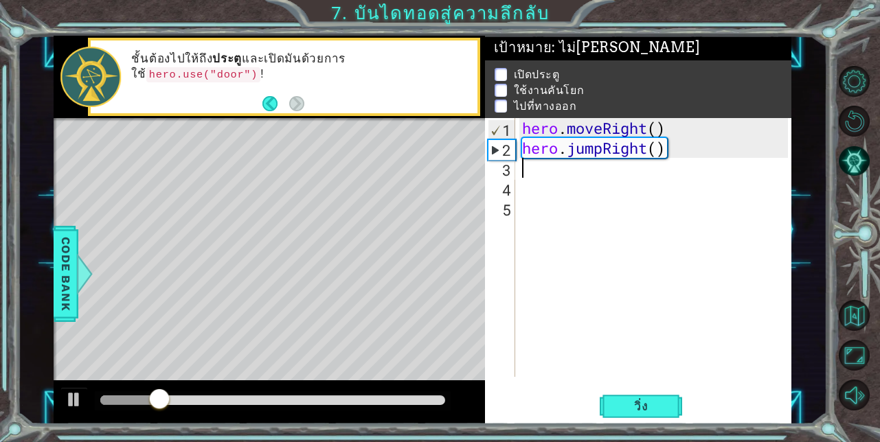
click at [547, 178] on div "hero . moveRight ( ) hero . jumpRight ( )" at bounding box center [657, 267] width 276 height 299
click at [549, 171] on div "hero . moveRight ( ) hero . jumpRight ( )" at bounding box center [657, 267] width 276 height 299
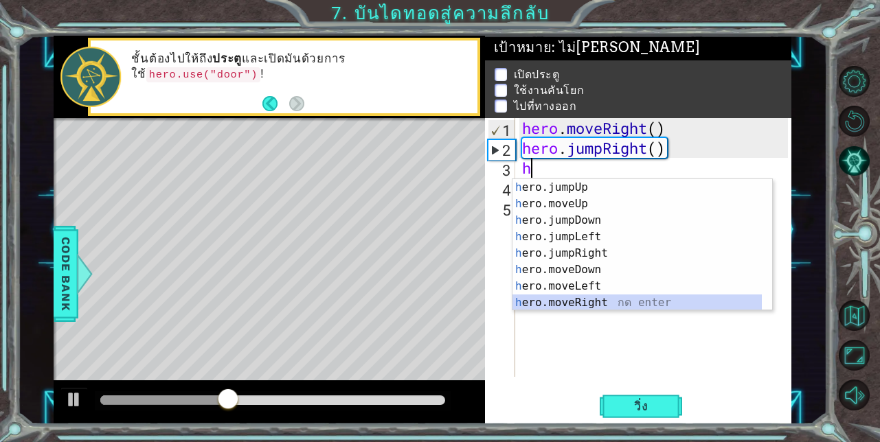
click at [562, 302] on div "h ero.jumpUp กด enter h ero.moveUp กด enter h ero.jumpDown กด enter h ero.jumpL…" at bounding box center [636, 261] width 249 height 165
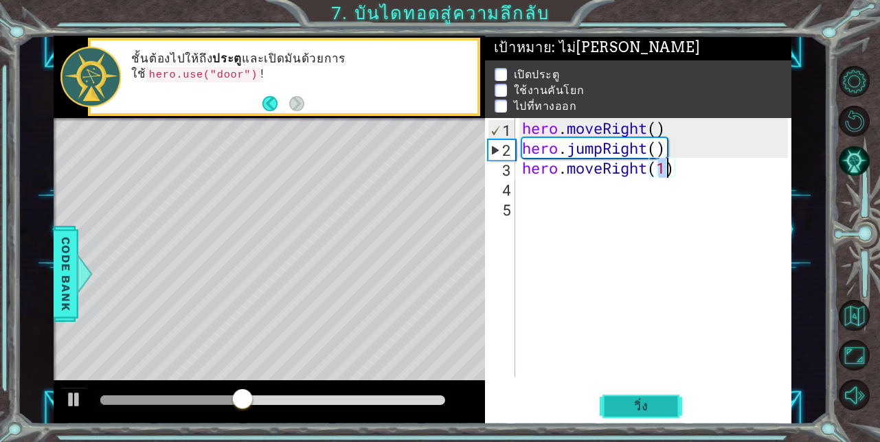
click at [648, 402] on span "วิ่ง" at bounding box center [640, 407] width 41 height 14
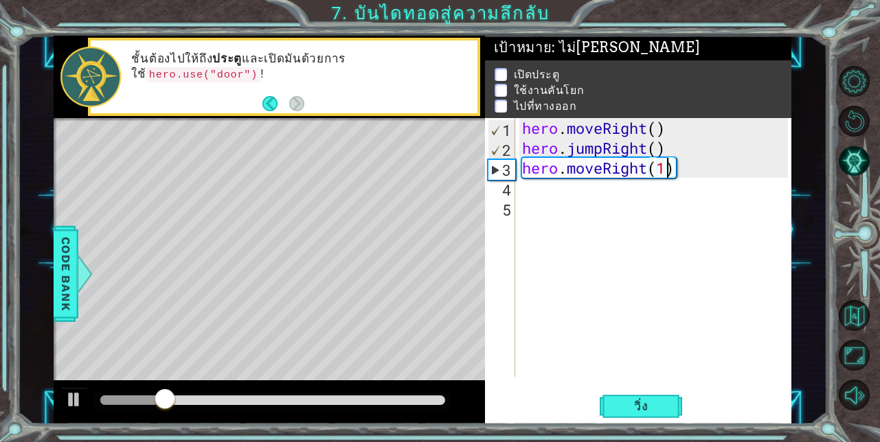
type textarea "hero.moveRight(1h)"
click at [538, 194] on div "hero . moveRight ( ) hero . jumpRight ( ) hero . moveRight ( 1 h )" at bounding box center [657, 267] width 276 height 299
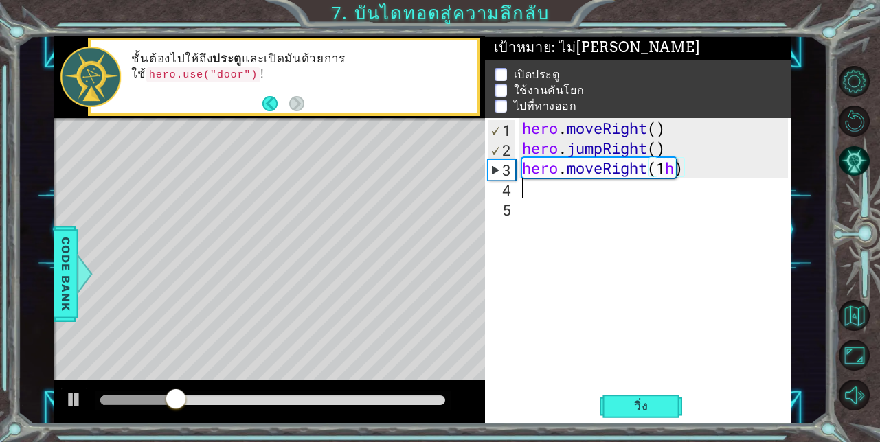
scroll to position [0, 0]
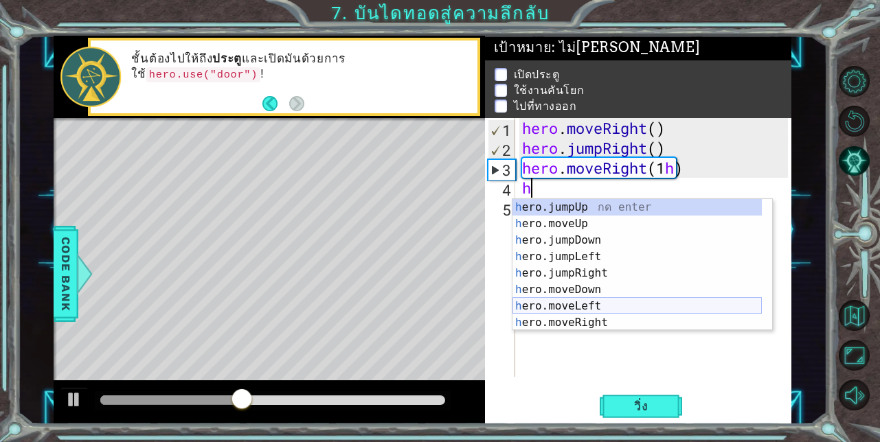
click at [567, 310] on div "h ero.jumpUp กด enter h ero.moveUp กด enter h ero.jumpDown กด enter h ero.jumpL…" at bounding box center [636, 281] width 249 height 165
click at [567, 310] on div "hero . moveRight ( ) hero . jumpRight ( ) hero . moveRight ( 1 h ) h" at bounding box center [657, 267] width 276 height 299
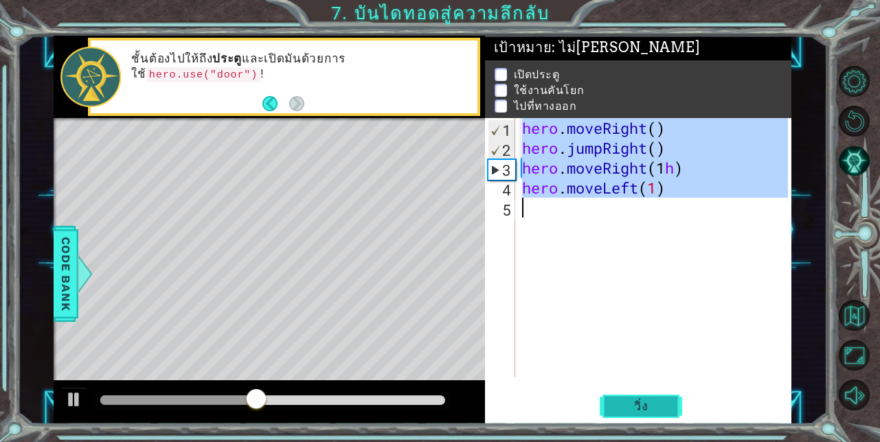
type textarea "hero.moveLeft(1)"
click at [650, 413] on button "วิ่ง" at bounding box center [640, 406] width 82 height 31
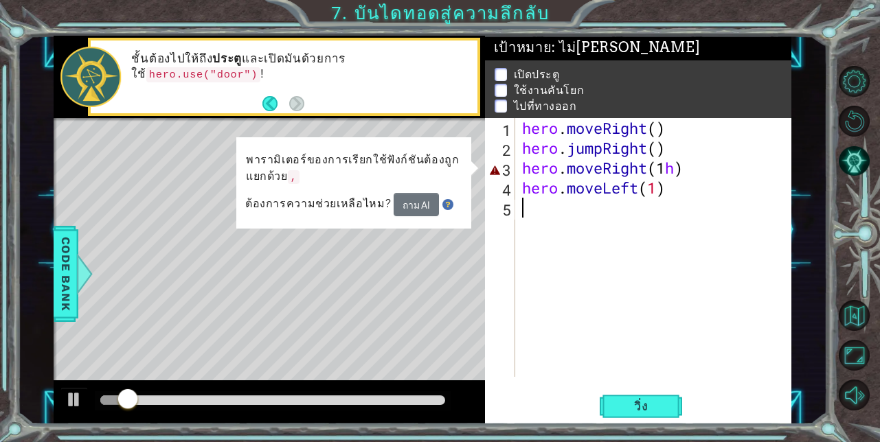
click at [677, 165] on div "hero . moveRight ( ) hero . jumpRight ( ) hero . moveRight ( 1 h ) hero . moveL…" at bounding box center [657, 267] width 276 height 299
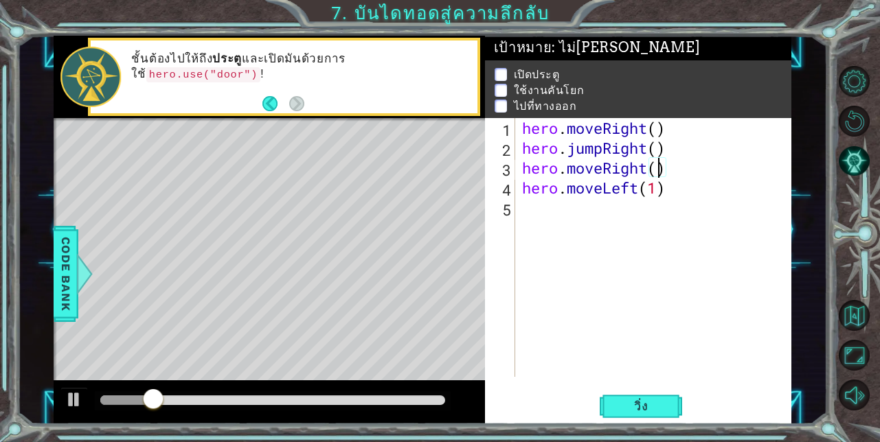
scroll to position [0, 6]
click at [636, 410] on span "วิ่ง" at bounding box center [640, 407] width 41 height 14
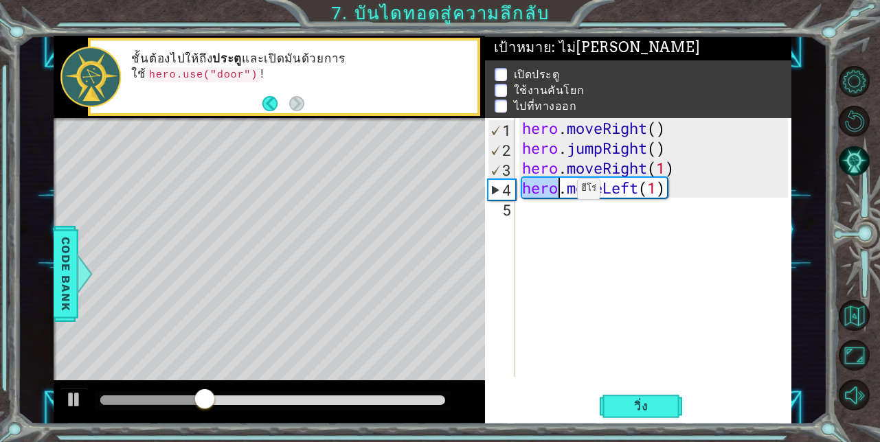
drag, startPoint x: 523, startPoint y: 188, endPoint x: 556, endPoint y: 192, distance: 33.2
click at [556, 192] on div "hero . moveRight ( ) hero . jumpRight ( ) hero . moveRight ( 1 ) hero . moveLef…" at bounding box center [657, 267] width 276 height 299
click at [556, 192] on div "hero . moveRight ( ) hero . jumpRight ( ) hero . moveRight ( 1 ) hero . moveLef…" at bounding box center [653, 247] width 269 height 259
click at [656, 191] on div "hero . moveRight ( ) hero . jumpRight ( ) hero . moveRight ( 1 ) hero . moveLef…" at bounding box center [657, 267] width 276 height 299
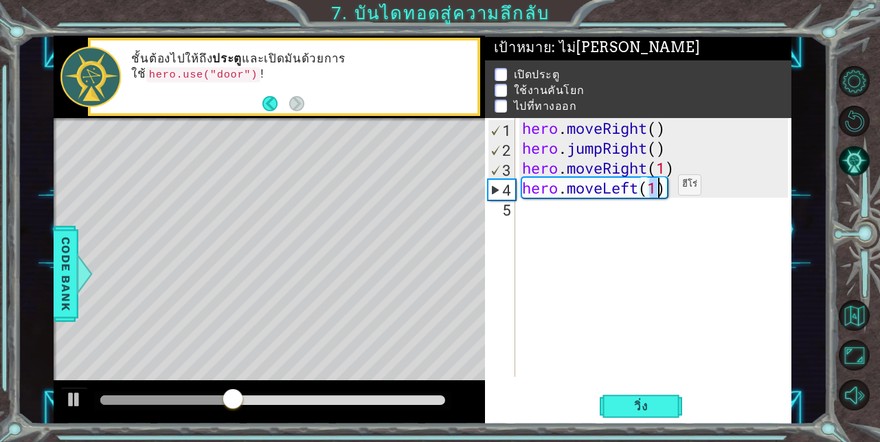
scroll to position [0, 5]
click at [658, 406] on span "วิ่ง" at bounding box center [640, 407] width 41 height 14
click at [656, 407] on span "วิ่ง" at bounding box center [640, 407] width 41 height 14
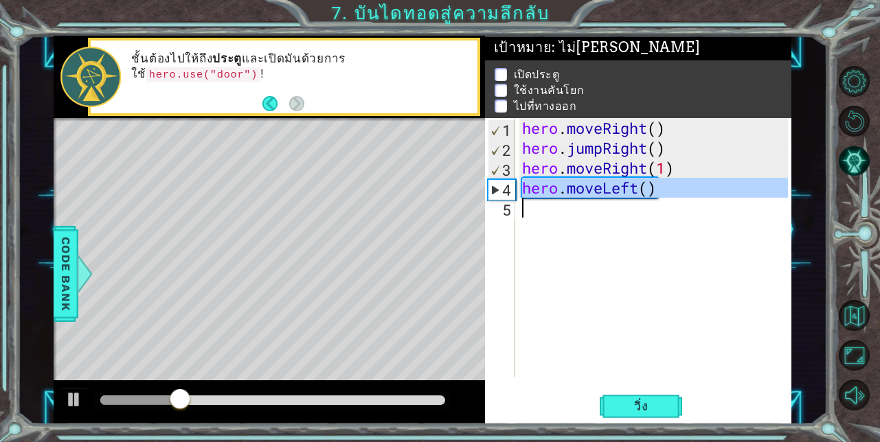
drag, startPoint x: 520, startPoint y: 189, endPoint x: 688, endPoint y: 218, distance: 170.7
click at [688, 218] on div "hero . moveRight ( ) hero . jumpRight ( ) hero . moveRight ( 1 ) hero . moveLef…" at bounding box center [657, 267] width 276 height 299
type textarea "hero.moveLeft()"
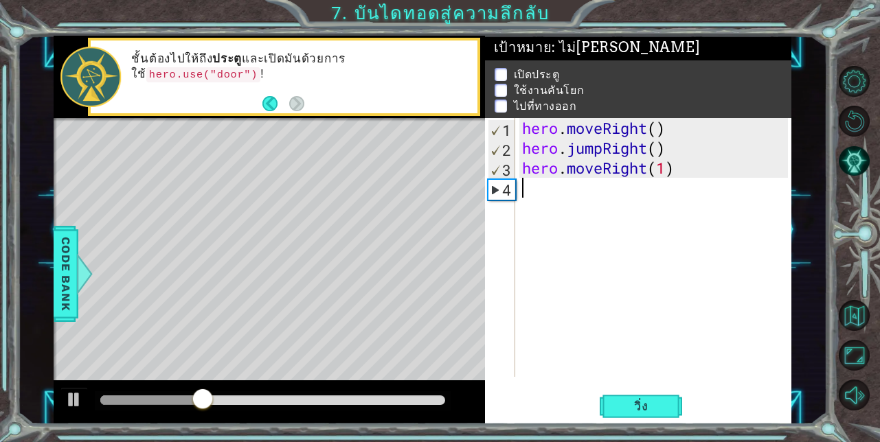
type textarea "h"
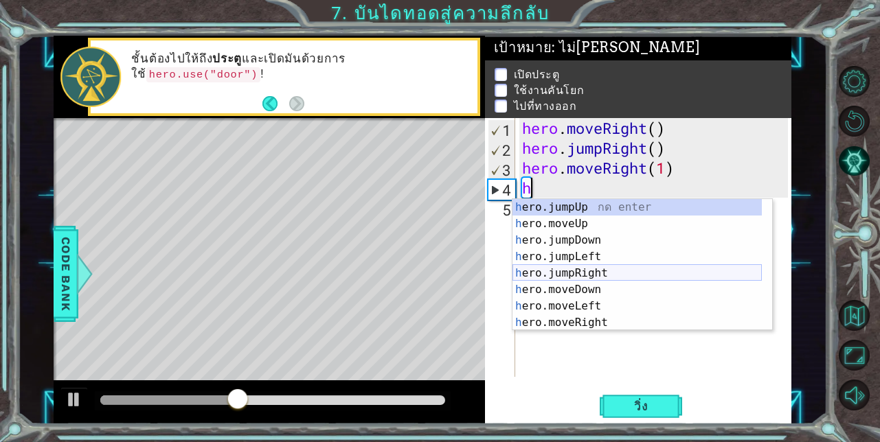
click at [601, 272] on div "h ero.jumpUp กด enter h ero.moveUp กด enter h ero.jumpDown กด enter h ero.jumpL…" at bounding box center [636, 281] width 249 height 165
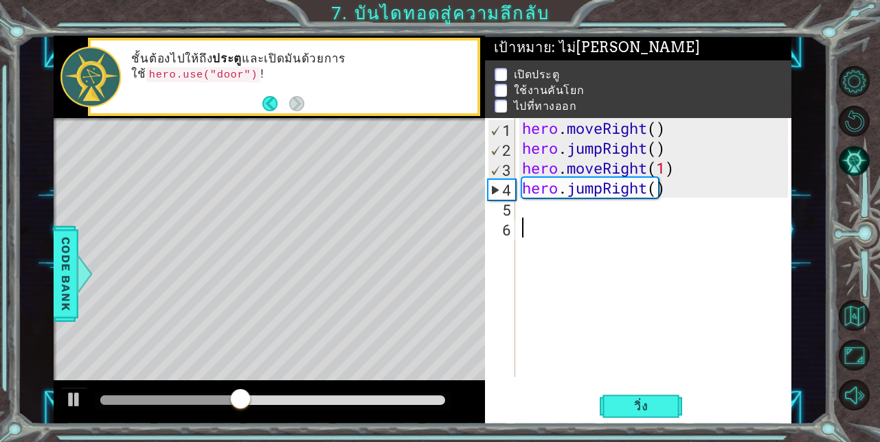
click at [601, 272] on div "hero . moveRight ( ) hero . jumpRight ( ) hero . moveRight ( 1 ) hero . jumpRig…" at bounding box center [657, 267] width 276 height 299
click at [630, 397] on button "วิ่ง" at bounding box center [640, 406] width 82 height 31
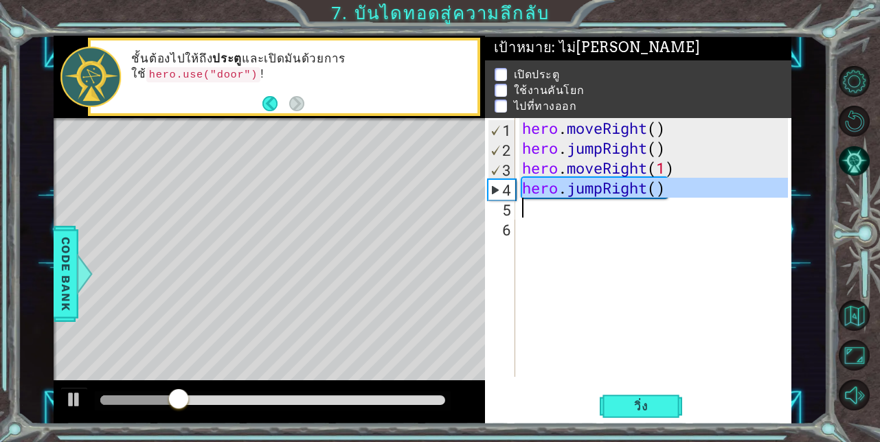
drag, startPoint x: 522, startPoint y: 181, endPoint x: 680, endPoint y: 201, distance: 159.2
click at [680, 201] on div "hero . moveRight ( ) hero . jumpRight ( ) hero . moveRight ( 1 ) hero . jumpRig…" at bounding box center [657, 267] width 276 height 299
click at [680, 201] on div "hero . moveRight ( ) hero . jumpRight ( ) hero . moveRight ( 1 ) hero . jumpRig…" at bounding box center [653, 247] width 269 height 259
click at [680, 201] on div "hero . moveRight ( ) hero . jumpRight ( ) hero . moveRight ( 1 ) hero . jumpRig…" at bounding box center [657, 267] width 276 height 299
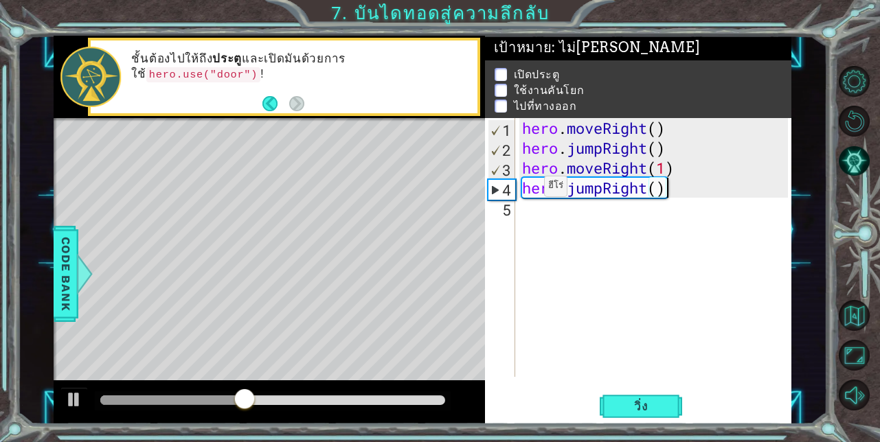
type textarea "hero.jumpRight()h"
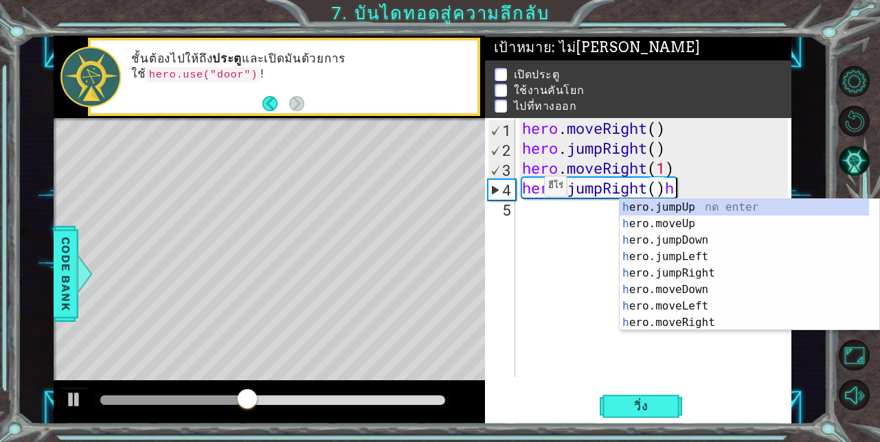
scroll to position [0, 6]
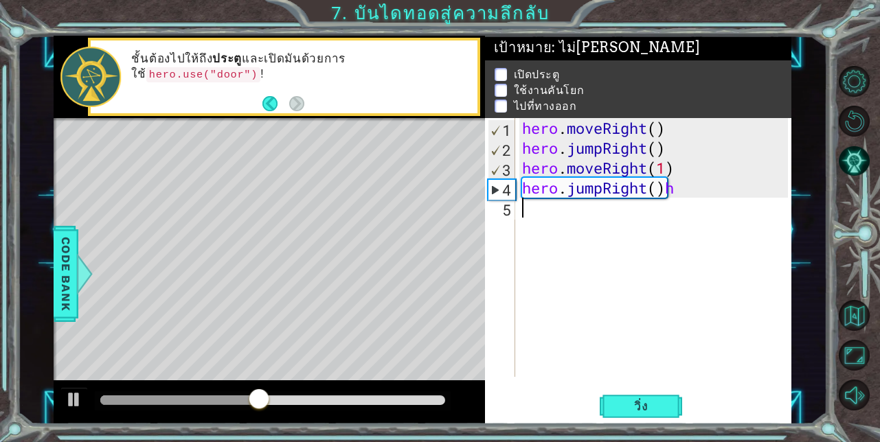
drag, startPoint x: 527, startPoint y: 251, endPoint x: 548, endPoint y: 290, distance: 44.6
click at [527, 252] on div "hero . moveRight ( ) hero . jumpRight ( ) hero . moveRight ( 1 ) hero . jumpRig…" at bounding box center [657, 267] width 276 height 299
click at [636, 418] on button "วิ่ง" at bounding box center [640, 406] width 82 height 31
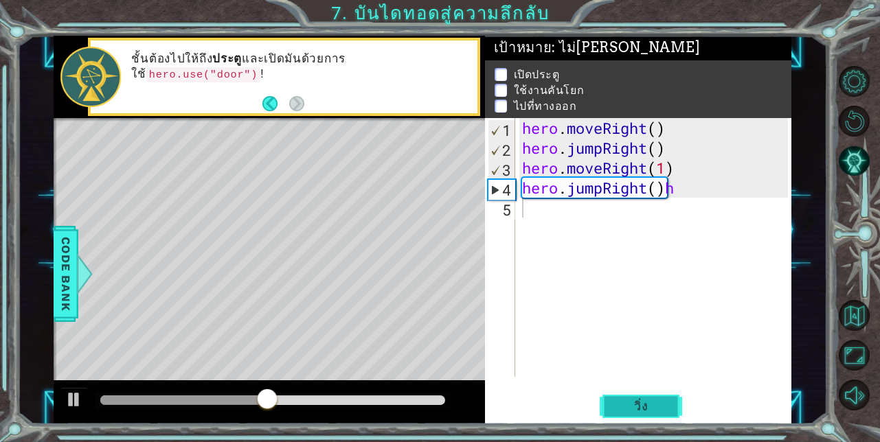
drag, startPoint x: 636, startPoint y: 418, endPoint x: 637, endPoint y: 411, distance: 6.9
click at [636, 418] on button "วิ่ง" at bounding box center [640, 406] width 82 height 31
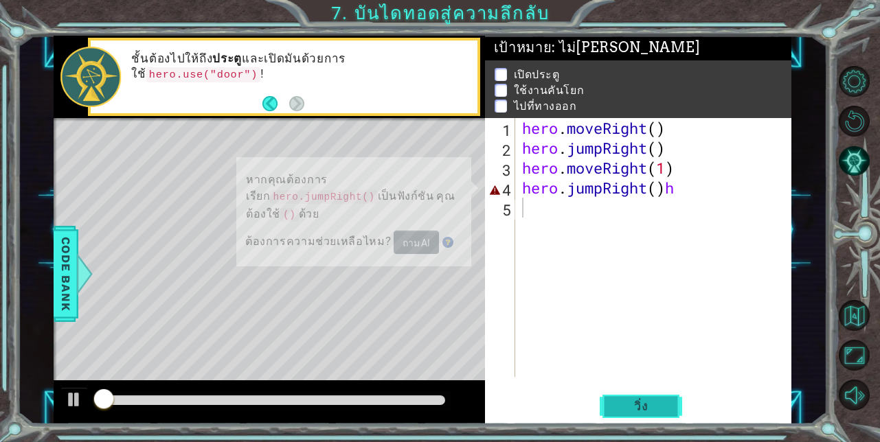
click at [639, 406] on span "วิ่ง" at bounding box center [640, 407] width 41 height 14
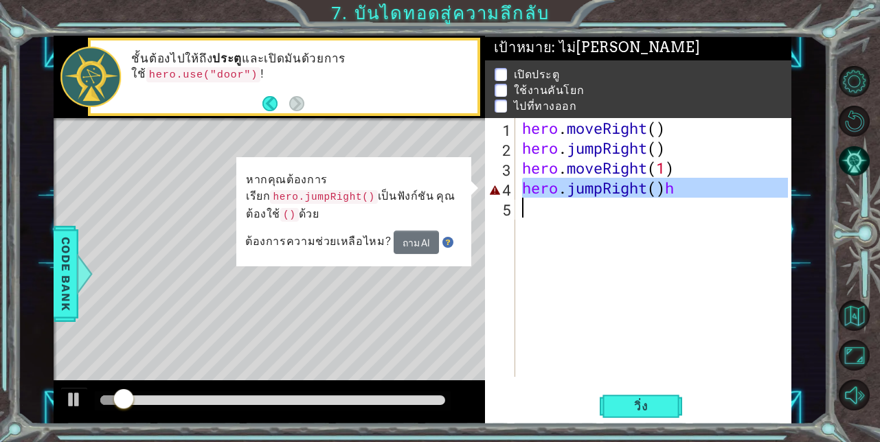
drag, startPoint x: 521, startPoint y: 185, endPoint x: 738, endPoint y: 214, distance: 219.5
click at [738, 214] on div "hero . moveRight ( ) hero . jumpRight ( ) hero . moveRight ( 1 ) hero . jumpRig…" at bounding box center [657, 267] width 276 height 299
click at [739, 214] on div "hero . moveRight ( ) hero . jumpRight ( ) hero . moveRight ( 1 ) hero . jumpRig…" at bounding box center [653, 247] width 269 height 259
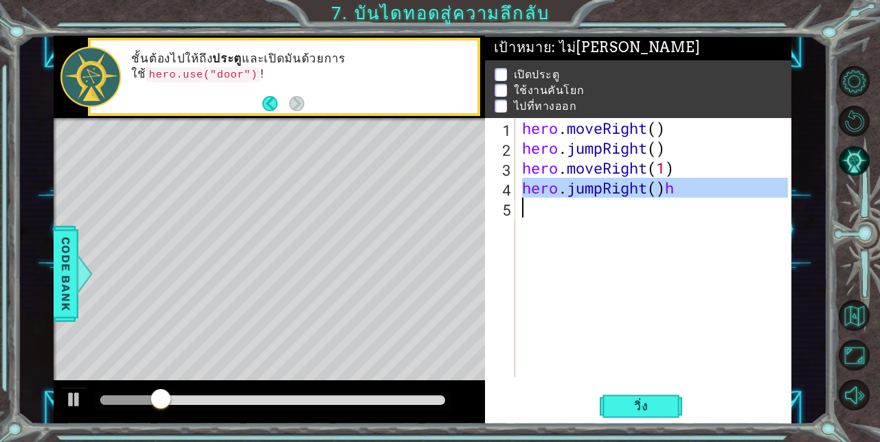
drag, startPoint x: 514, startPoint y: 184, endPoint x: 643, endPoint y: 213, distance: 132.3
click at [643, 213] on div "hero.jumpRight()h 1 2 3 4 5 hero . moveRight ( ) hero . jumpRight ( ) hero . mo…" at bounding box center [637, 247] width 304 height 259
type textarea "hero.jumpRight()h"
click at [643, 214] on div "hero . moveRight ( ) hero . jumpRight ( ) hero . moveRight ( 1 ) hero . jumpRig…" at bounding box center [653, 247] width 269 height 259
drag, startPoint x: 524, startPoint y: 190, endPoint x: 672, endPoint y: 193, distance: 147.7
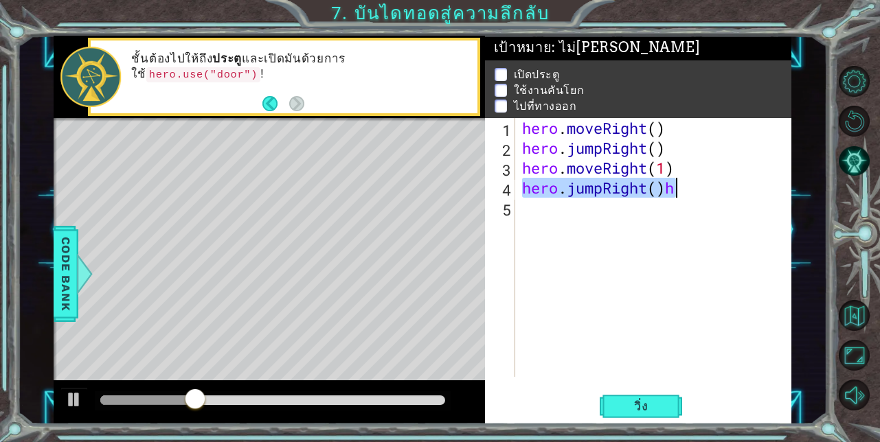
click at [672, 193] on div "hero . moveRight ( ) hero . jumpRight ( ) hero . moveRight ( 1 ) hero . jumpRig…" at bounding box center [657, 267] width 276 height 299
click at [672, 193] on div "hero . moveRight ( ) hero . jumpRight ( ) hero . moveRight ( 1 ) hero . jumpRig…" at bounding box center [653, 247] width 269 height 259
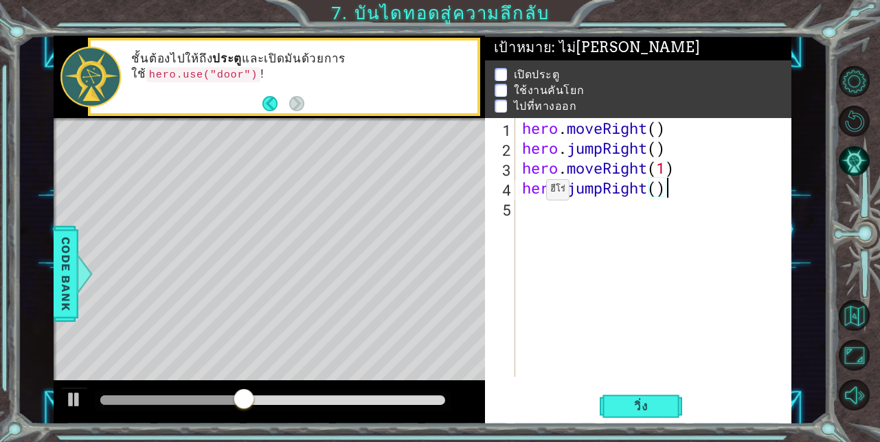
click at [524, 189] on div "hero . moveRight ( ) hero . jumpRight ( ) hero . moveRight ( 1 ) hero . jumpRig…" at bounding box center [657, 267] width 276 height 299
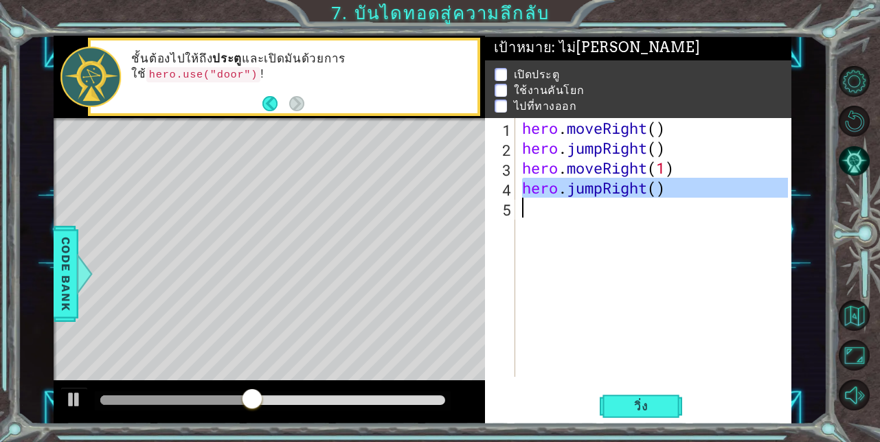
drag, startPoint x: 524, startPoint y: 189, endPoint x: 665, endPoint y: 221, distance: 144.4
click at [665, 221] on div "hero . moveRight ( ) hero . jumpRight ( ) hero . moveRight ( 1 ) hero . jumpRig…" at bounding box center [657, 267] width 276 height 299
type textarea "hero.jumpRight()"
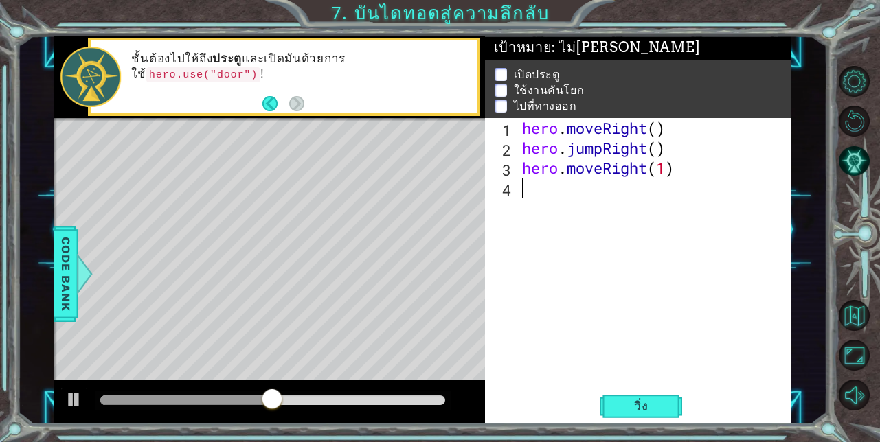
type textarea "h"
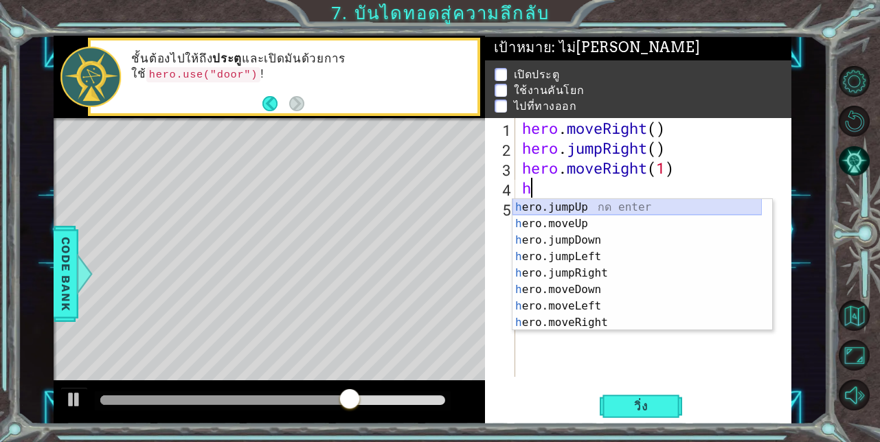
click at [594, 208] on div "h ero.jumpUp กด enter h ero.moveUp กด enter h ero.jumpDown กด enter h ero.jumpL…" at bounding box center [636, 281] width 249 height 165
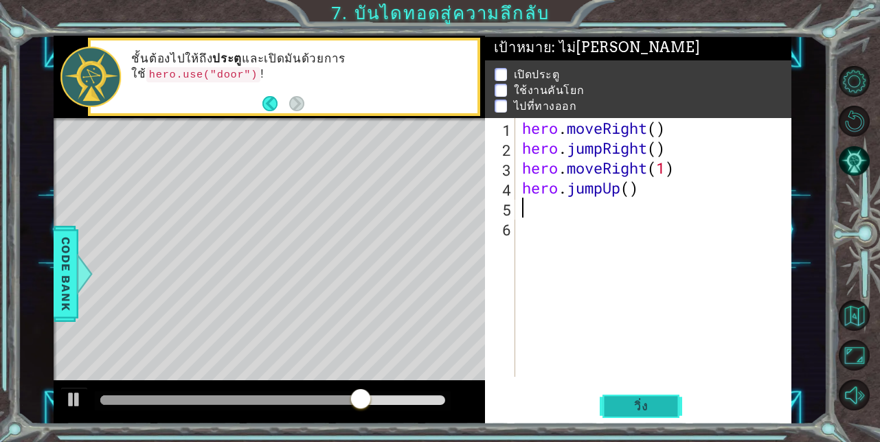
click at [652, 400] on span "วิ่ง" at bounding box center [640, 407] width 41 height 14
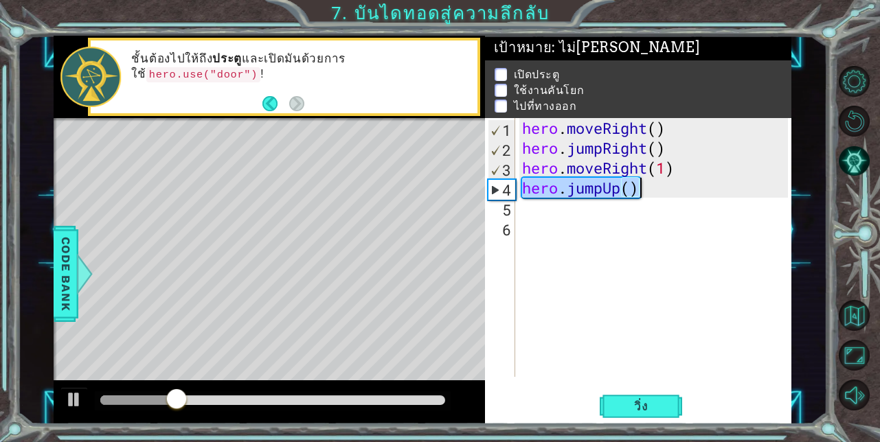
drag, startPoint x: 524, startPoint y: 189, endPoint x: 656, endPoint y: 196, distance: 132.7
click at [656, 196] on div "hero . moveRight ( ) hero . jumpRight ( ) hero . moveRight ( 1 ) hero . jumpUp …" at bounding box center [657, 267] width 276 height 299
click at [656, 196] on div "hero . moveRight ( ) hero . jumpRight ( ) hero . moveRight ( 1 ) hero . jumpUp …" at bounding box center [653, 247] width 269 height 259
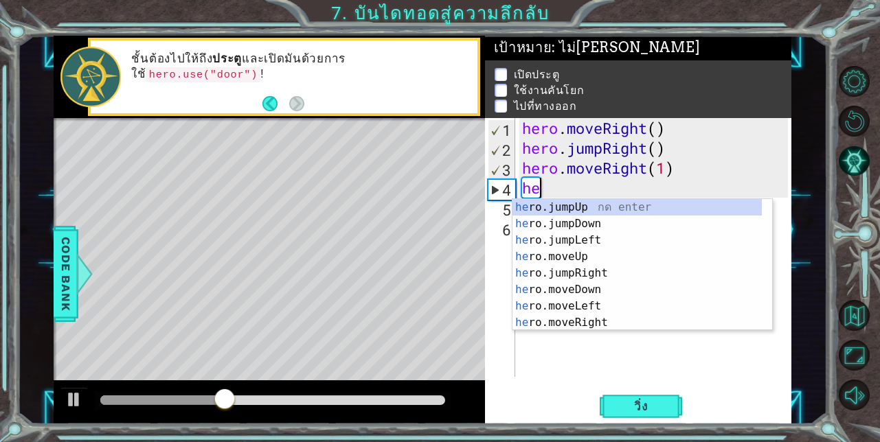
type textarea "h"
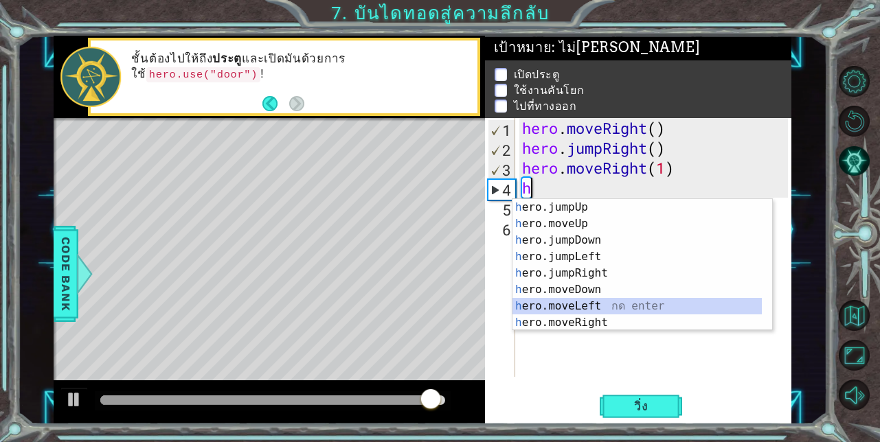
click at [612, 308] on div "h ero.jumpUp กด enter h ero.moveUp กด enter h ero.jumpDown กด enter h ero.jumpL…" at bounding box center [636, 281] width 249 height 165
type textarea "hero.moveLeft(1)"
click at [612, 308] on div "hero . moveRight ( ) hero . jumpRight ( ) hero . moveRight ( 1 ) h" at bounding box center [657, 267] width 276 height 299
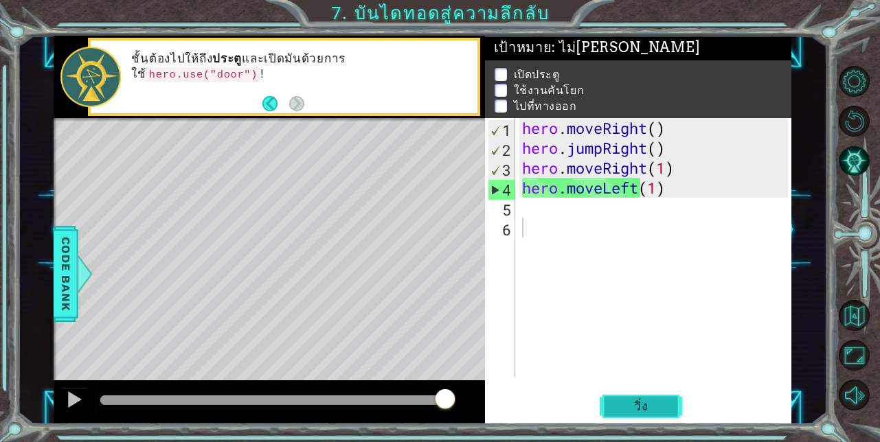
click at [619, 400] on button "วิ่ง" at bounding box center [640, 406] width 82 height 31
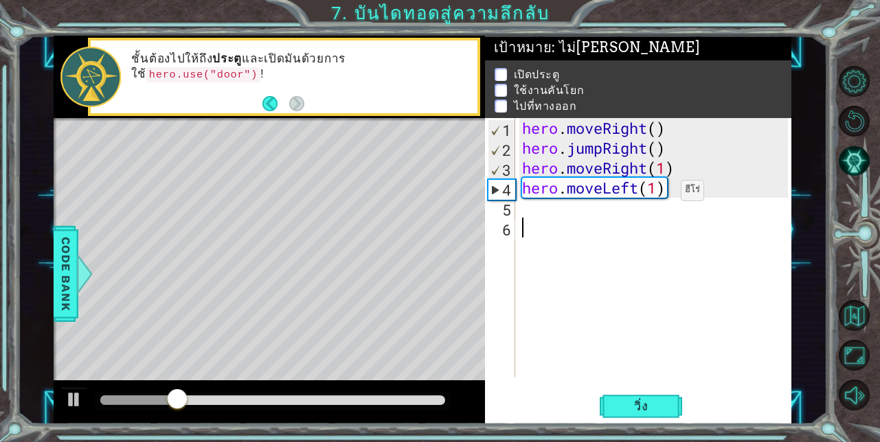
click at [660, 194] on div "hero . moveRight ( ) hero . jumpRight ( ) hero . moveRight ( 1 ) hero . moveLef…" at bounding box center [657, 267] width 276 height 299
click at [637, 414] on button "วิ่ง" at bounding box center [640, 406] width 82 height 31
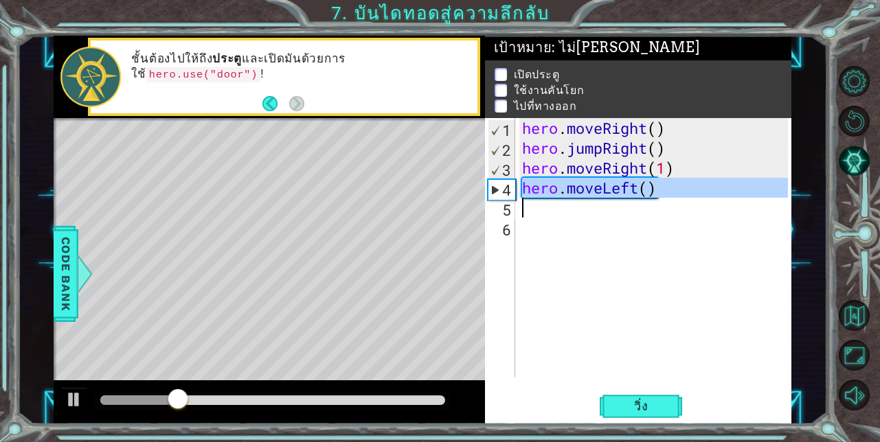
drag, startPoint x: 522, startPoint y: 190, endPoint x: 697, endPoint y: 199, distance: 175.4
click at [697, 199] on div "hero . moveRight ( ) hero . jumpRight ( ) hero . moveRight ( 1 ) hero . moveLef…" at bounding box center [657, 267] width 276 height 299
type textarea "hero.moveLeft()"
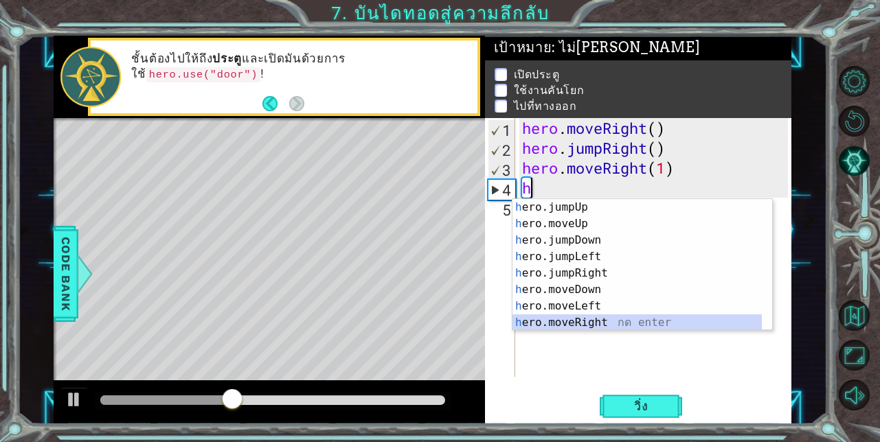
drag, startPoint x: 591, startPoint y: 322, endPoint x: 589, endPoint y: 338, distance: 15.9
click at [590, 323] on div "h ero.jumpUp กด enter h ero.moveUp กด enter h ero.jumpDown กด enter h ero.jumpL…" at bounding box center [636, 281] width 249 height 165
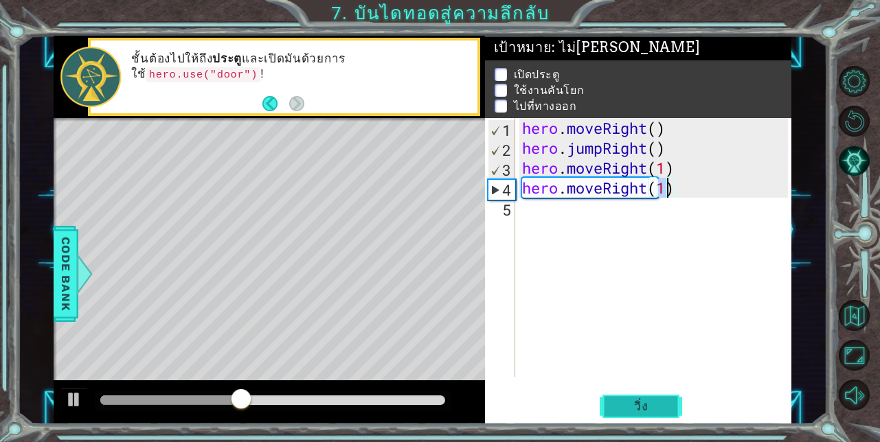
type textarea "hero.moveRight(1)"
click at [628, 400] on span "วิ่ง" at bounding box center [640, 407] width 41 height 14
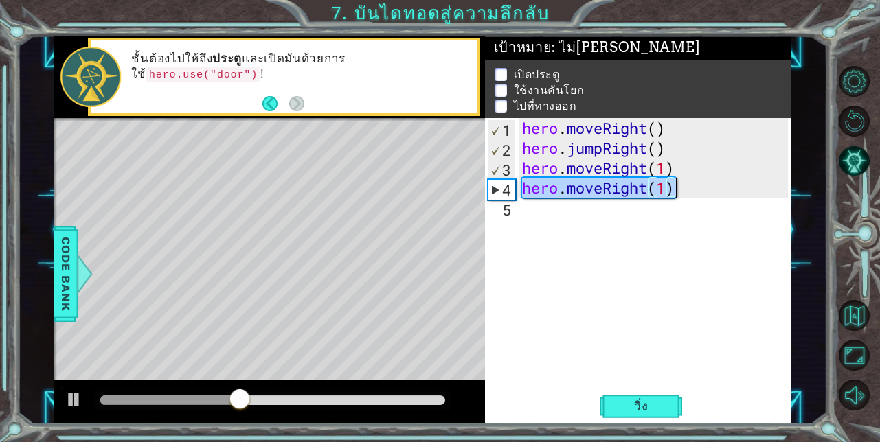
drag, startPoint x: 523, startPoint y: 185, endPoint x: 707, endPoint y: 194, distance: 184.9
click at [707, 194] on div "hero . moveRight ( ) hero . jumpRight ( ) hero . moveRight ( 1 ) hero . moveRig…" at bounding box center [657, 267] width 276 height 299
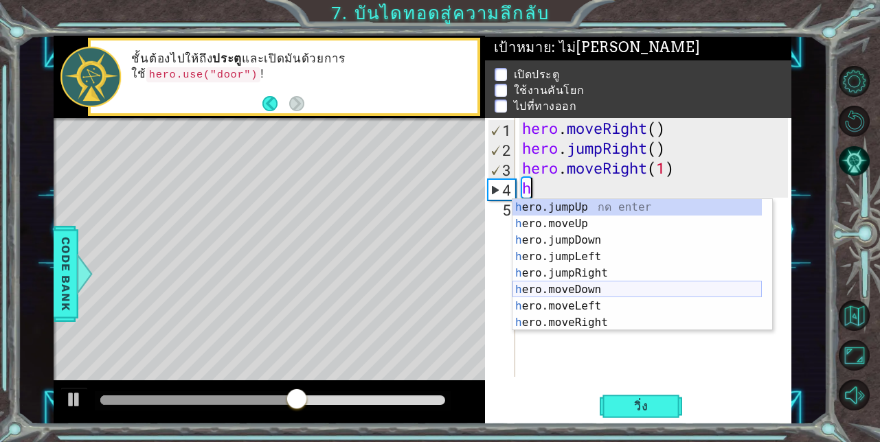
click at [591, 284] on div "h ero.jumpUp กด enter h ero.moveUp กด enter h ero.jumpDown กด enter h ero.jumpL…" at bounding box center [636, 281] width 249 height 165
type textarea "hero.moveDown(1)"
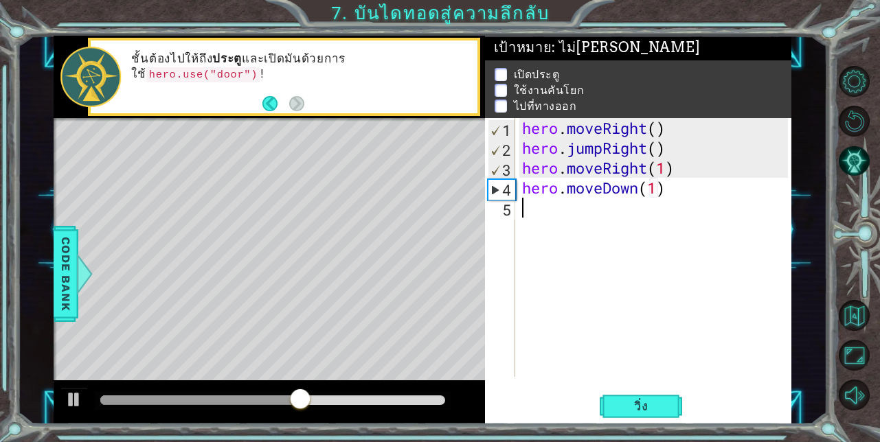
click at [591, 284] on div "hero . moveRight ( ) hero . jumpRight ( ) hero . moveRight ( 1 ) hero . moveDow…" at bounding box center [657, 267] width 276 height 299
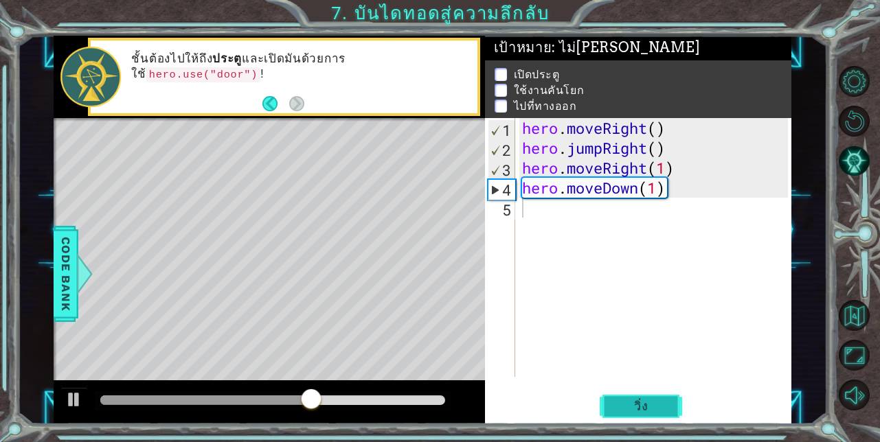
click at [644, 400] on span "วิ่ง" at bounding box center [640, 407] width 41 height 14
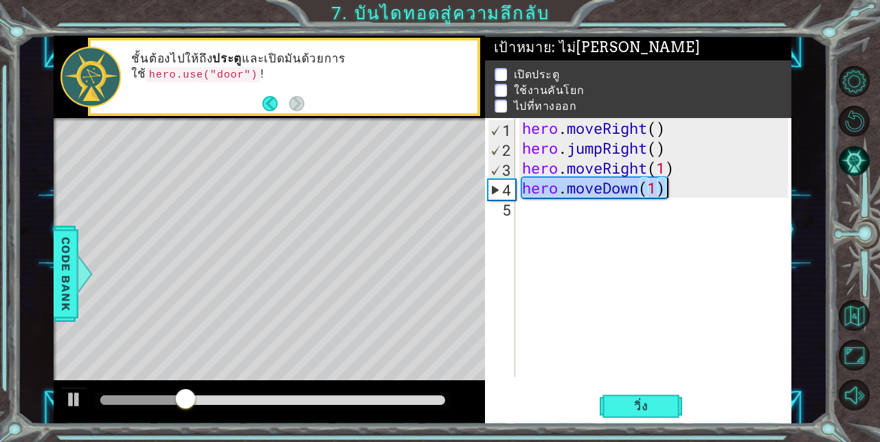
drag, startPoint x: 523, startPoint y: 187, endPoint x: 700, endPoint y: 198, distance: 177.5
click at [700, 198] on div "hero . moveRight ( ) hero . jumpRight ( ) hero . moveRight ( 1 ) hero . moveDow…" at bounding box center [657, 267] width 276 height 299
type textarea "hero.moveDown(1)"
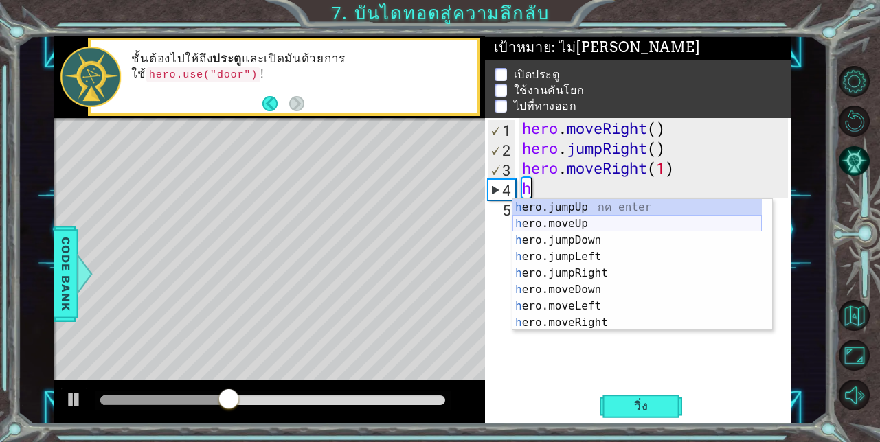
click at [592, 222] on div "h ero.jumpUp กด enter h ero.moveUp กด enter h ero.jumpDown กด enter h ero.jumpL…" at bounding box center [636, 281] width 249 height 165
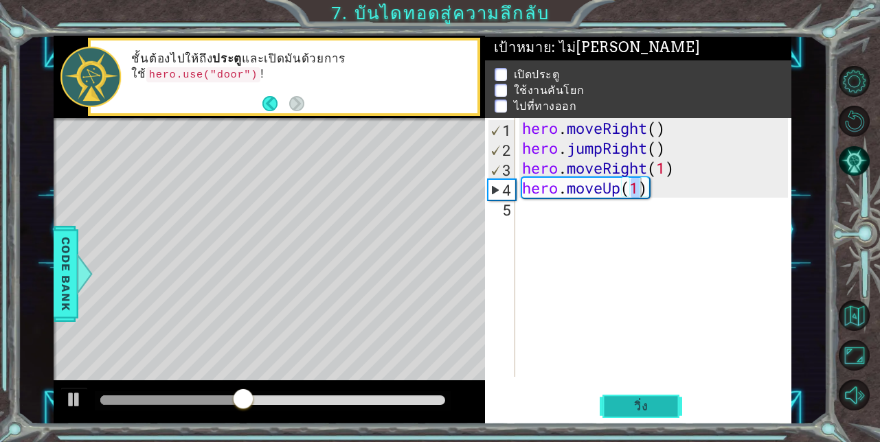
click at [630, 409] on span "วิ่ง" at bounding box center [640, 407] width 41 height 14
type textarea "hero.moveUp(1h)"
click at [529, 211] on div "hero . moveRight ( ) hero . jumpRight ( ) hero . moveRight ( 1 ) hero . moveUp …" at bounding box center [657, 267] width 276 height 299
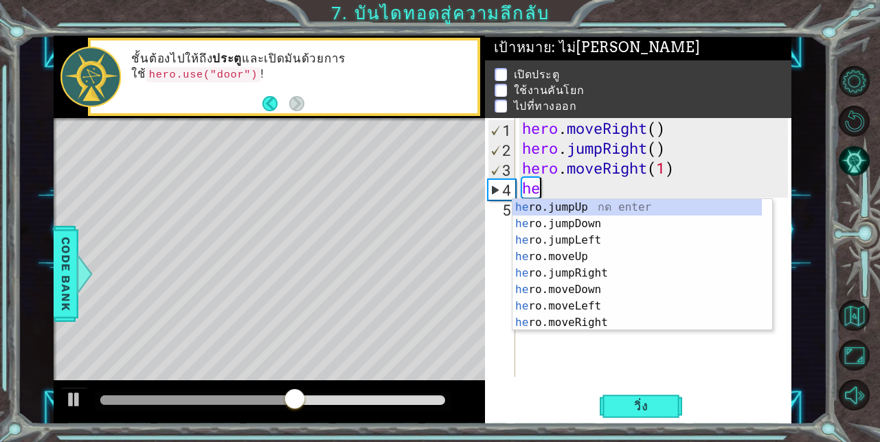
type textarea "h"
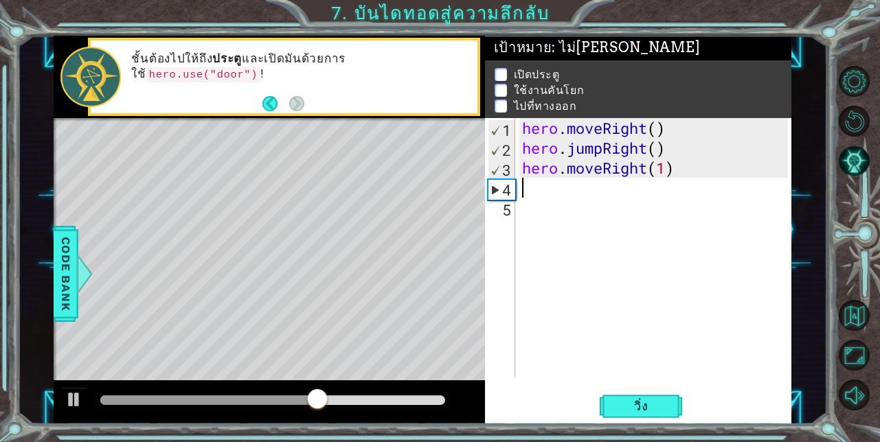
type textarea "h"
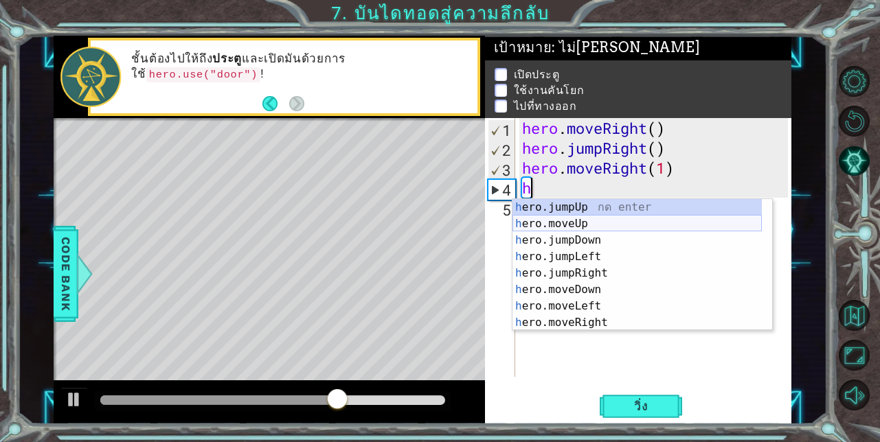
click at [589, 222] on div "h ero.jumpUp กด enter h ero.moveUp กด enter h ero.jumpDown กด enter h ero.jumpL…" at bounding box center [636, 281] width 249 height 165
click at [589, 222] on div "hero . moveRight ( ) hero . jumpRight ( ) hero . moveRight ( 1 ) h" at bounding box center [657, 267] width 276 height 299
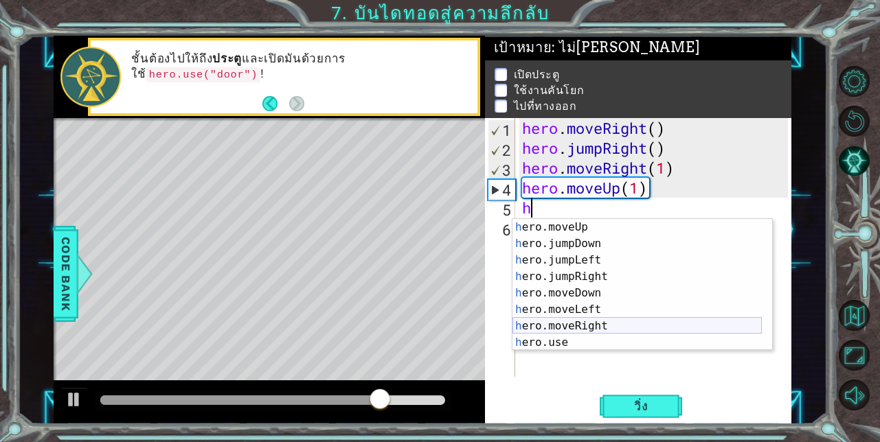
scroll to position [16, 0]
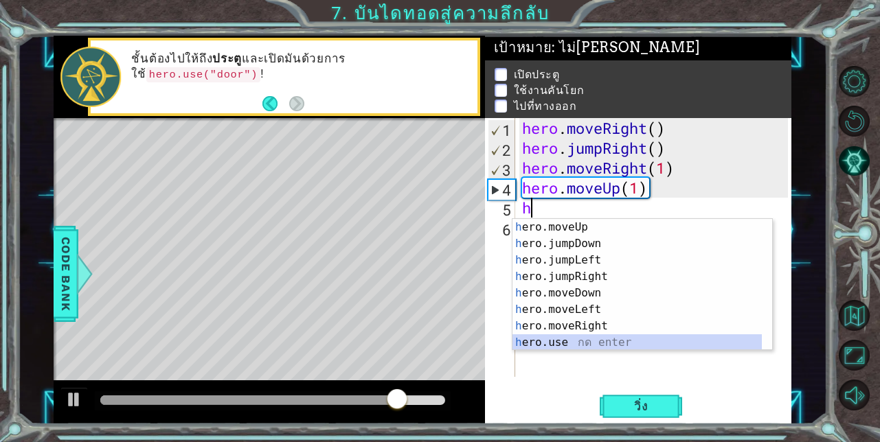
click at [569, 340] on div "h ero.moveUp กด enter h ero.jumpDown กด enter h ero.jumpLeft กด enter h ero.jum…" at bounding box center [636, 301] width 249 height 165
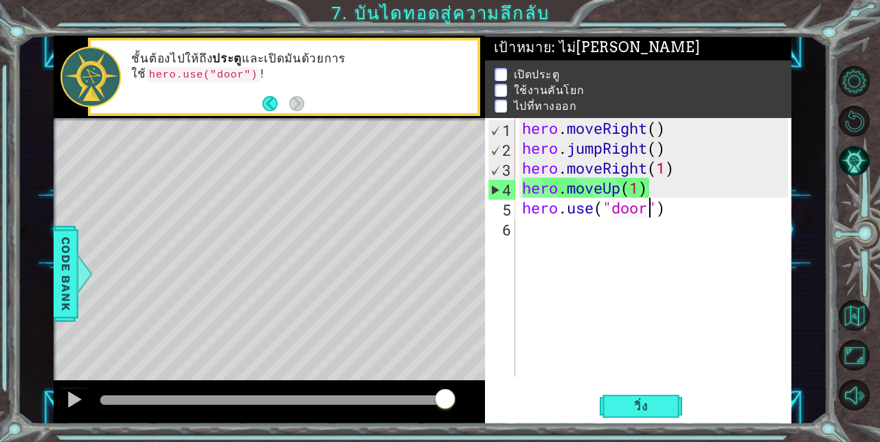
scroll to position [0, 5]
type textarea "hero.use("door")"
click at [643, 400] on span "วิ่ง" at bounding box center [640, 407] width 41 height 14
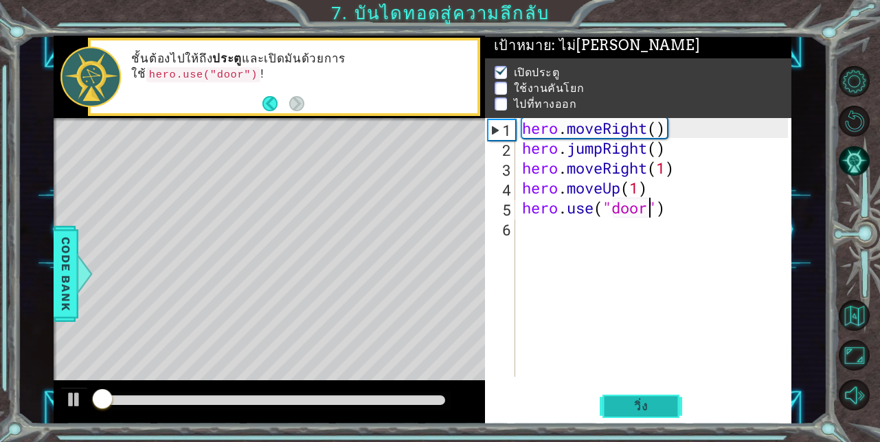
scroll to position [10, 0]
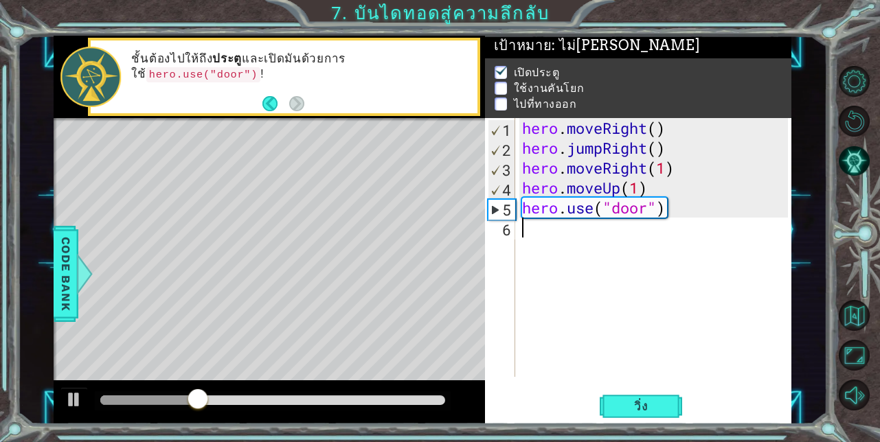
click at [545, 233] on div "hero . moveRight ( ) hero . jumpRight ( ) hero . moveRight ( 1 ) hero . moveUp …" at bounding box center [657, 267] width 276 height 299
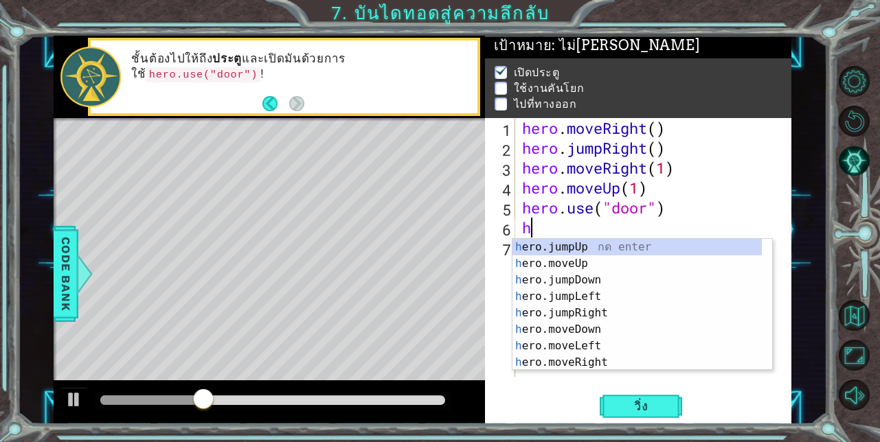
scroll to position [0, 0]
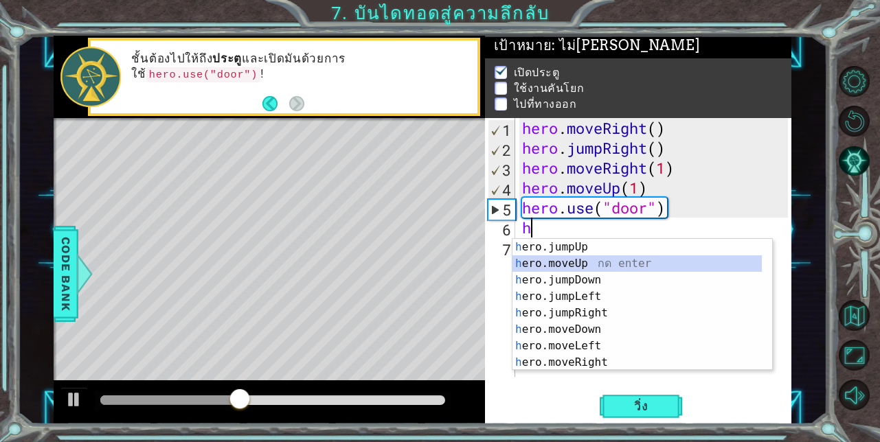
click at [556, 266] on div "h ero.jumpUp กด enter h ero.moveUp กด enter h ero.jumpDown กด enter h ero.jumpL…" at bounding box center [636, 321] width 249 height 165
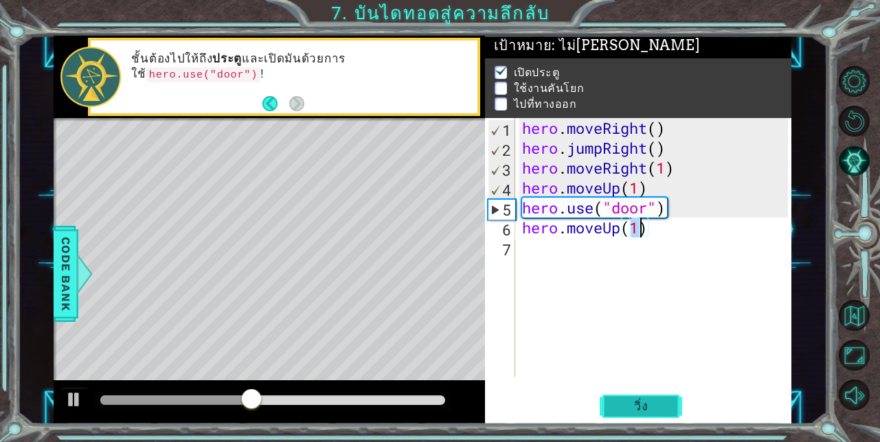
click at [661, 413] on button "วิ่ง" at bounding box center [640, 406] width 82 height 31
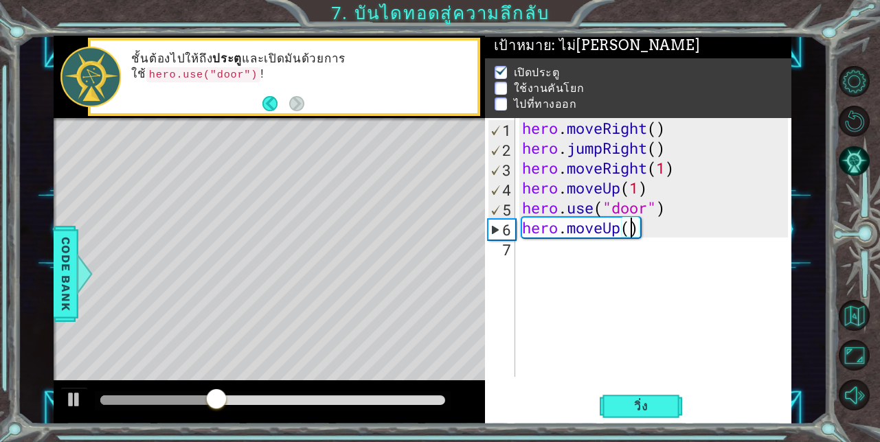
scroll to position [0, 5]
type textarea "hero.moveUp(3)"
click at [647, 400] on span "วิ่ง" at bounding box center [640, 407] width 41 height 14
click at [530, 255] on div "hero . moveRight ( ) hero . jumpRight ( ) hero . moveRight ( 1 ) hero . moveUp …" at bounding box center [657, 267] width 276 height 299
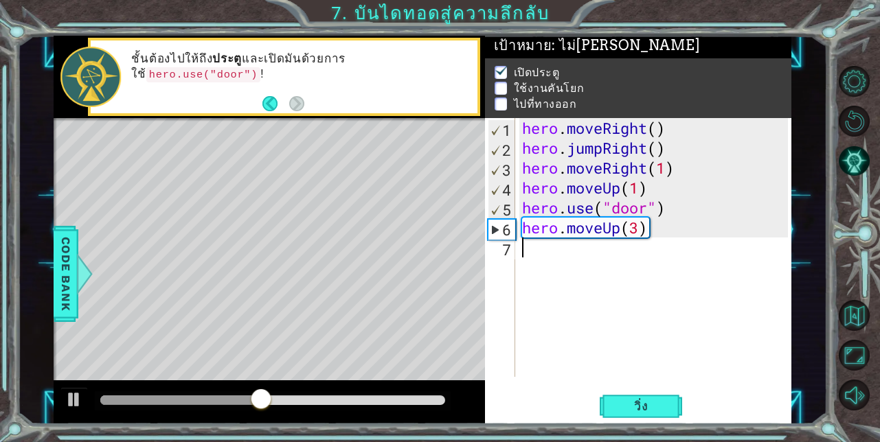
click at [530, 255] on div "hero . moveRight ( ) hero . jumpRight ( ) hero . moveRight ( 1 ) hero . moveUp …" at bounding box center [657, 267] width 276 height 299
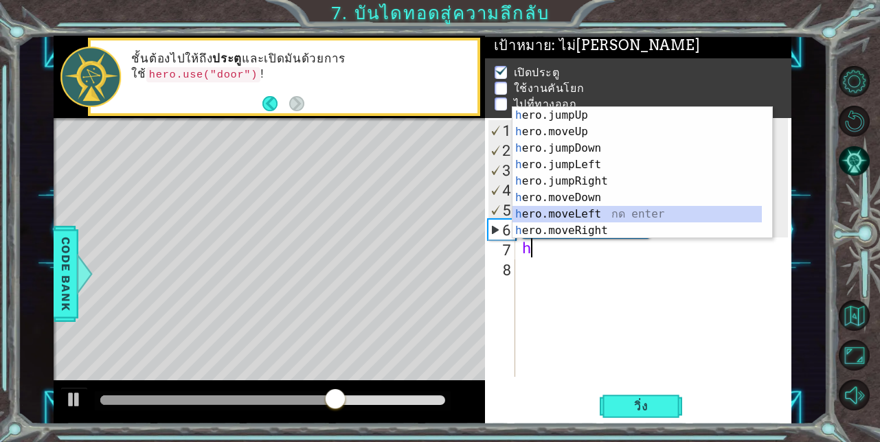
click at [563, 216] on div "h ero.jumpUp กด enter h ero.moveUp กด enter h ero.jumpDown กด enter h ero.jumpL…" at bounding box center [636, 189] width 249 height 165
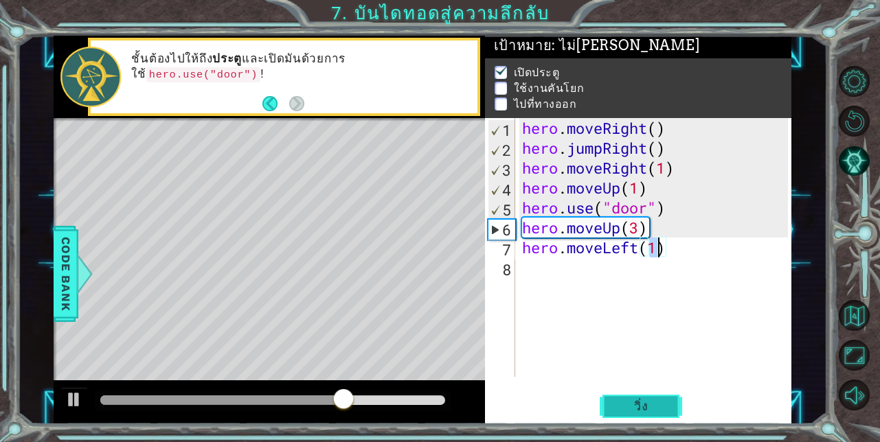
type textarea "hero.moveLeft(1)"
click at [634, 397] on button "วิ่ง" at bounding box center [640, 406] width 82 height 31
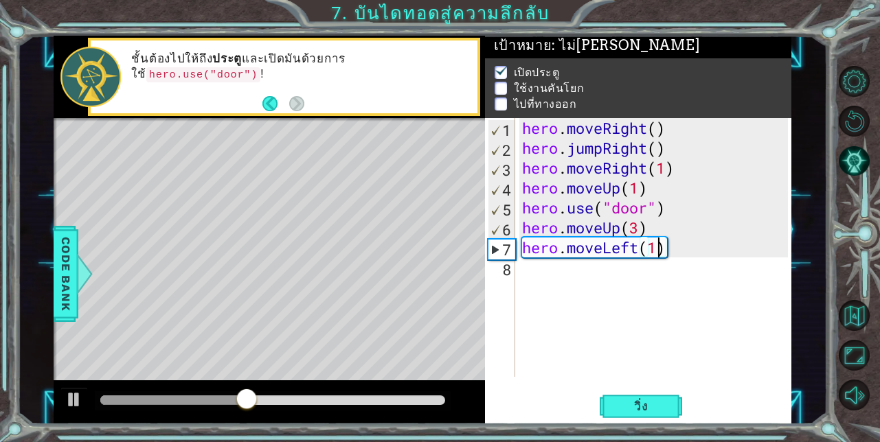
click at [536, 276] on div "hero . moveRight ( ) hero . jumpRight ( ) hero . moveRight ( 1 ) hero . moveUp …" at bounding box center [657, 267] width 276 height 299
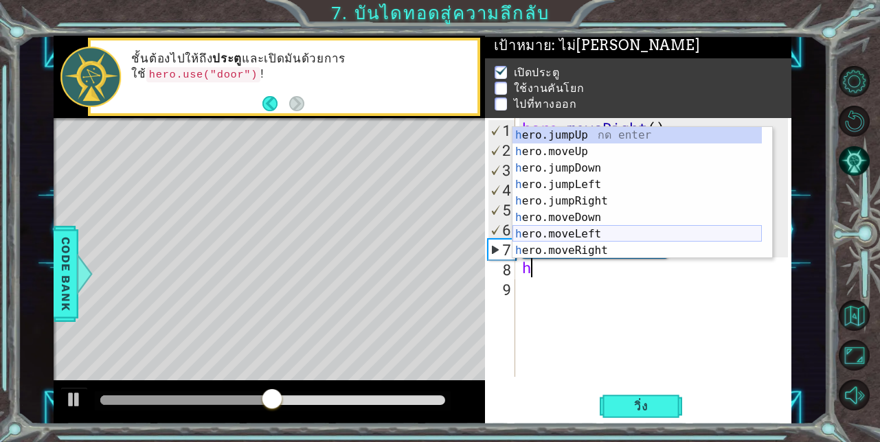
scroll to position [16, 0]
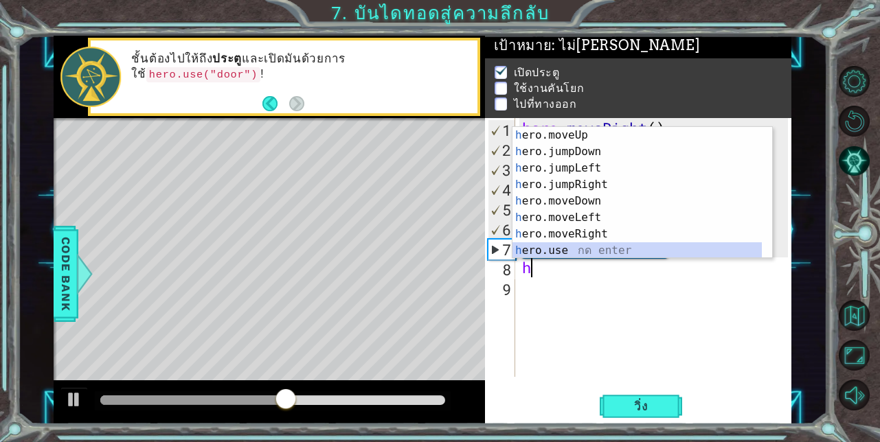
click at [568, 251] on div "h ero.moveUp กด enter h ero.jumpDown กด enter h ero.jumpLeft กด enter h ero.jum…" at bounding box center [636, 209] width 249 height 165
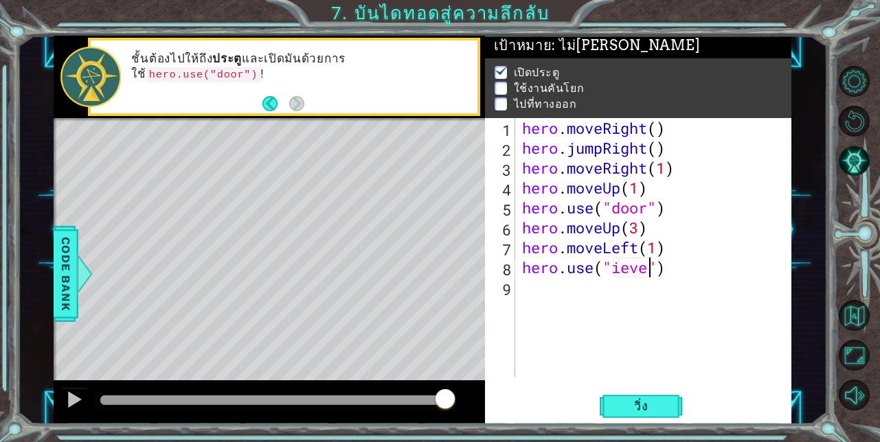
scroll to position [0, 6]
click at [620, 264] on div "hero . moveRight ( ) hero . jumpRight ( ) hero . moveRight ( 1 ) hero . moveUp …" at bounding box center [657, 267] width 276 height 299
type textarea "hero.use("lever")"
click at [652, 411] on span "วิ่ง" at bounding box center [640, 407] width 41 height 14
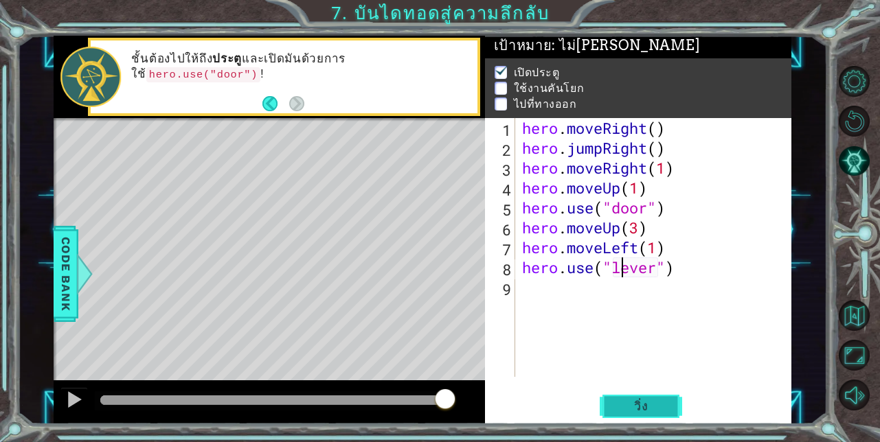
click at [652, 411] on span "วิ่ง" at bounding box center [640, 407] width 41 height 14
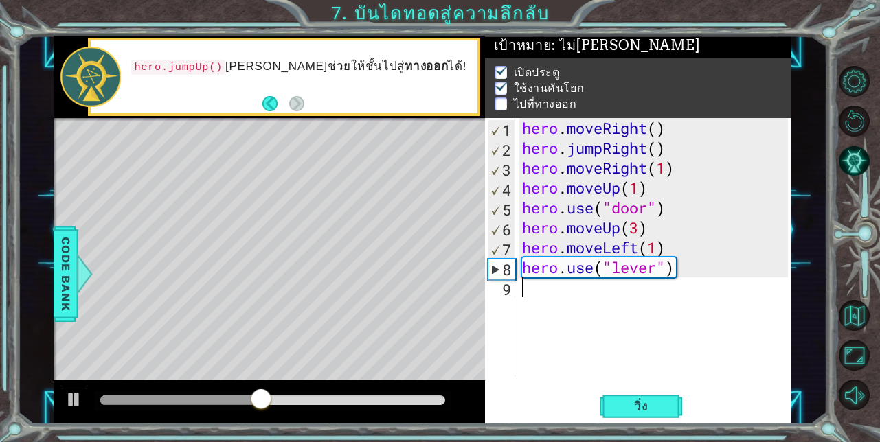
click at [535, 301] on div "hero . moveRight ( ) hero . jumpRight ( ) hero . moveRight ( 1 ) hero . moveUp …" at bounding box center [657, 267] width 276 height 299
type textarea "h"
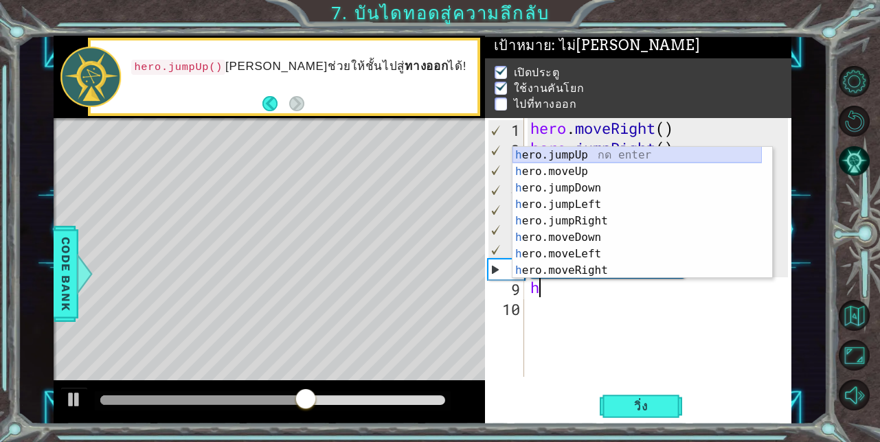
click at [557, 150] on div "h ero.jumpUp กด enter h ero.moveUp กด enter h ero.jumpDown กด enter h ero.jumpL…" at bounding box center [636, 229] width 249 height 165
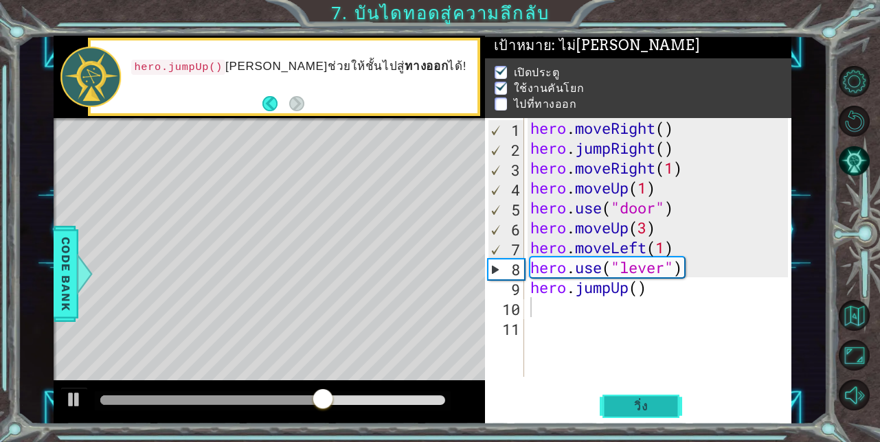
click at [626, 403] on span "วิ่ง" at bounding box center [640, 407] width 41 height 14
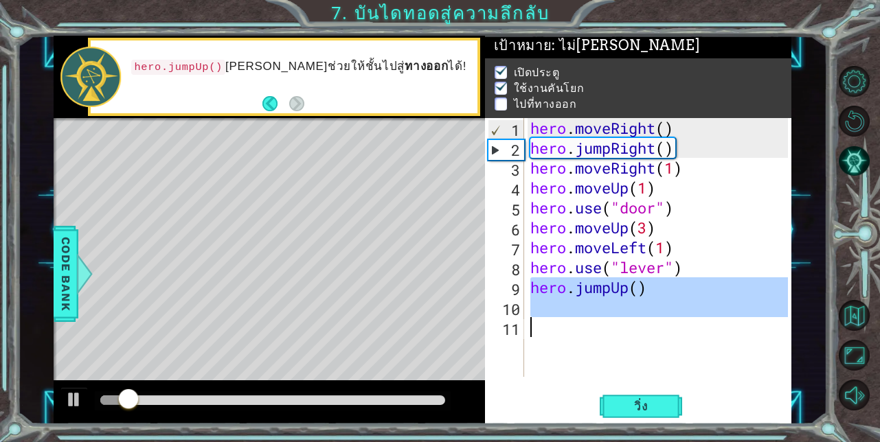
drag, startPoint x: 529, startPoint y: 284, endPoint x: 746, endPoint y: 318, distance: 219.6
click at [746, 318] on div "hero . moveRight ( ) hero . jumpRight ( ) hero . moveRight ( 1 ) hero . moveUp …" at bounding box center [661, 267] width 268 height 299
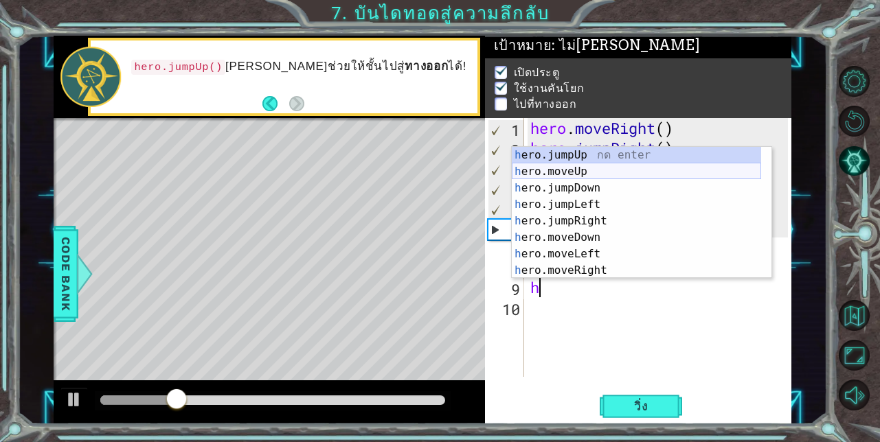
click at [545, 168] on div "h ero.jumpUp กด enter h ero.moveUp กด enter h ero.jumpDown กด enter h ero.jumpL…" at bounding box center [636, 229] width 249 height 165
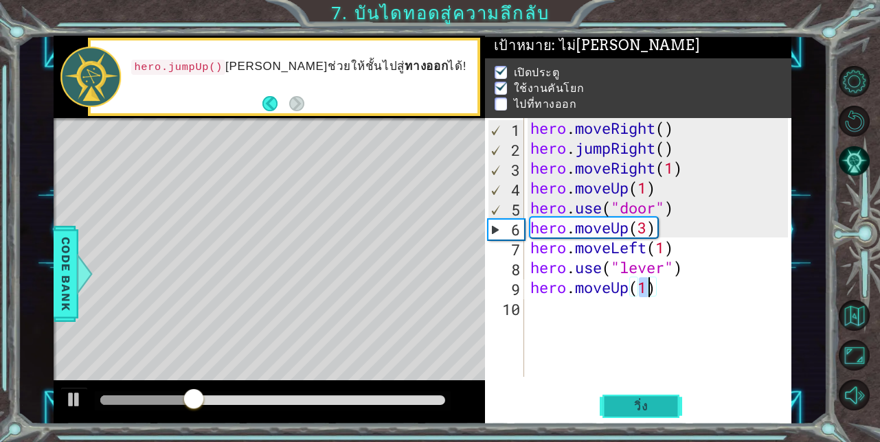
click at [639, 396] on button "วิ่ง" at bounding box center [640, 406] width 82 height 31
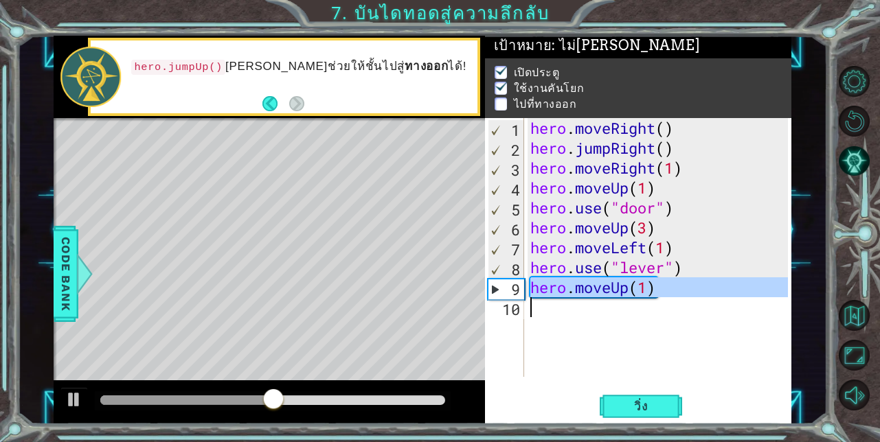
drag, startPoint x: 530, startPoint y: 289, endPoint x: 651, endPoint y: 300, distance: 121.4
click at [651, 300] on div "hero . moveRight ( ) hero . jumpRight ( ) hero . moveRight ( 1 ) hero . moveUp …" at bounding box center [661, 267] width 268 height 299
type textarea "hero.moveUp(1)"
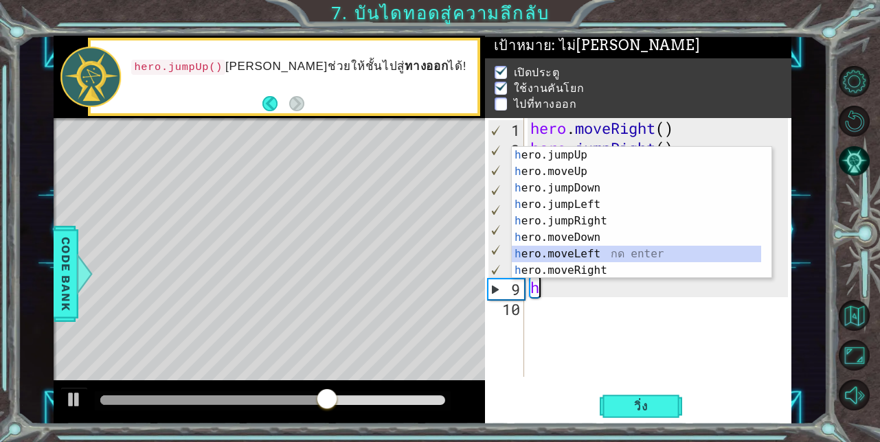
click at [546, 254] on div "h ero.jumpUp กด enter h ero.moveUp กด enter h ero.jumpDown กด enter h ero.jumpL…" at bounding box center [636, 229] width 249 height 165
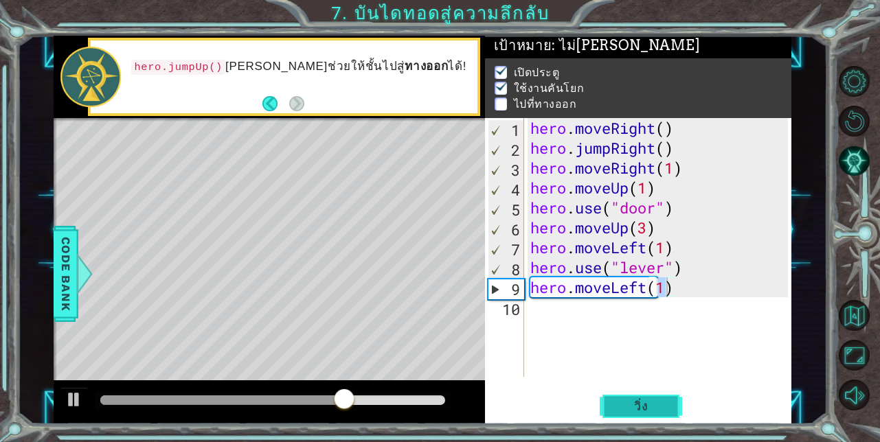
click at [636, 398] on button "วิ่ง" at bounding box center [640, 406] width 82 height 31
type textarea "hero.moveLeft(2)"
click at [644, 405] on span "วิ่ง" at bounding box center [640, 407] width 41 height 14
click at [547, 312] on div "hero . moveRight ( ) hero . jumpRight ( ) hero . moveRight ( 1 ) hero . moveUp …" at bounding box center [661, 267] width 268 height 299
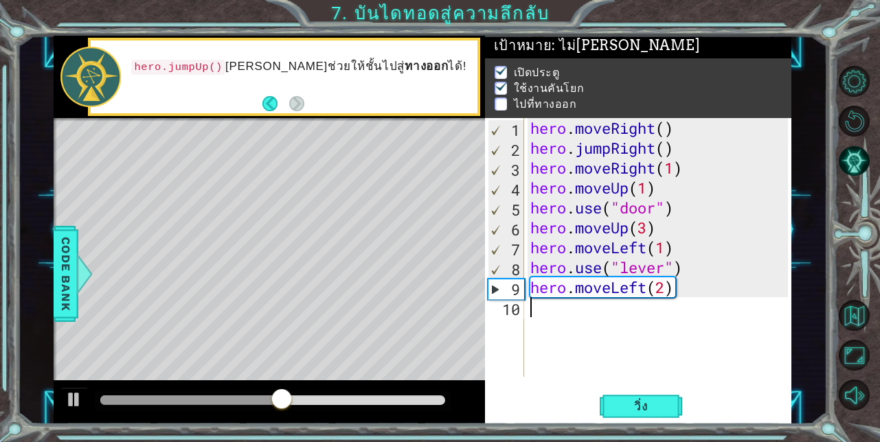
scroll to position [0, 0]
type textarea "h"
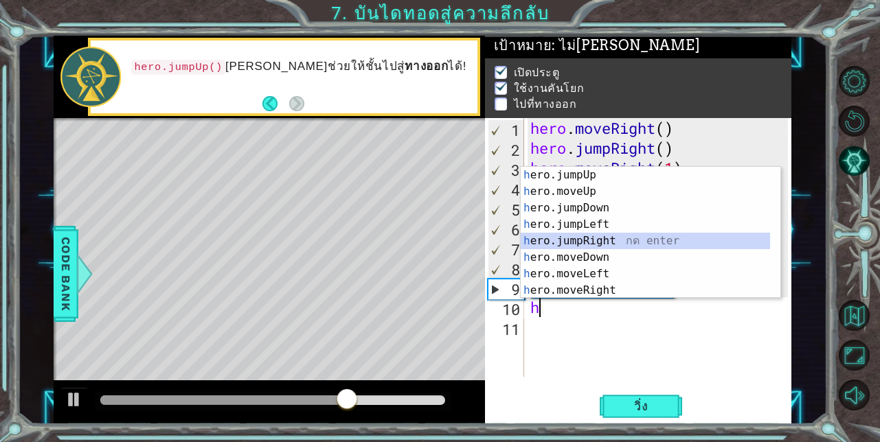
click at [567, 238] on div "h ero.jumpUp กด enter h ero.moveUp กด enter h ero.jumpDown กด enter h ero.jumpL…" at bounding box center [645, 249] width 249 height 165
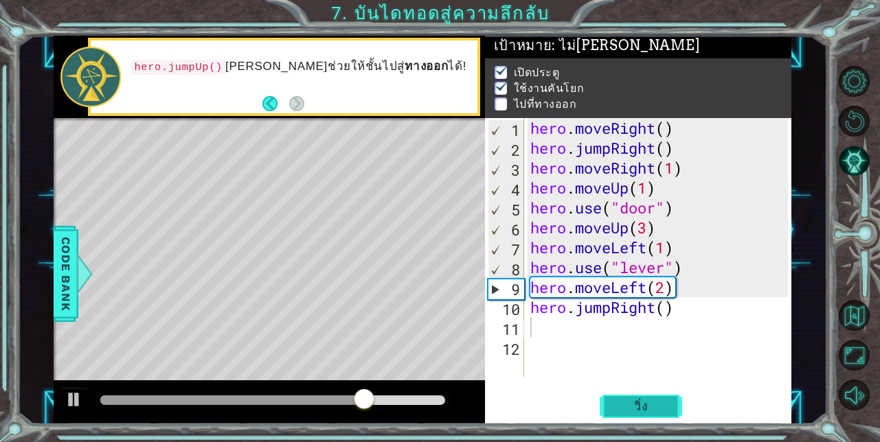
click at [636, 408] on span "วิ่ง" at bounding box center [640, 407] width 41 height 14
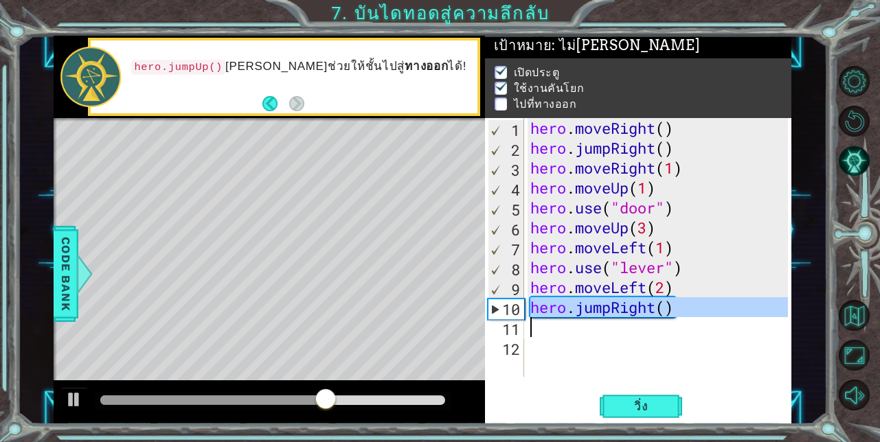
drag, startPoint x: 531, startPoint y: 306, endPoint x: 714, endPoint y: 318, distance: 183.8
click at [714, 318] on div "hero . moveRight ( ) hero . jumpRight ( ) hero . moveRight ( 1 ) hero . moveUp …" at bounding box center [661, 267] width 268 height 299
type textarea "hero.jumpRight()"
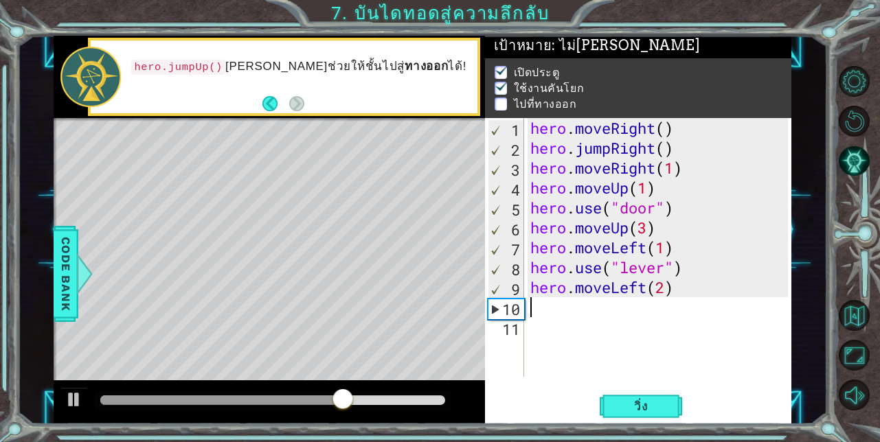
type textarea "h"
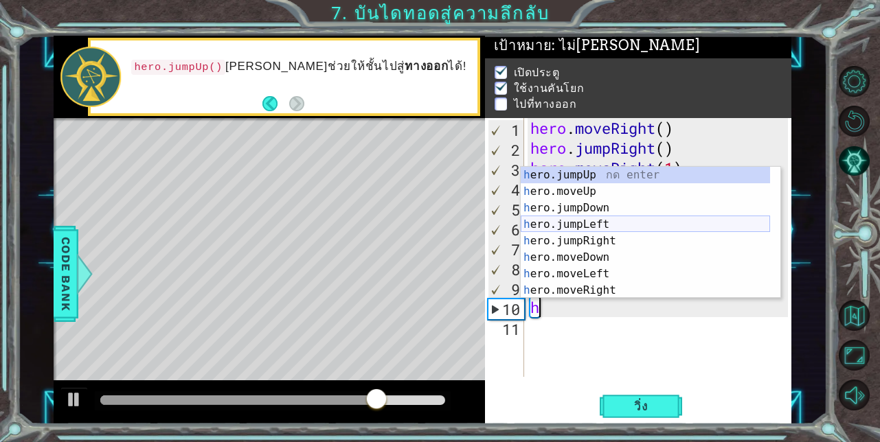
click at [590, 227] on div "h ero.jumpUp กด enter h ero.moveUp กด enter h ero.jumpDown กด enter h ero.jumpL…" at bounding box center [645, 249] width 249 height 165
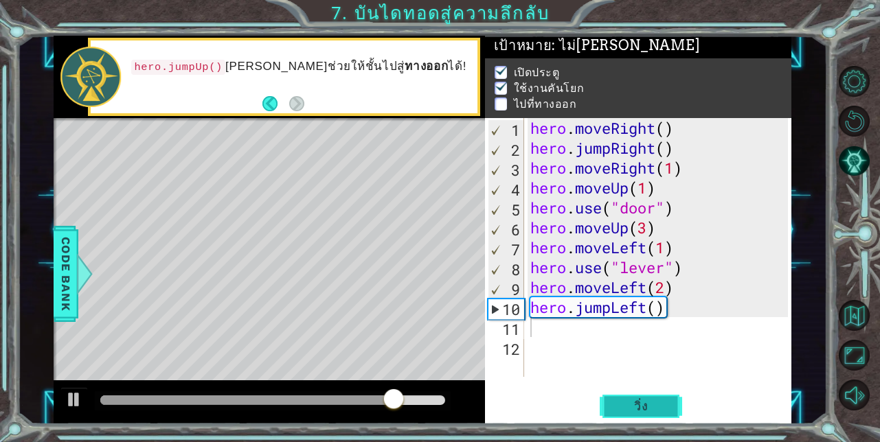
click at [637, 418] on button "วิ่ง" at bounding box center [640, 406] width 82 height 31
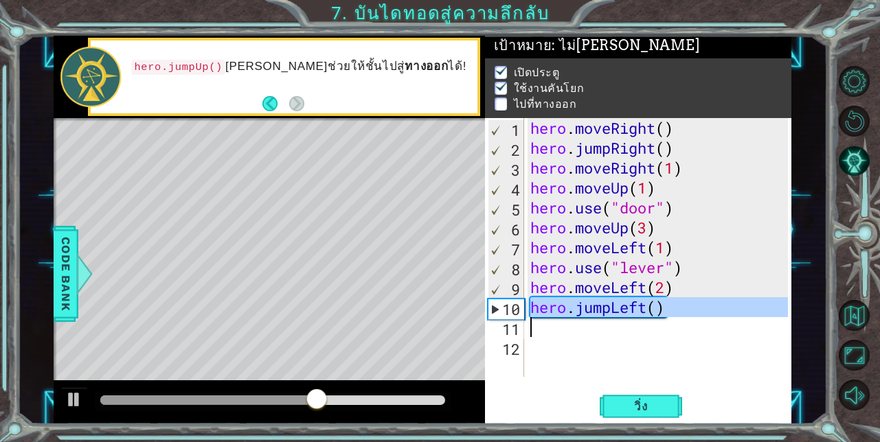
drag, startPoint x: 532, startPoint y: 307, endPoint x: 785, endPoint y: 330, distance: 254.4
click at [785, 330] on div "hero . moveRight ( ) hero . jumpRight ( ) hero . moveRight ( 1 ) hero . moveUp …" at bounding box center [661, 267] width 268 height 299
type textarea "hero.jumpLeft()"
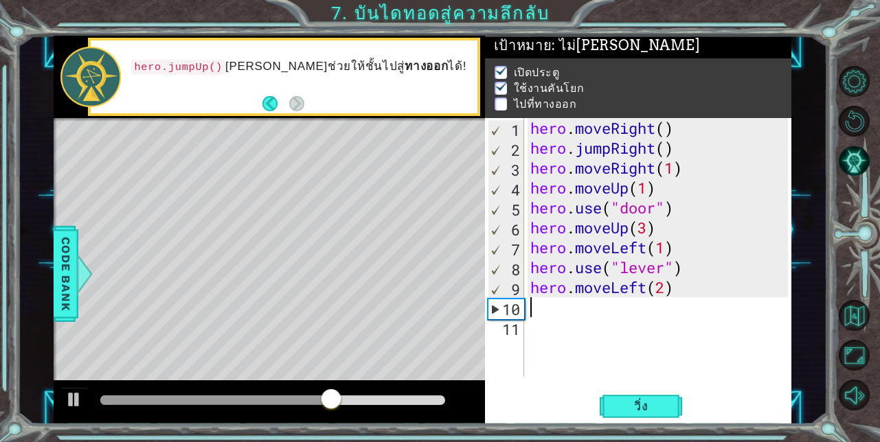
type textarea "h"
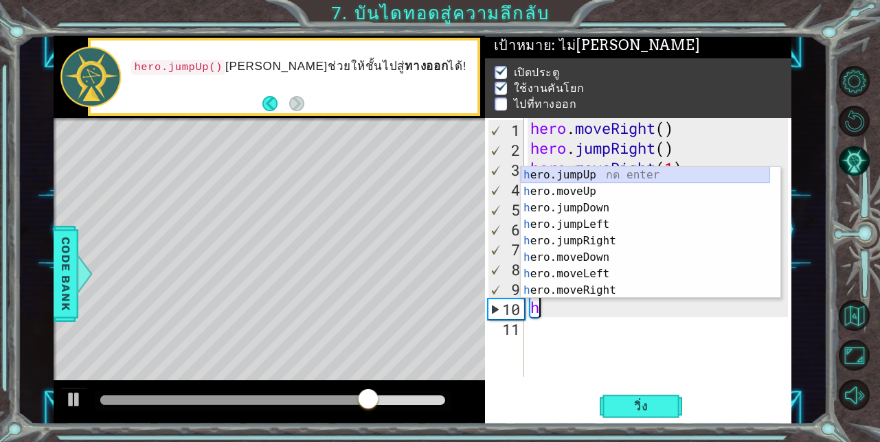
click at [627, 176] on div "h ero.jumpUp กด enter h ero.moveUp กด enter h ero.jumpDown กด enter h ero.jumpL…" at bounding box center [645, 249] width 249 height 165
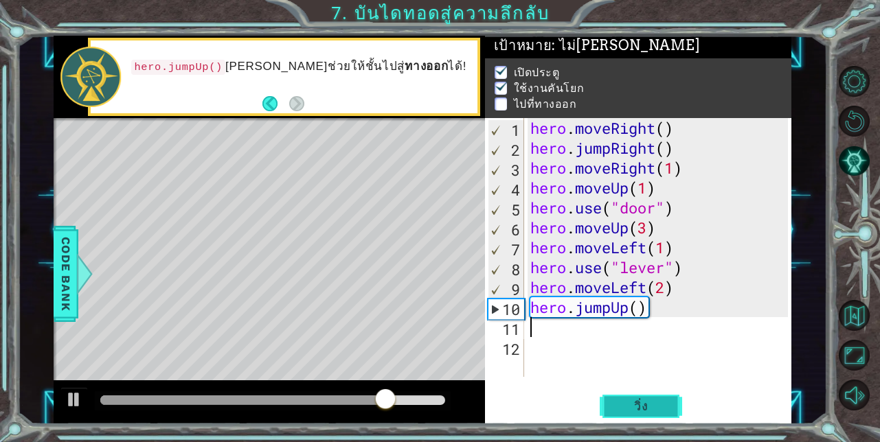
click at [624, 395] on button "วิ่ง" at bounding box center [640, 406] width 82 height 31
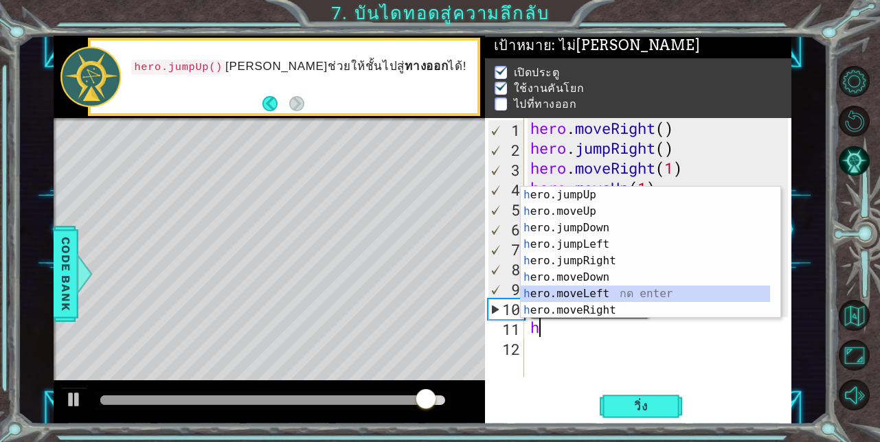
click at [599, 298] on div "h ero.jumpUp กด enter h ero.moveUp กด enter h ero.jumpDown กด enter h ero.jumpL…" at bounding box center [645, 269] width 249 height 165
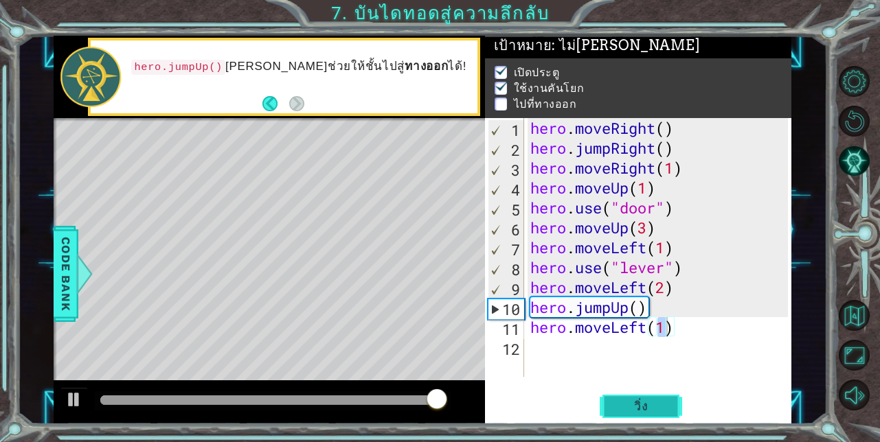
click at [629, 404] on span "วิ่ง" at bounding box center [640, 407] width 41 height 14
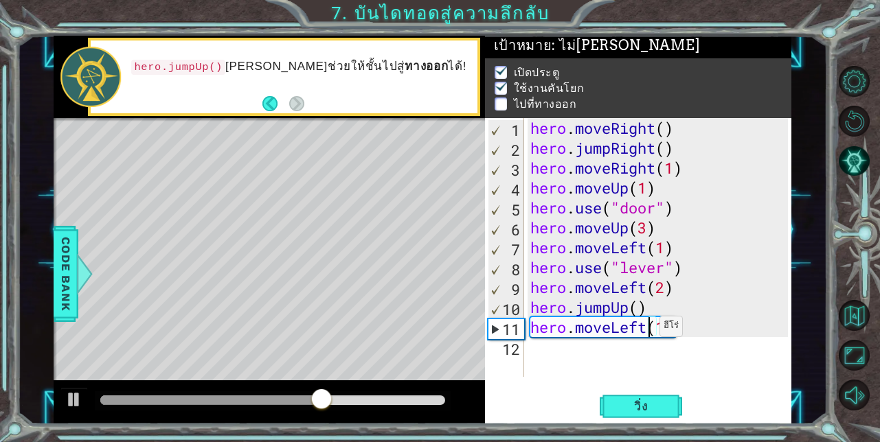
click at [647, 330] on div "hero . moveRight ( ) hero . jumpRight ( ) hero . moveRight ( 1 ) hero . moveUp …" at bounding box center [661, 267] width 268 height 299
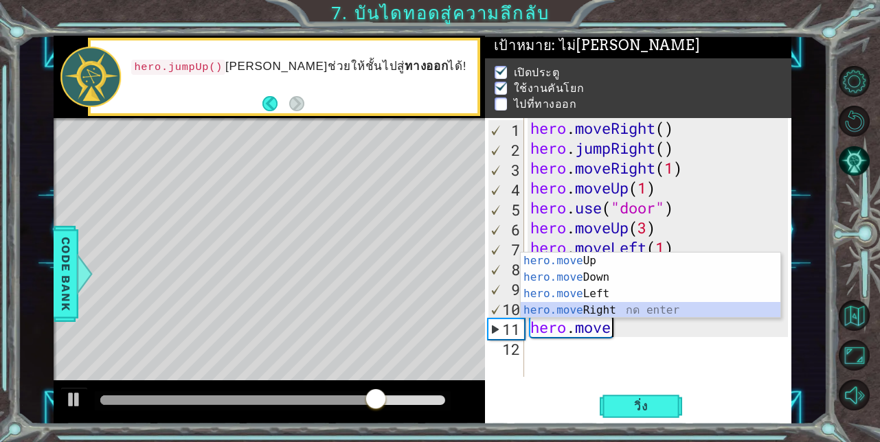
click at [634, 312] on div "hero.move Up กด enter hero.move Down กด enter hero.move Left กด enter hero.move…" at bounding box center [651, 302] width 260 height 99
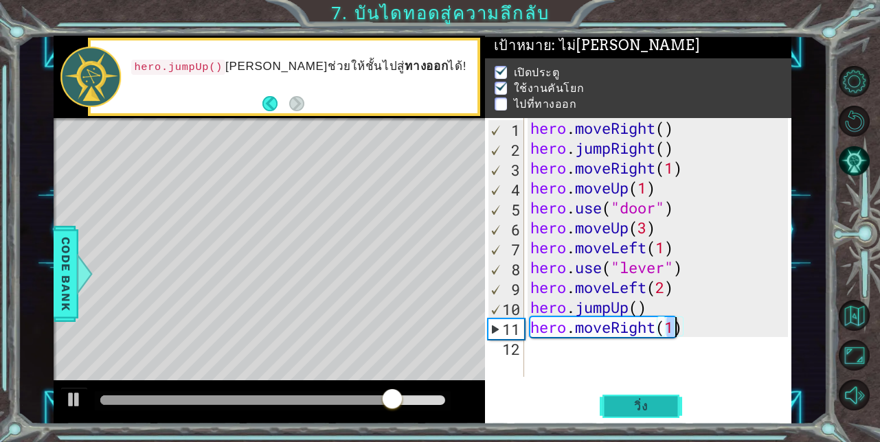
click at [645, 402] on span "วิ่ง" at bounding box center [640, 407] width 41 height 14
type textarea "hero.moveRight(2)"
click at [653, 406] on span "วิ่ง" at bounding box center [640, 407] width 41 height 14
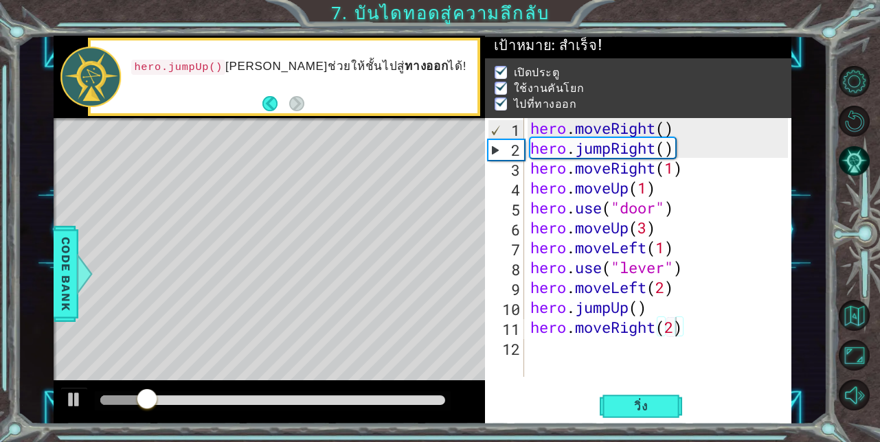
click at [301, 393] on div at bounding box center [273, 400] width 356 height 19
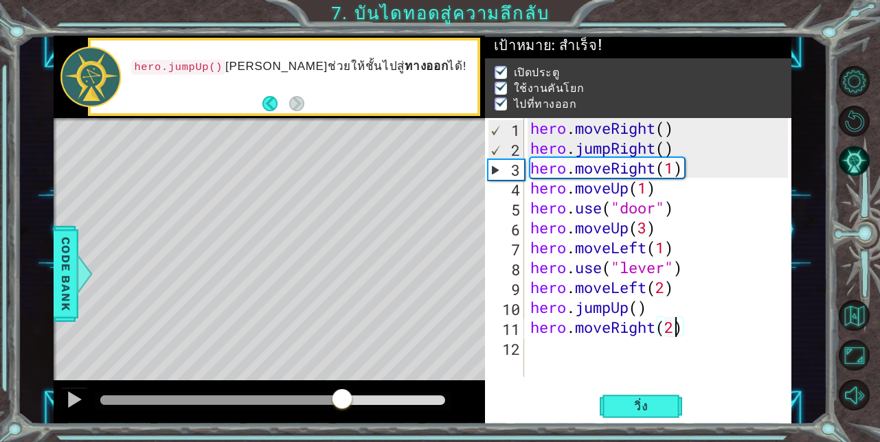
click at [342, 404] on div at bounding box center [272, 401] width 345 height 10
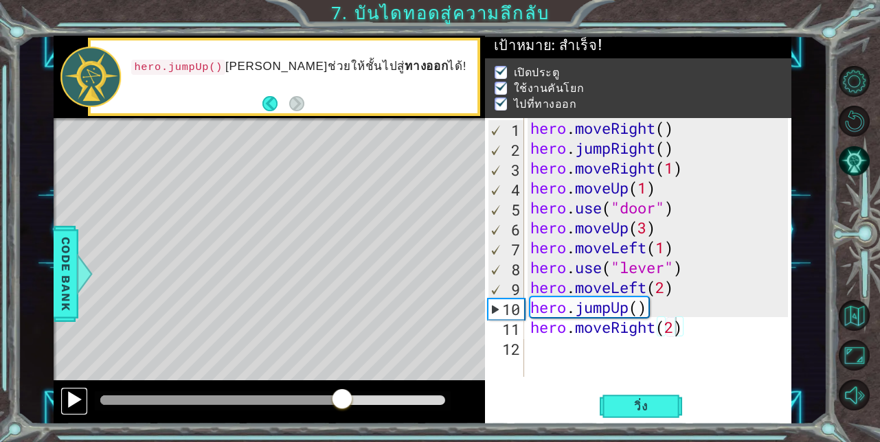
click at [60, 396] on button at bounding box center [73, 401] width 27 height 28
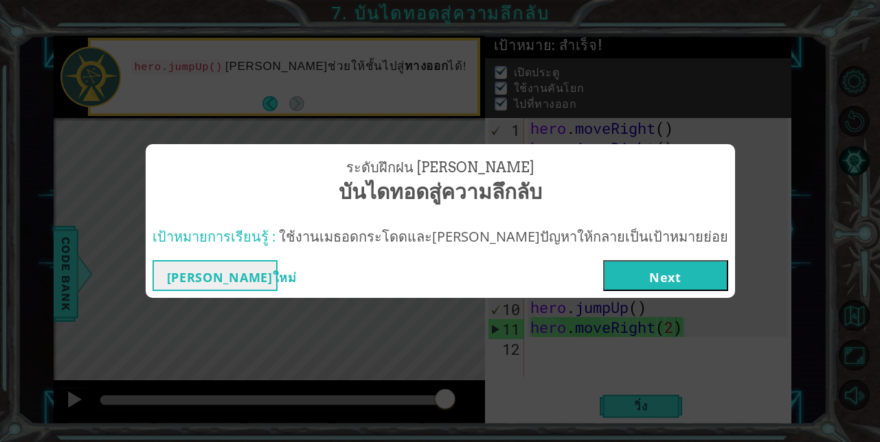
click at [603, 269] on button "Next" at bounding box center [665, 275] width 125 height 31
